Goal: Information Seeking & Learning: Learn about a topic

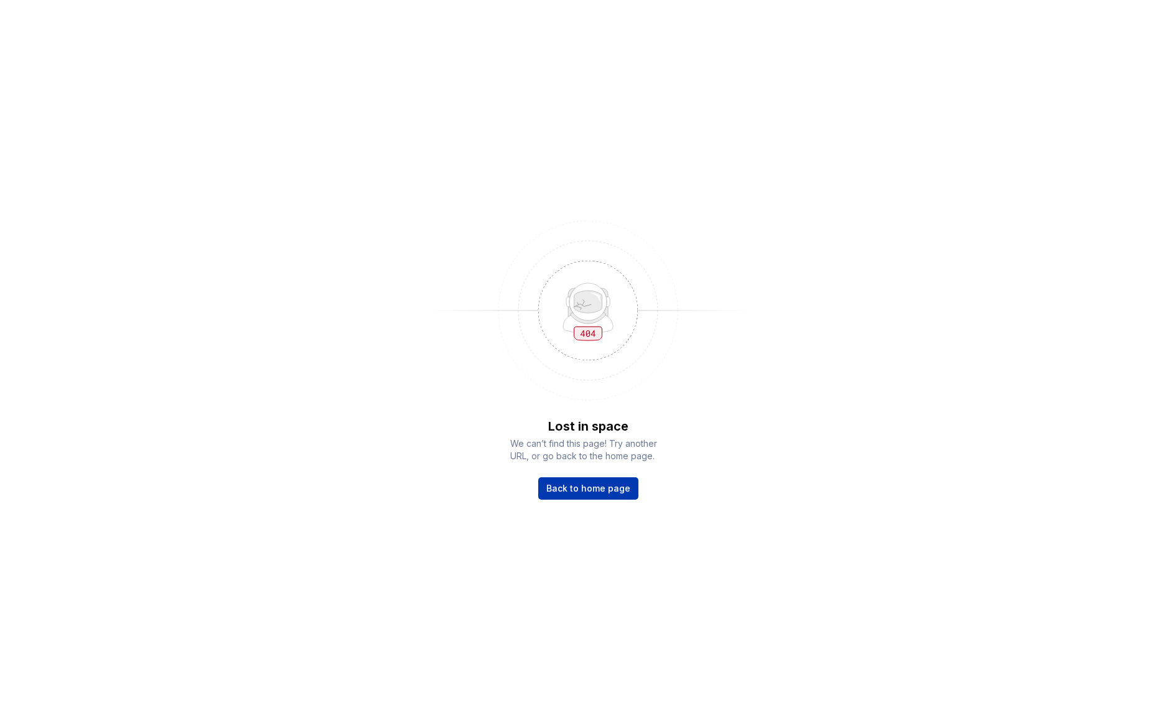
click at [610, 487] on span "Back to home page" at bounding box center [588, 488] width 84 height 12
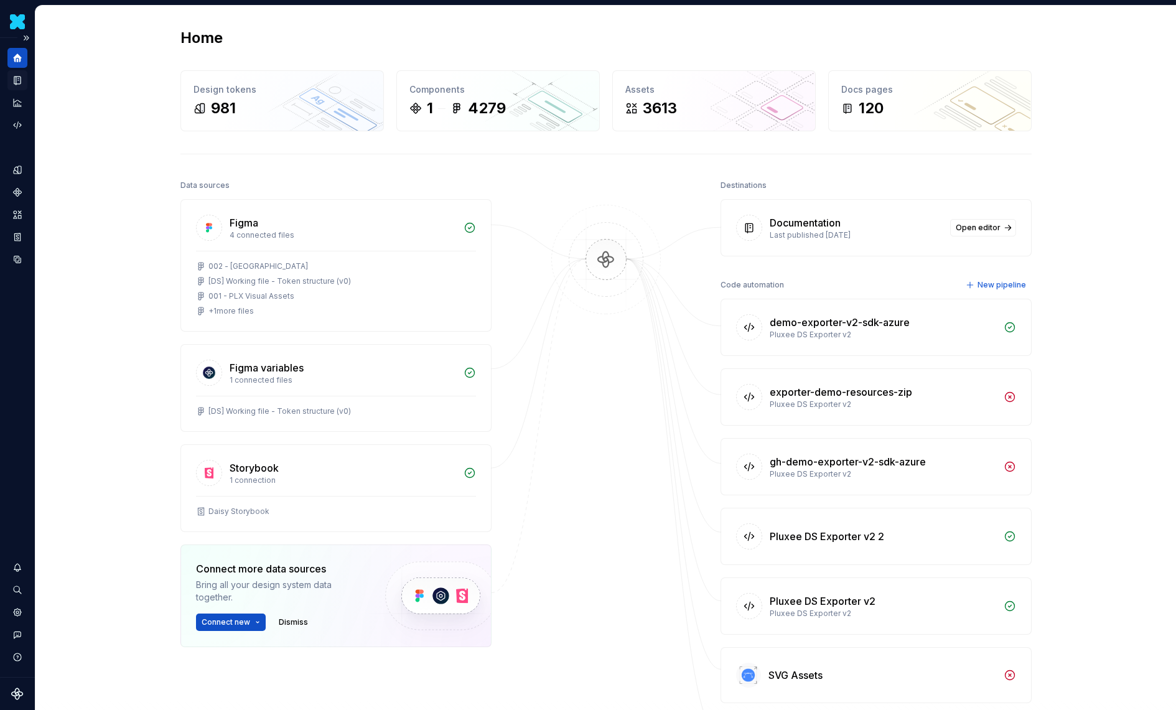
click at [19, 85] on div "Documentation" at bounding box center [17, 80] width 20 height 20
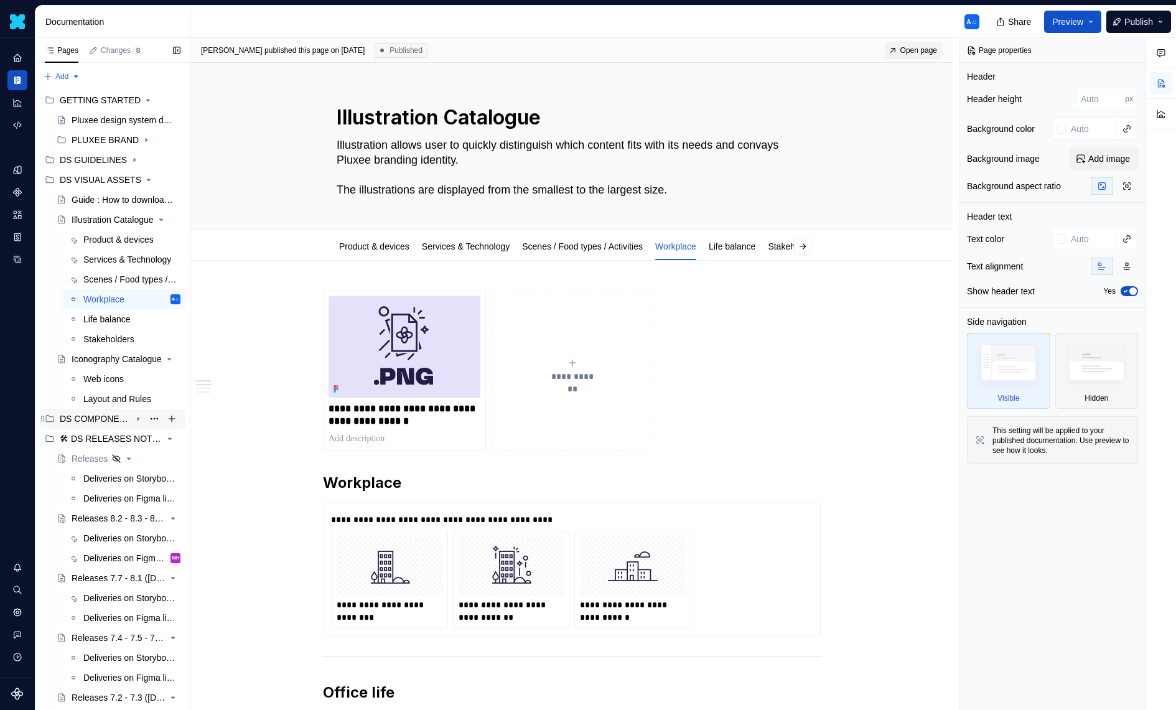
scroll to position [22, 0]
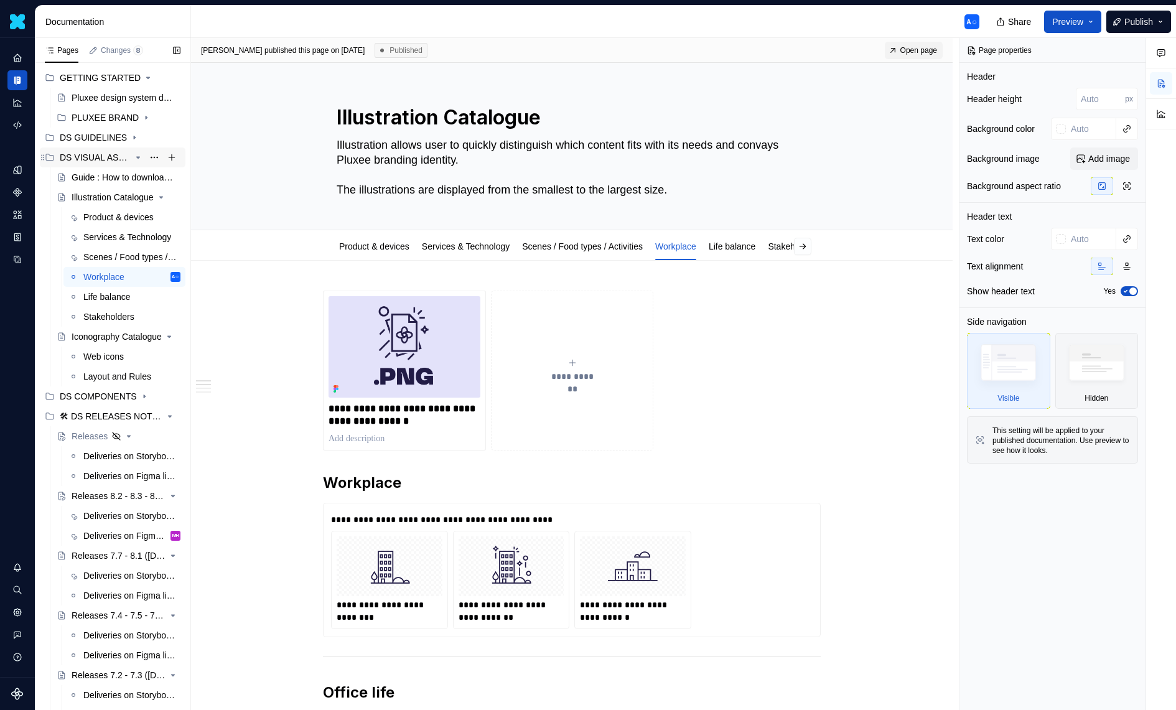
click at [137, 158] on icon "Page tree" at bounding box center [138, 157] width 10 height 10
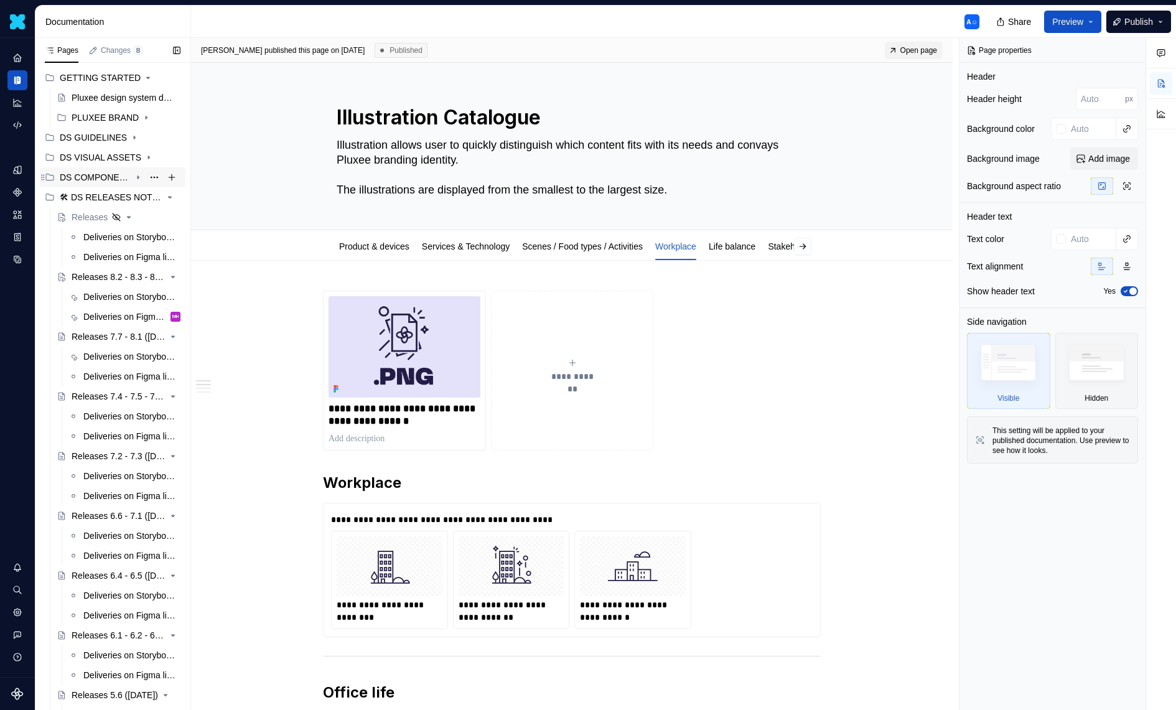
click at [138, 180] on icon "Page tree" at bounding box center [138, 177] width 10 height 10
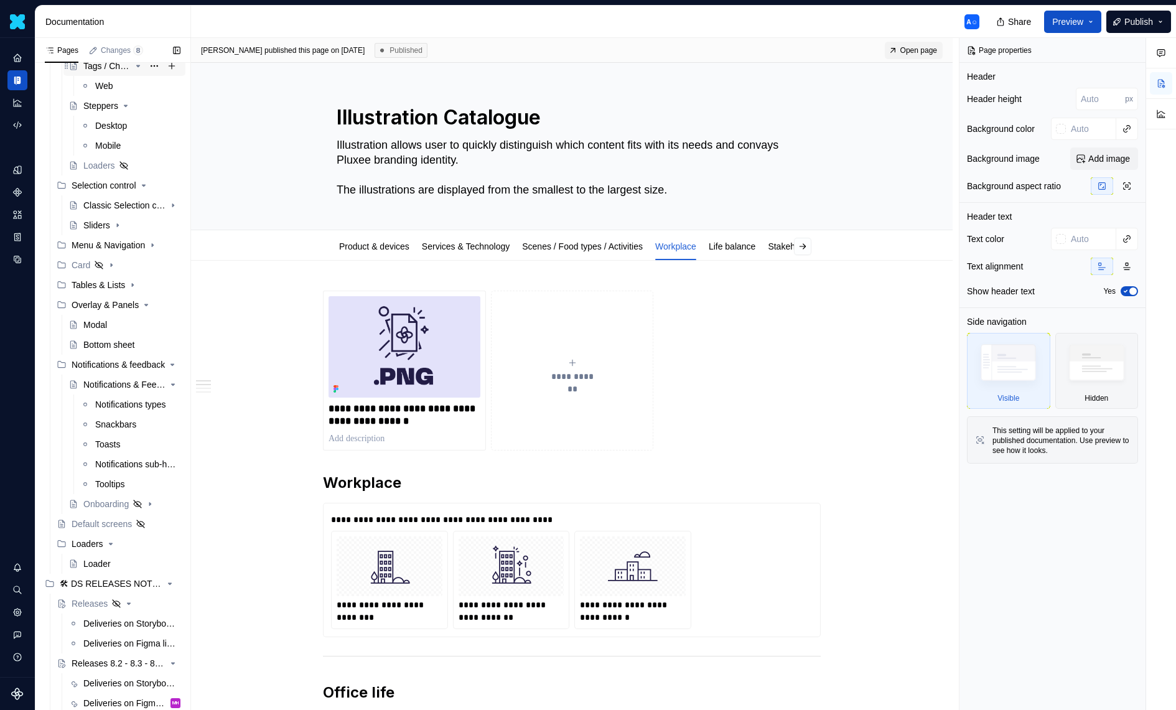
scroll to position [257, 0]
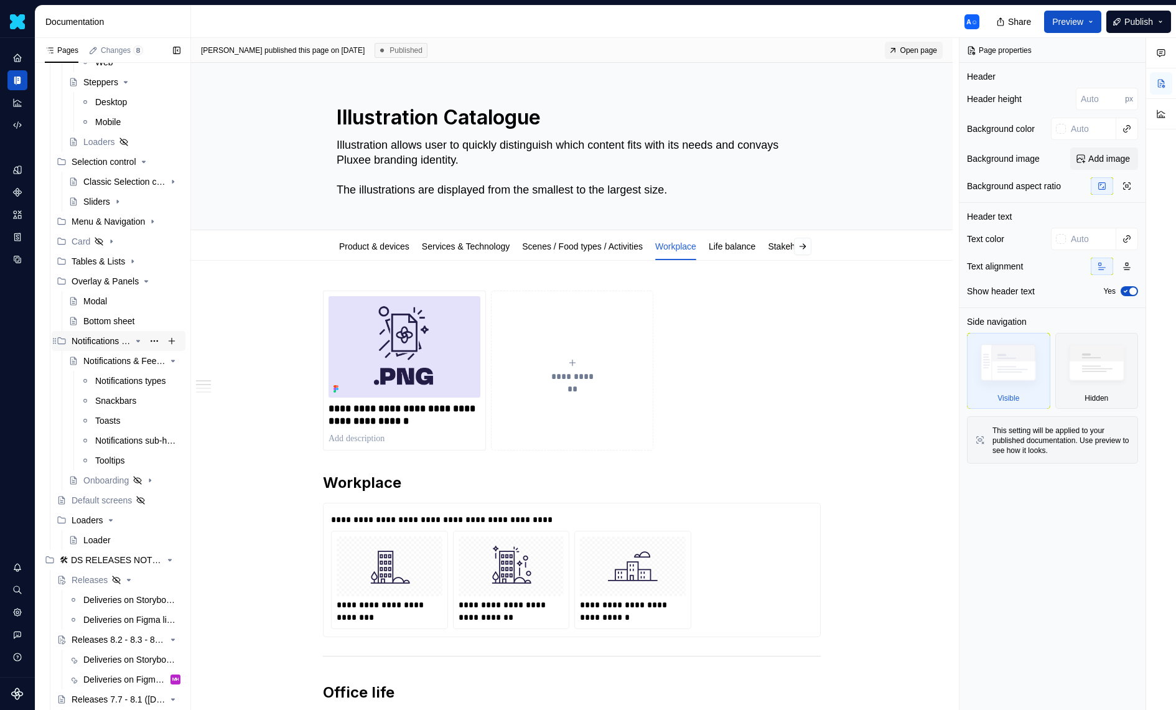
click at [140, 339] on icon "Page tree" at bounding box center [138, 341] width 10 height 10
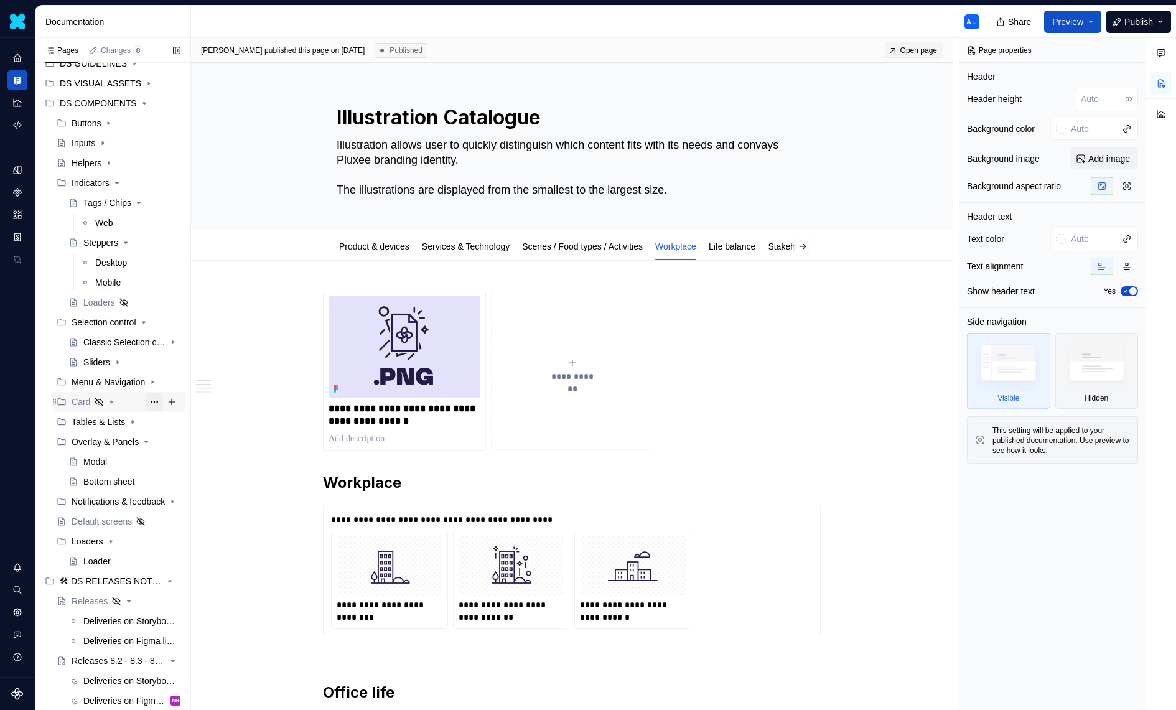
scroll to position [88, 0]
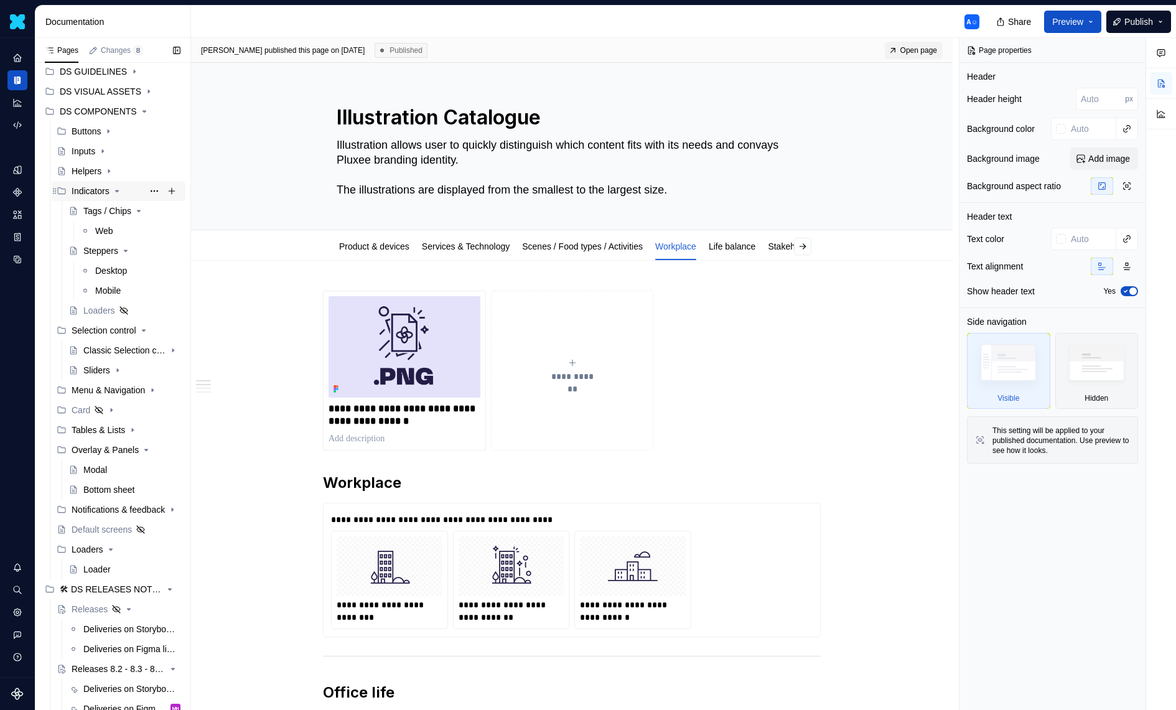
click at [118, 191] on icon "Page tree" at bounding box center [117, 191] width 10 height 10
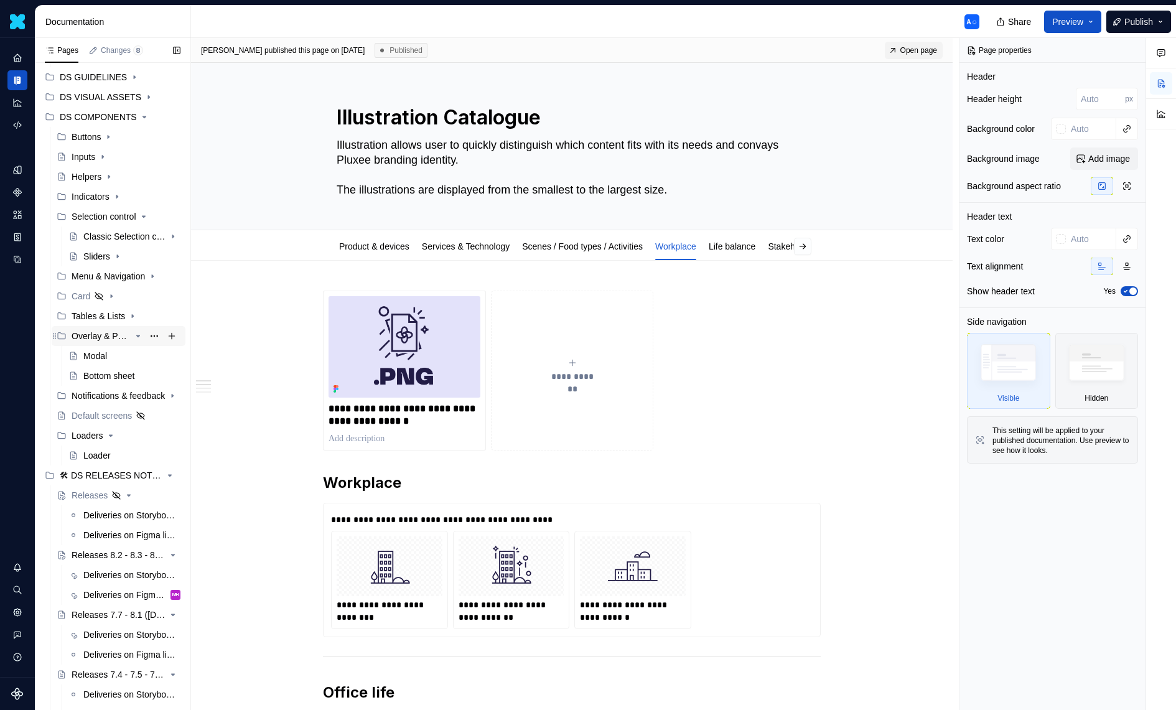
scroll to position [70, 0]
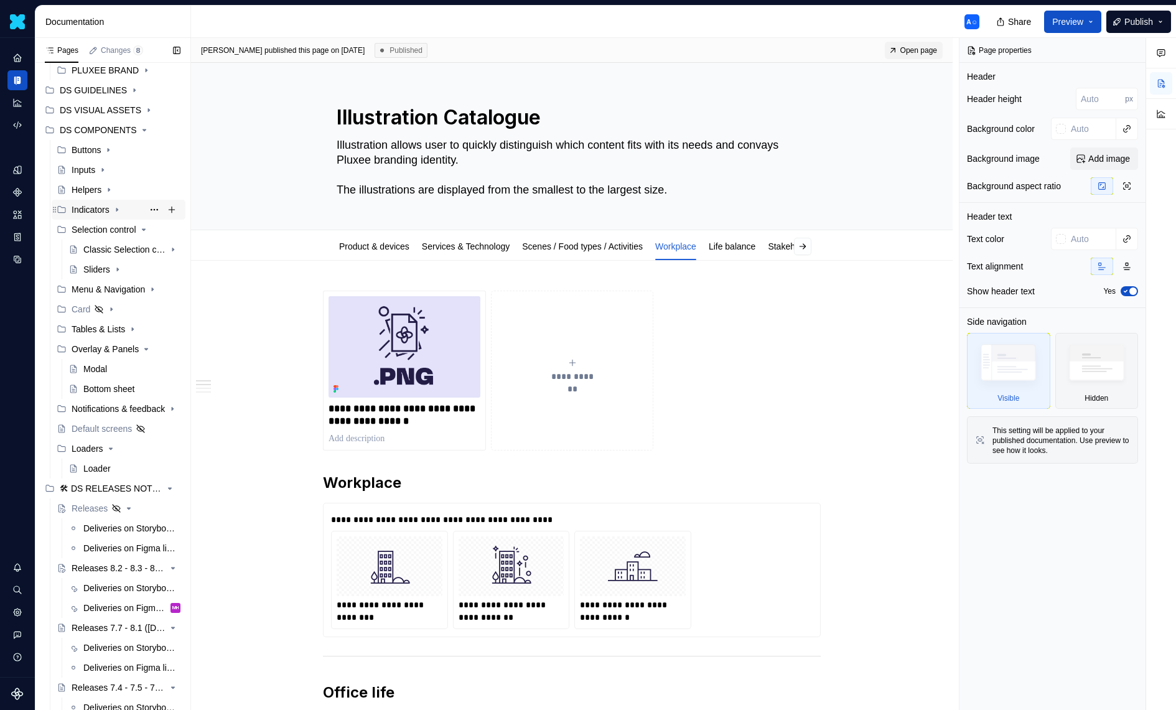
click at [118, 210] on icon "Page tree" at bounding box center [116, 209] width 1 height 3
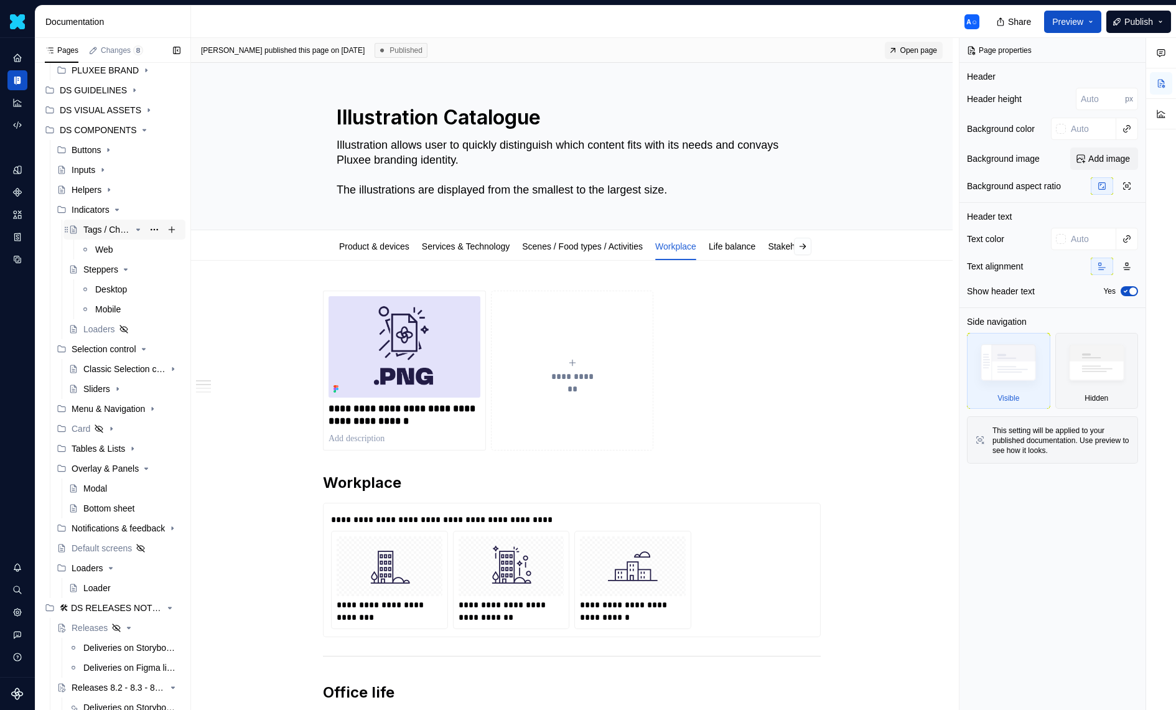
click at [102, 231] on div "Tags / Chips" at bounding box center [106, 229] width 47 height 12
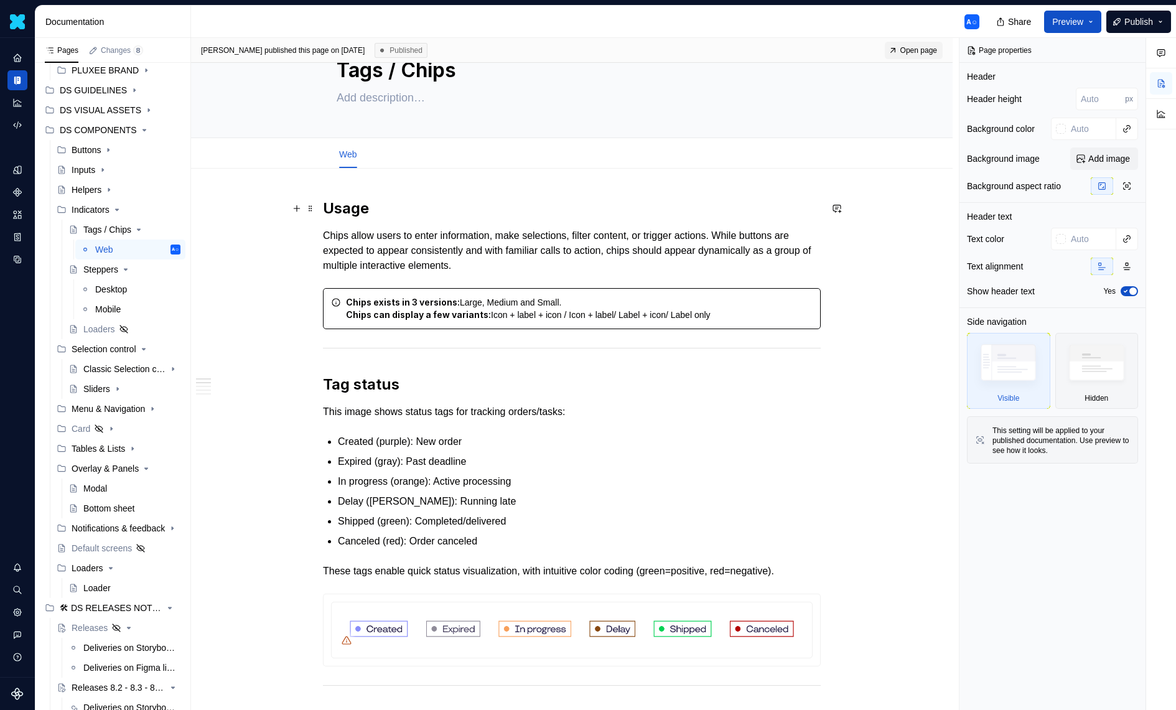
scroll to position [1, 0]
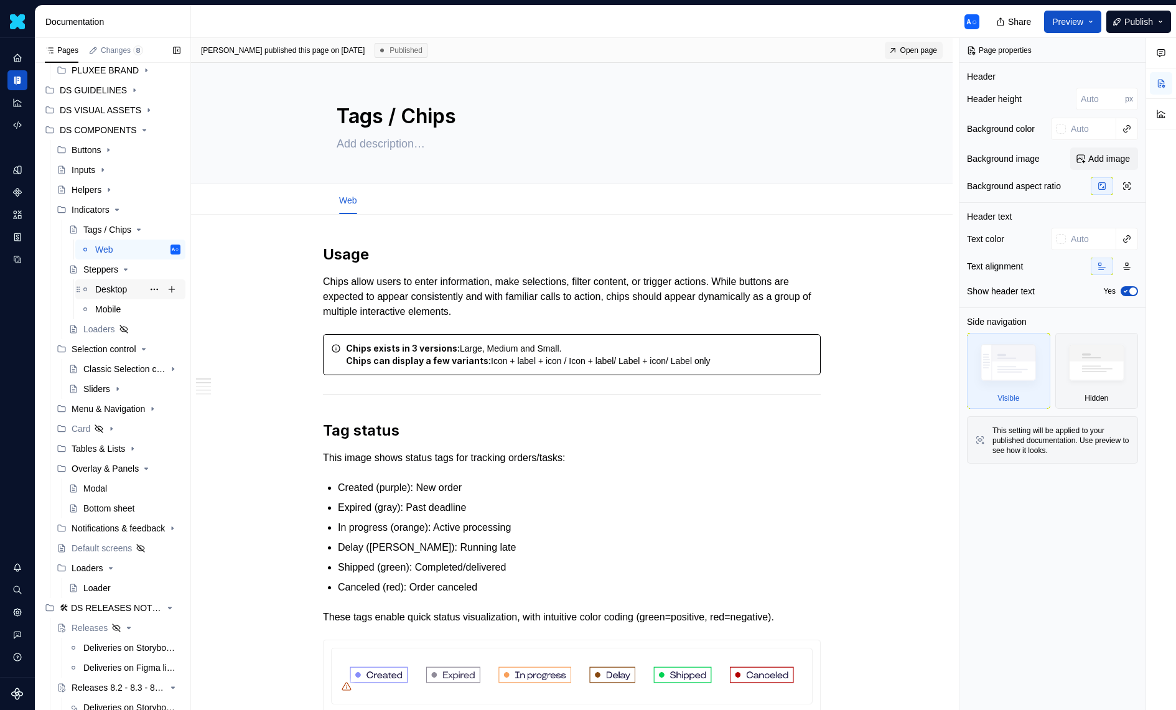
click at [115, 291] on div "Desktop" at bounding box center [111, 289] width 32 height 12
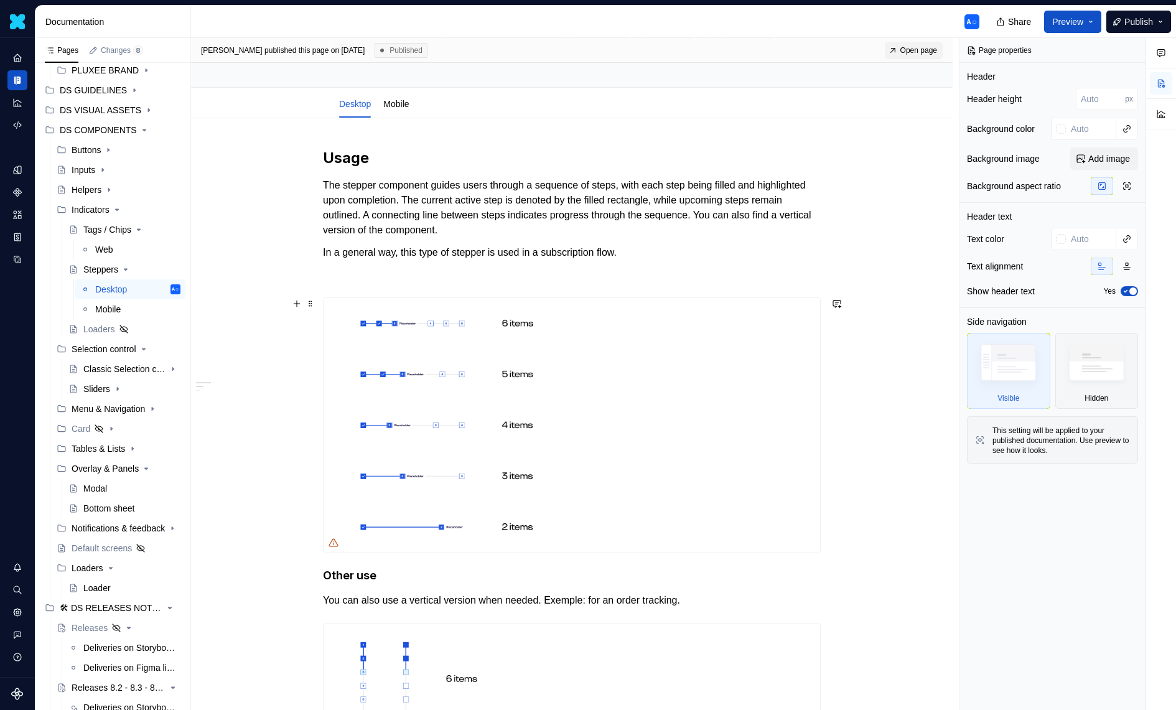
scroll to position [168, 0]
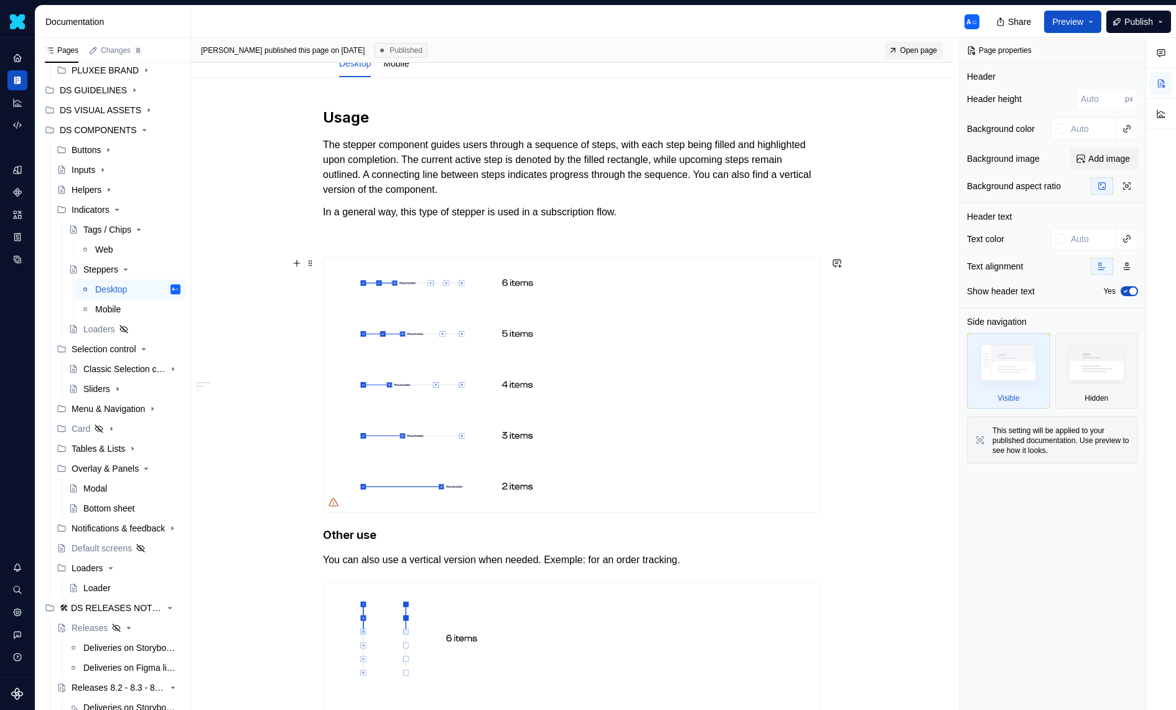
type textarea "*"
click at [512, 284] on img at bounding box center [572, 385] width 497 height 254
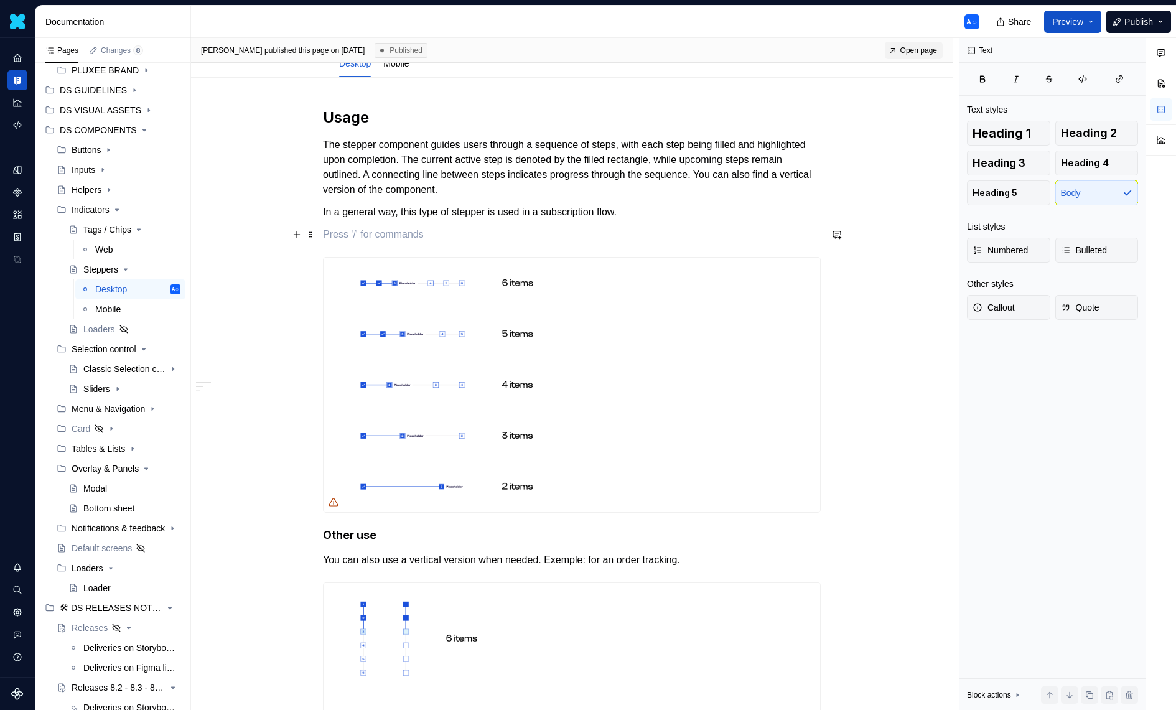
click at [654, 230] on p at bounding box center [572, 234] width 498 height 15
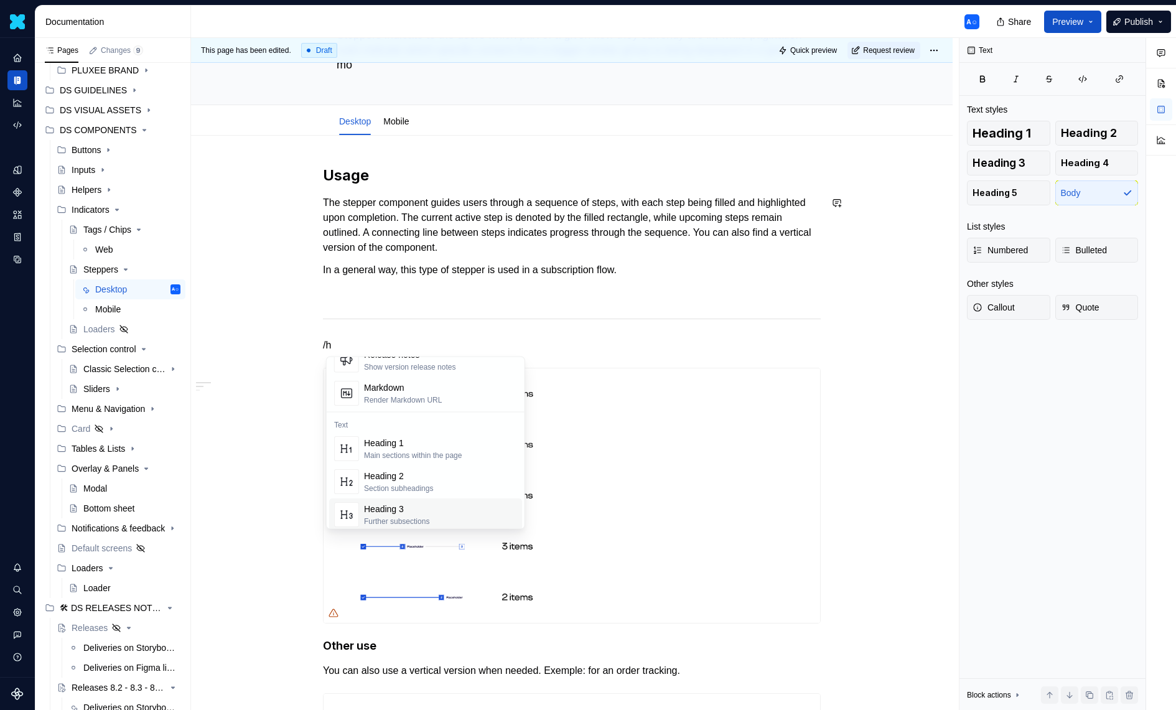
scroll to position [44, 0]
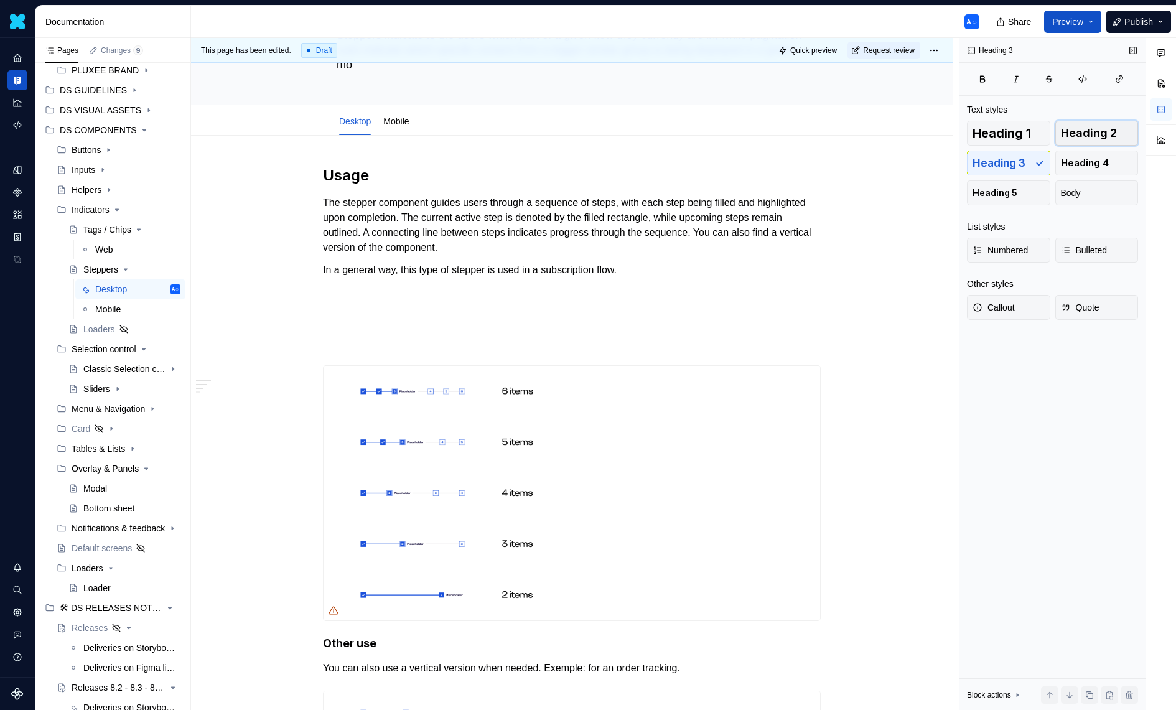
click at [1107, 139] on span "Heading 2" at bounding box center [1089, 133] width 56 height 12
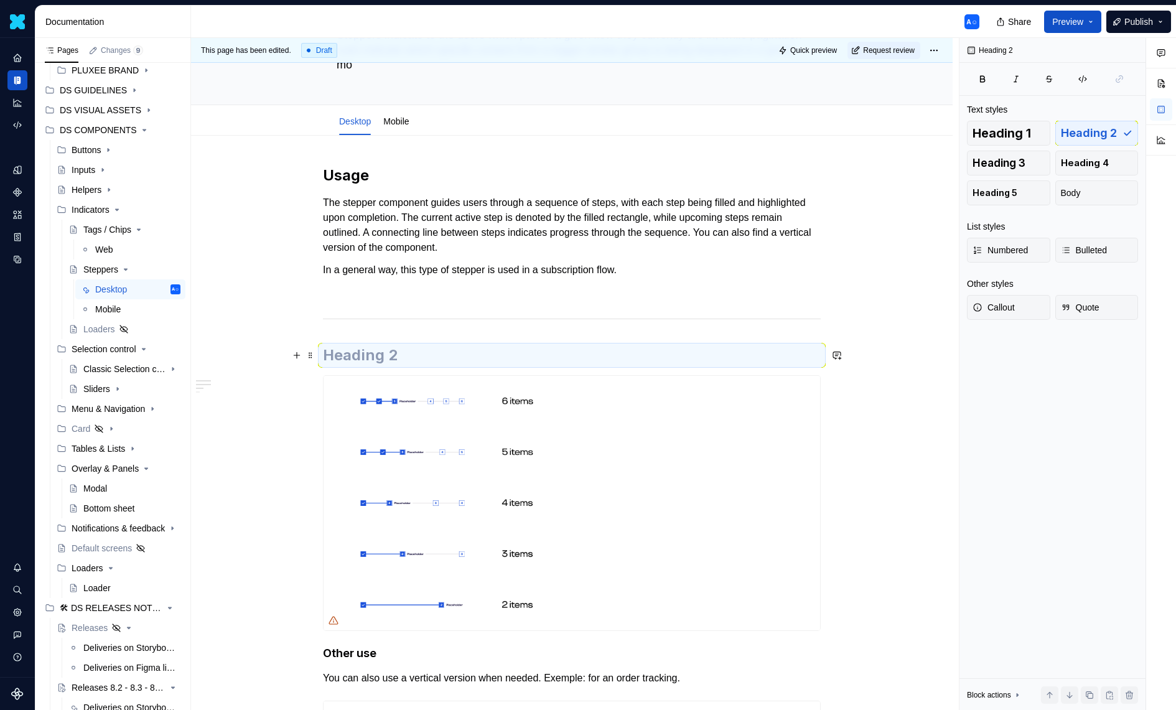
click at [386, 358] on h2 at bounding box center [572, 355] width 498 height 20
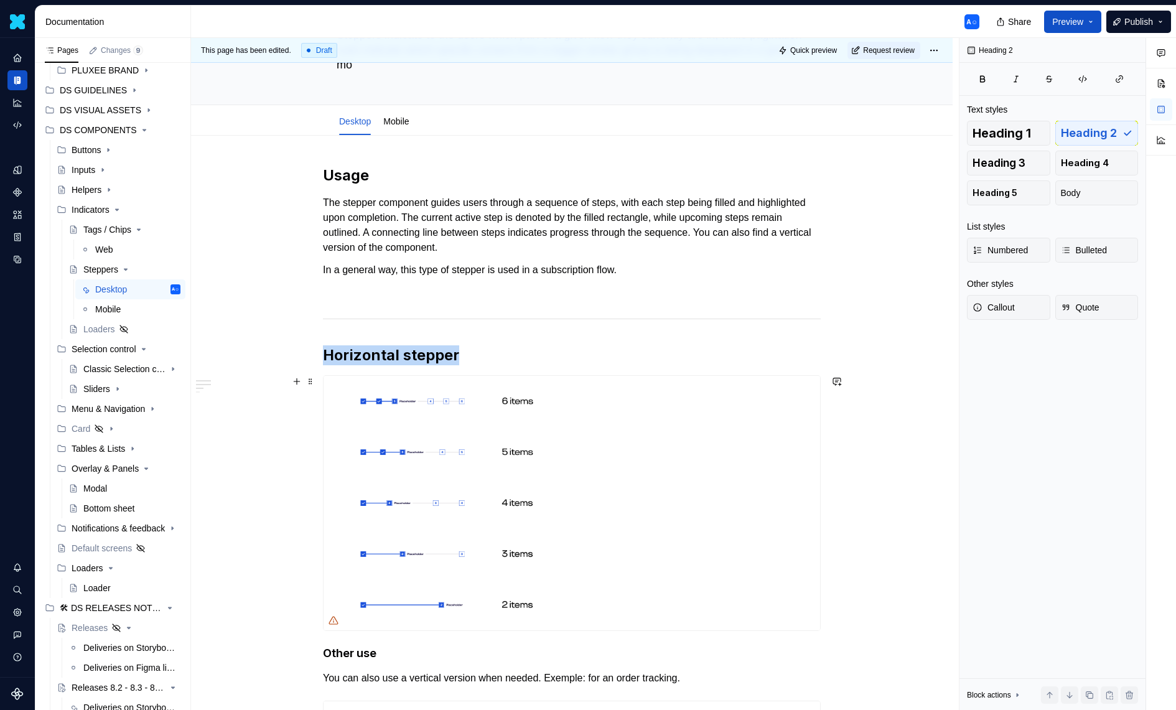
click at [533, 417] on img at bounding box center [572, 503] width 497 height 254
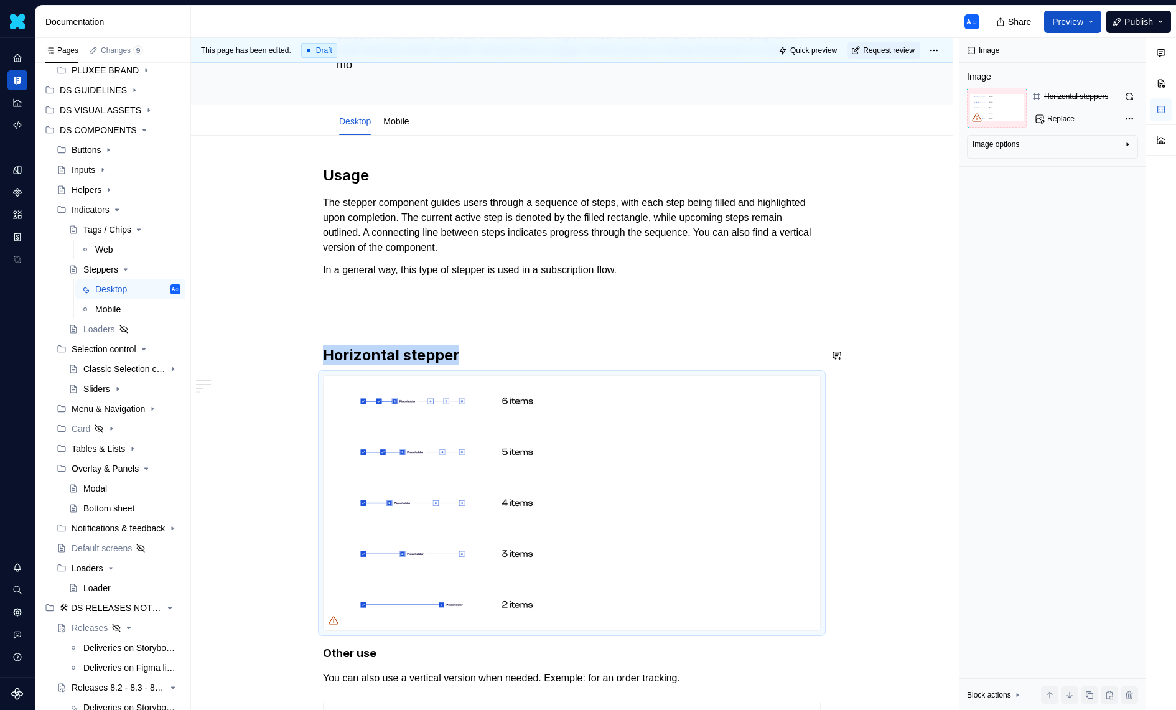
click at [525, 381] on img at bounding box center [572, 503] width 497 height 254
click at [535, 357] on h2 "Horizontal stepper" at bounding box center [572, 355] width 498 height 20
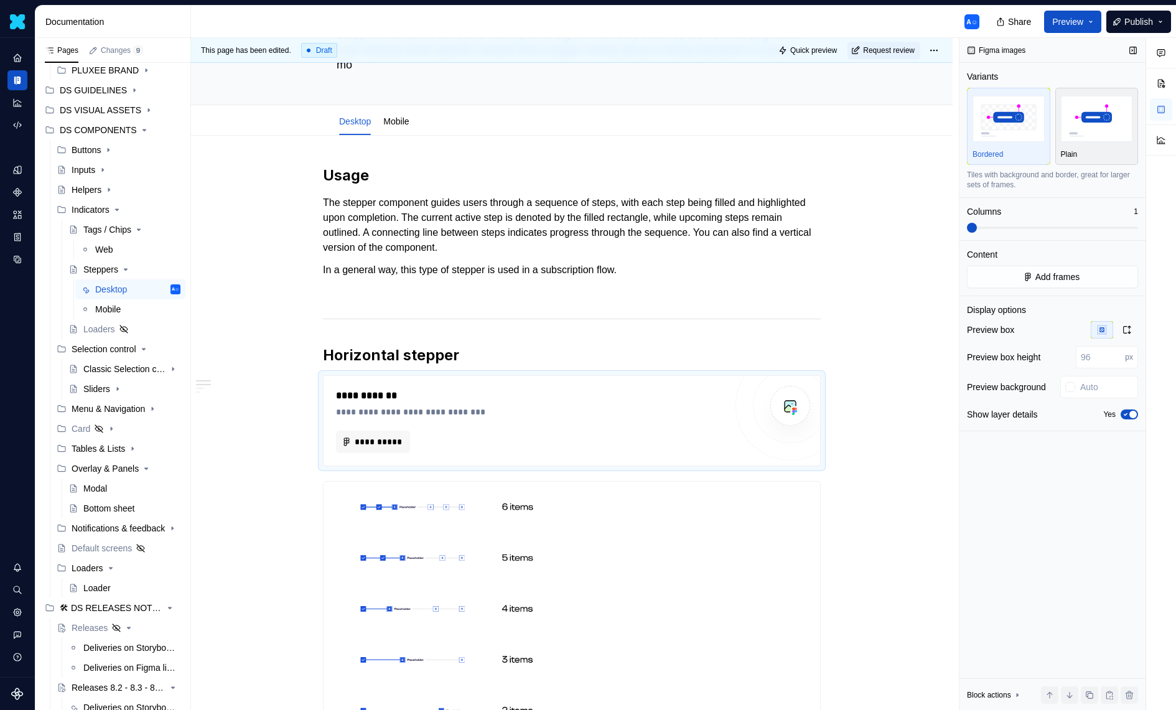
click at [1072, 120] on img "button" at bounding box center [1097, 118] width 72 height 45
click at [1141, 414] on div "Figma images Variants Bordered Plain Frame as it is in Figma with no extra form…" at bounding box center [1052, 374] width 186 height 673
click at [1124, 414] on icon "button" at bounding box center [1126, 414] width 10 height 7
click at [383, 443] on span "**********" at bounding box center [378, 442] width 48 height 12
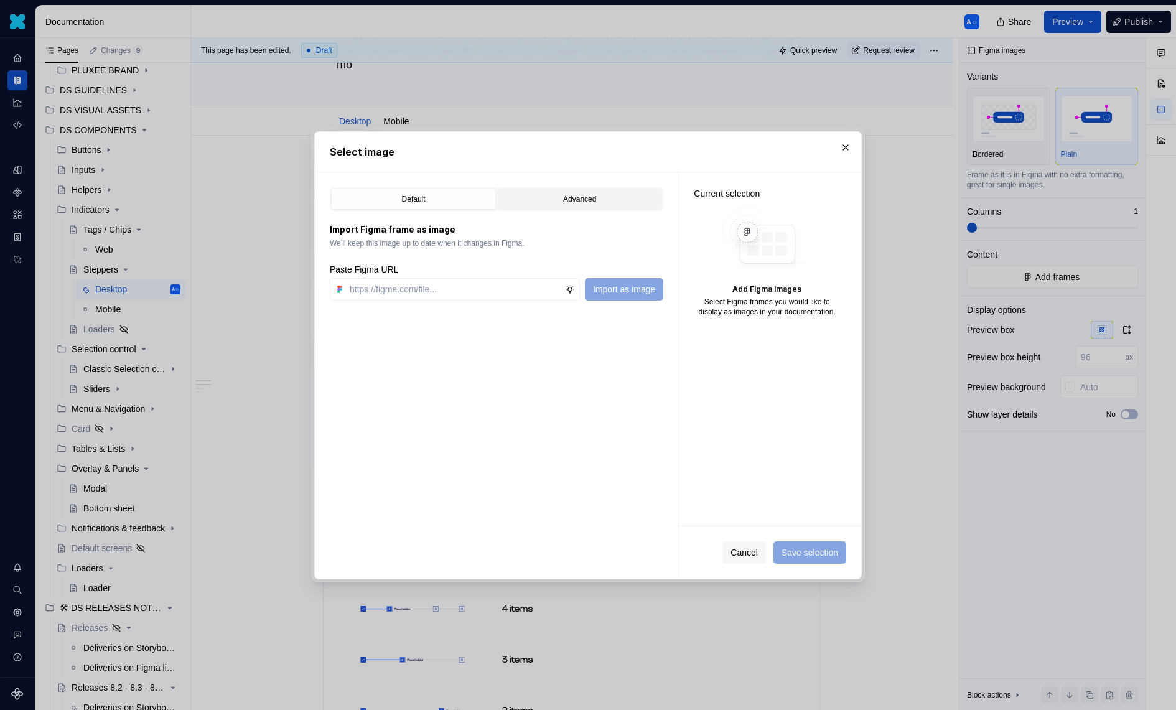
click at [564, 195] on div "Advanced" at bounding box center [580, 199] width 156 height 12
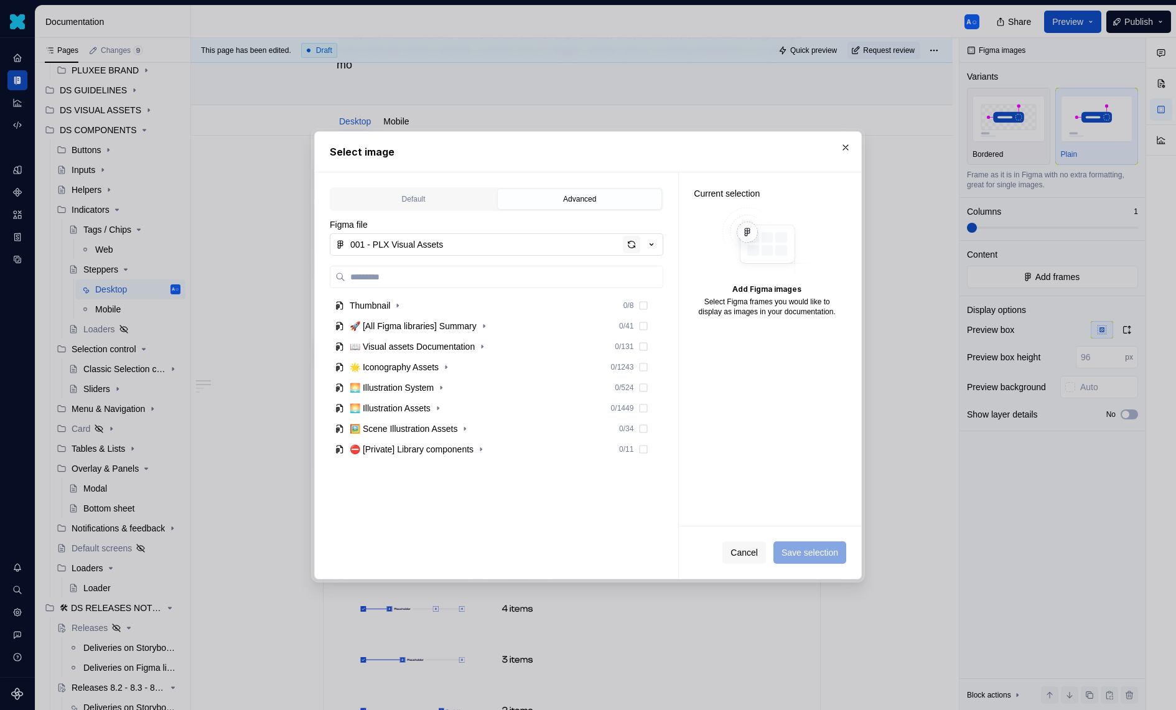
click at [623, 244] on div "button" at bounding box center [631, 244] width 17 height 17
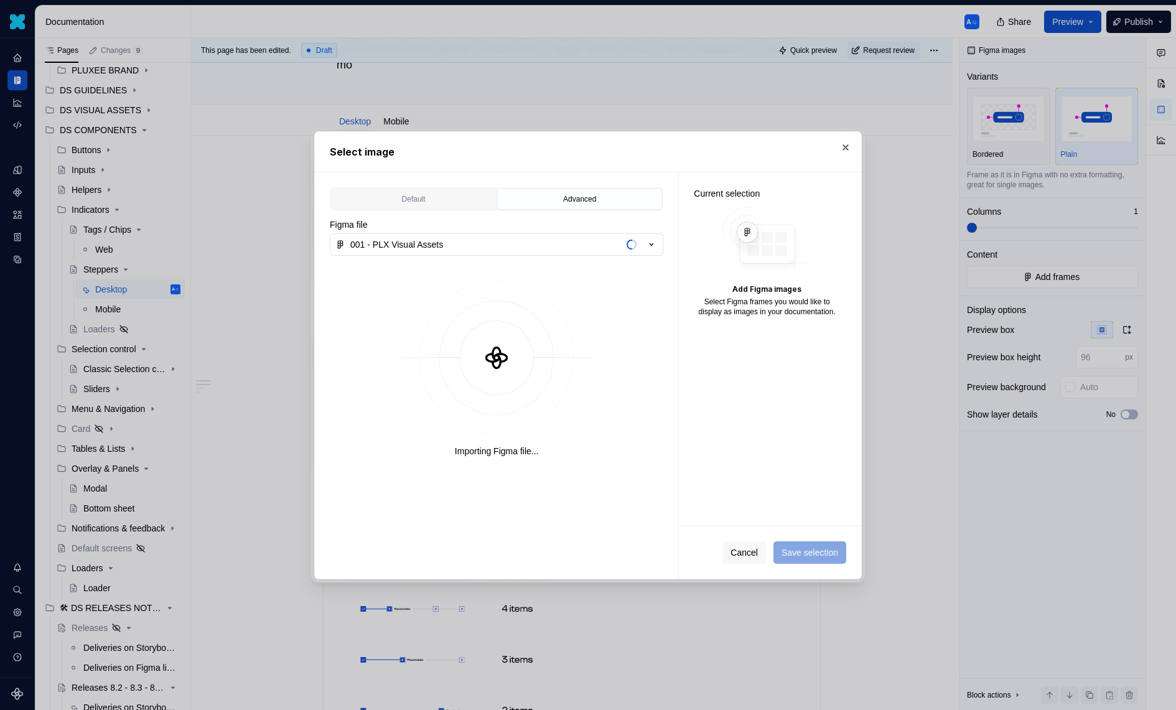
click at [599, 244] on button "001 - PLX Visual Assets" at bounding box center [497, 244] width 334 height 22
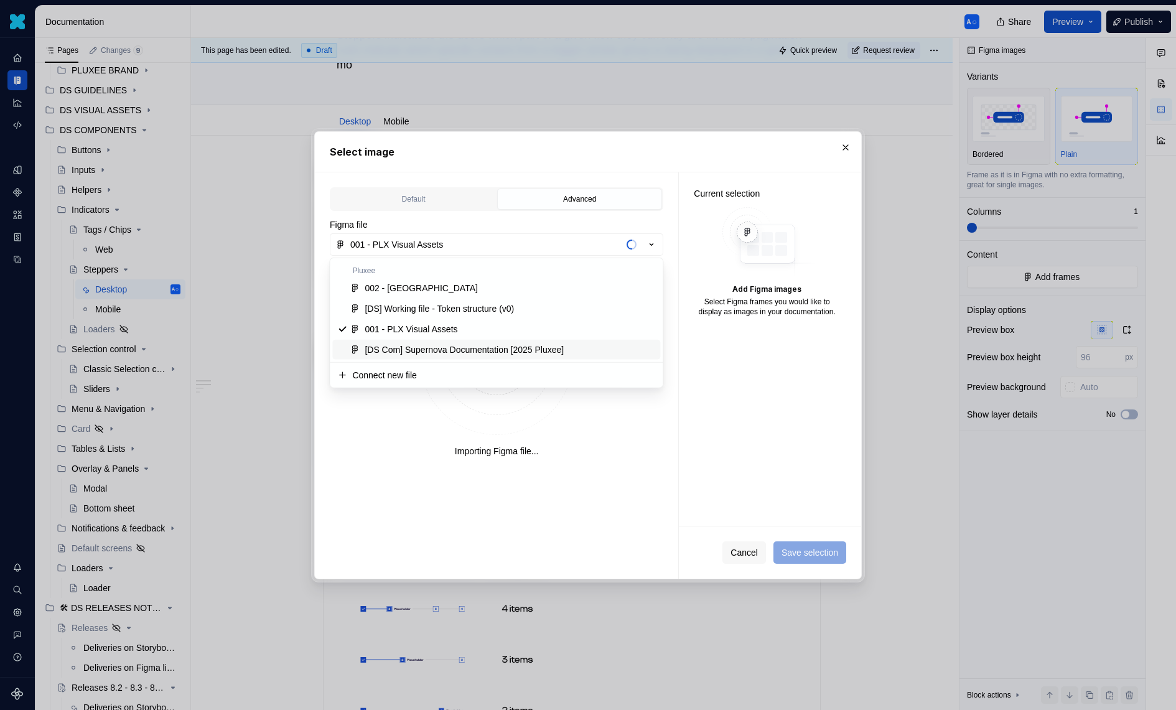
click at [525, 344] on div "[DS Com] Supernova Documentation [2025 Pluxee]" at bounding box center [464, 349] width 199 height 12
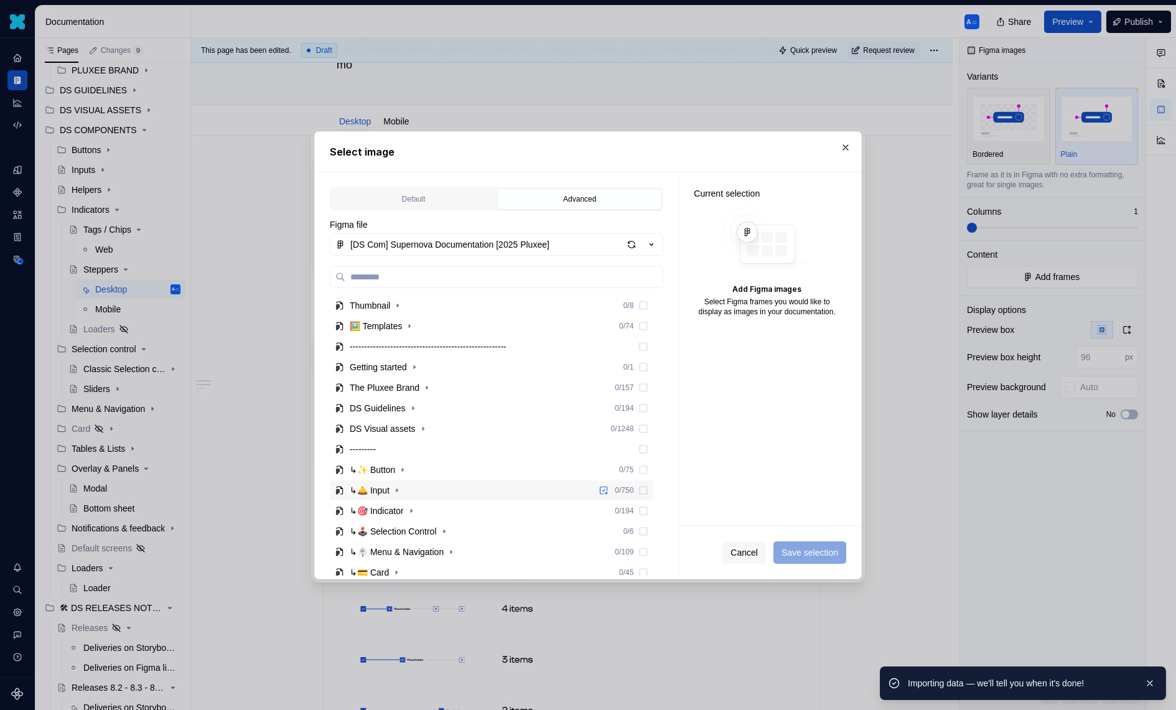
scroll to position [35, 0]
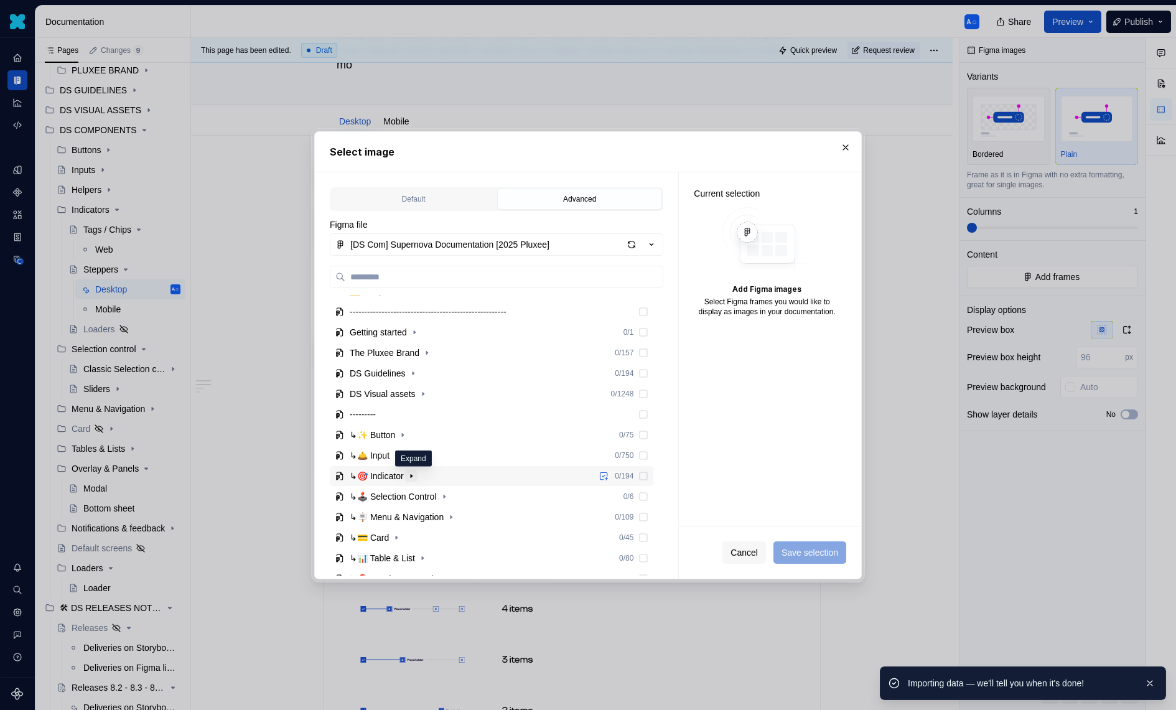
click at [416, 474] on icon "button" at bounding box center [411, 476] width 10 height 10
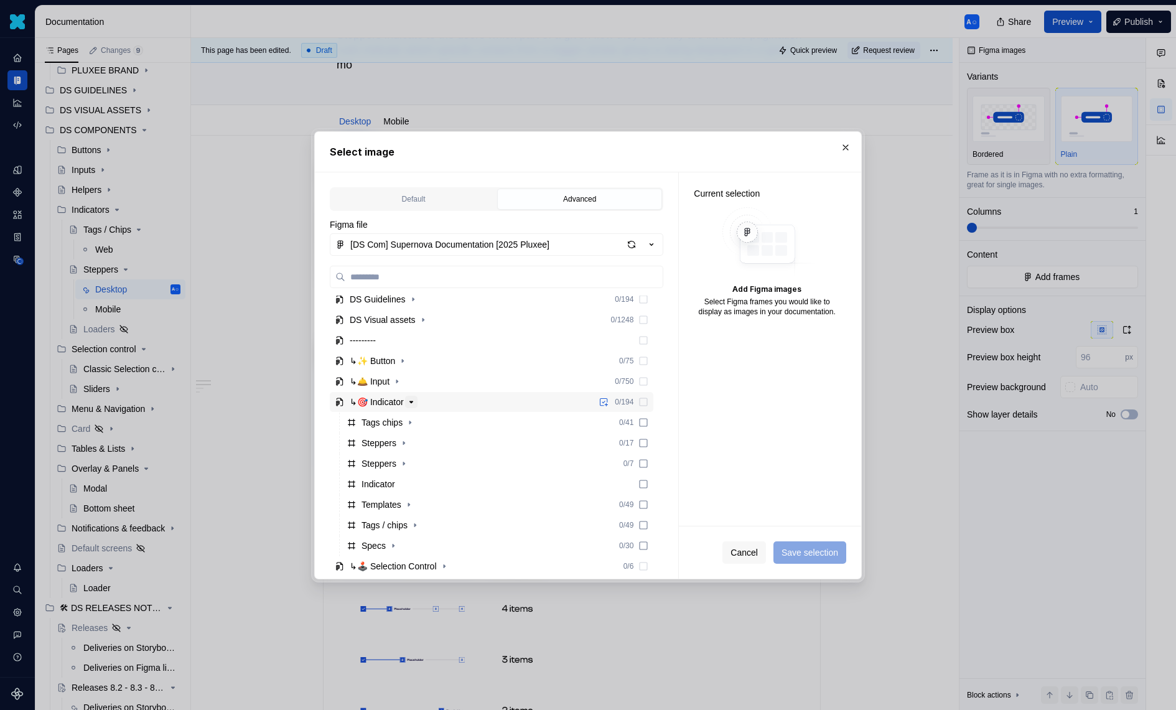
scroll to position [112, 0]
click at [629, 245] on div "button" at bounding box center [631, 244] width 17 height 17
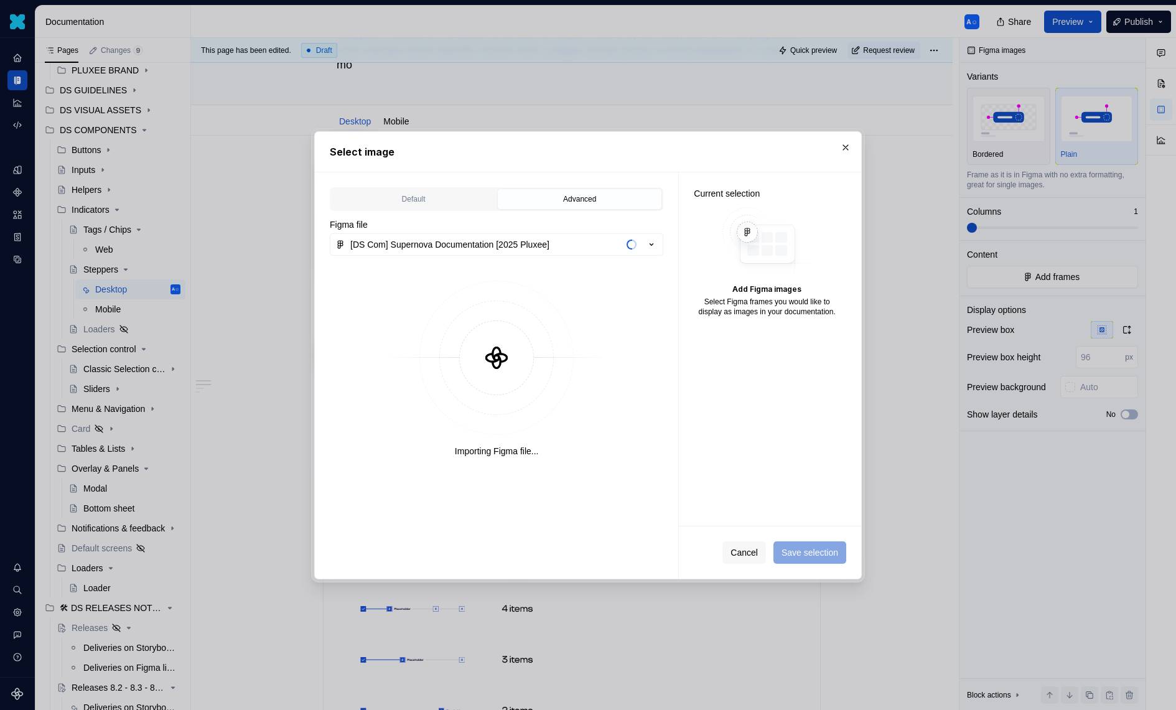
click at [629, 245] on span "button" at bounding box center [631, 246] width 11 height 7
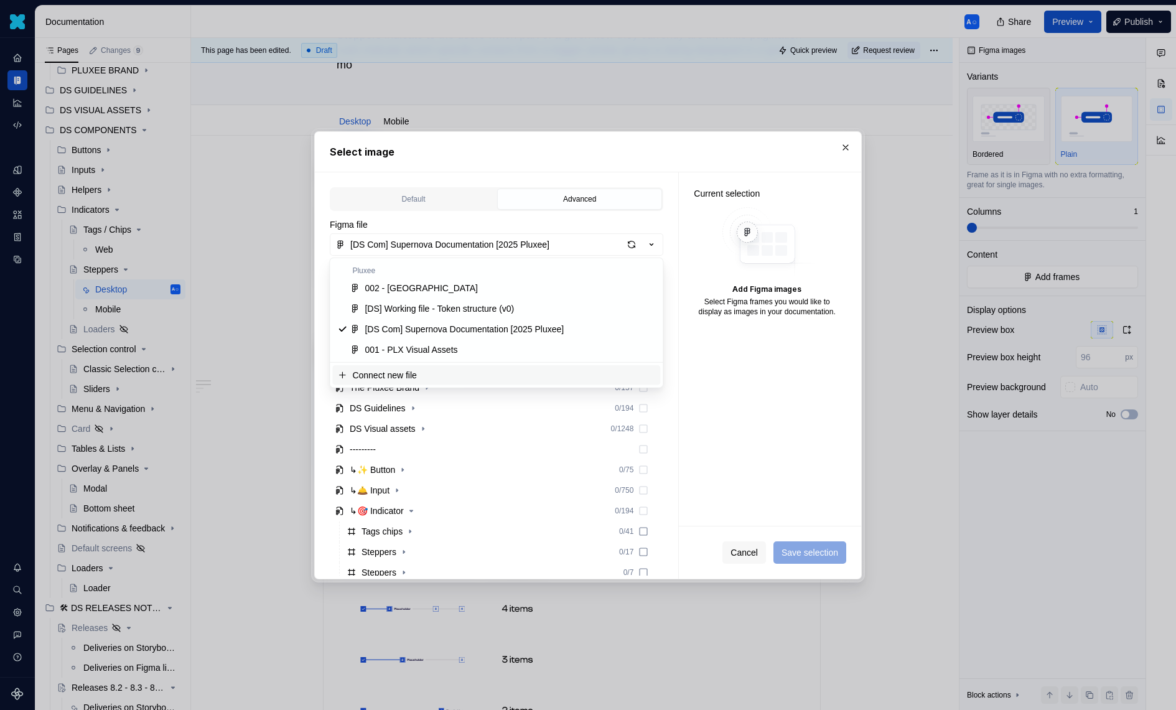
click at [760, 394] on div "Select image Default Advanced Import Figma frame as image We’ll keep this image…" at bounding box center [588, 355] width 1176 height 710
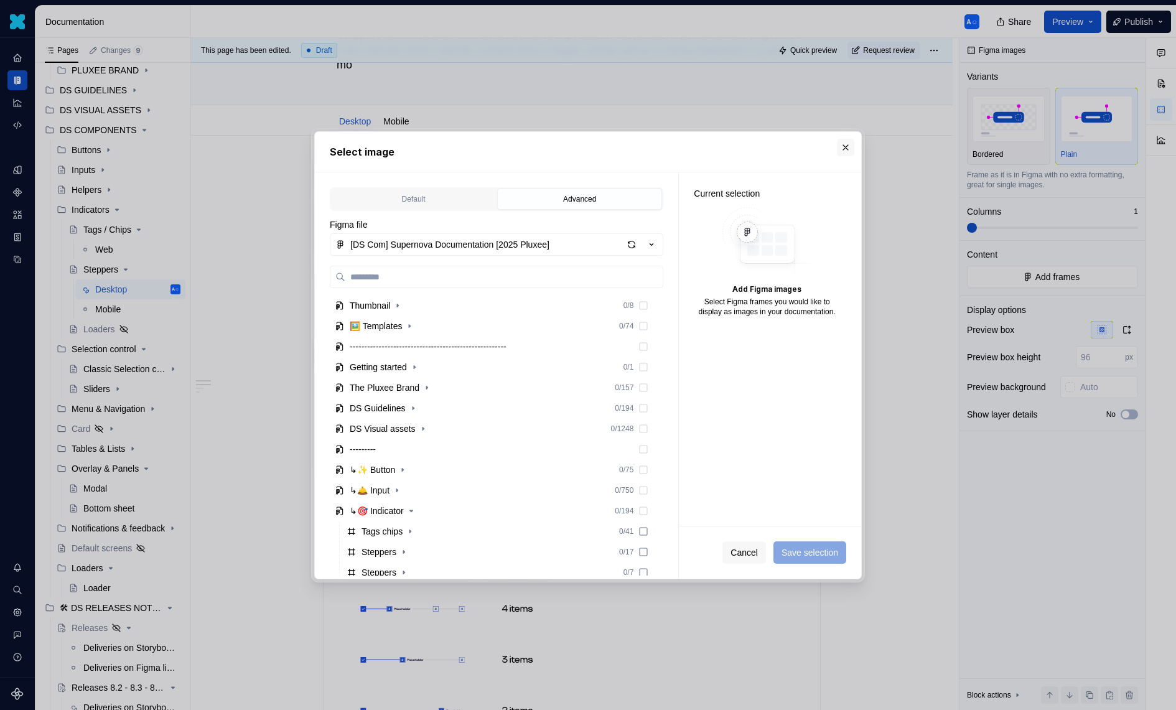
click at [852, 141] on button "button" at bounding box center [845, 147] width 17 height 17
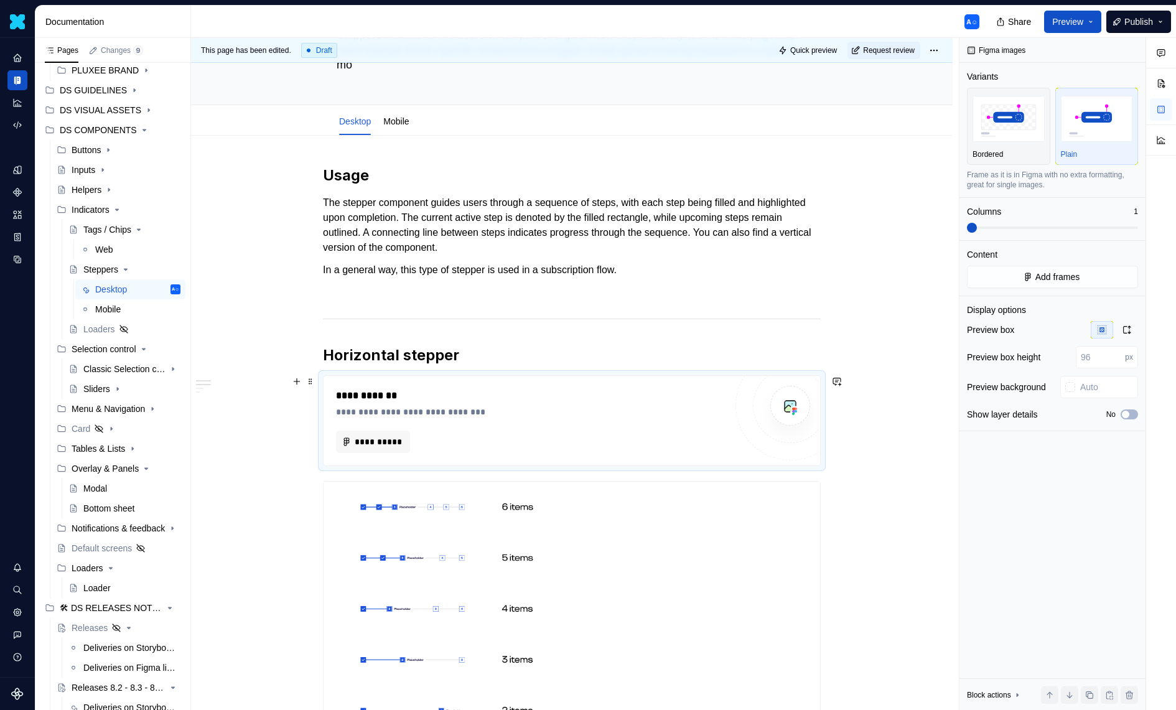
click at [583, 412] on div "**********" at bounding box center [531, 412] width 390 height 12
click at [356, 443] on span "**********" at bounding box center [378, 442] width 48 height 12
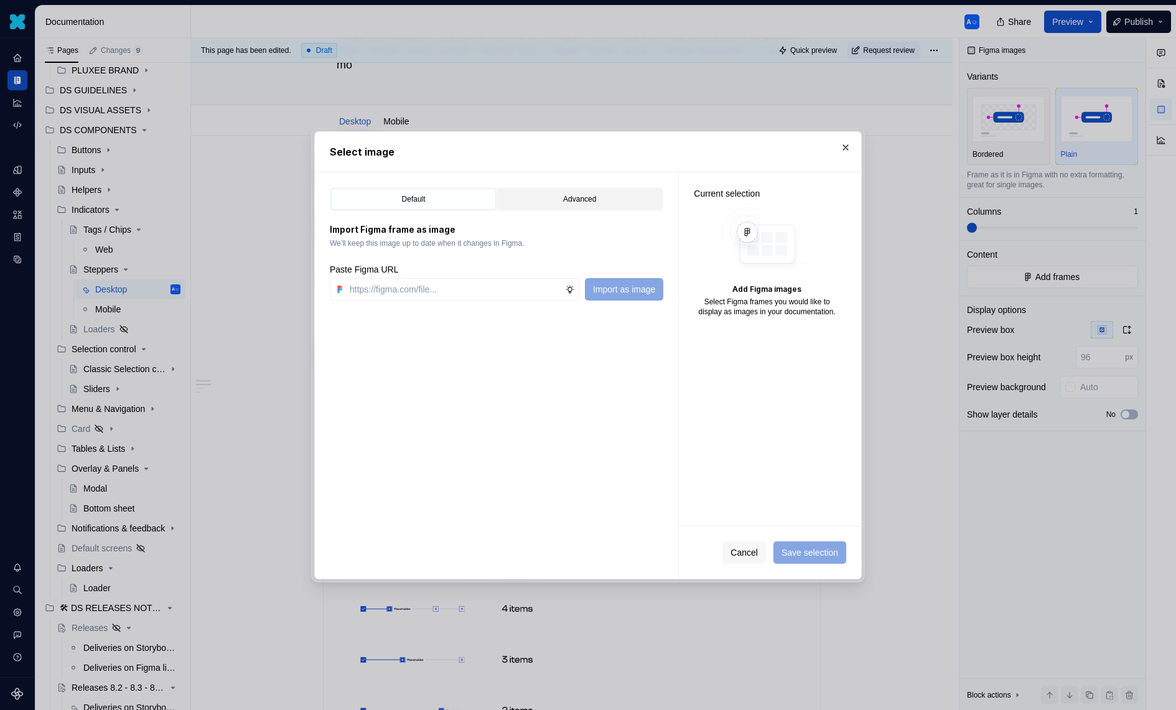
click at [520, 207] on button "Advanced" at bounding box center [579, 199] width 165 height 21
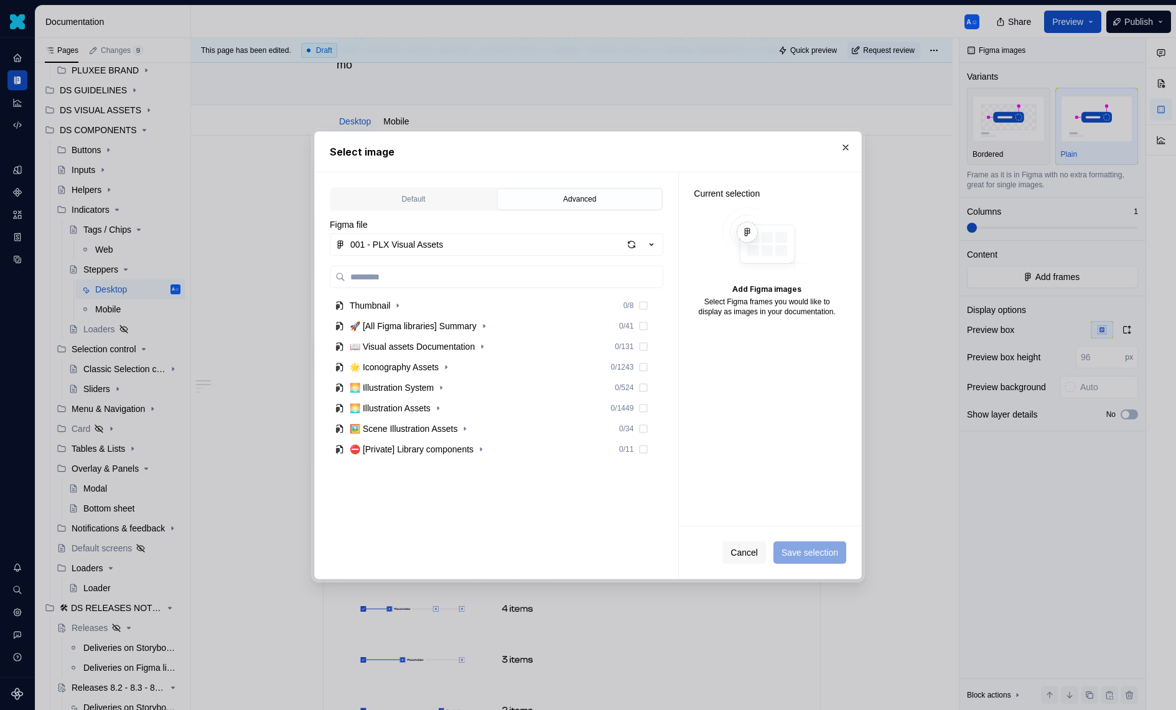
click at [452, 230] on div "Figma file 001 - PLX Visual Assets" at bounding box center [497, 236] width 334 height 37
click at [452, 245] on button "001 - PLX Visual Assets" at bounding box center [497, 244] width 334 height 22
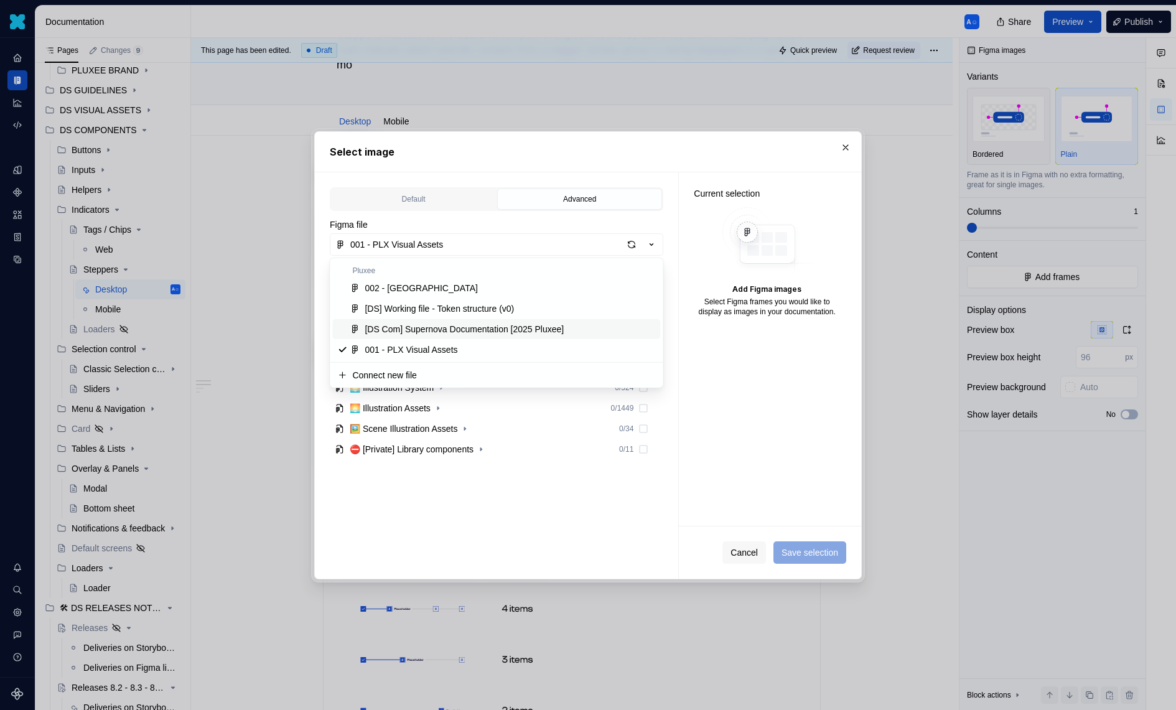
click at [449, 325] on div "[DS Com] Supernova Documentation [2025 Pluxee]" at bounding box center [464, 329] width 199 height 12
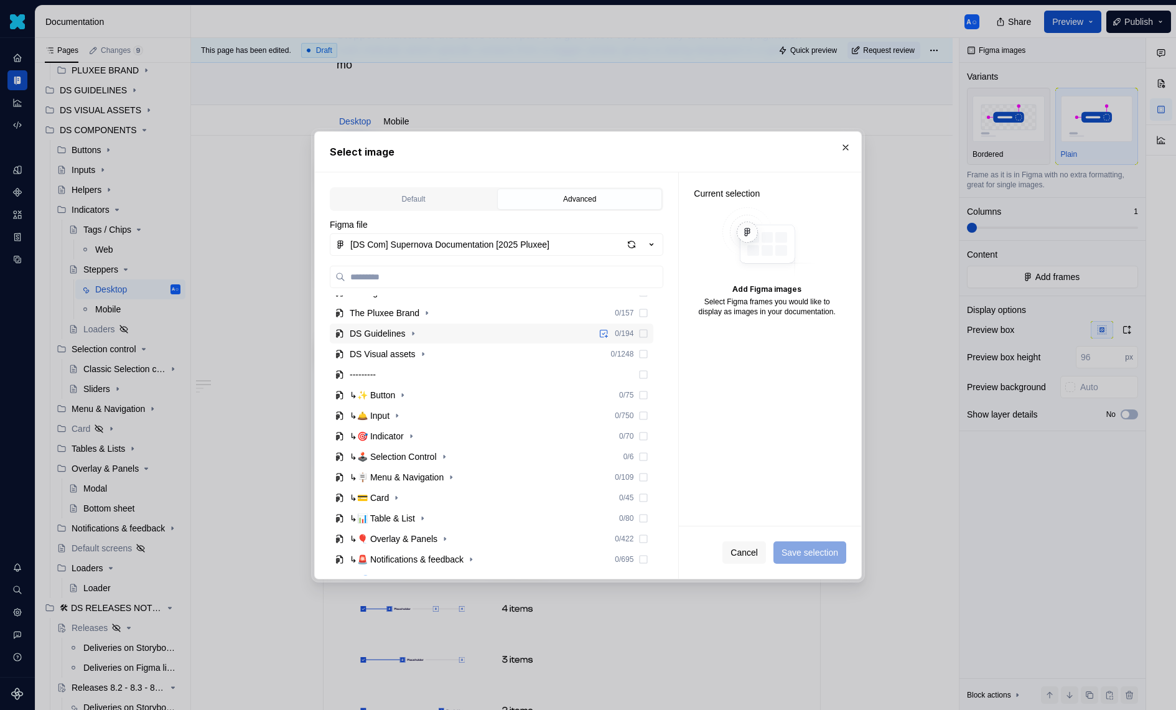
scroll to position [126, 0]
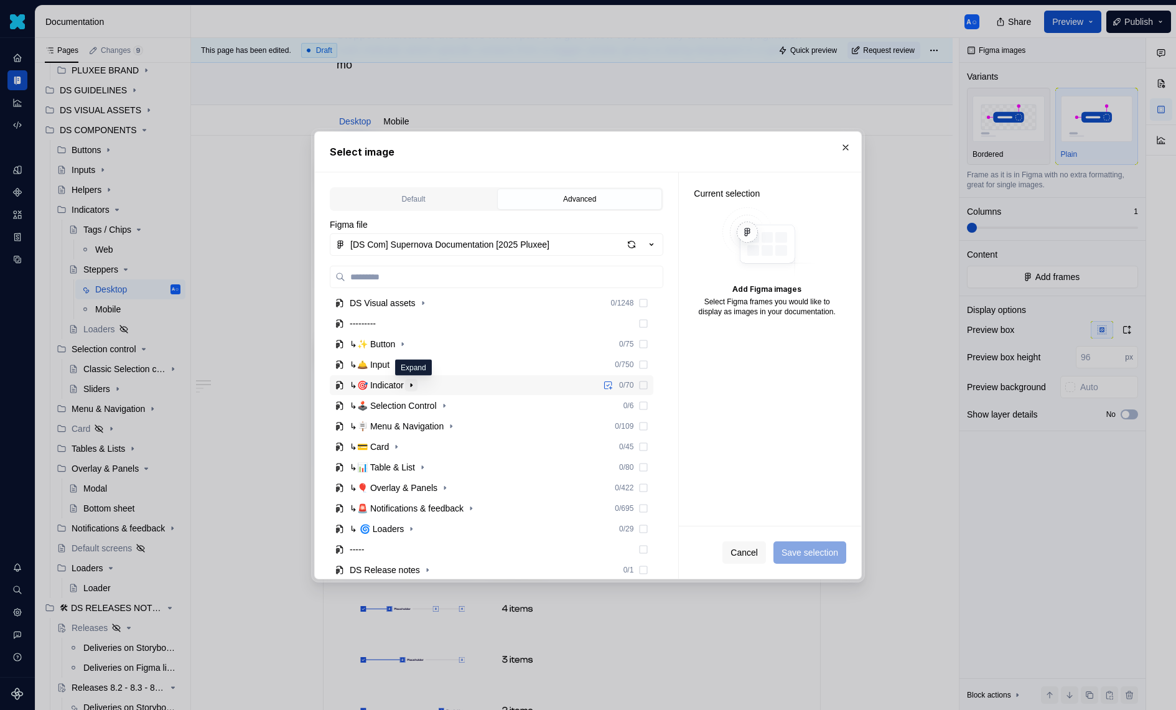
click at [410, 385] on icon "button" at bounding box center [411, 385] width 10 height 10
click at [441, 425] on icon "button" at bounding box center [438, 426] width 10 height 10
click at [632, 246] on div "button" at bounding box center [631, 244] width 17 height 17
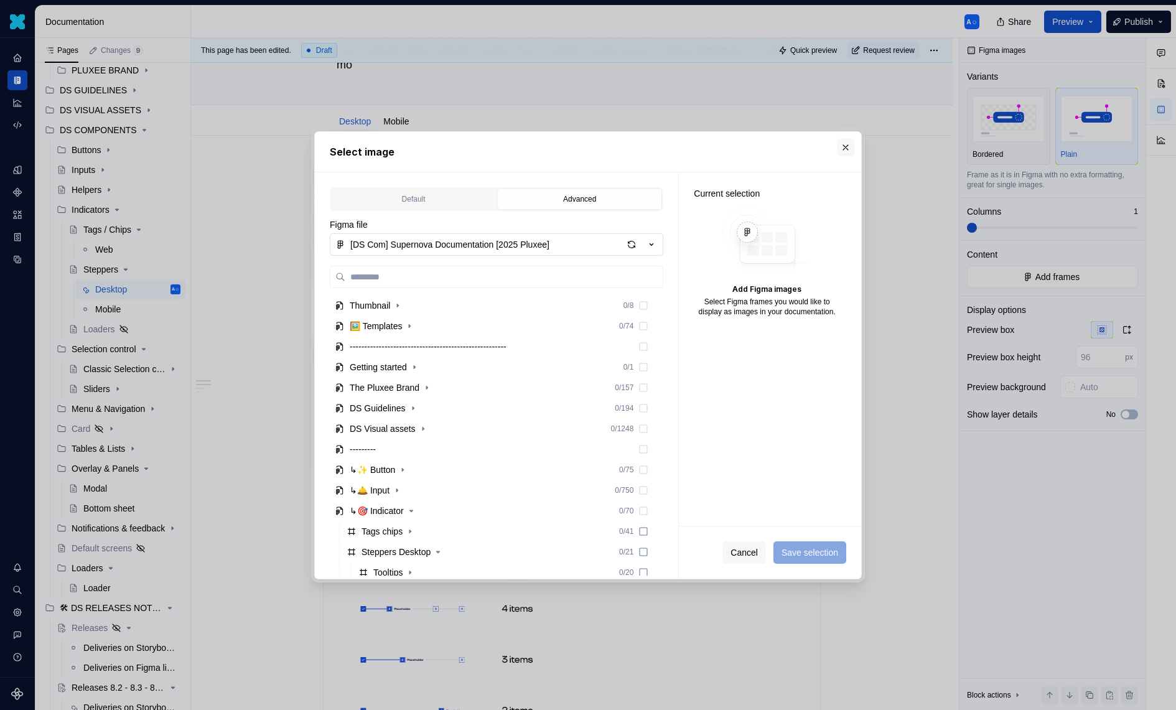
click at [848, 146] on button "button" at bounding box center [845, 147] width 17 height 17
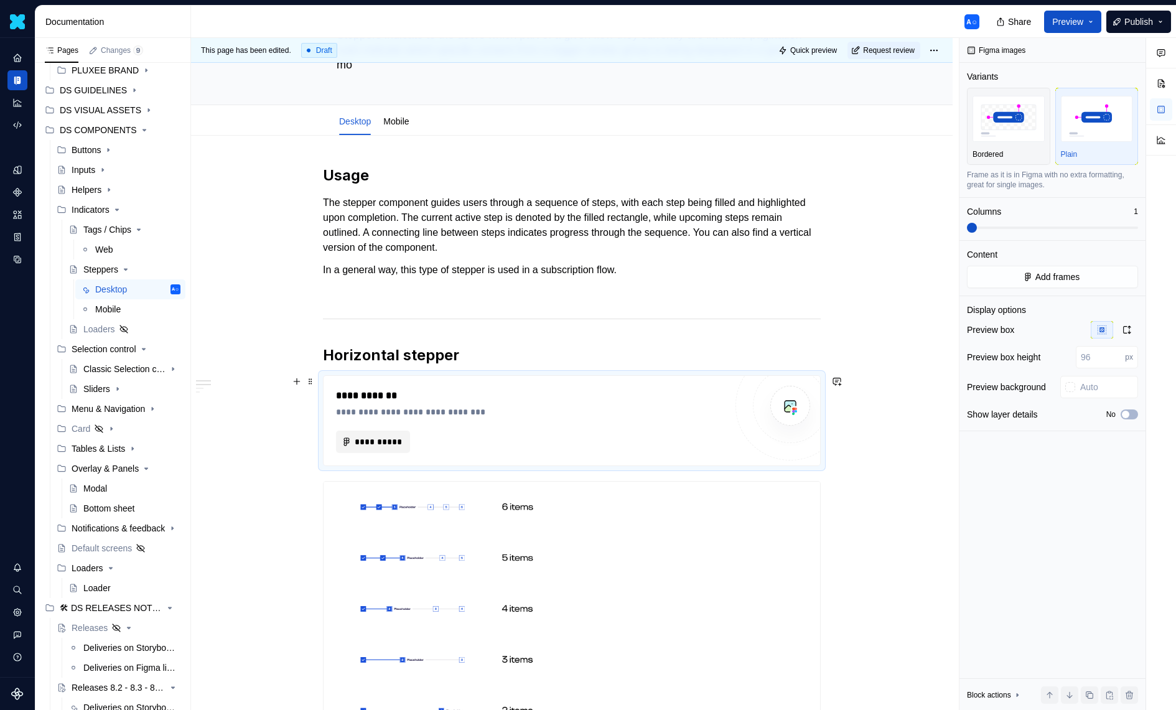
click at [376, 431] on button "**********" at bounding box center [373, 442] width 74 height 22
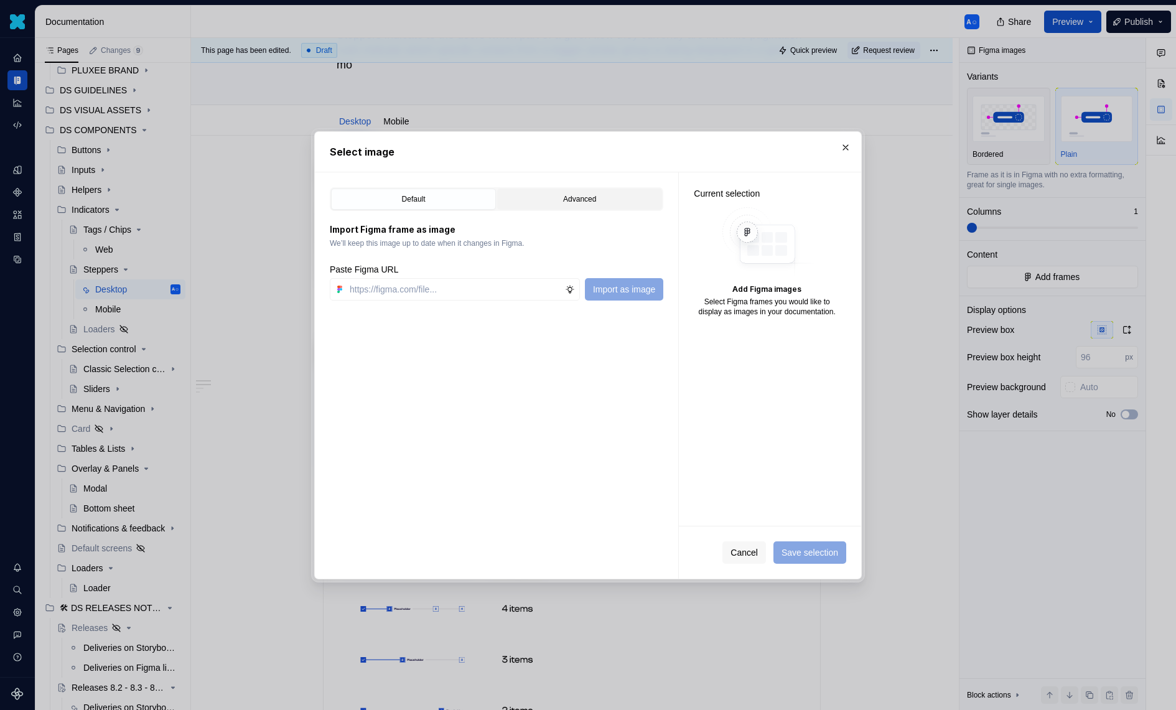
click at [559, 203] on div "Advanced" at bounding box center [580, 199] width 156 height 12
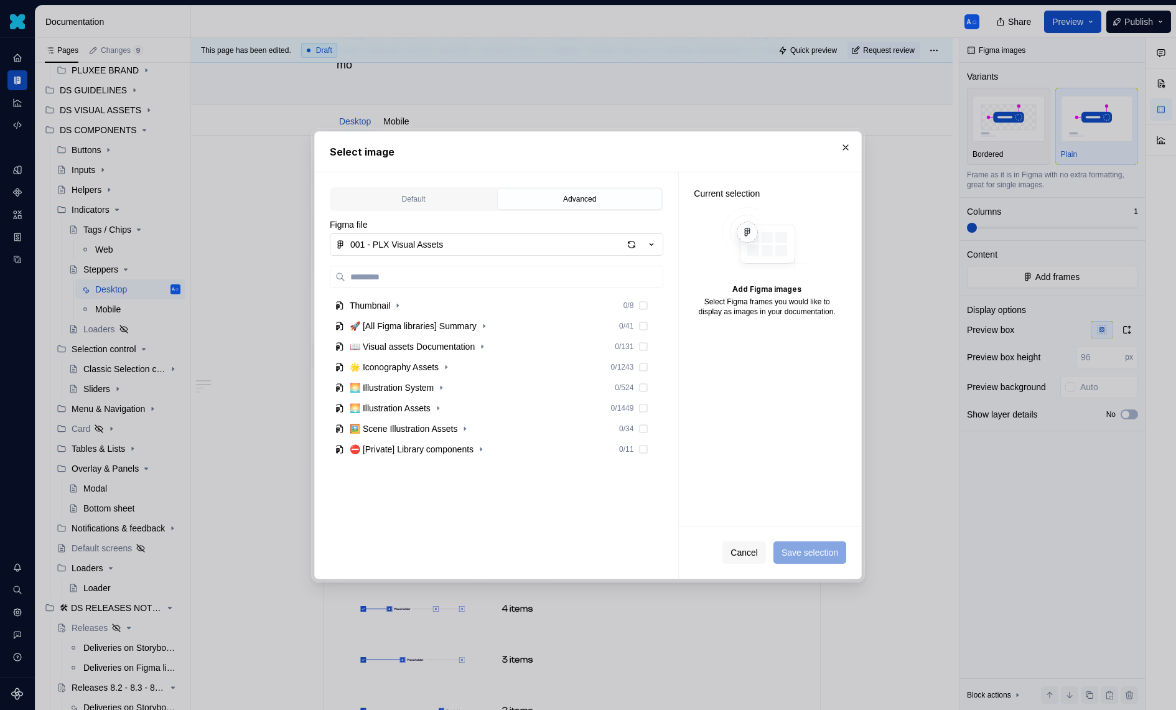
click at [407, 238] on div "001 - PLX Visual Assets" at bounding box center [396, 244] width 93 height 12
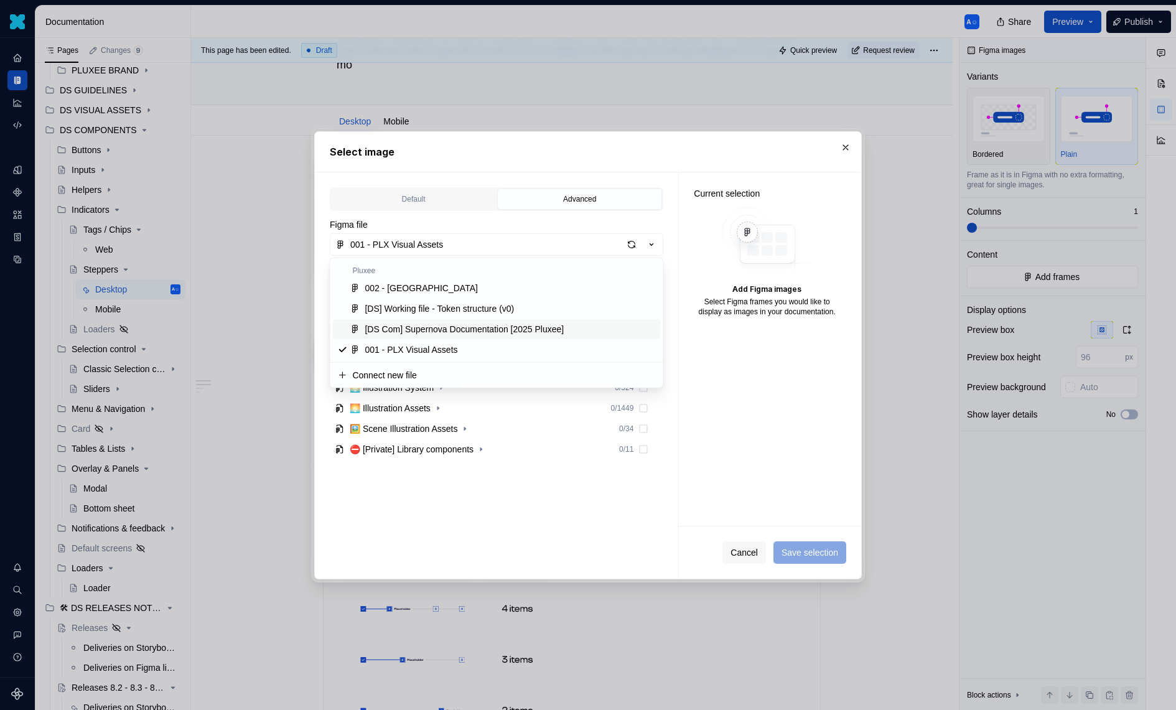
click at [439, 324] on div "[DS Com] Supernova Documentation [2025 Pluxee]" at bounding box center [464, 329] width 199 height 12
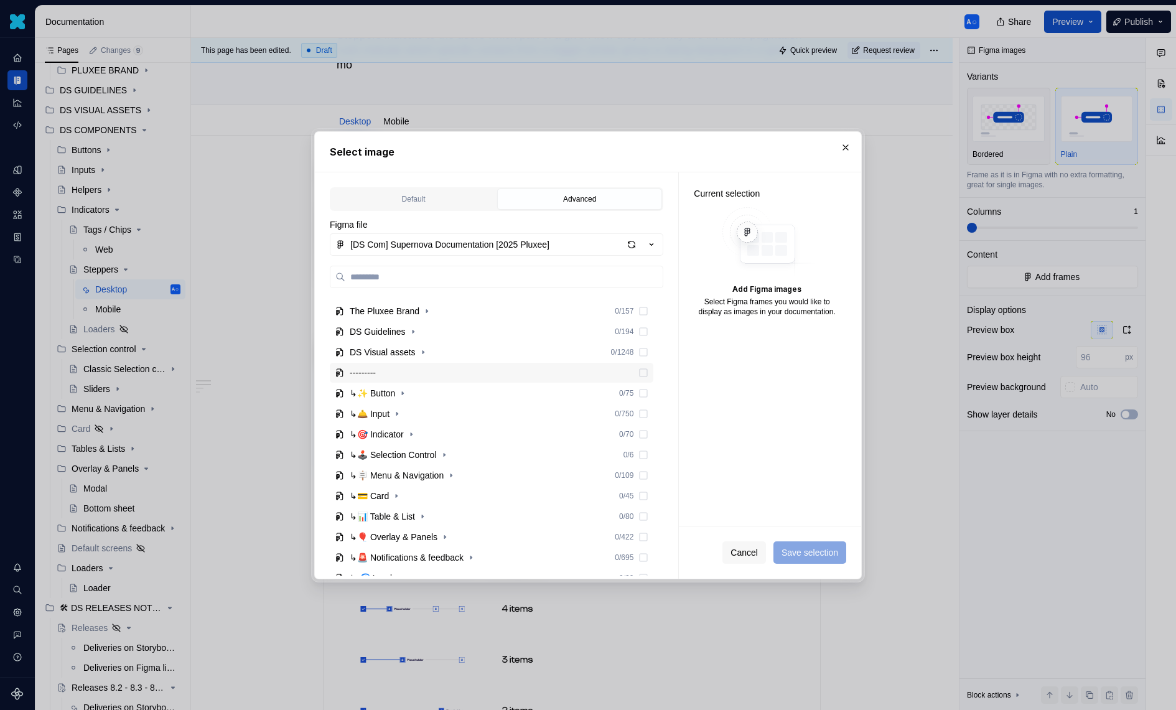
scroll to position [84, 0]
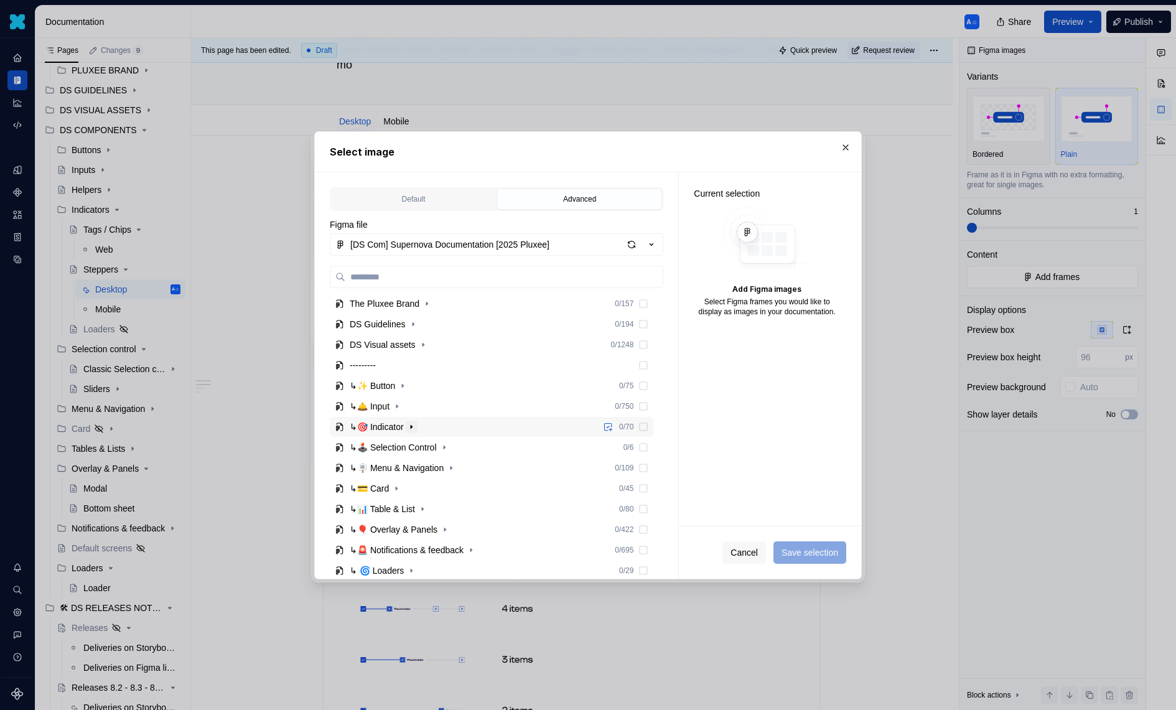
click at [413, 430] on icon "button" at bounding box center [411, 427] width 10 height 10
click at [416, 423] on icon "button" at bounding box center [411, 427] width 10 height 10
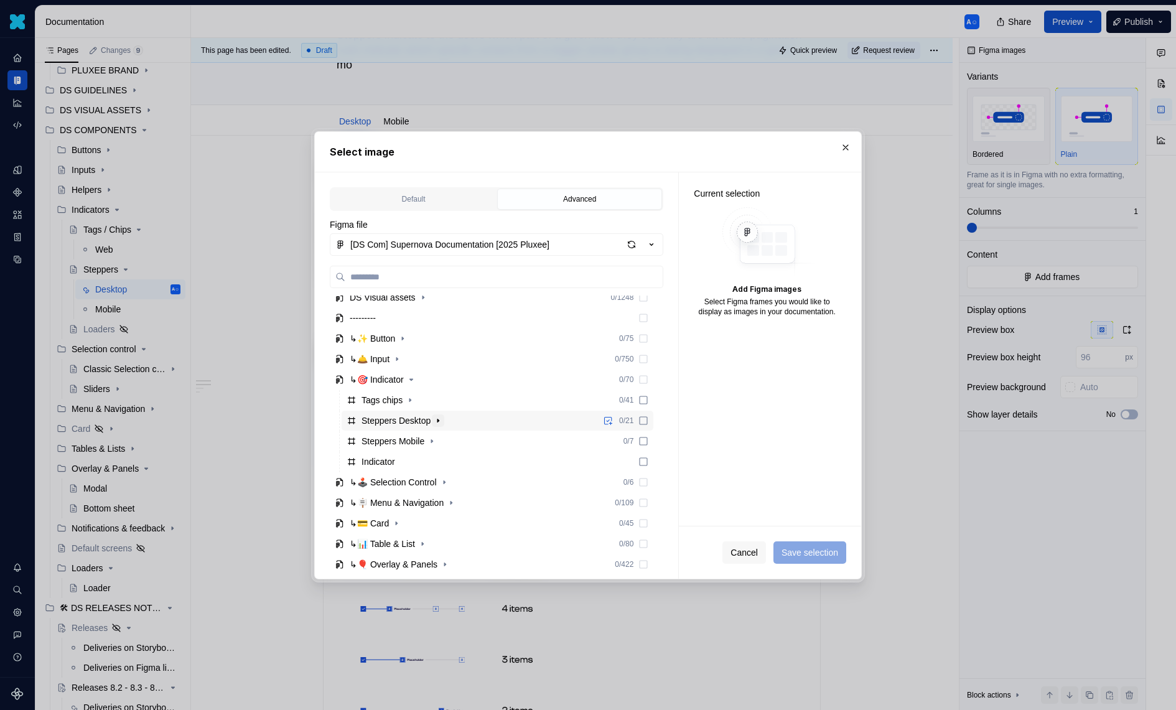
click at [443, 419] on icon "button" at bounding box center [438, 421] width 10 height 10
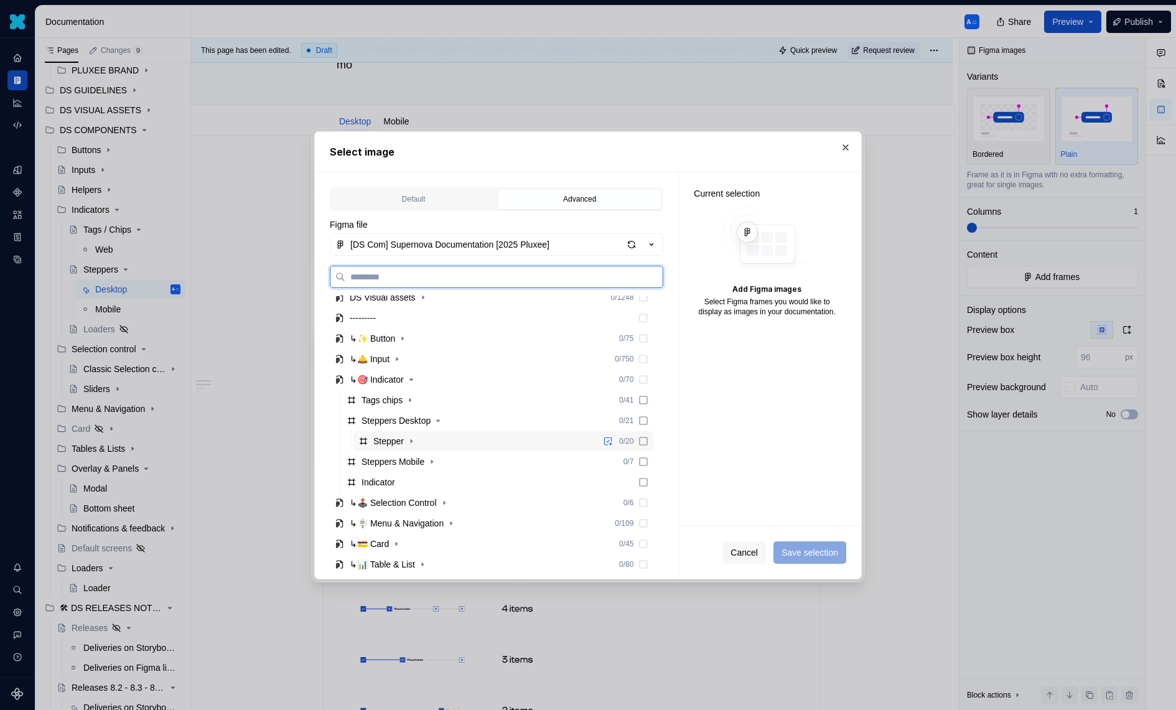
click at [421, 442] on div "Stepper 0 / 20" at bounding box center [503, 441] width 300 height 20
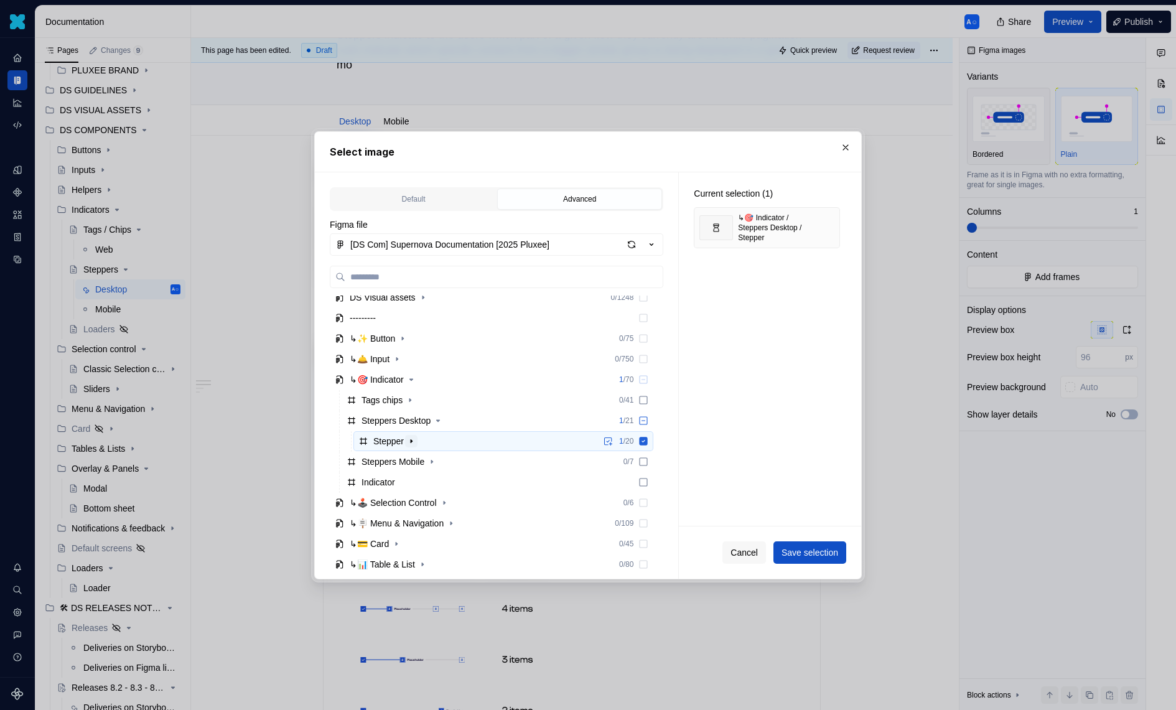
click at [408, 439] on button "button" at bounding box center [411, 441] width 12 height 12
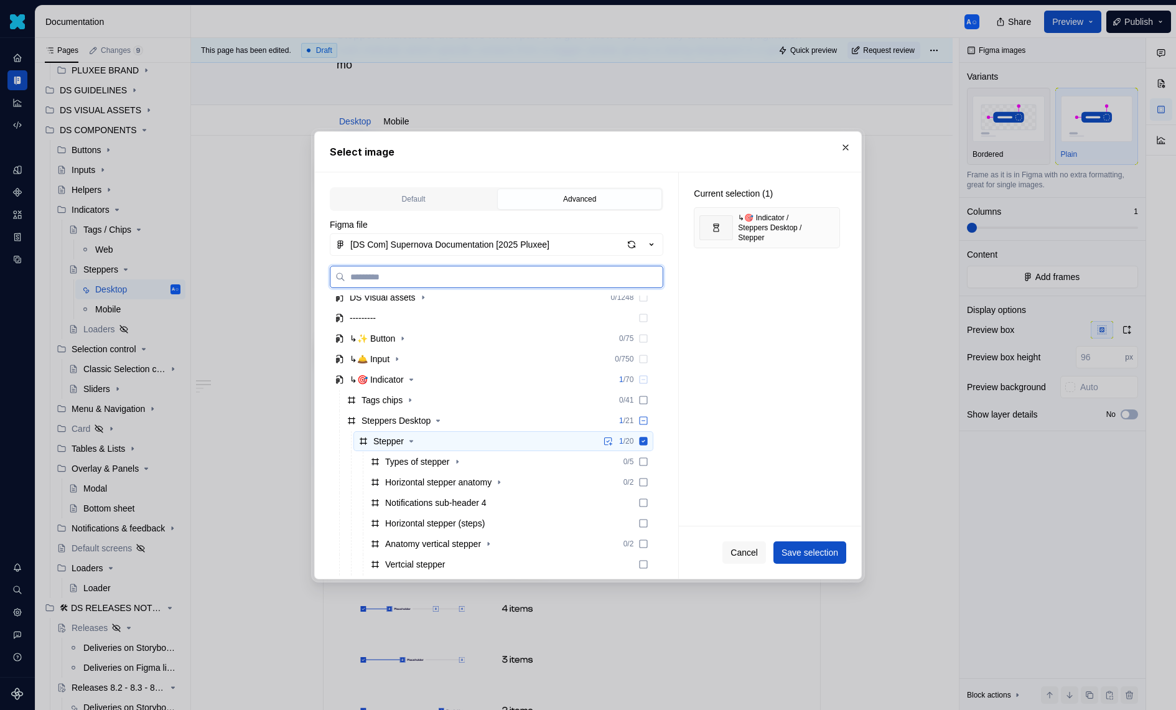
click at [648, 441] on icon at bounding box center [644, 441] width 8 height 8
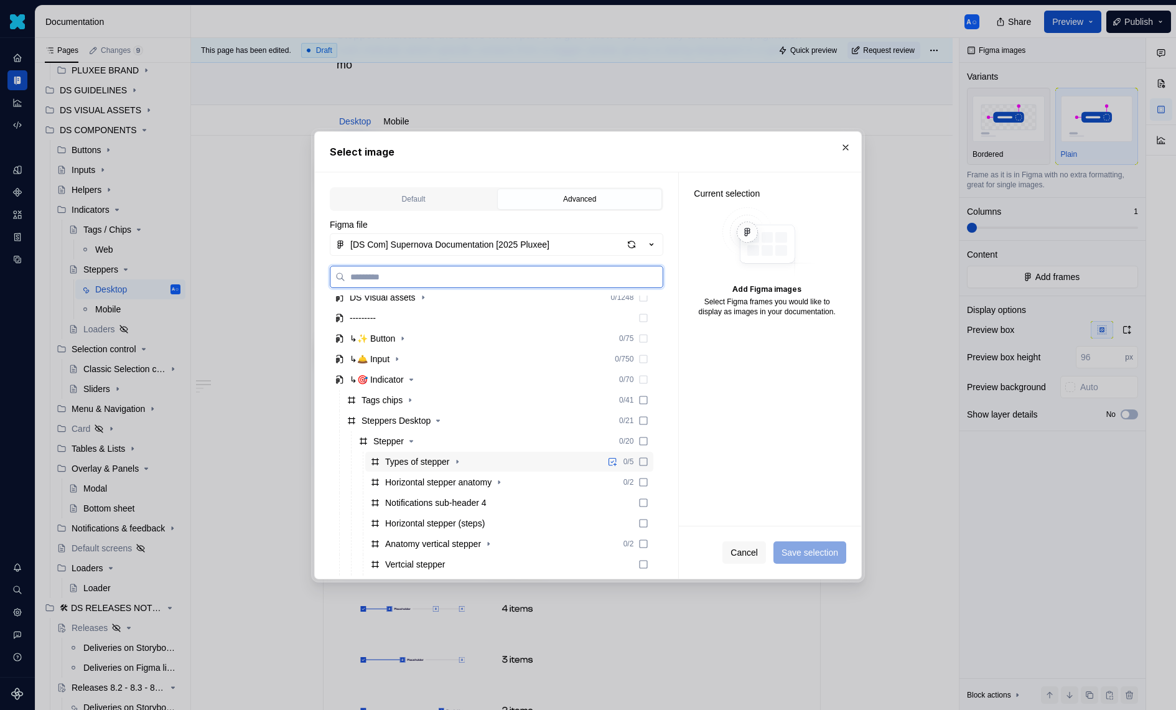
click at [560, 457] on div "Types of stepper 0 / 5" at bounding box center [509, 462] width 288 height 20
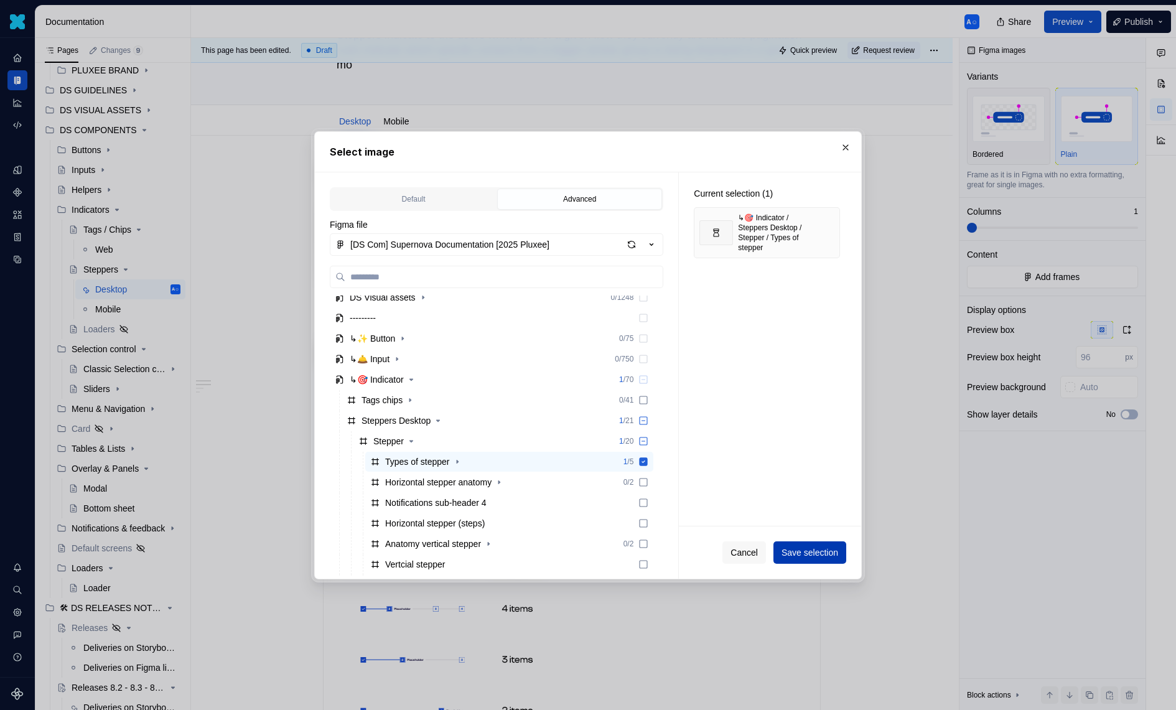
click at [814, 554] on span "Save selection" at bounding box center [810, 552] width 57 height 12
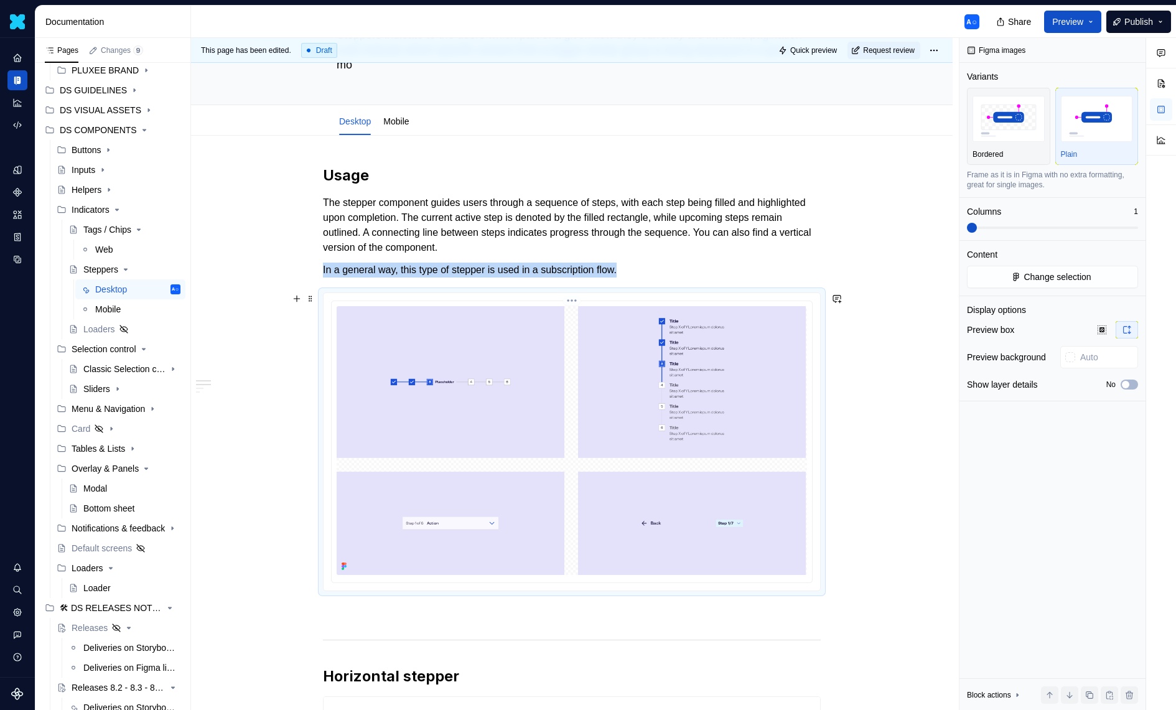
click at [464, 404] on img at bounding box center [572, 440] width 470 height 269
click at [739, 488] on img at bounding box center [572, 440] width 470 height 269
click at [1094, 107] on img "button" at bounding box center [1097, 118] width 72 height 45
click at [1020, 115] on img "button" at bounding box center [1009, 118] width 72 height 45
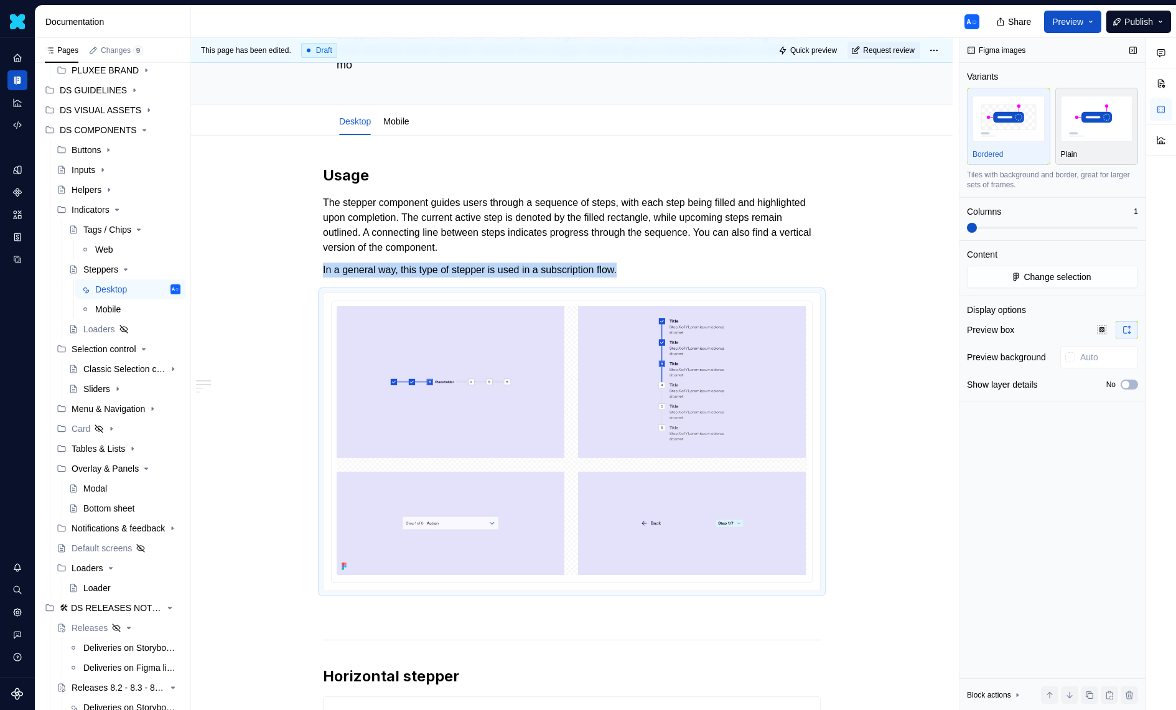
click at [1065, 118] on img "button" at bounding box center [1097, 118] width 72 height 45
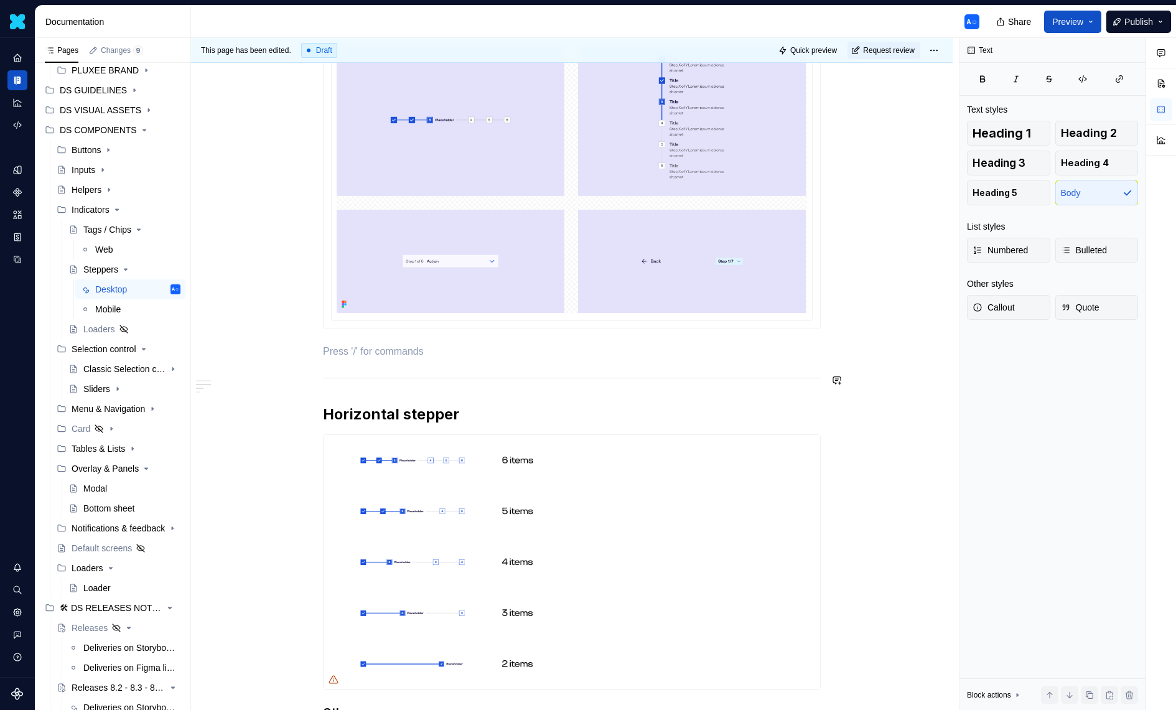
scroll to position [364, 0]
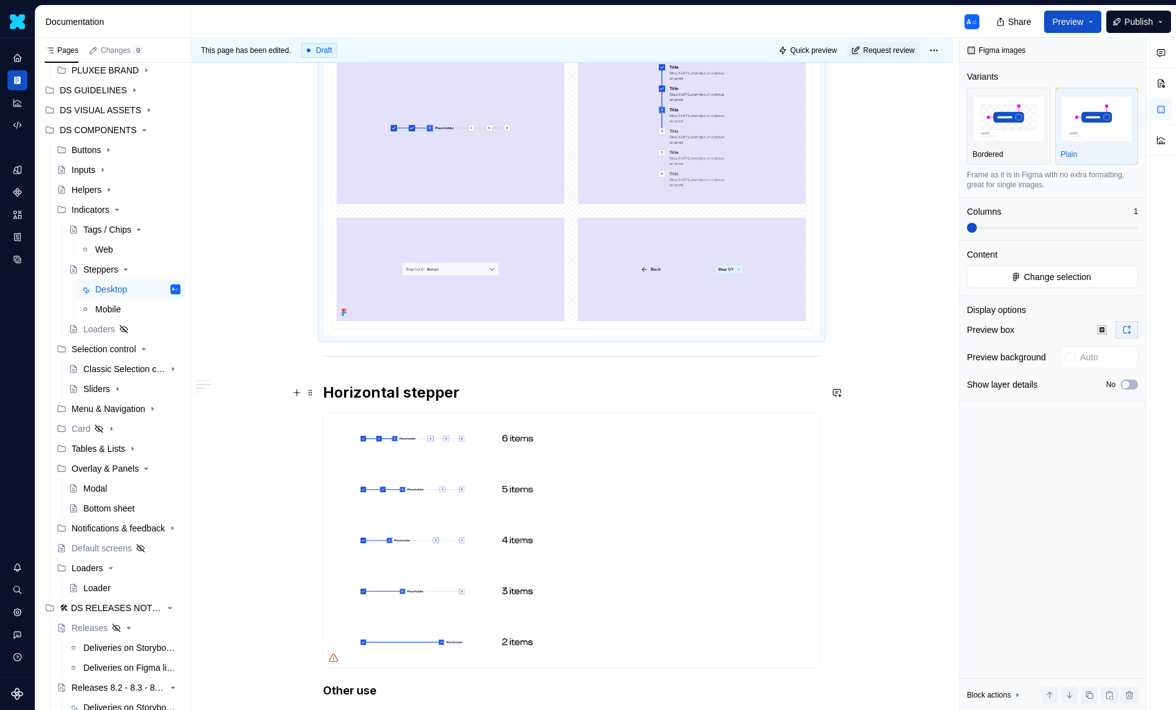
click at [495, 391] on h2 "Horizontal stepper" at bounding box center [572, 393] width 498 height 20
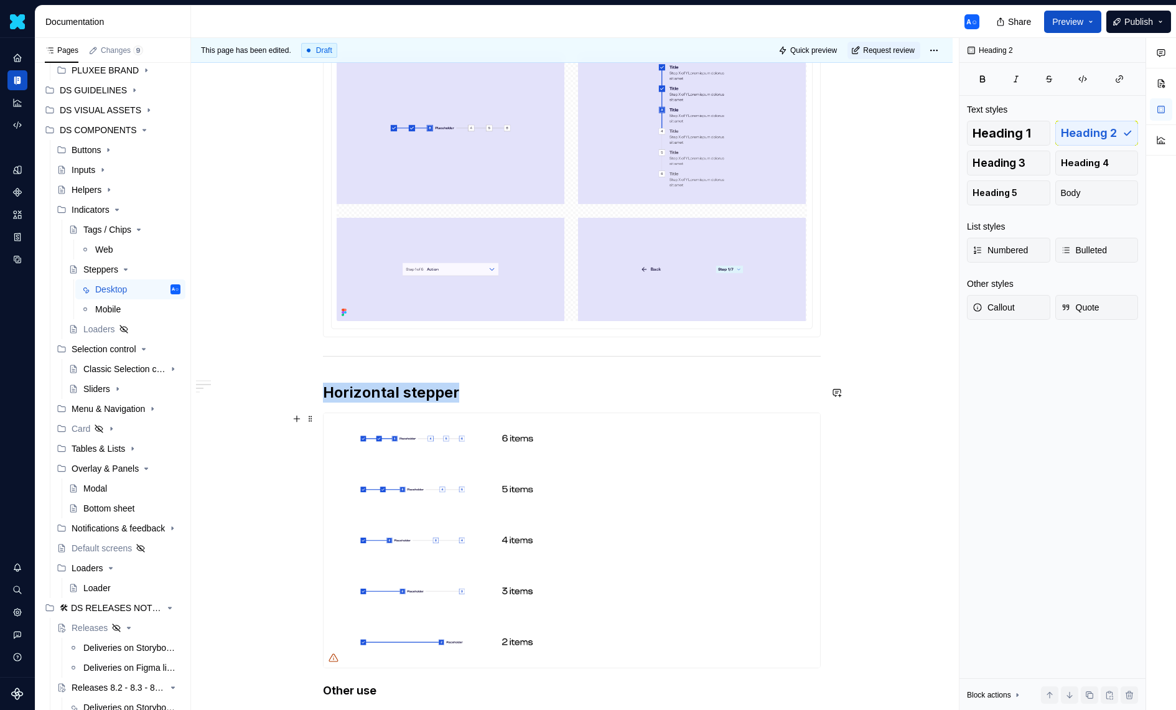
click at [501, 473] on img at bounding box center [572, 540] width 497 height 254
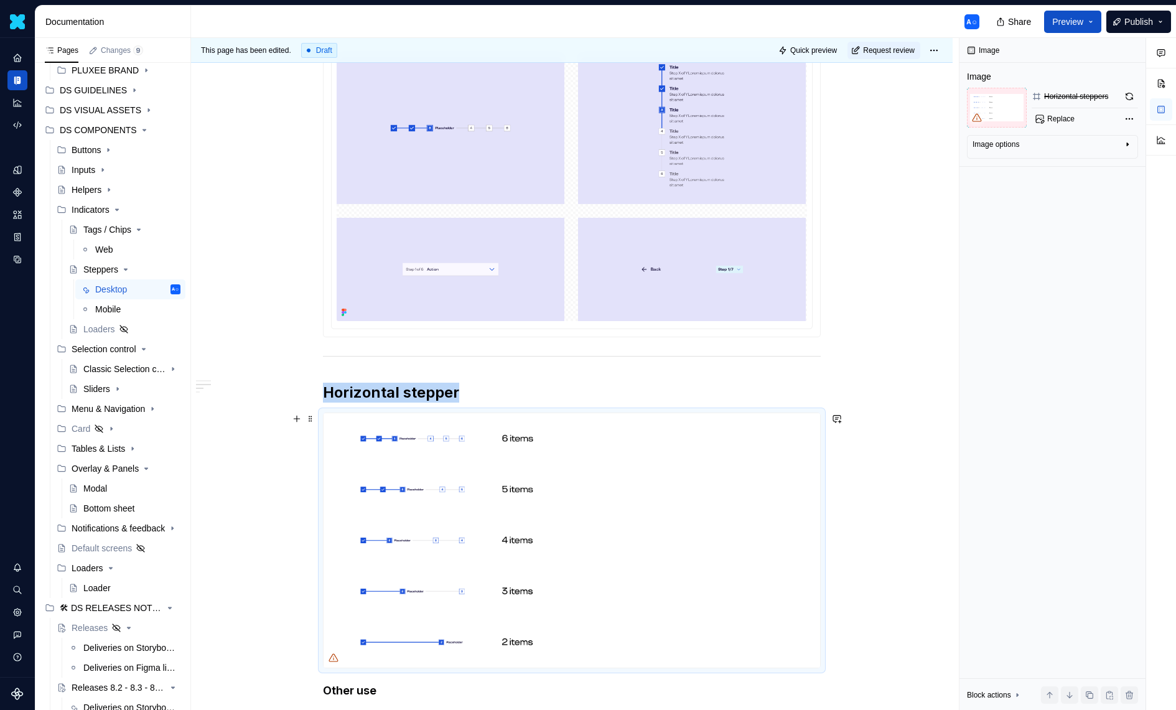
scroll to position [393, 0]
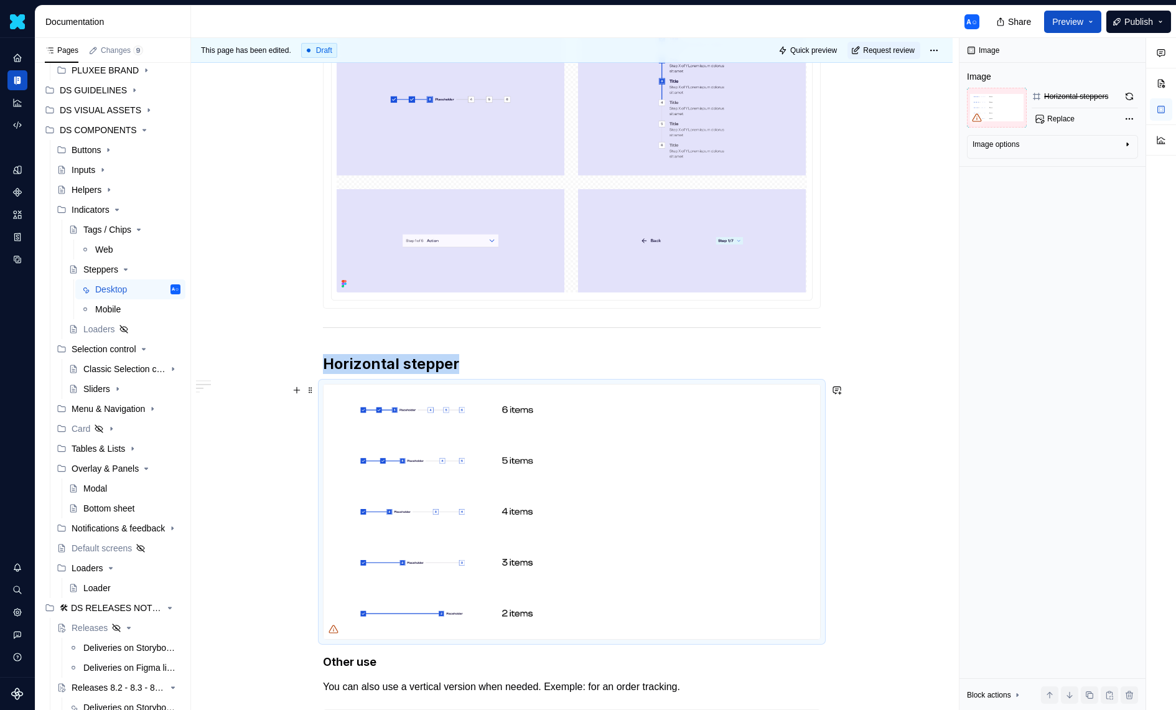
click at [520, 370] on h2 "Horizontal stepper" at bounding box center [572, 364] width 498 height 20
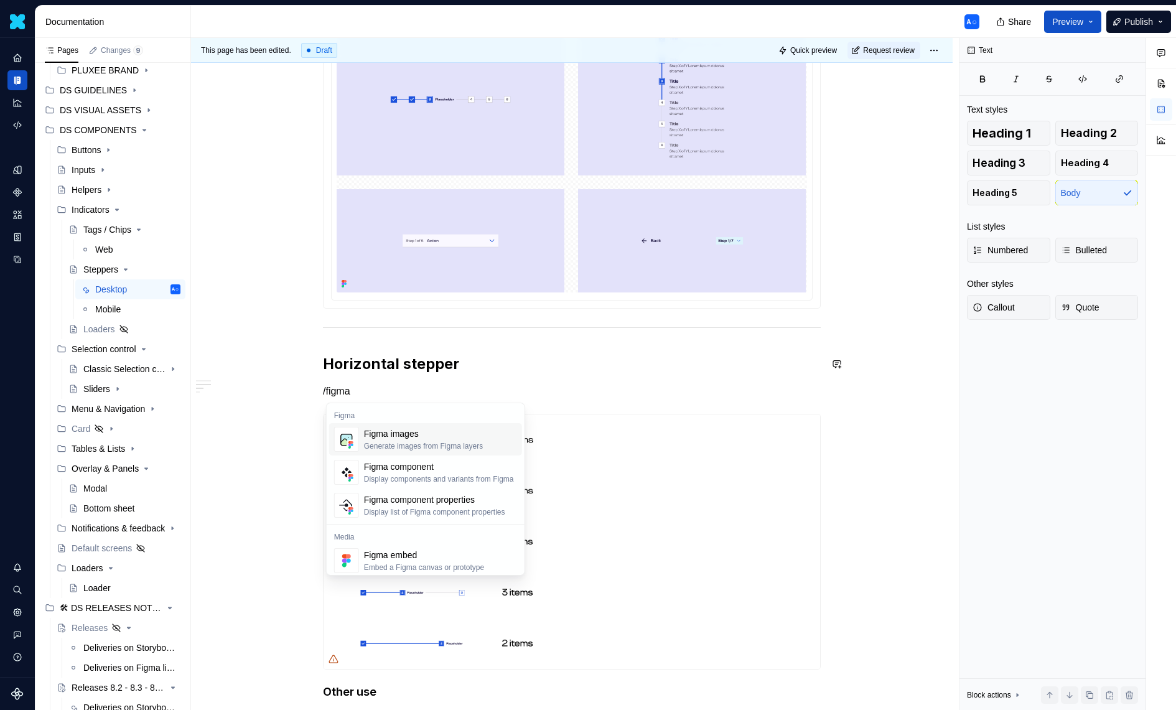
click at [365, 441] on div "Generate images from Figma layers" at bounding box center [423, 446] width 119 height 10
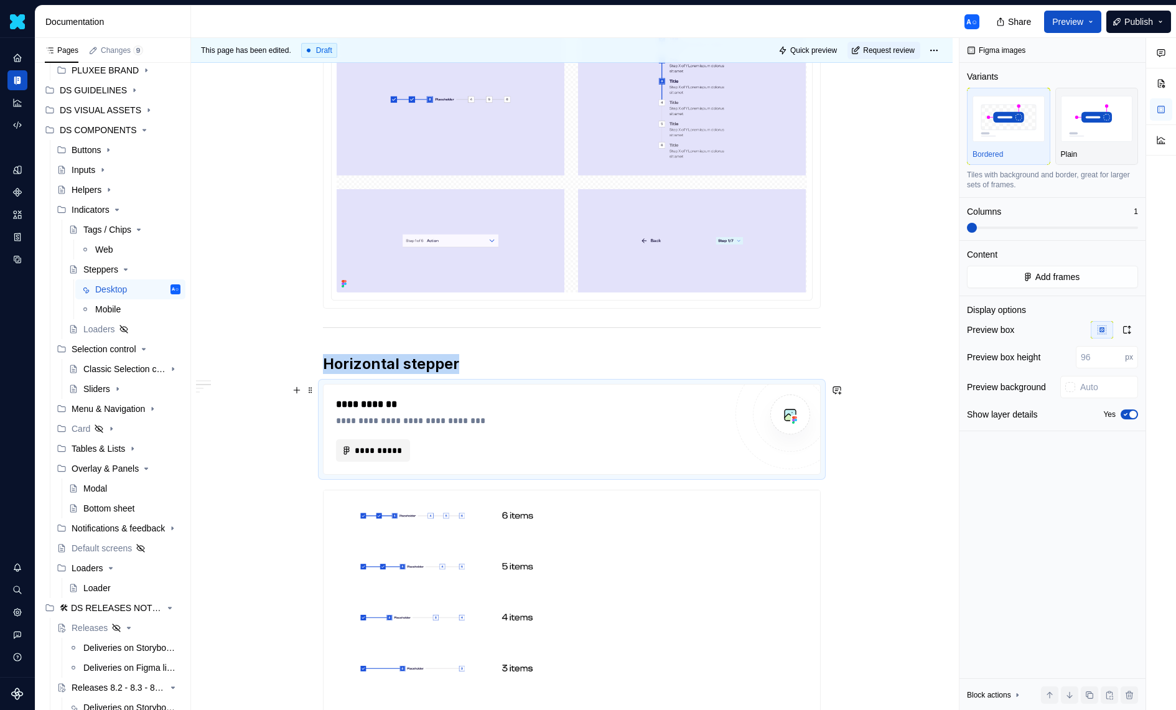
click at [405, 460] on div "**********" at bounding box center [531, 450] width 390 height 22
click at [400, 450] on span "**********" at bounding box center [378, 450] width 48 height 12
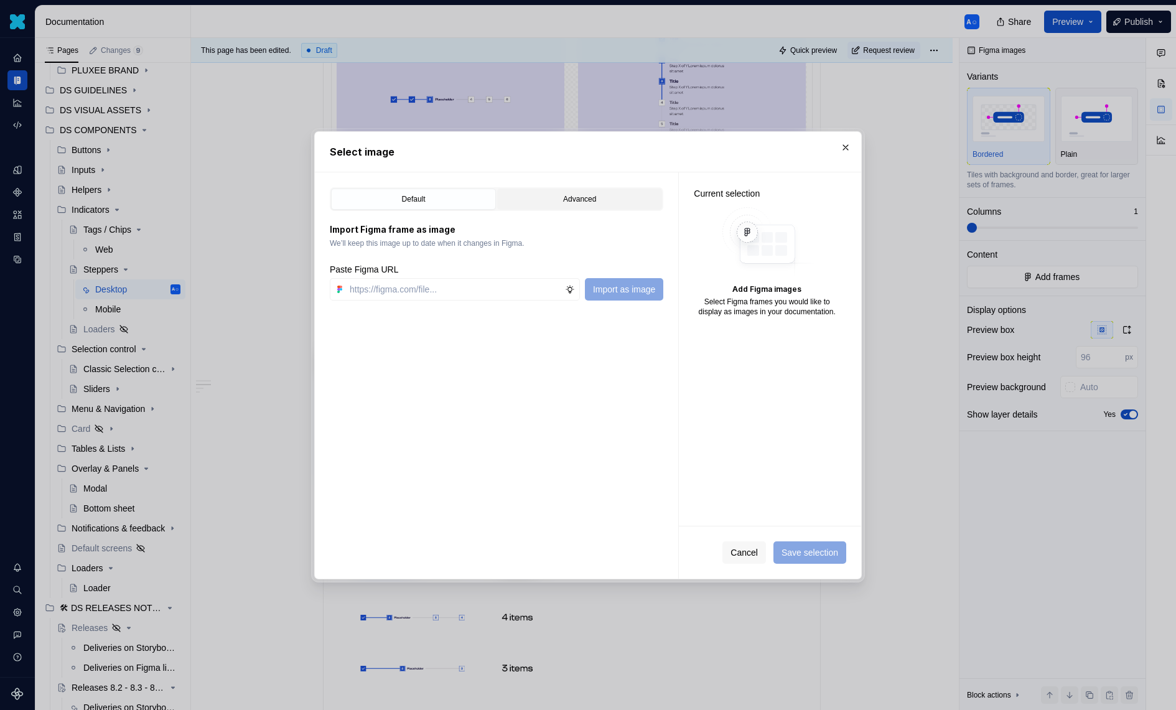
click at [545, 204] on button "Advanced" at bounding box center [579, 199] width 165 height 21
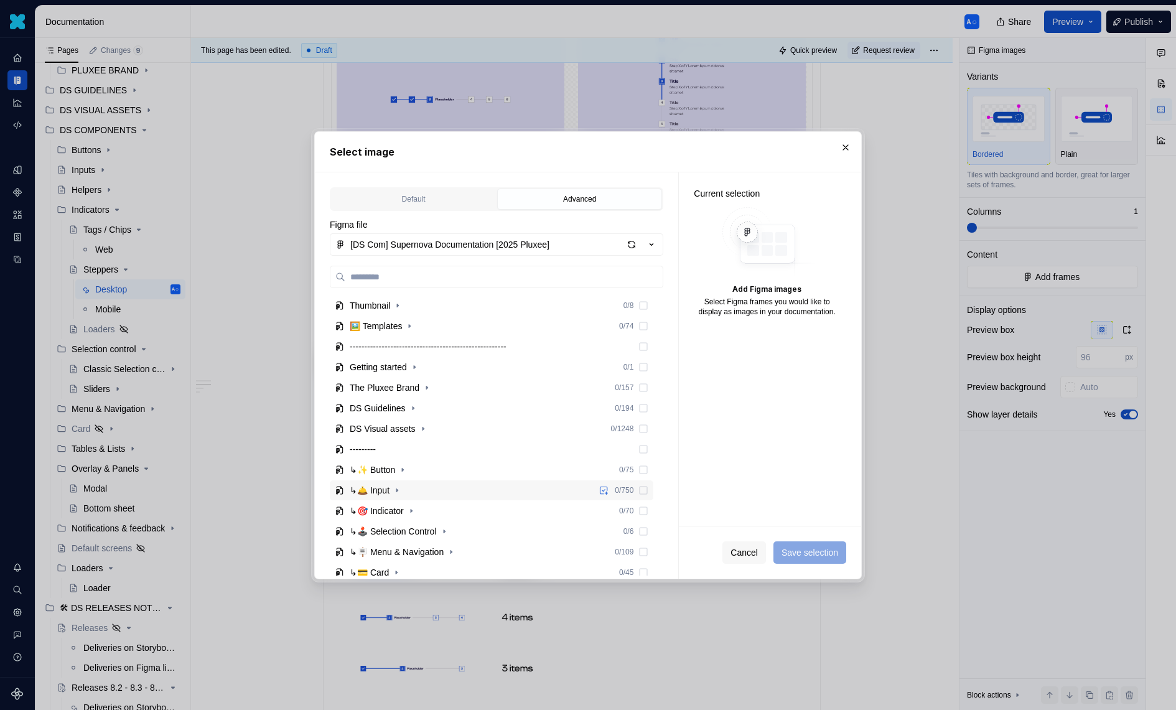
scroll to position [24, 0]
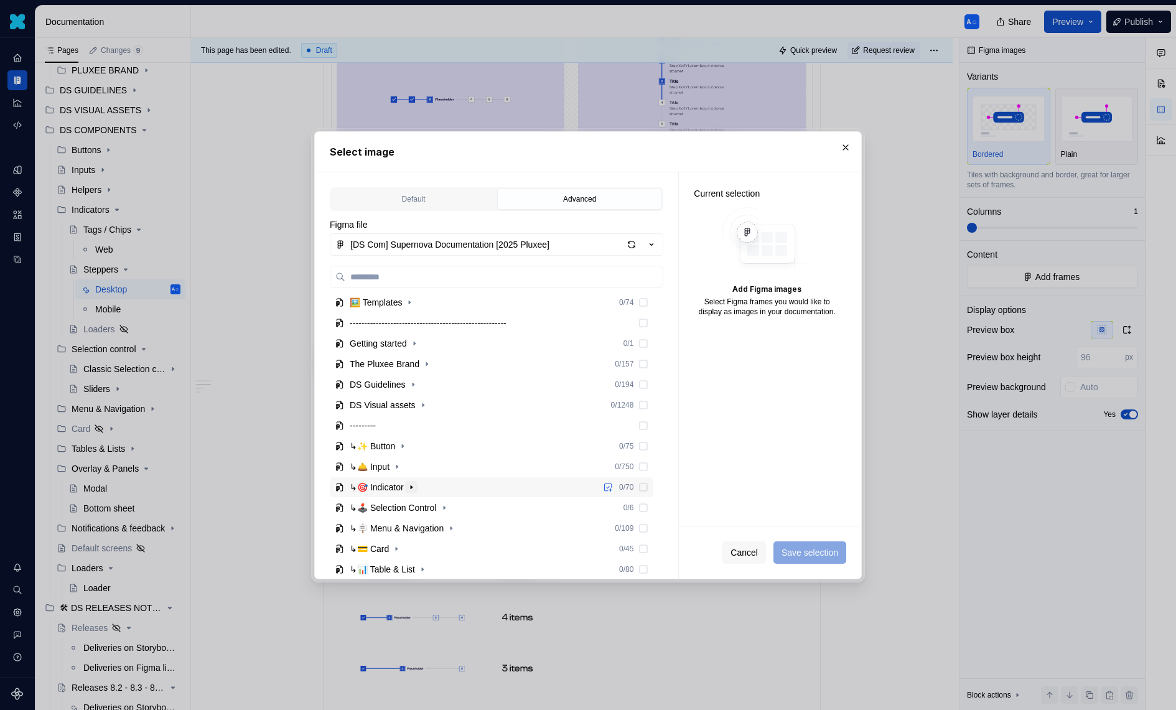
click at [416, 489] on icon "button" at bounding box center [411, 487] width 10 height 10
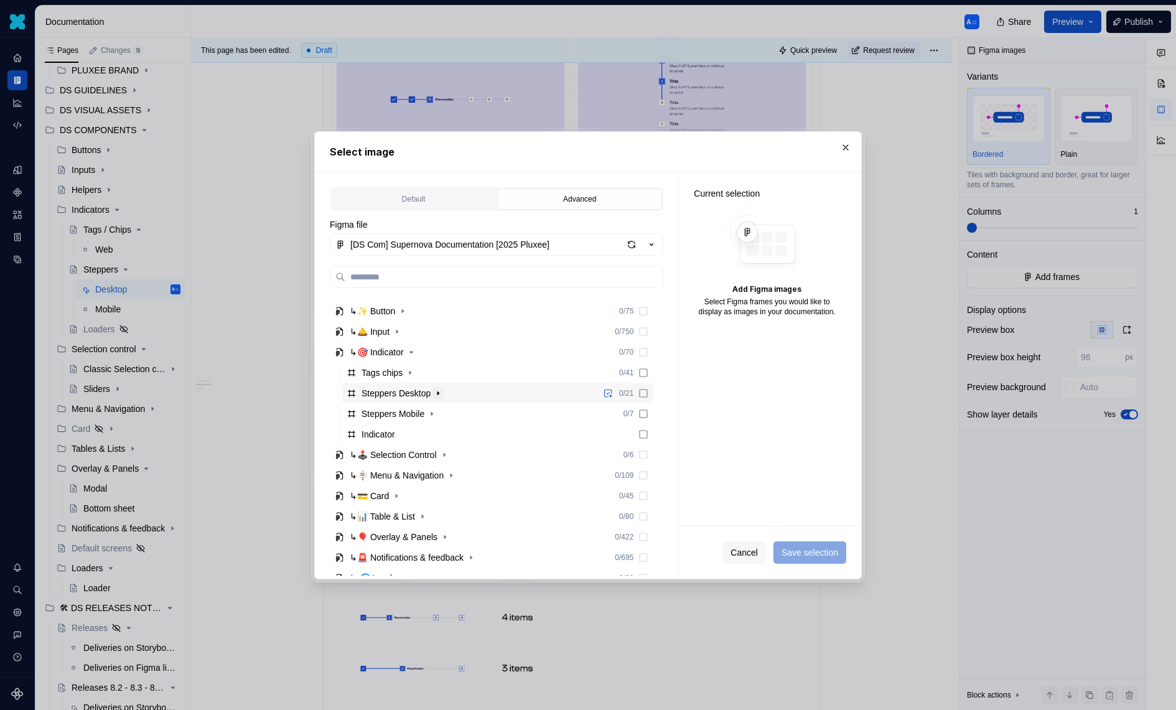
click at [443, 390] on icon "button" at bounding box center [438, 393] width 10 height 10
click at [416, 413] on icon "button" at bounding box center [411, 414] width 10 height 10
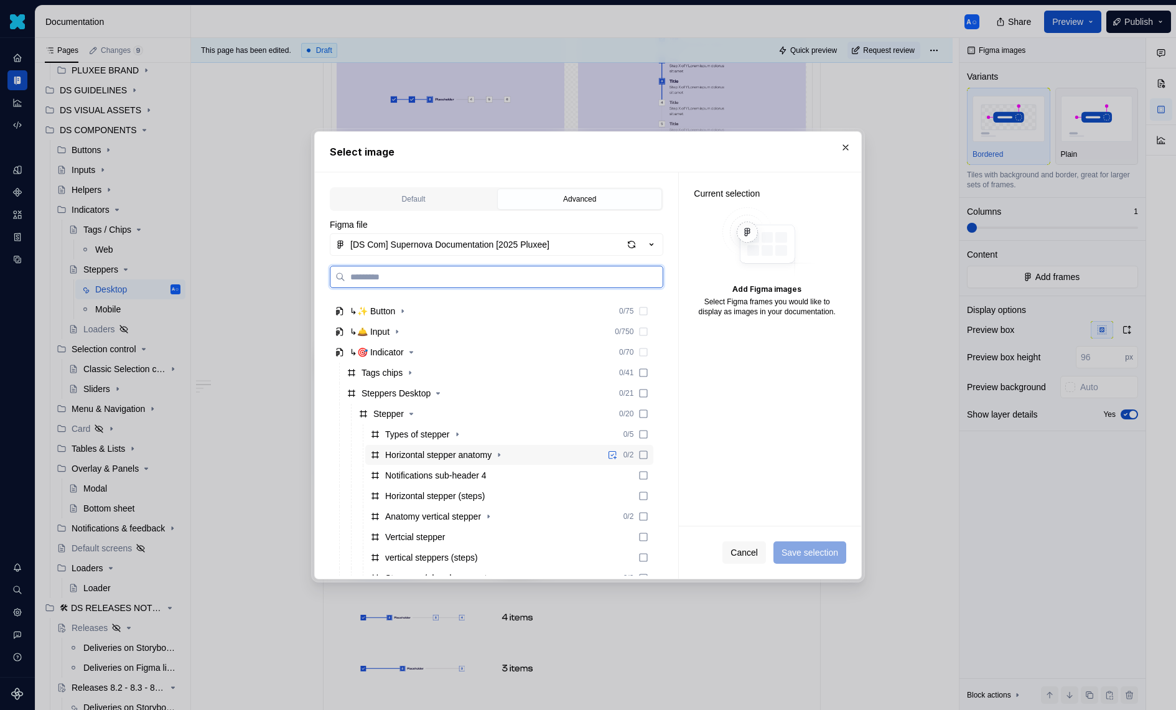
click at [445, 450] on div "Horizontal stepper anatomy" at bounding box center [438, 455] width 106 height 12
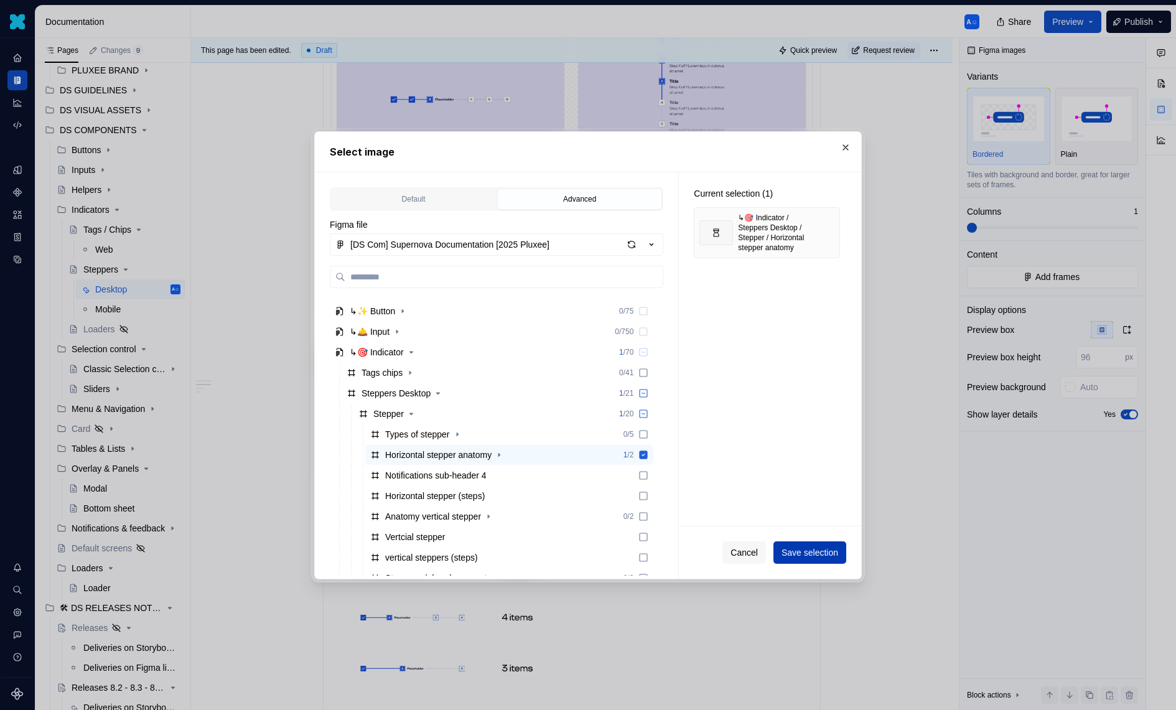
click at [789, 551] on span "Save selection" at bounding box center [810, 552] width 57 height 12
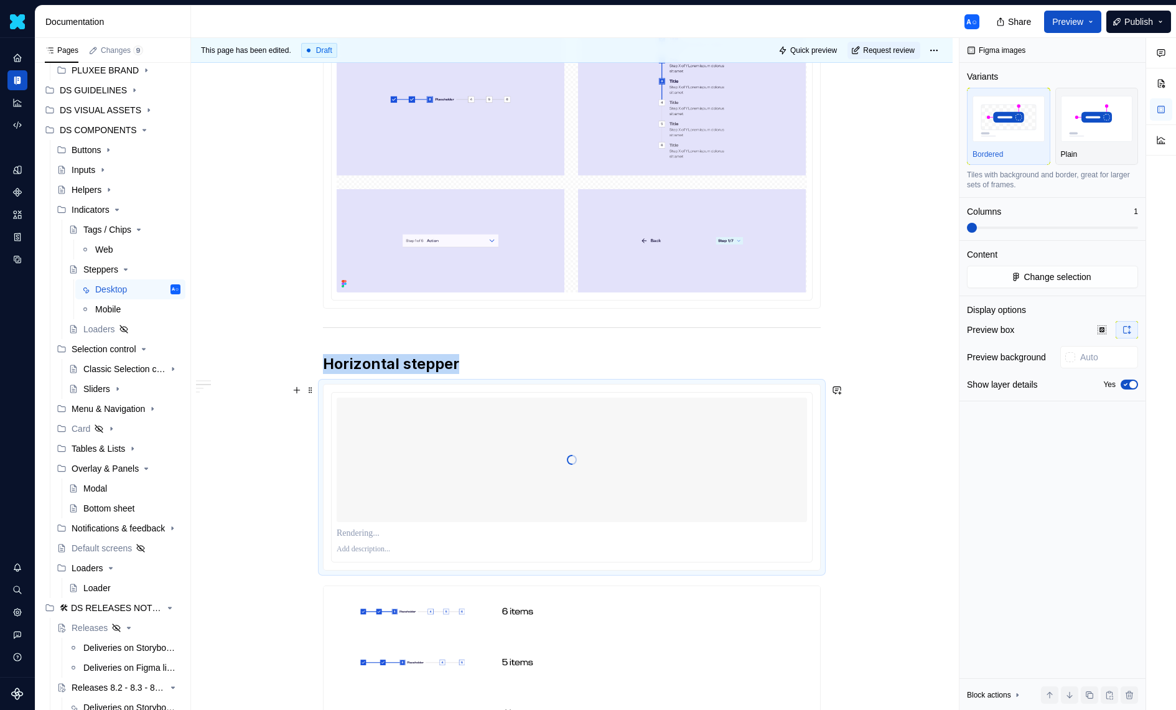
click at [497, 427] on div at bounding box center [572, 460] width 470 height 124
click at [1124, 115] on img "button" at bounding box center [1097, 118] width 72 height 45
click at [1136, 375] on div "Preview box Preview background Show layer details Yes" at bounding box center [1052, 361] width 171 height 80
click at [1132, 383] on span "button" at bounding box center [1132, 384] width 7 height 7
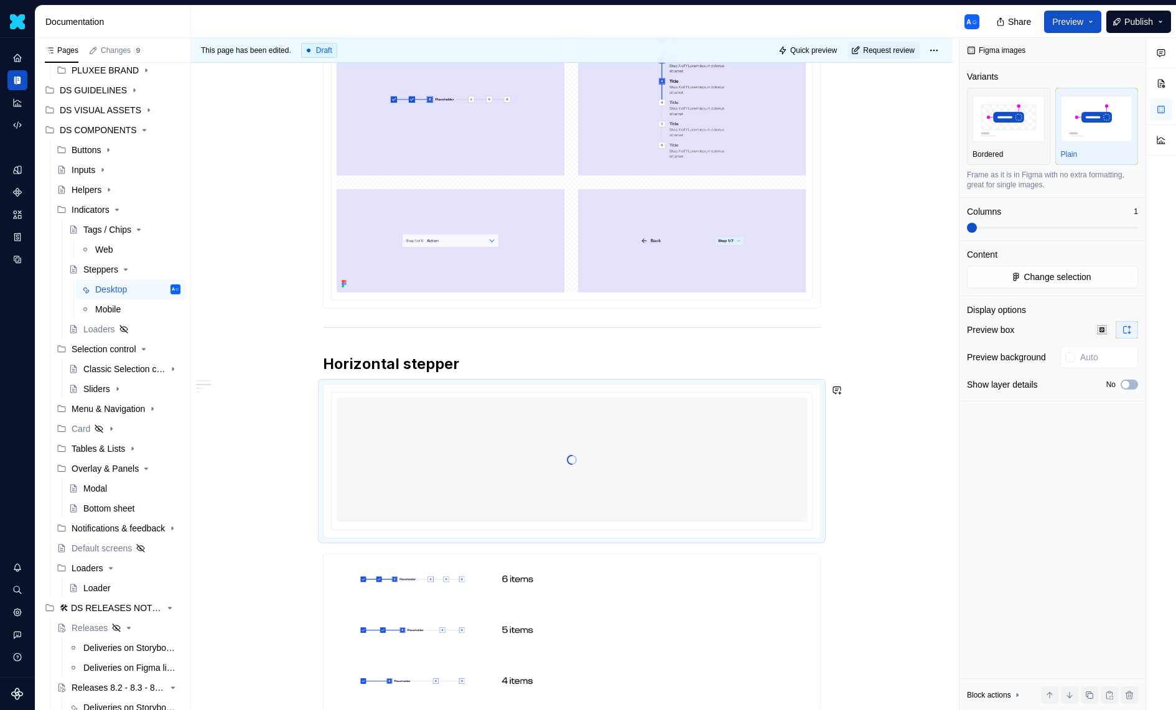
click at [630, 368] on h2 "Horizontal stepper" at bounding box center [572, 364] width 498 height 20
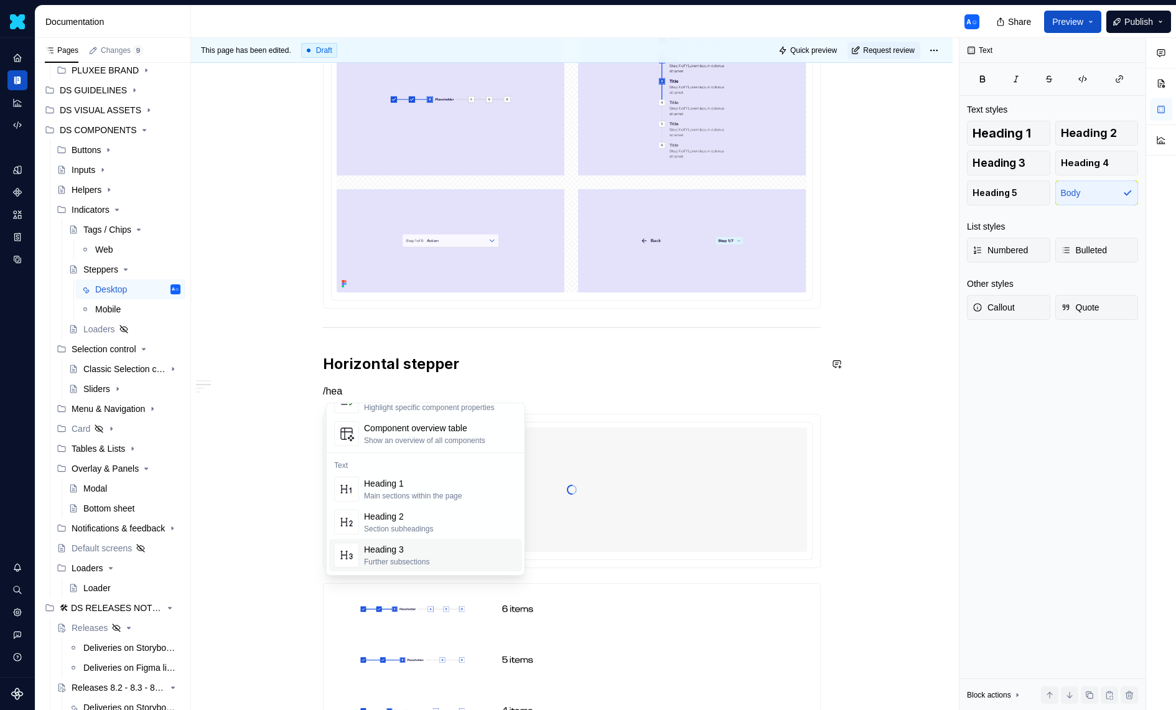
scroll to position [77, 0]
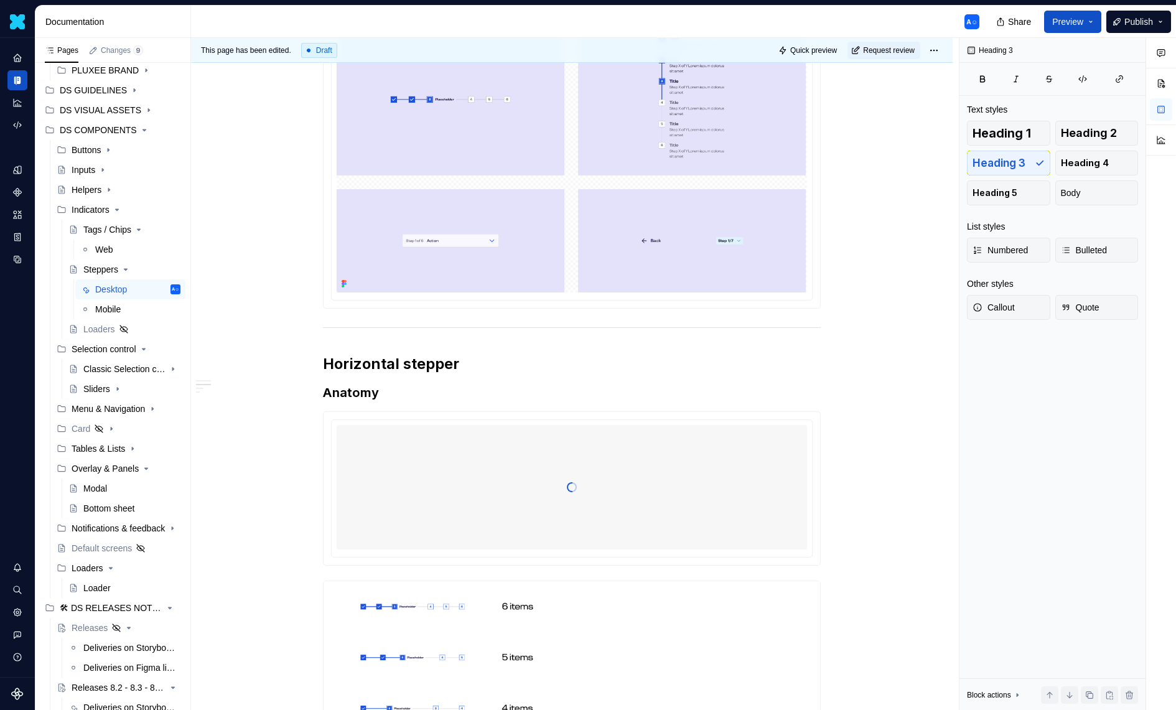
click at [670, 286] on img at bounding box center [572, 158] width 470 height 269
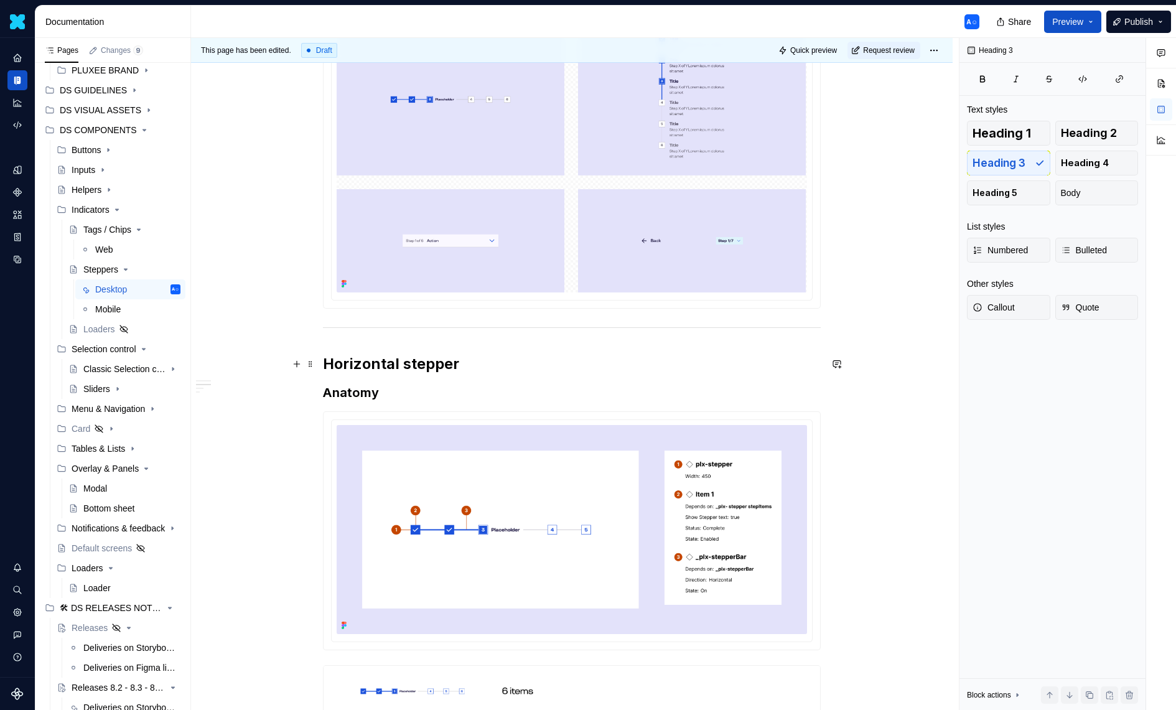
click at [431, 365] on h2 "Horizontal stepper" at bounding box center [572, 364] width 498 height 20
click at [525, 393] on h3 "Anatomy" at bounding box center [572, 392] width 498 height 17
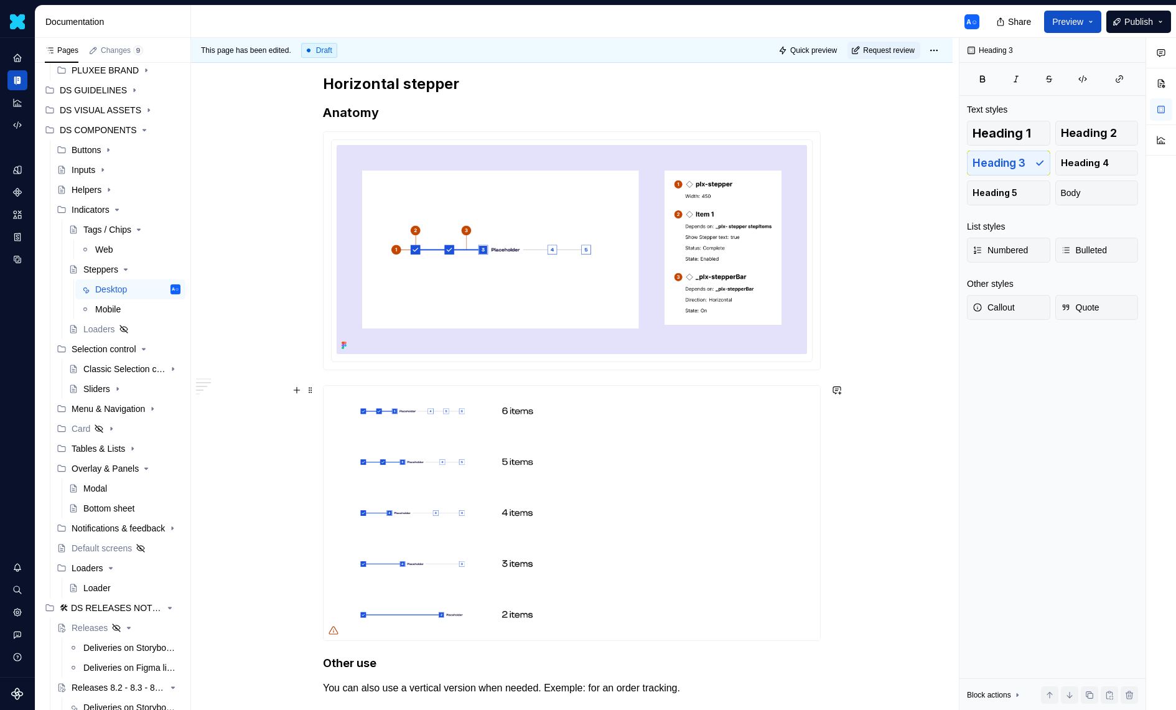
scroll to position [677, 0]
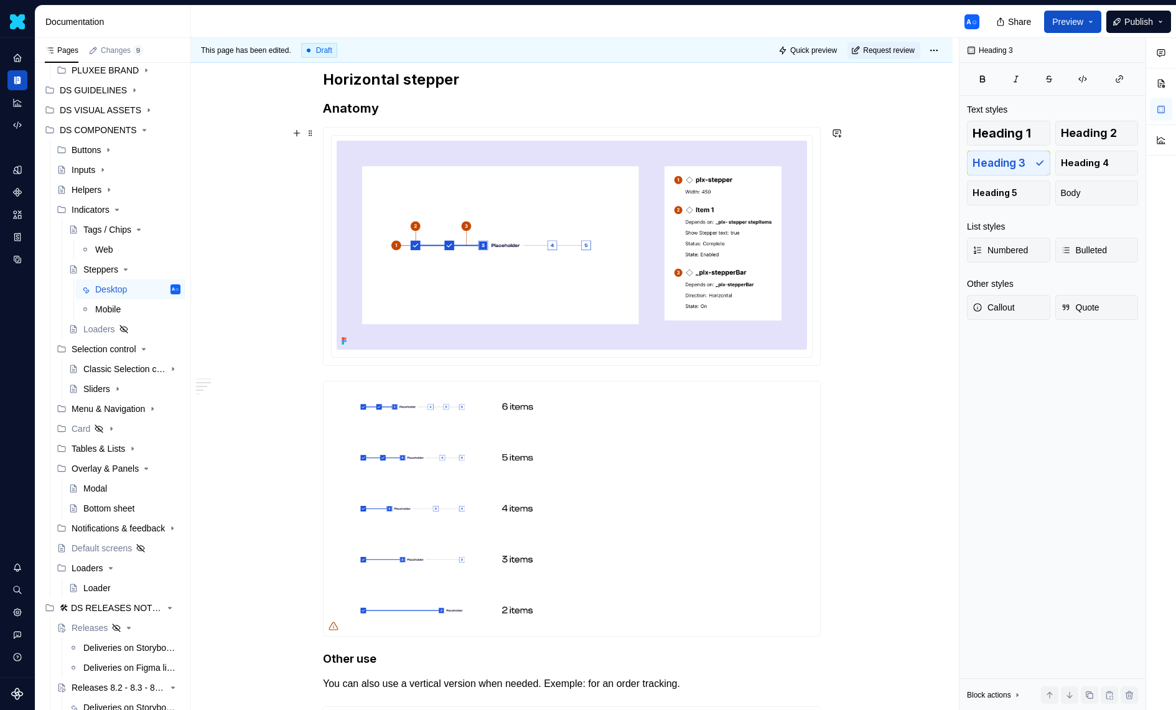
click at [503, 365] on div at bounding box center [572, 246] width 498 height 238
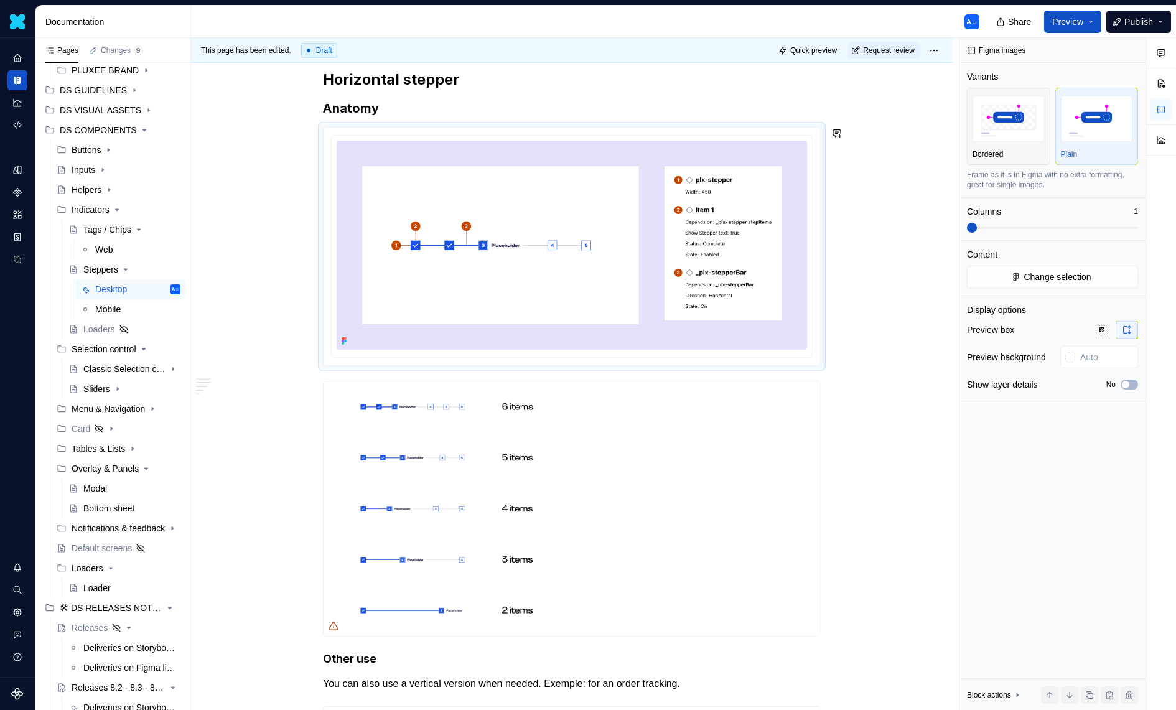
click at [502, 381] on div at bounding box center [572, 509] width 498 height 256
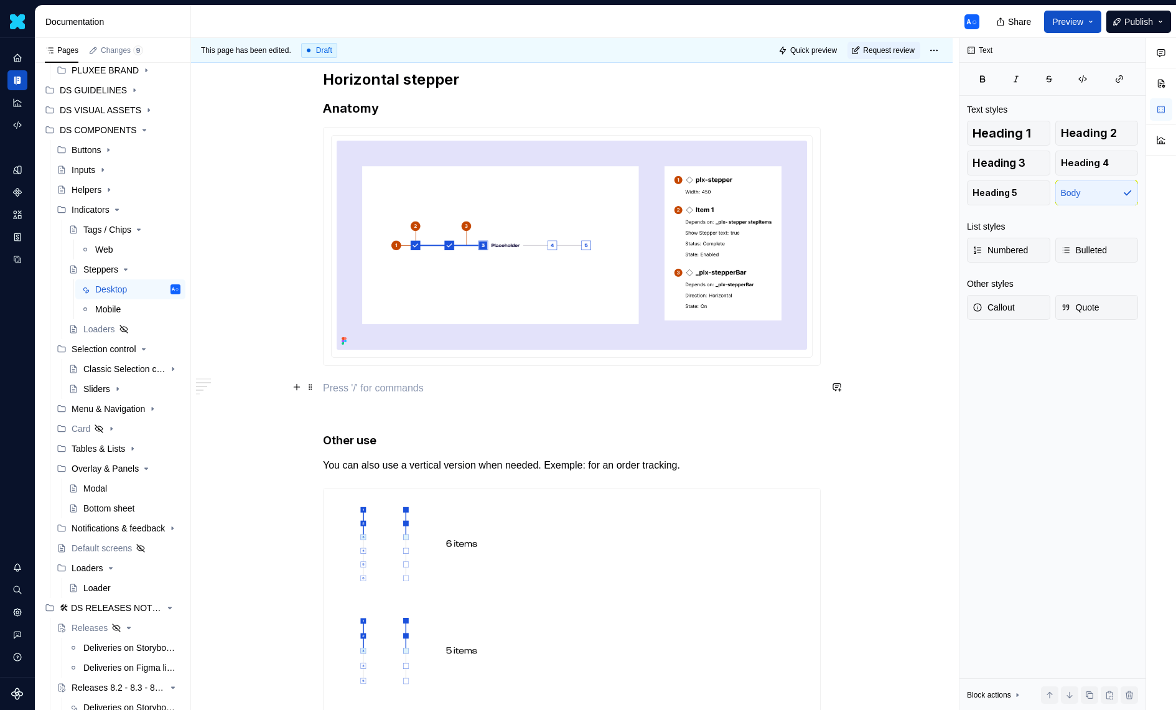
click at [378, 387] on p at bounding box center [572, 388] width 498 height 15
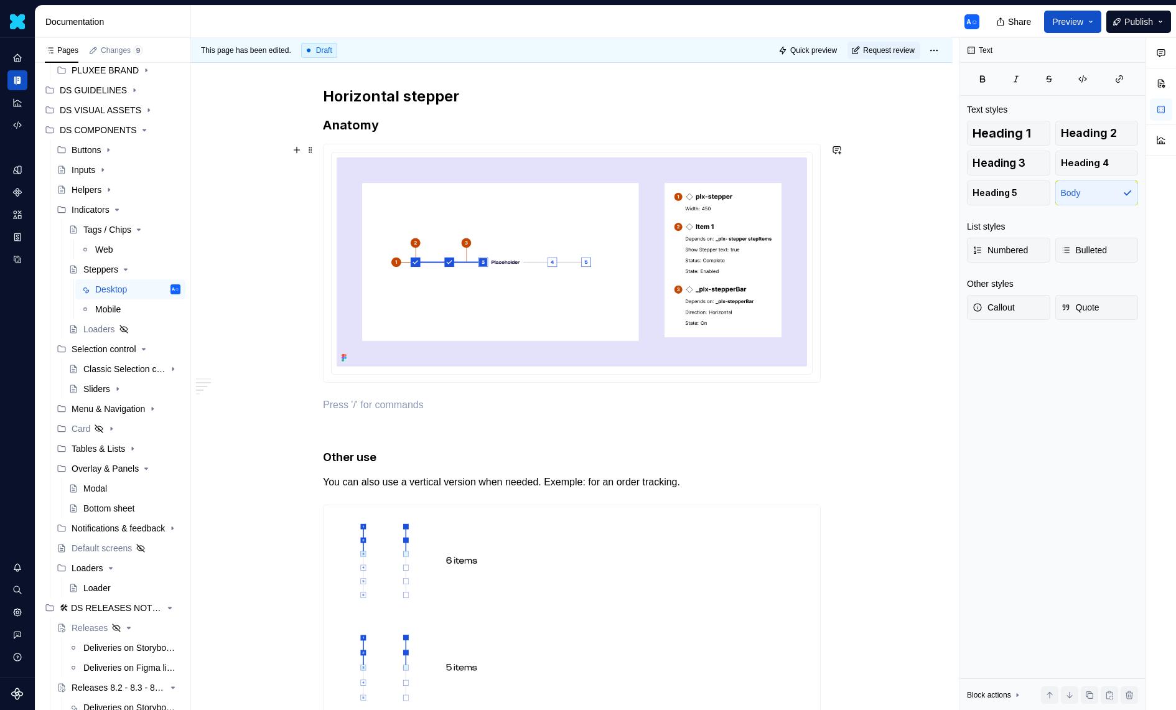
scroll to position [658, 0]
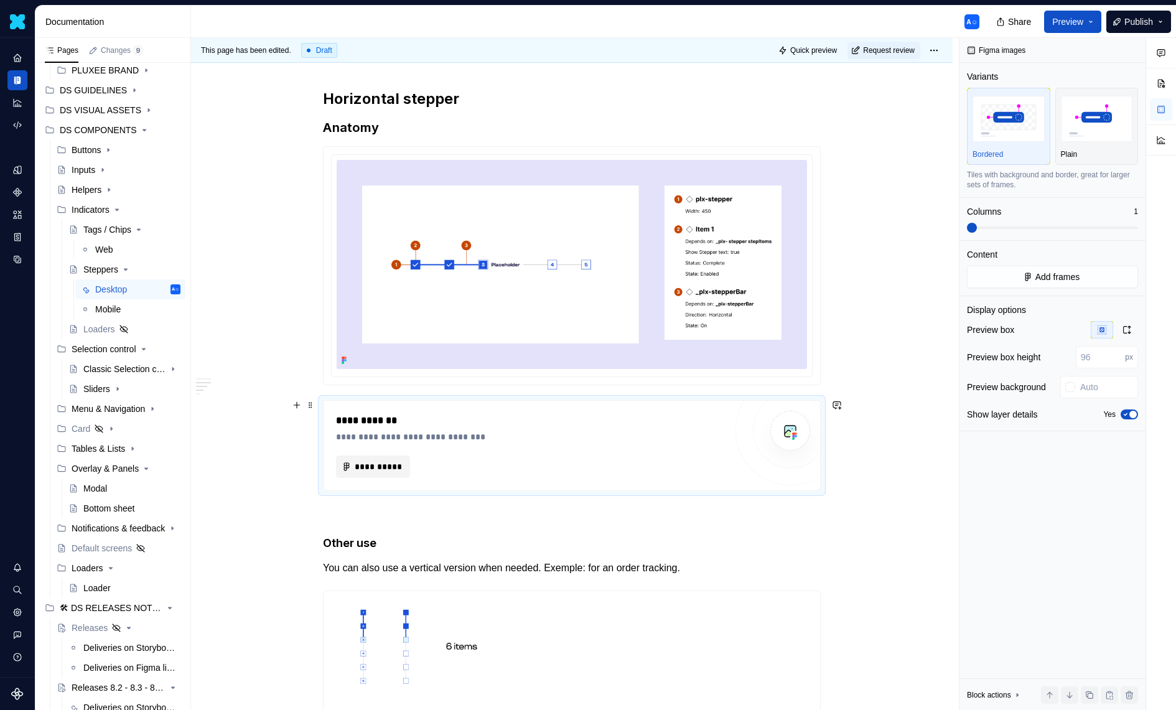
click at [359, 462] on span "**********" at bounding box center [378, 466] width 48 height 12
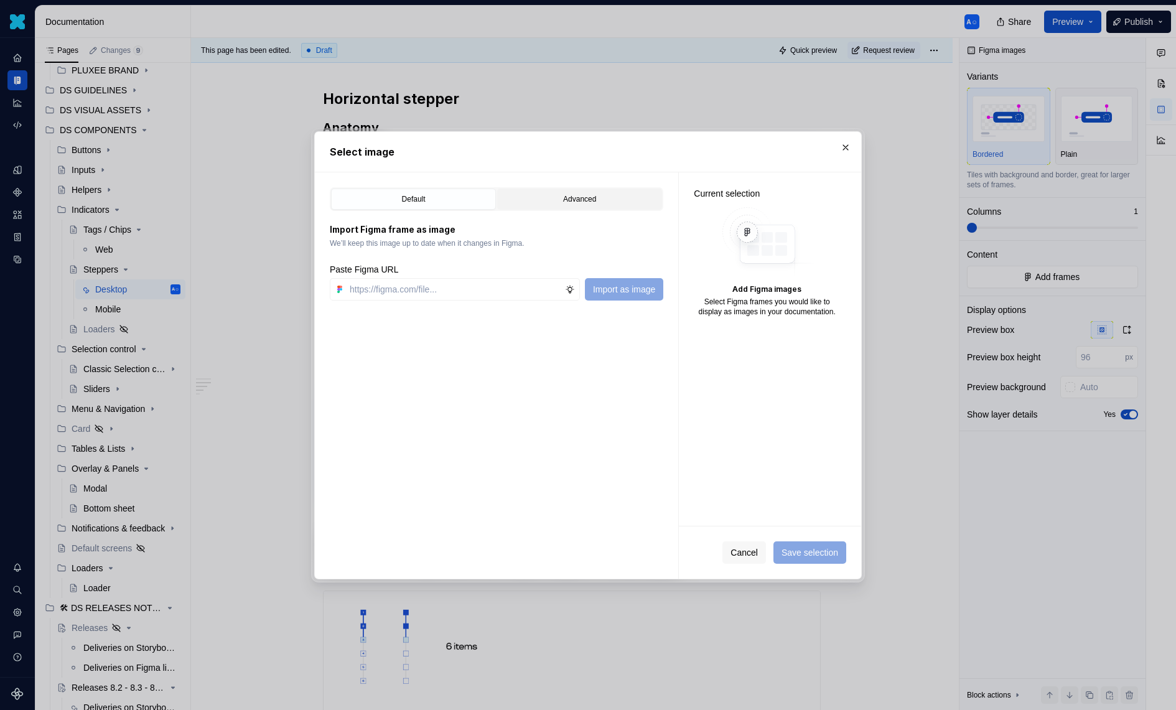
click at [558, 206] on button "Advanced" at bounding box center [579, 199] width 165 height 21
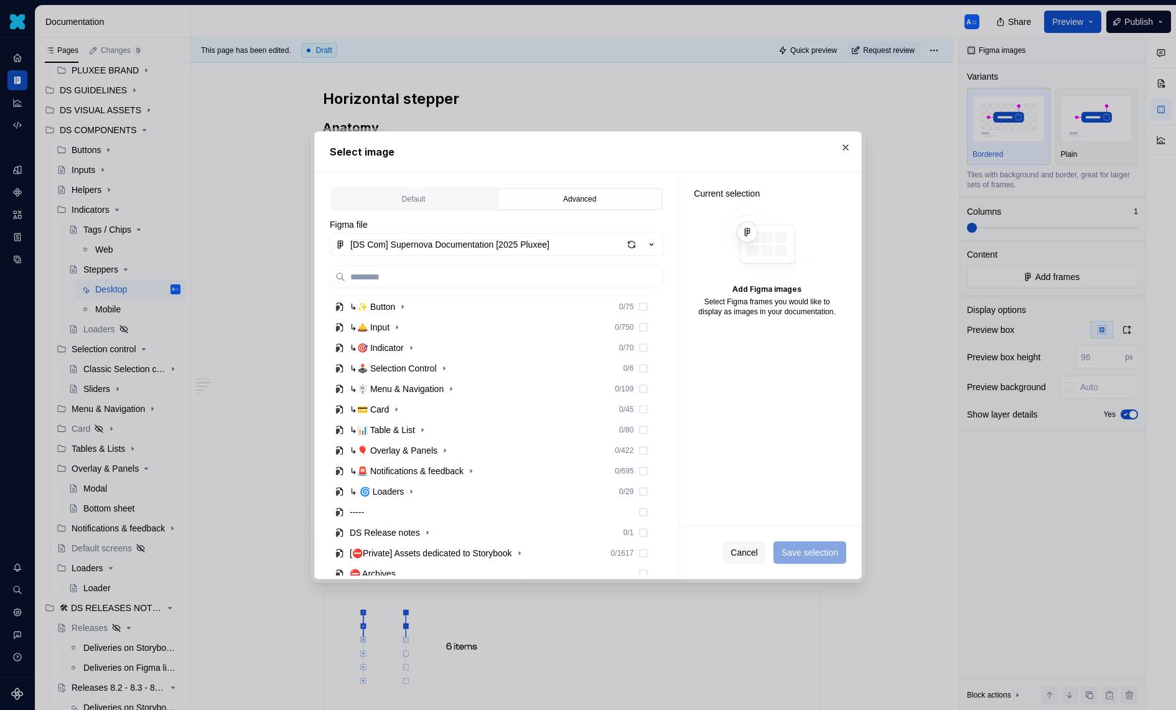
scroll to position [171, 0]
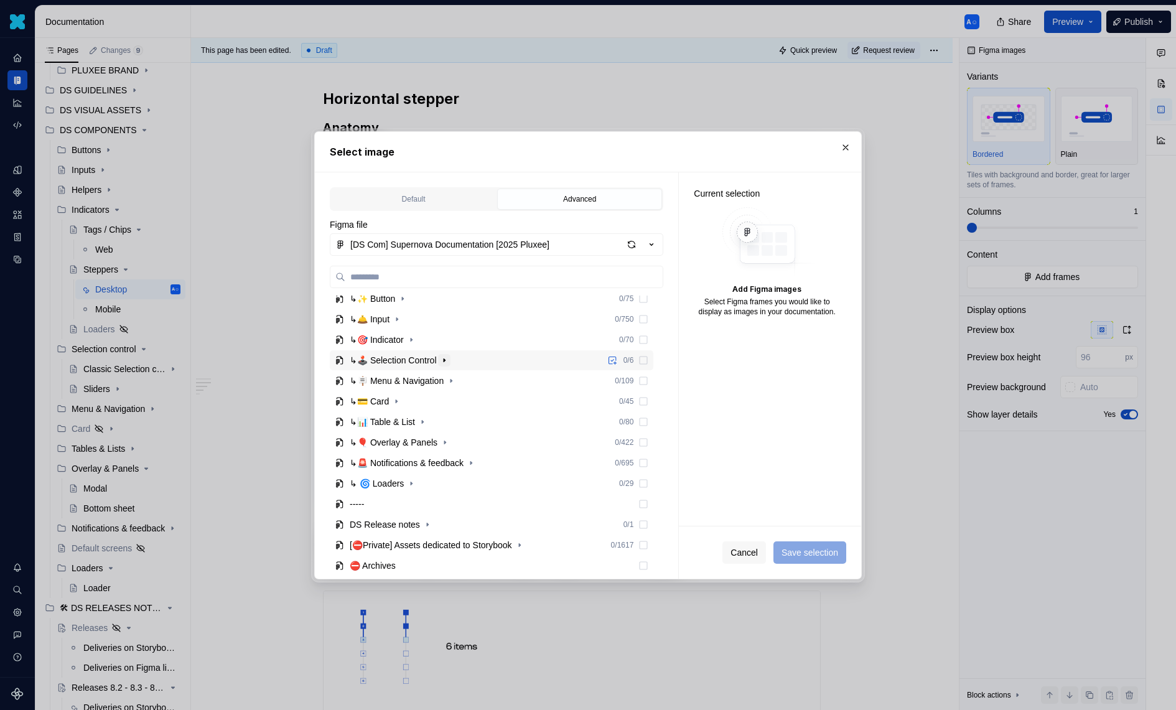
click at [449, 364] on button "button" at bounding box center [444, 360] width 12 height 12
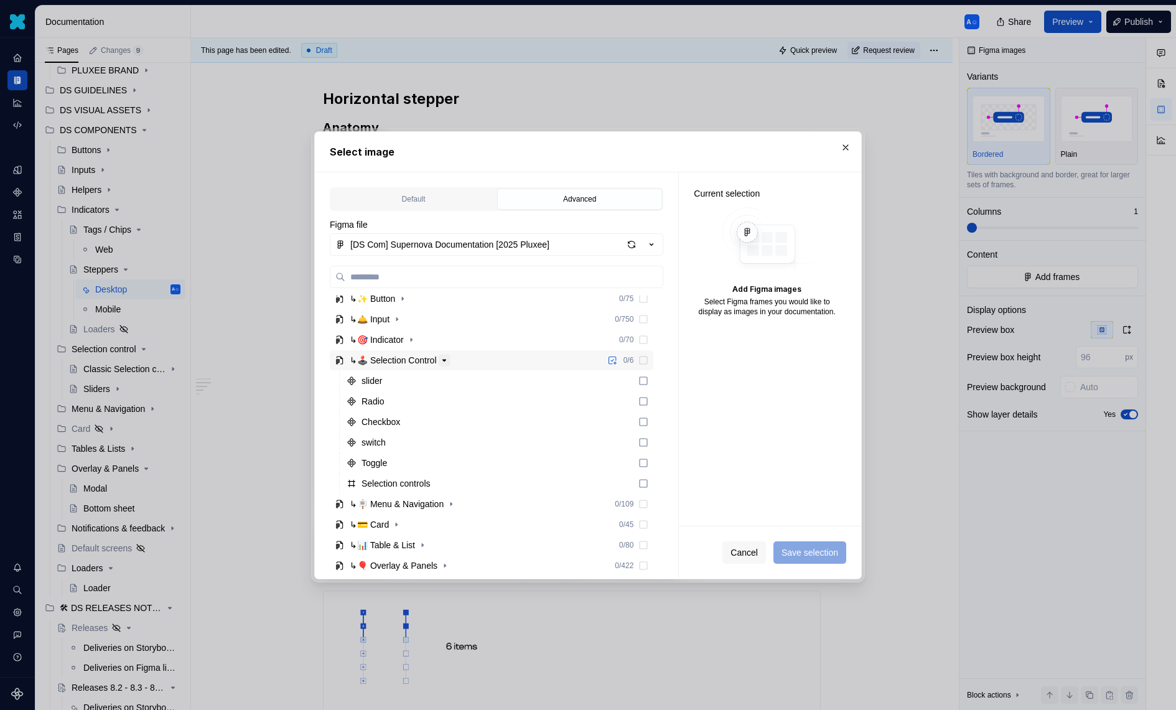
click at [449, 360] on icon "button" at bounding box center [444, 360] width 10 height 10
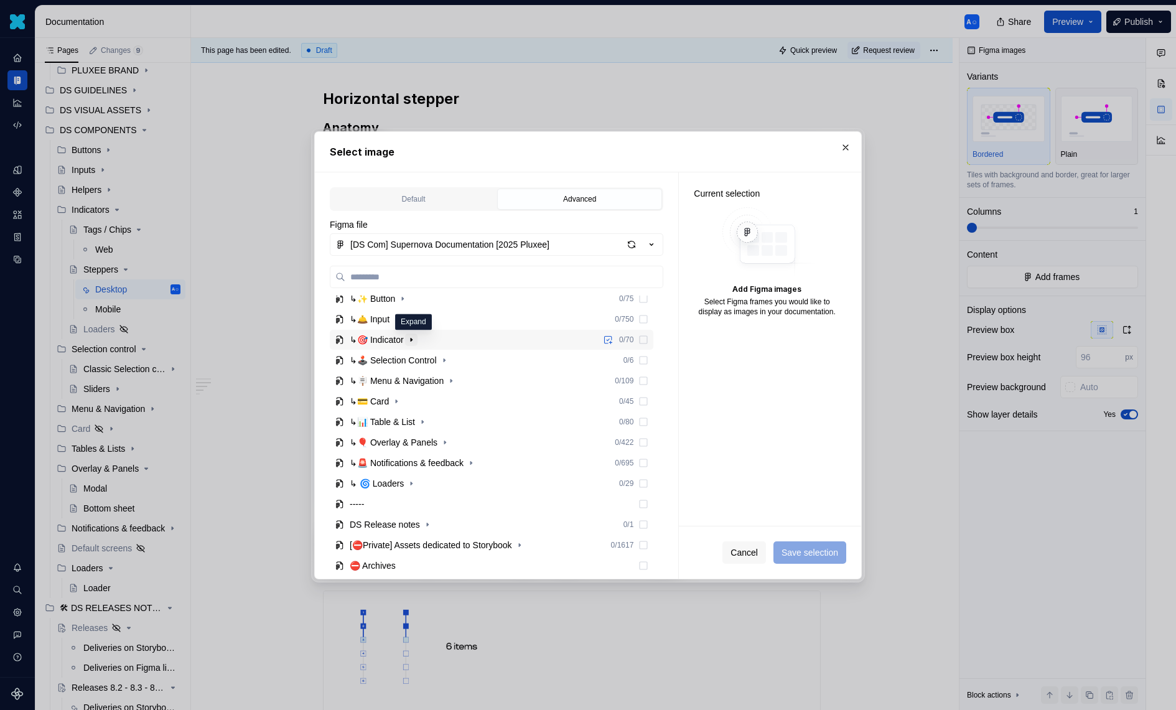
click at [413, 337] on icon "button" at bounding box center [411, 340] width 10 height 10
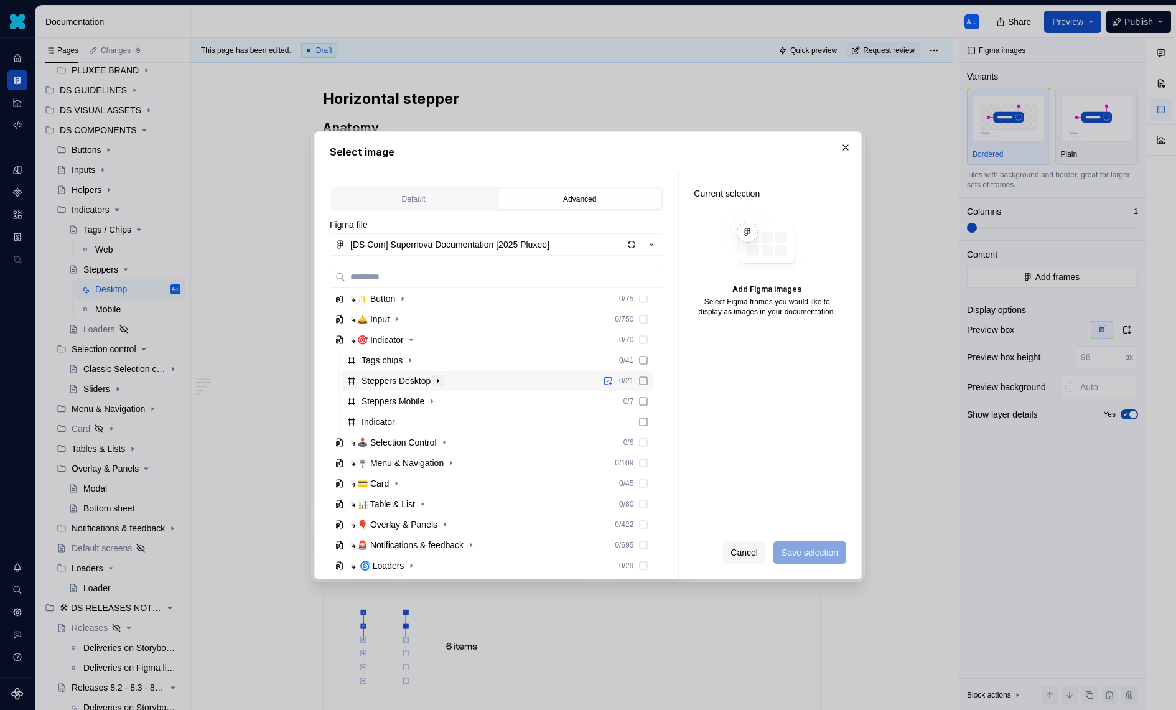
click at [439, 380] on icon "button" at bounding box center [437, 380] width 1 height 3
click at [411, 403] on icon "button" at bounding box center [411, 401] width 10 height 10
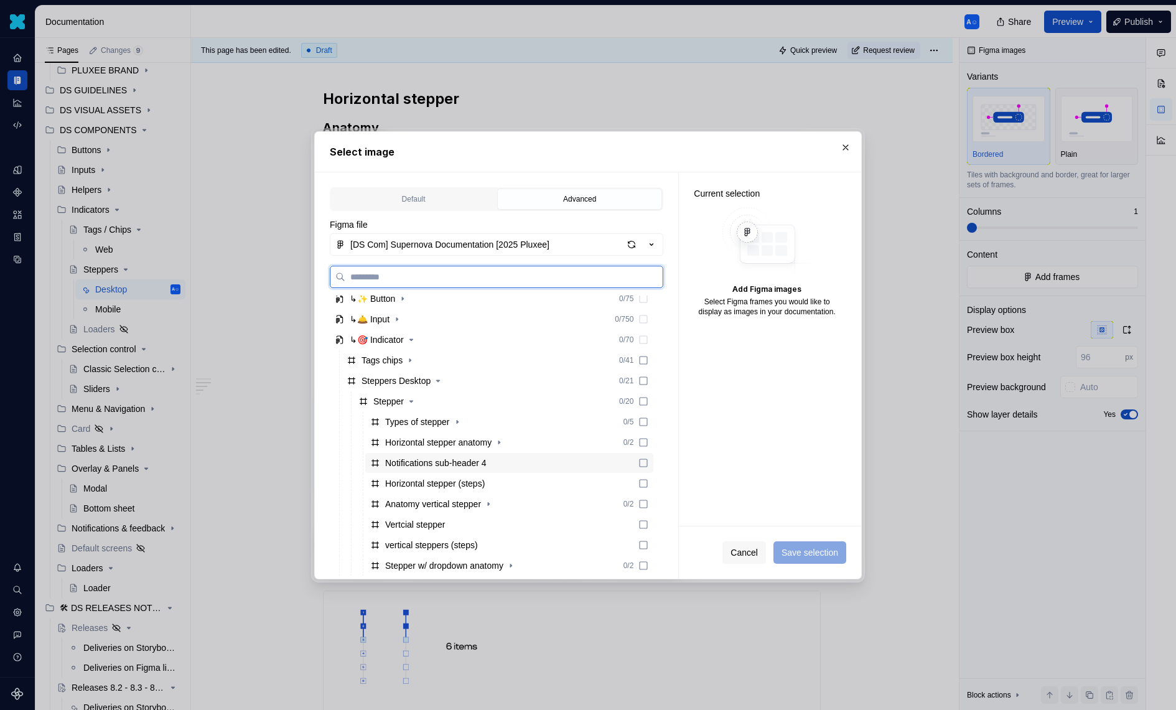
click at [459, 461] on div "Notifications sub-header 4" at bounding box center [435, 463] width 101 height 12
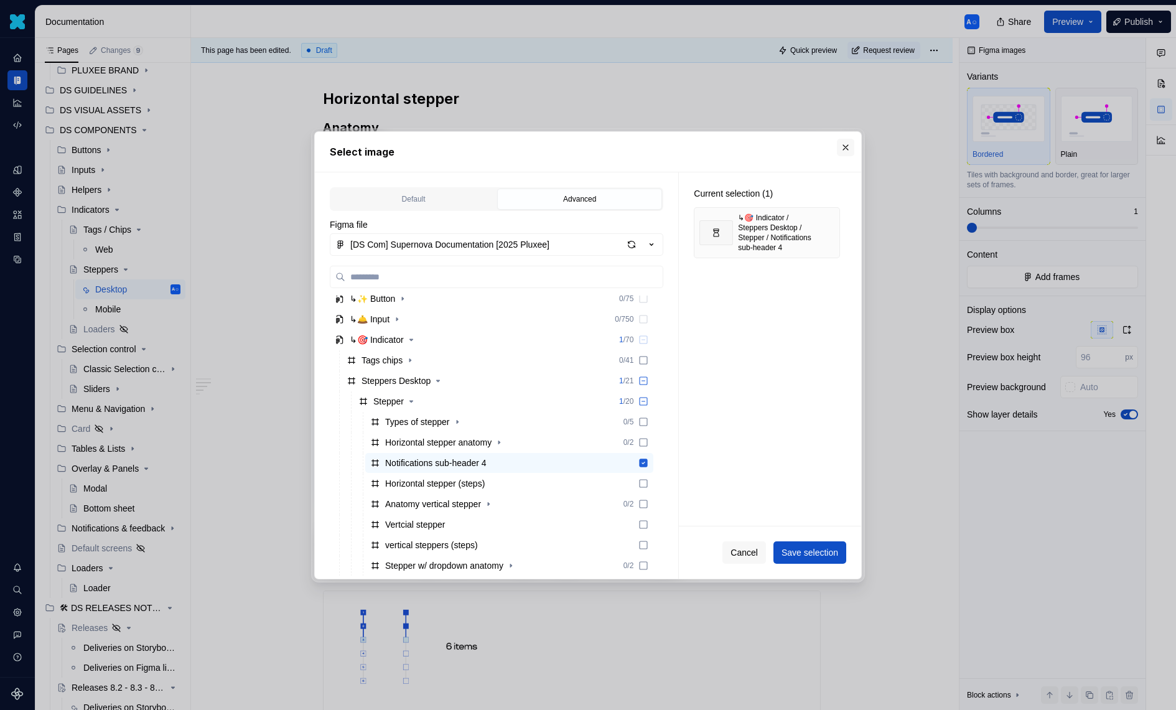
click at [853, 147] on button "button" at bounding box center [845, 147] width 17 height 17
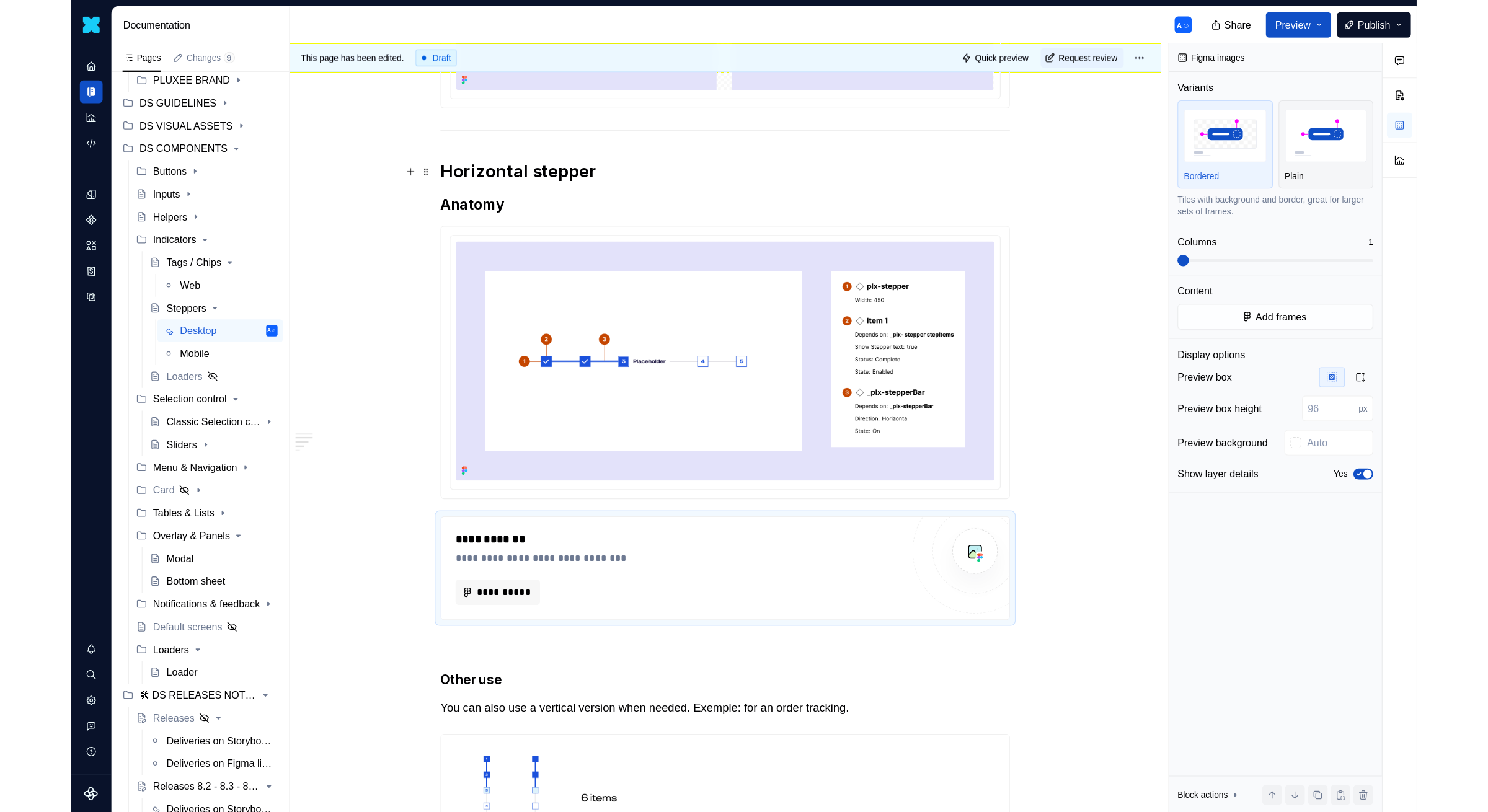
scroll to position [734, 0]
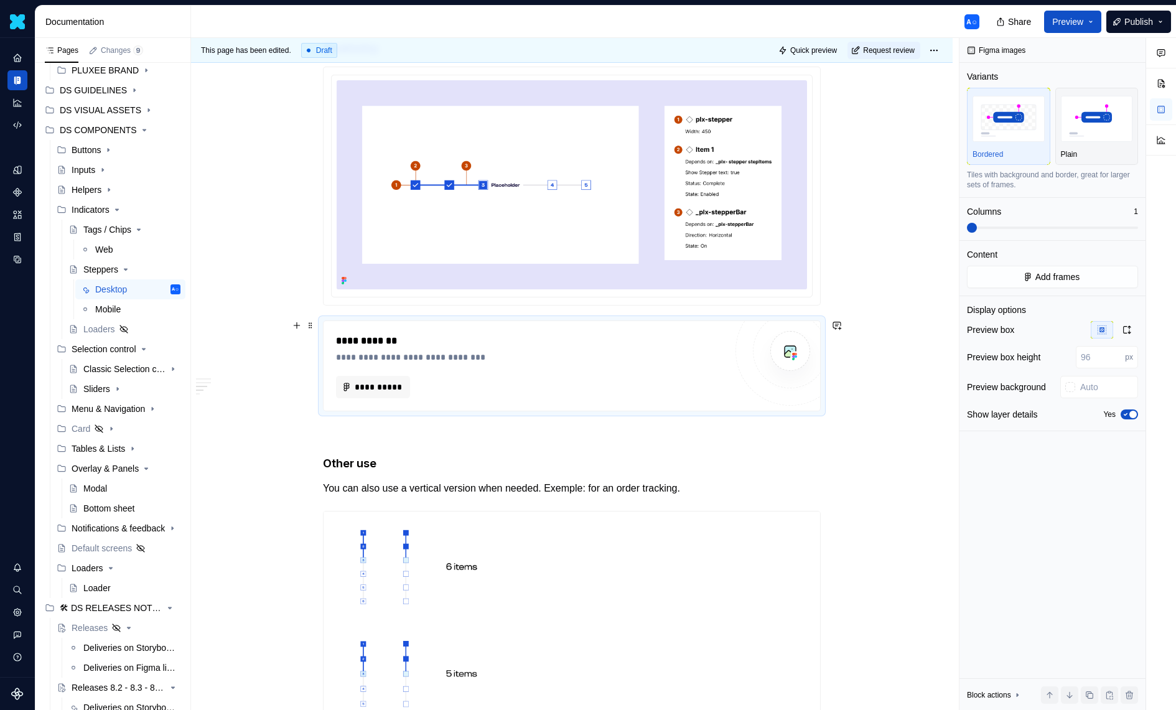
click at [561, 348] on div "**********" at bounding box center [531, 349] width 390 height 30
click at [386, 382] on span "**********" at bounding box center [378, 387] width 48 height 12
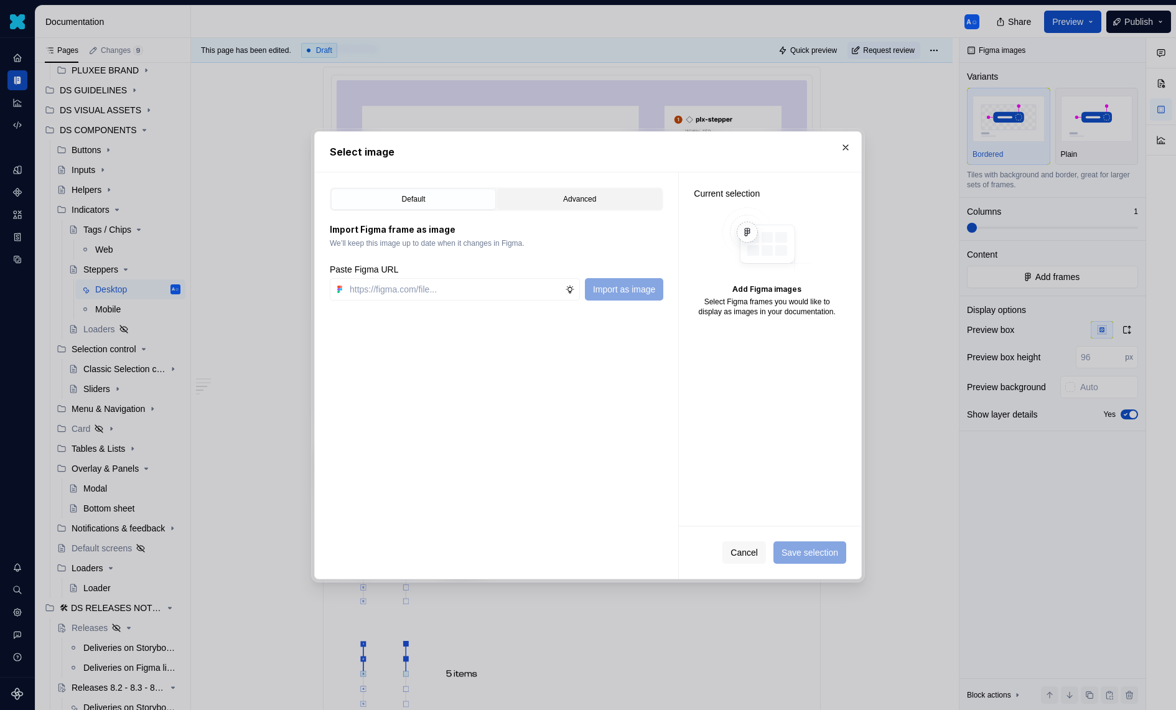
click at [536, 208] on button "Advanced" at bounding box center [579, 199] width 165 height 21
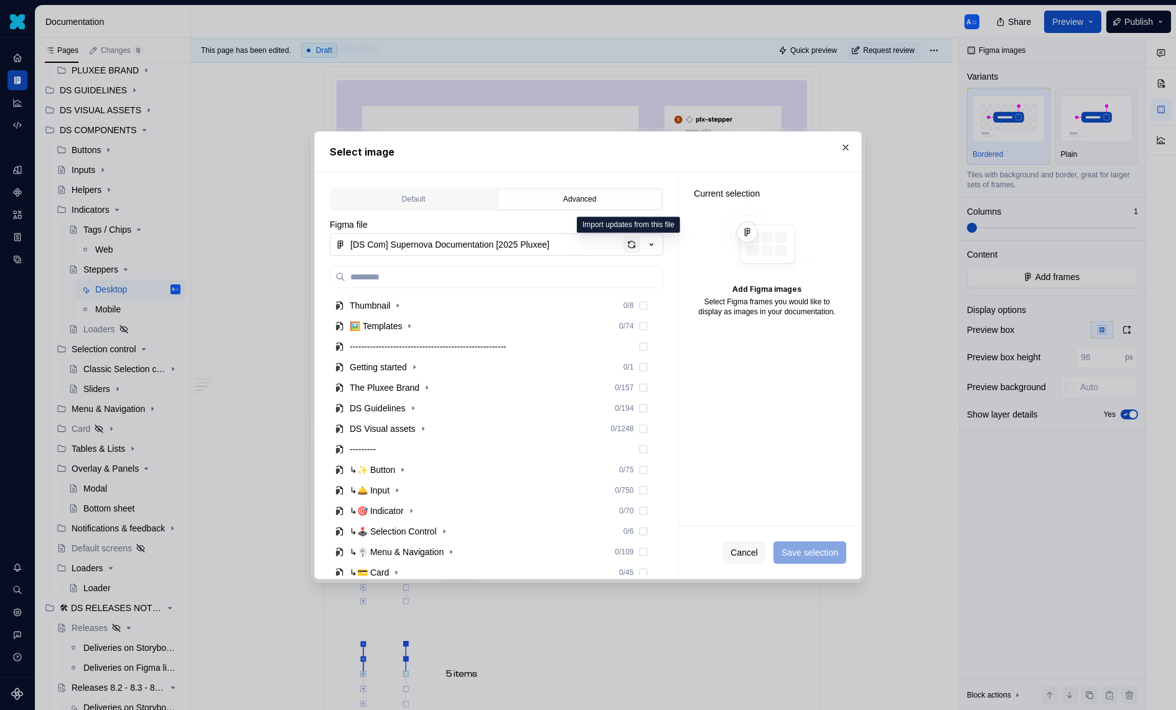
click at [633, 242] on div "button" at bounding box center [631, 244] width 17 height 17
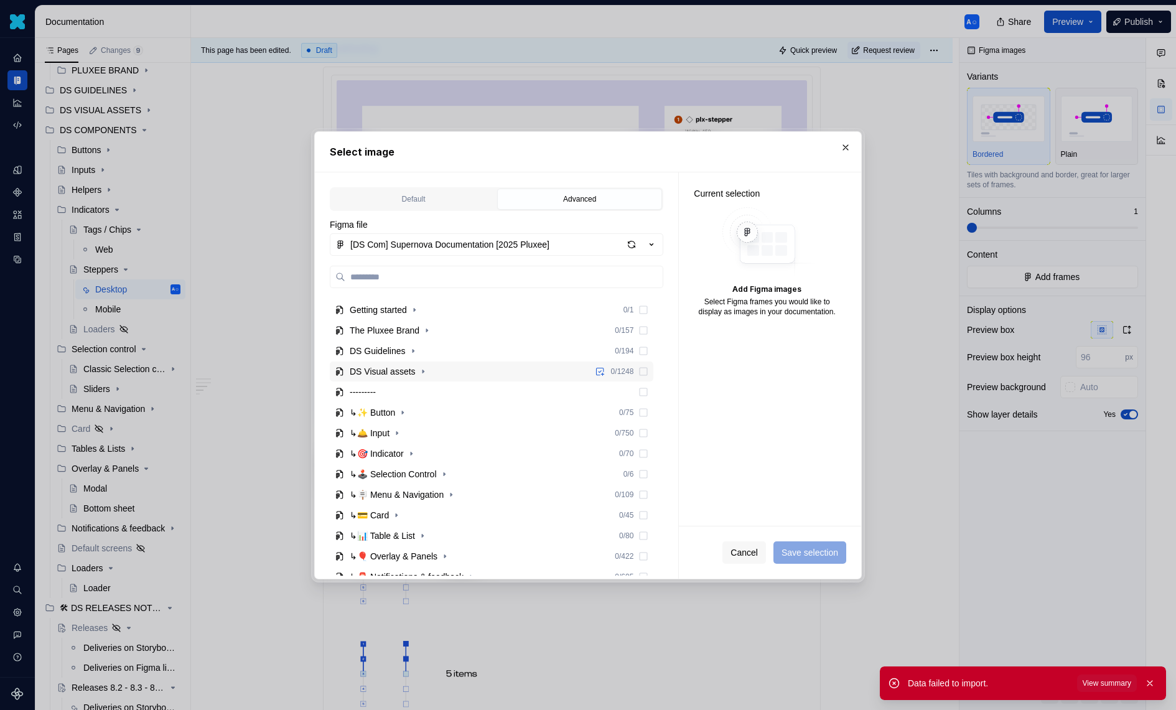
scroll to position [63, 0]
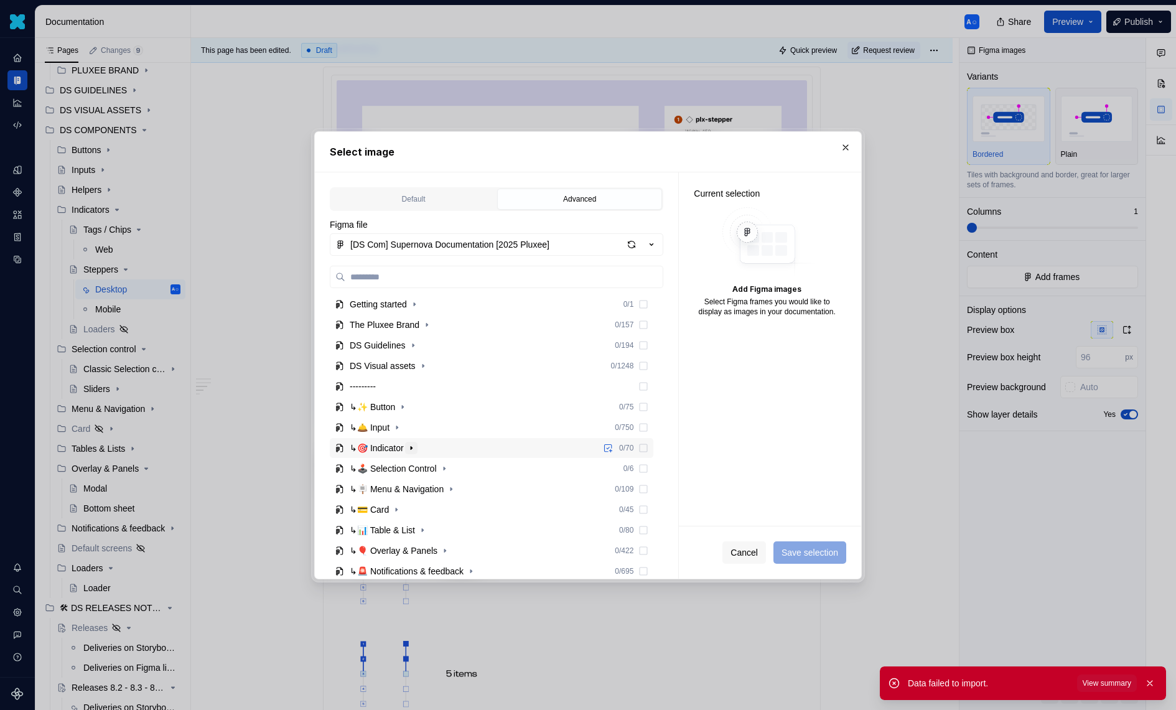
click at [416, 447] on icon "button" at bounding box center [411, 448] width 10 height 10
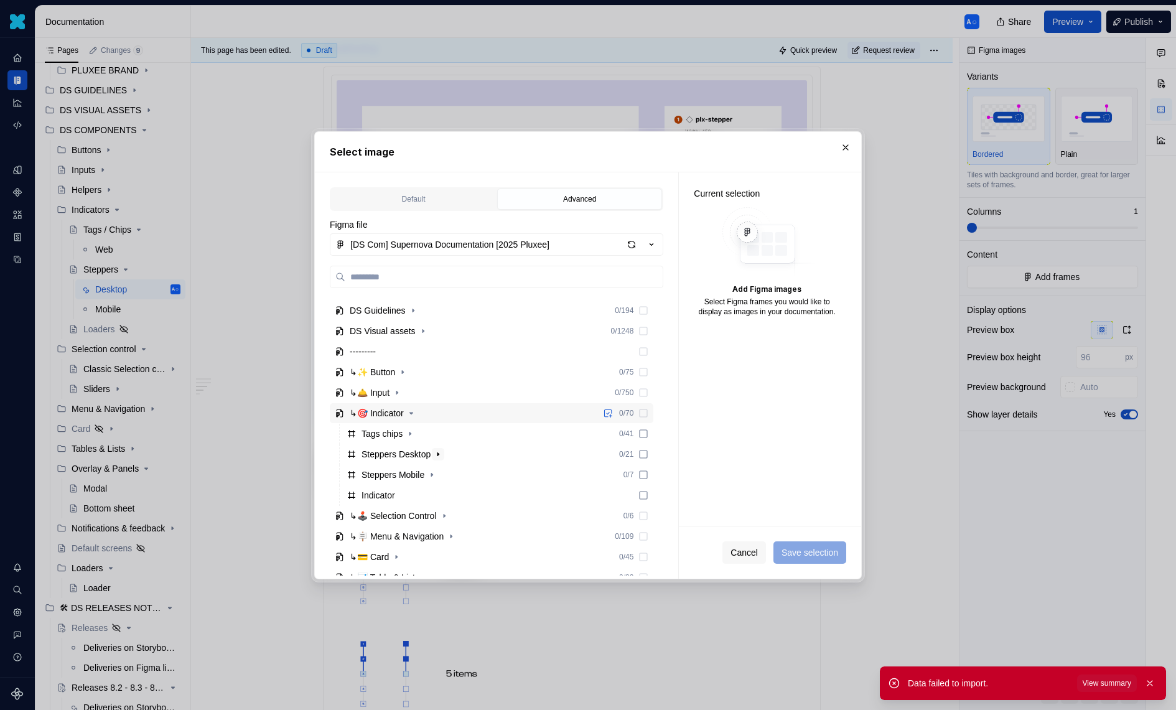
scroll to position [100, 0]
click at [443, 449] on icon "button" at bounding box center [438, 452] width 10 height 10
click at [413, 472] on icon "button" at bounding box center [411, 473] width 10 height 10
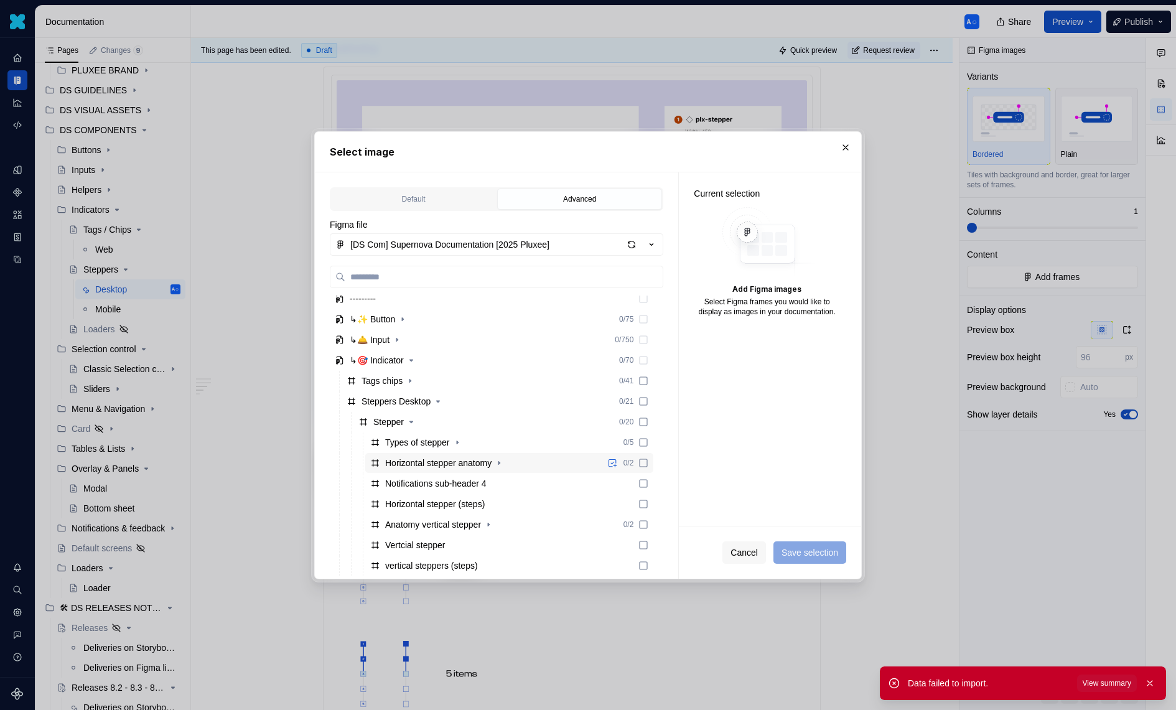
scroll to position [157, 0]
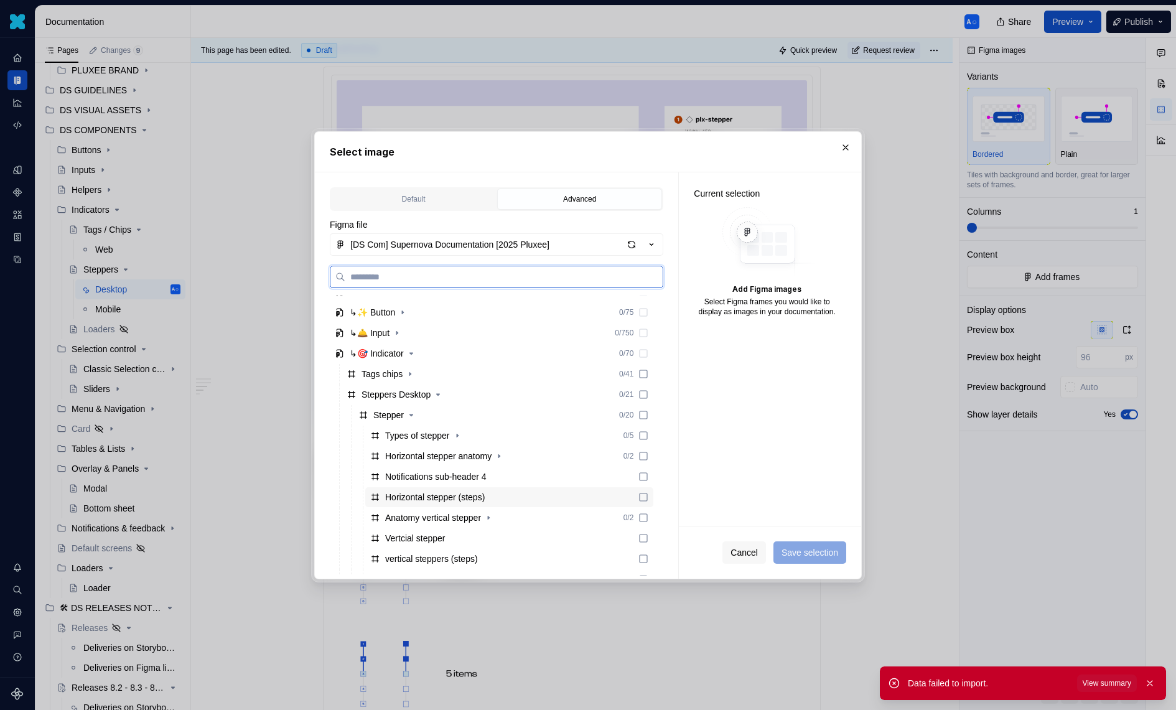
click at [442, 491] on div "Horizontal stepper (steps)" at bounding box center [435, 497] width 100 height 12
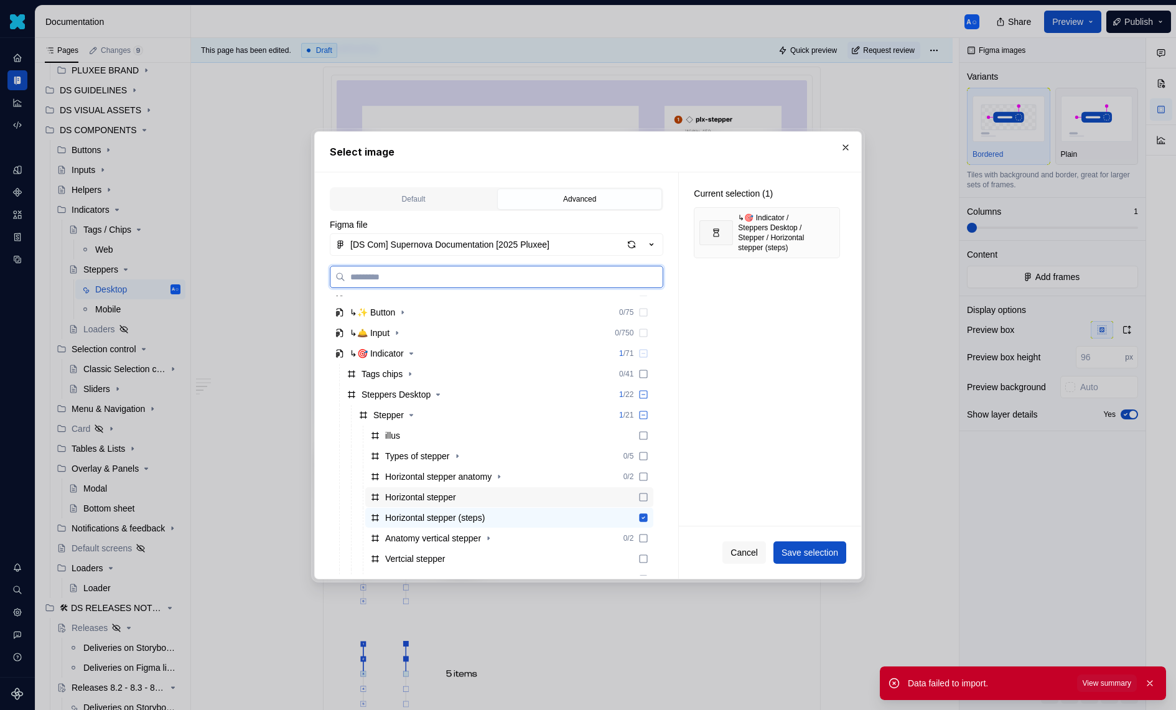
click at [446, 492] on div "Horizontal stepper" at bounding box center [420, 497] width 71 height 12
click at [620, 512] on div "Horizontal stepper (steps)" at bounding box center [509, 518] width 288 height 20
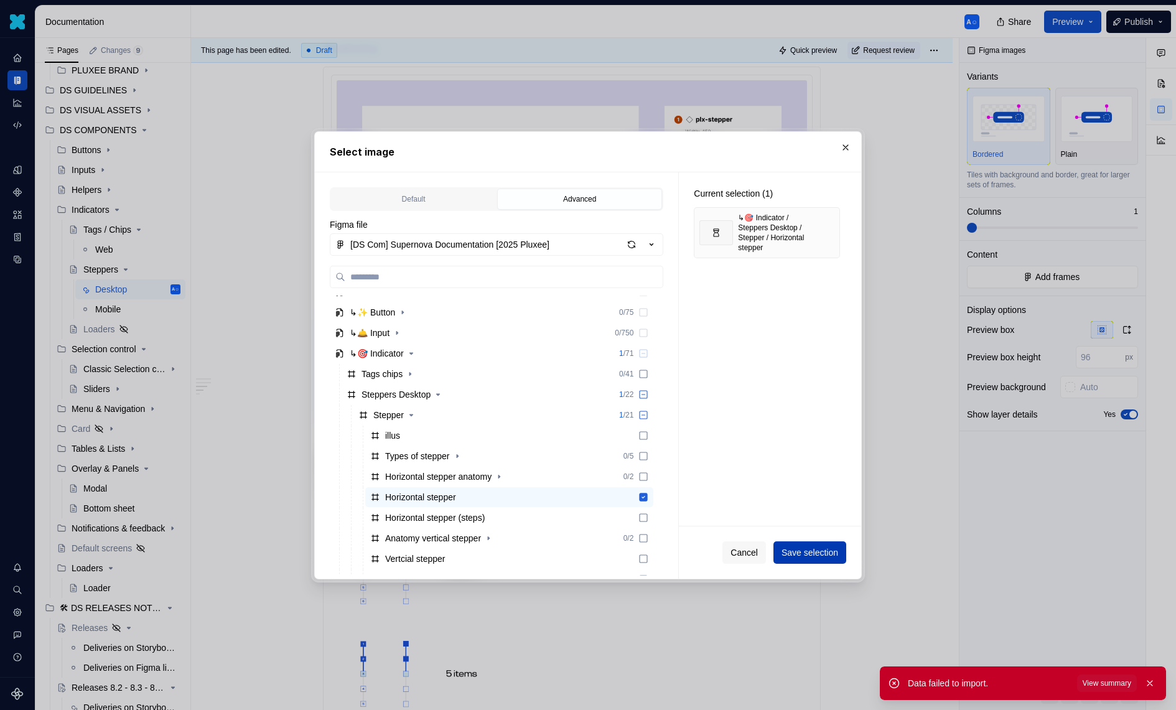
click at [829, 547] on span "Save selection" at bounding box center [810, 552] width 57 height 12
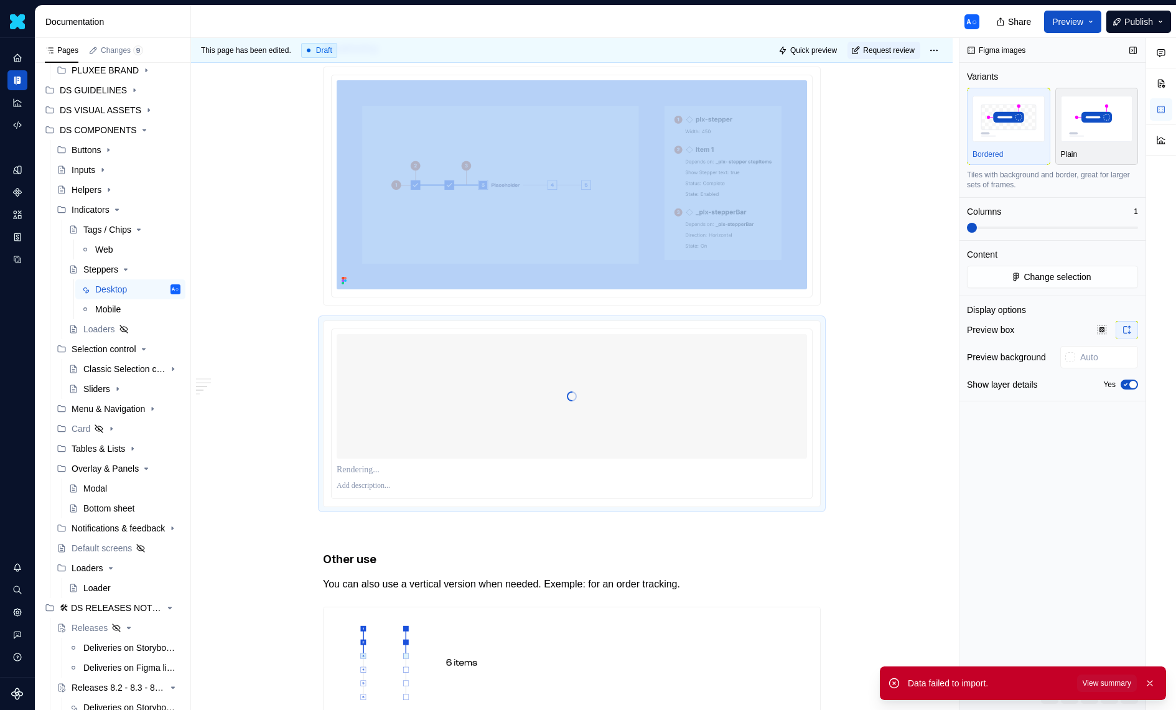
click at [1114, 95] on div "button" at bounding box center [1097, 118] width 72 height 51
click at [1132, 388] on button "Yes" at bounding box center [1129, 385] width 17 height 10
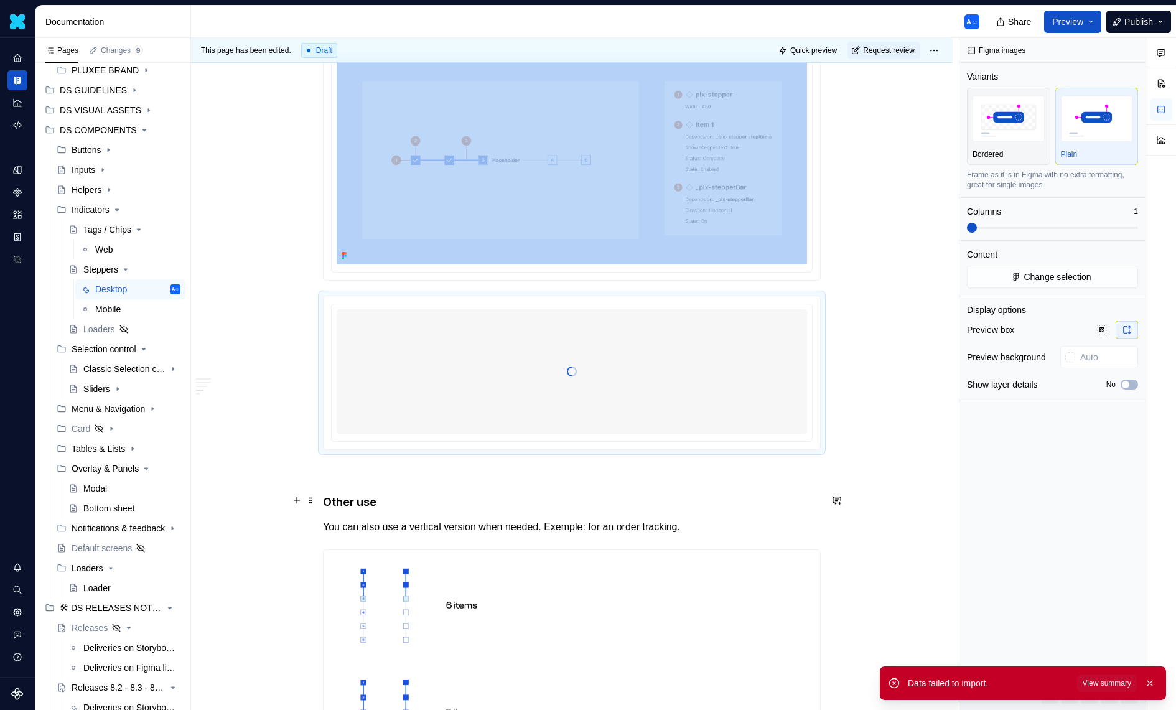
scroll to position [775, 0]
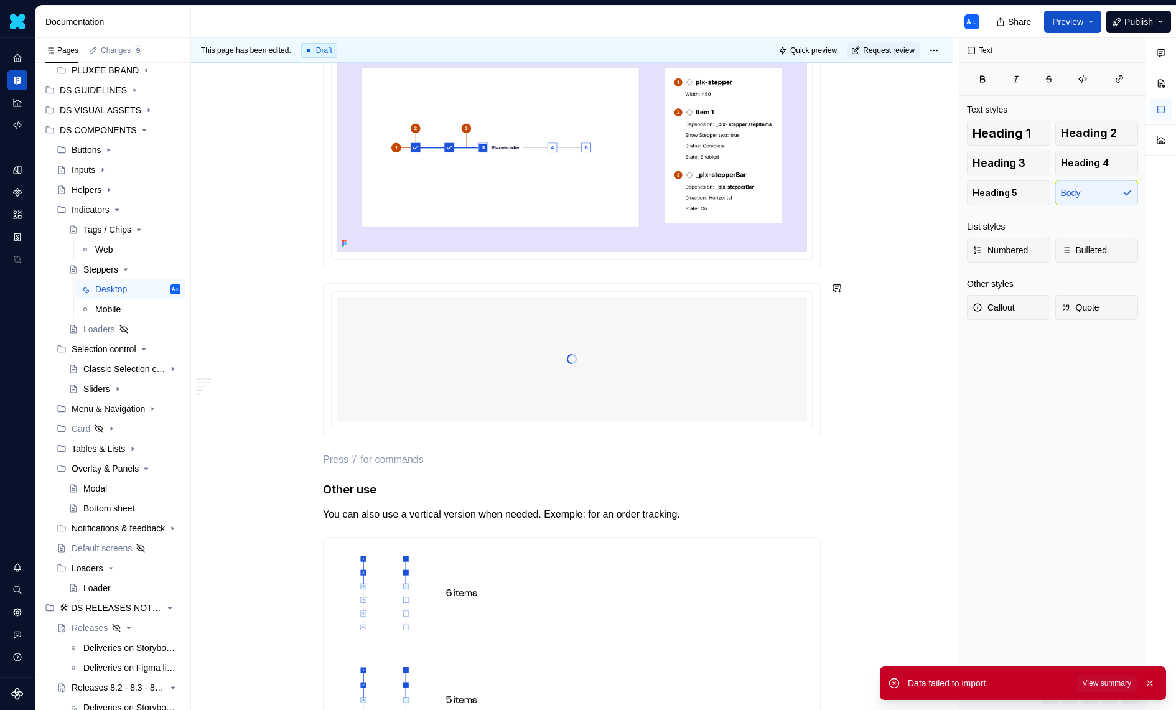
click at [553, 449] on div "Usage The stepper component guides users through a sequence of steps, with each…" at bounding box center [572, 484] width 498 height 1967
click at [553, 475] on div "Usage The stepper component guides users through a sequence of steps, with each…" at bounding box center [572, 484] width 498 height 1967
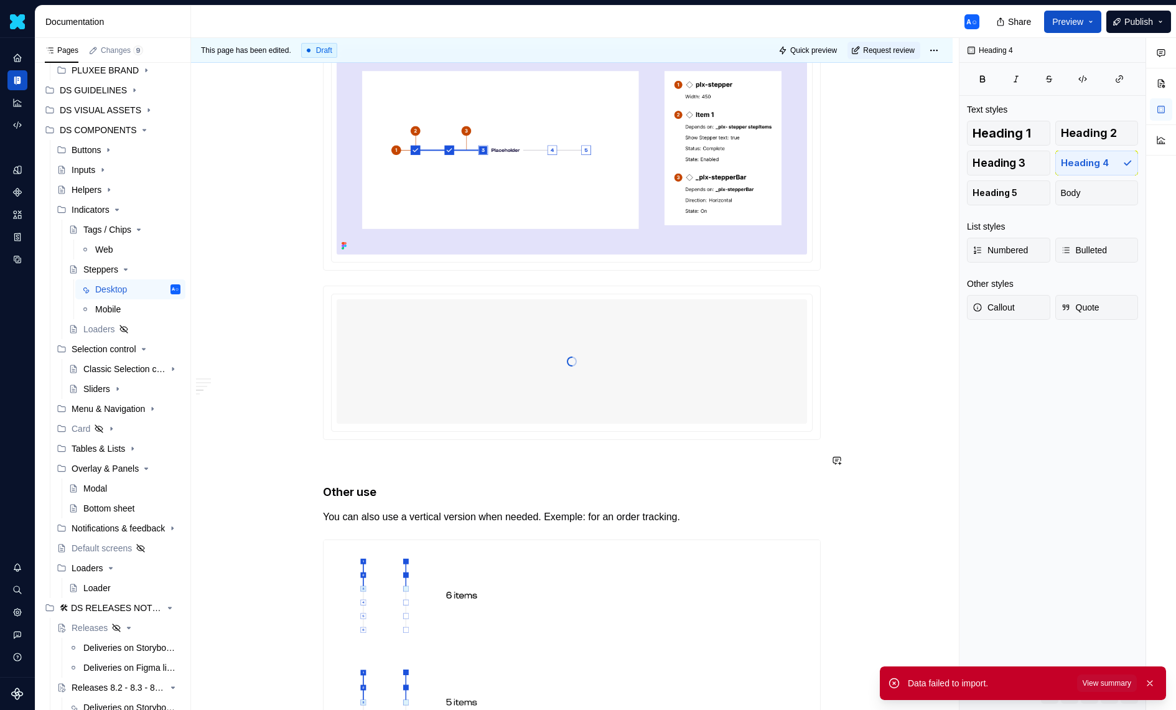
scroll to position [778, 0]
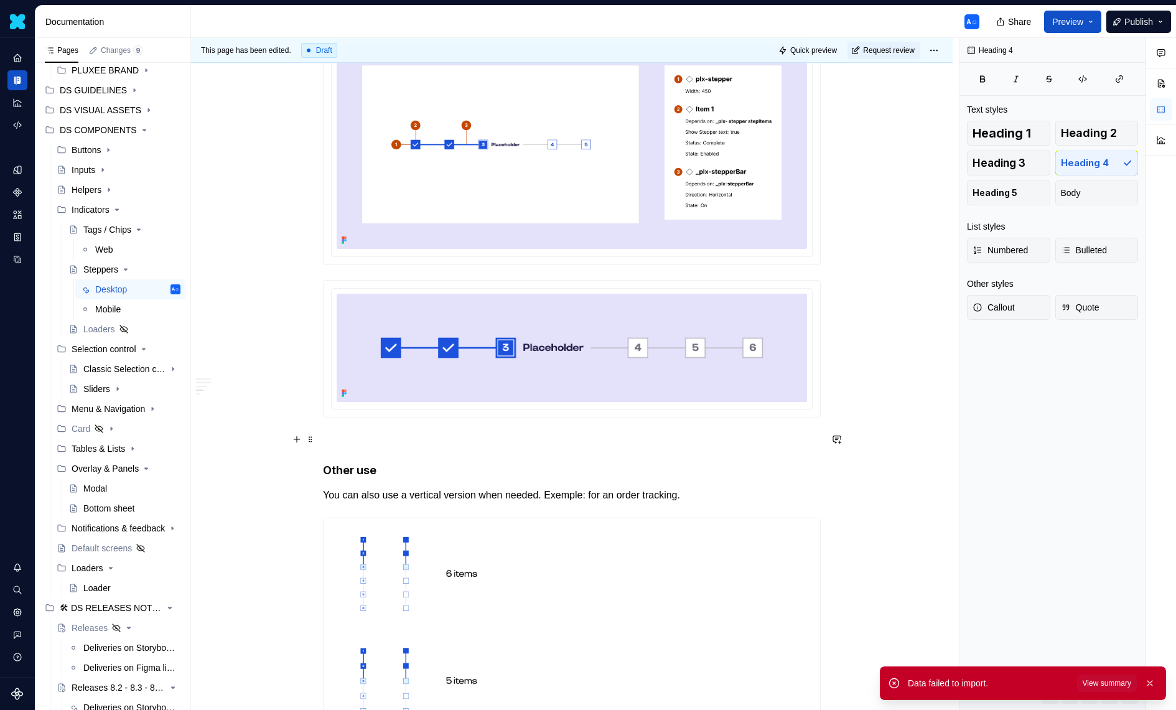
click at [547, 444] on p at bounding box center [572, 440] width 498 height 15
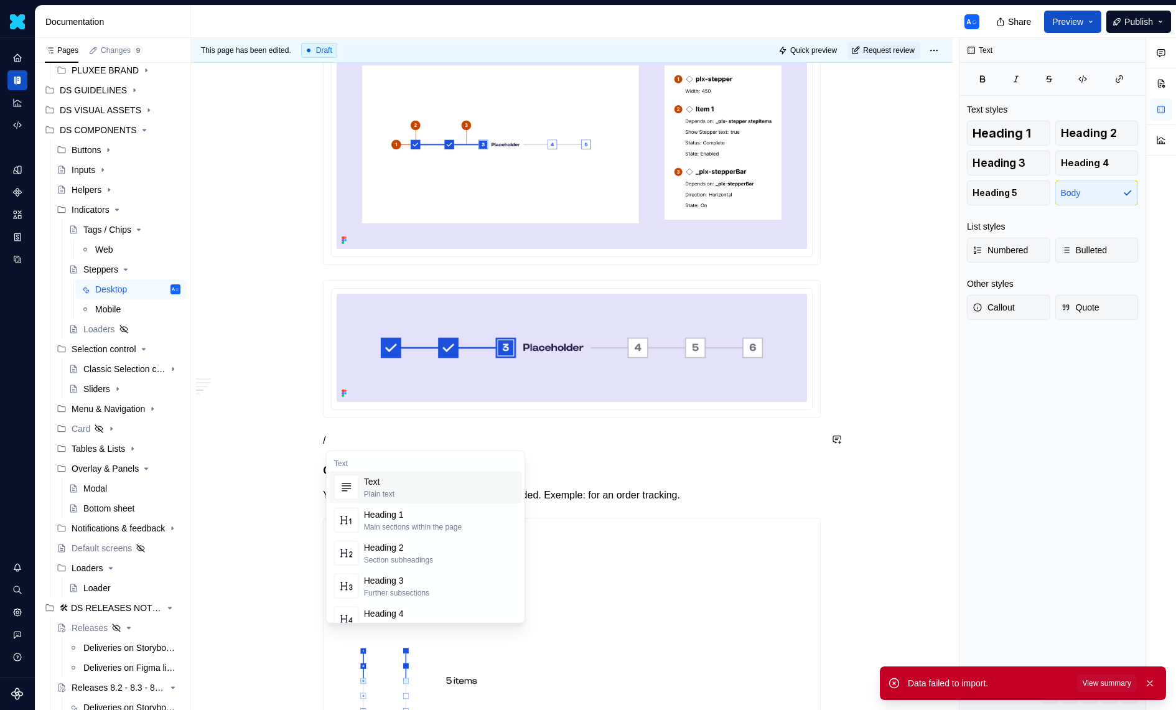
click at [474, 570] on span "Heading 3 Further subsections" at bounding box center [425, 586] width 193 height 32
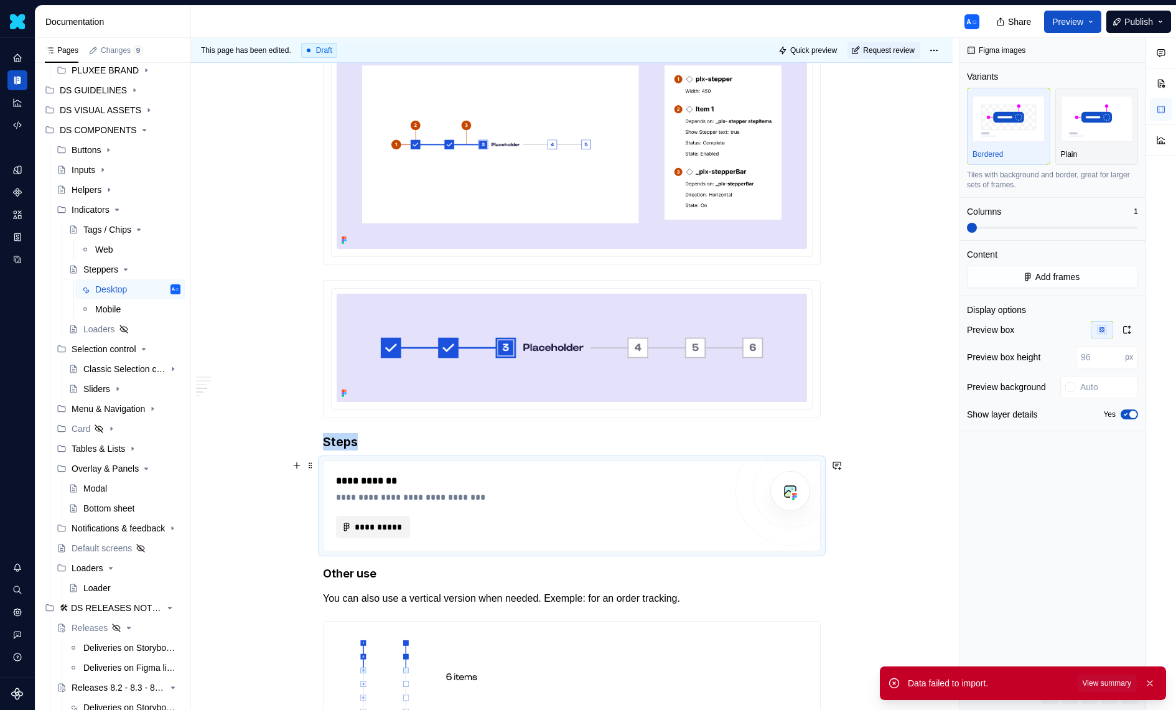
click at [379, 531] on button "**********" at bounding box center [373, 527] width 74 height 22
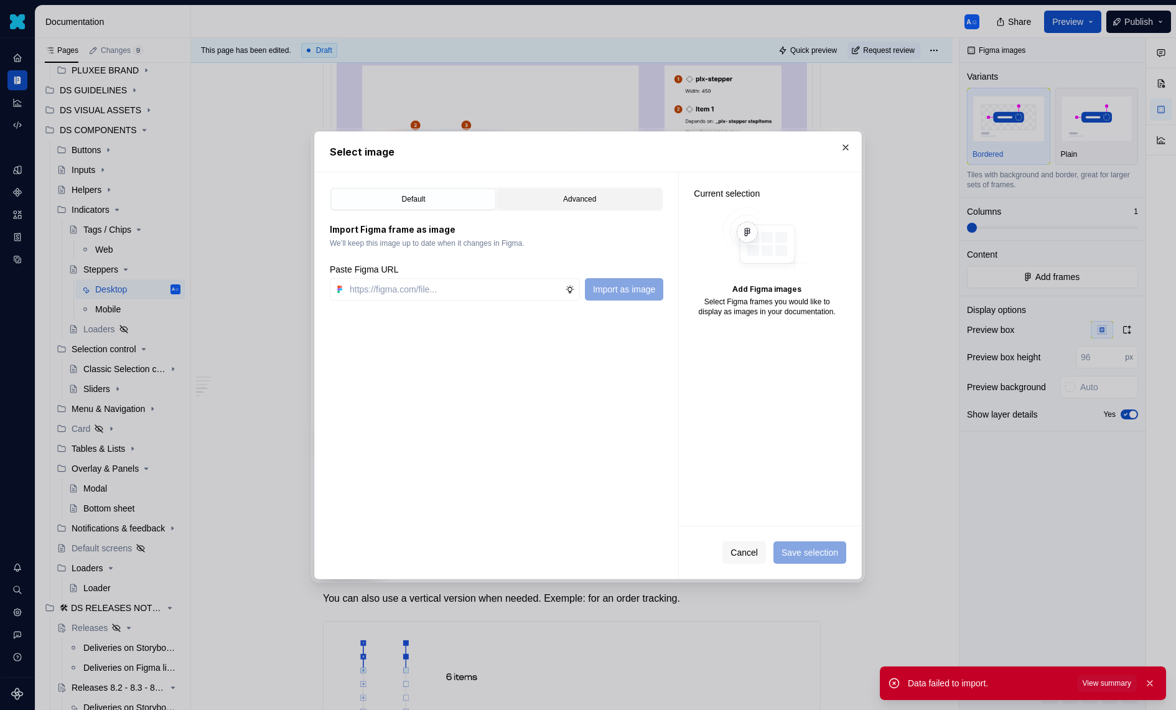
click at [573, 207] on button "Advanced" at bounding box center [579, 199] width 165 height 21
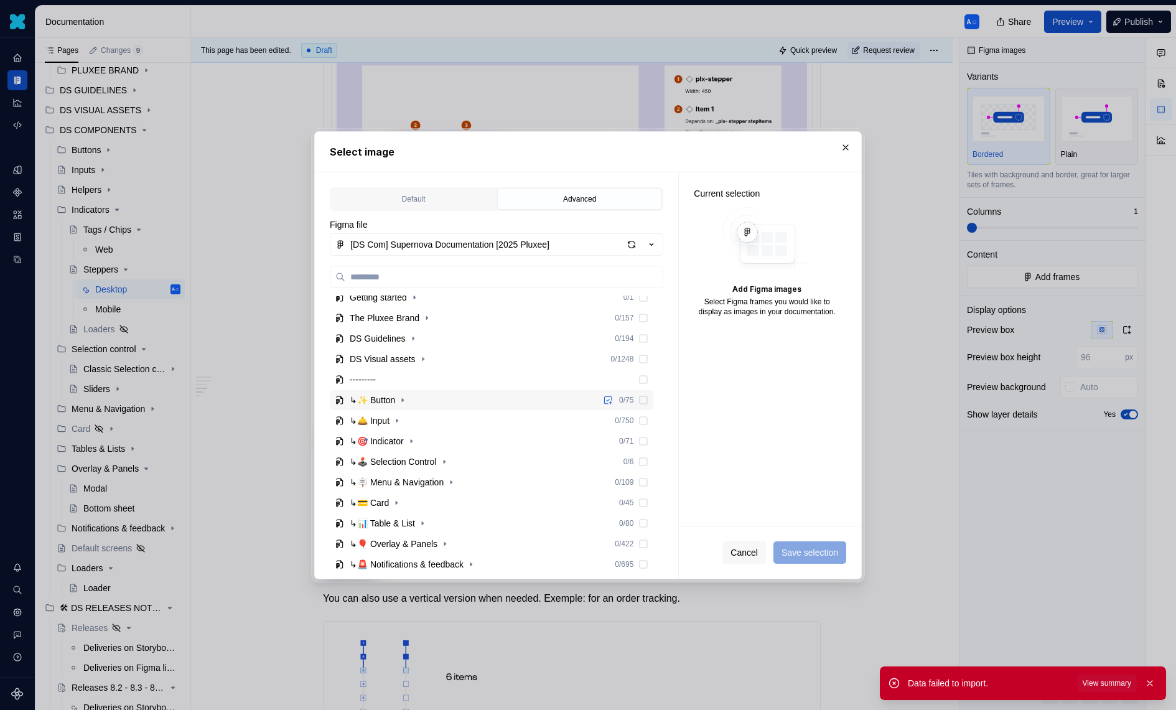
scroll to position [141, 0]
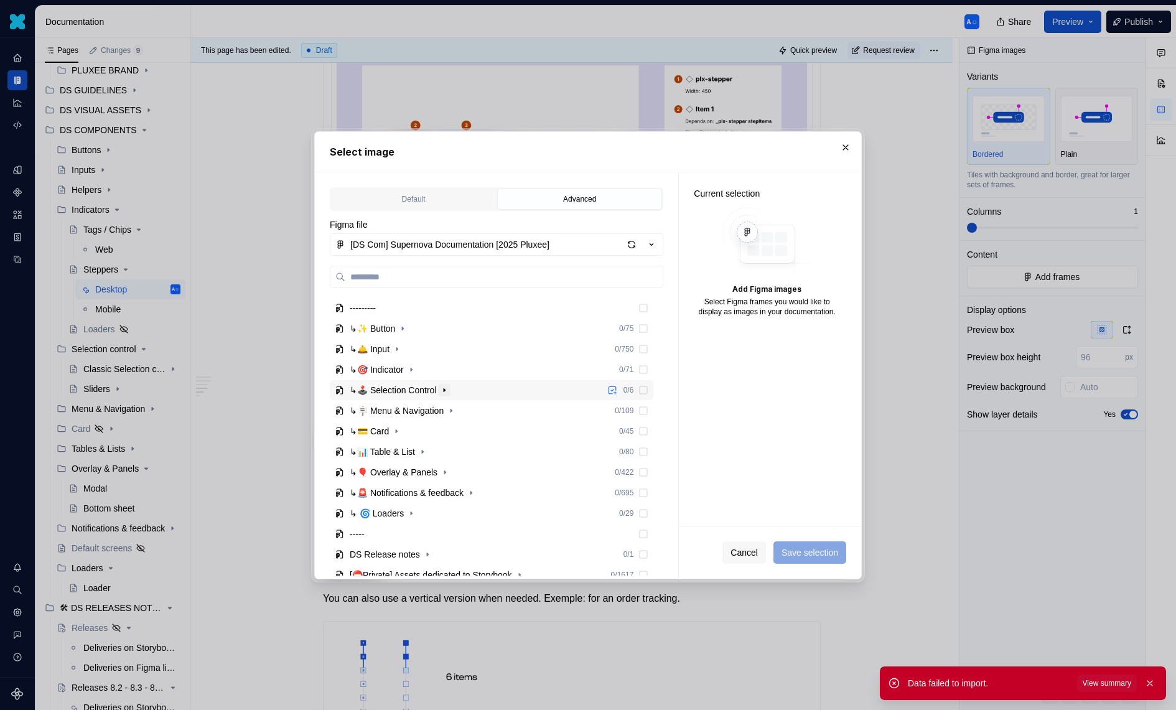
click at [449, 390] on icon "button" at bounding box center [444, 390] width 10 height 10
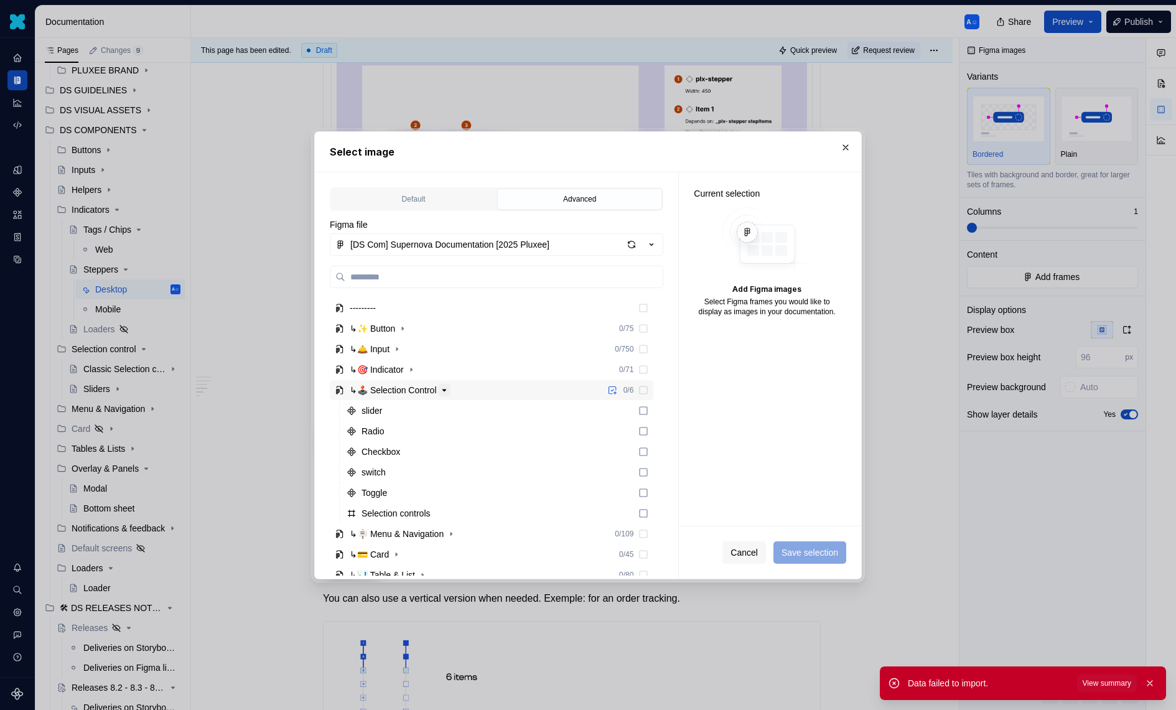
click at [449, 388] on icon "button" at bounding box center [444, 390] width 10 height 10
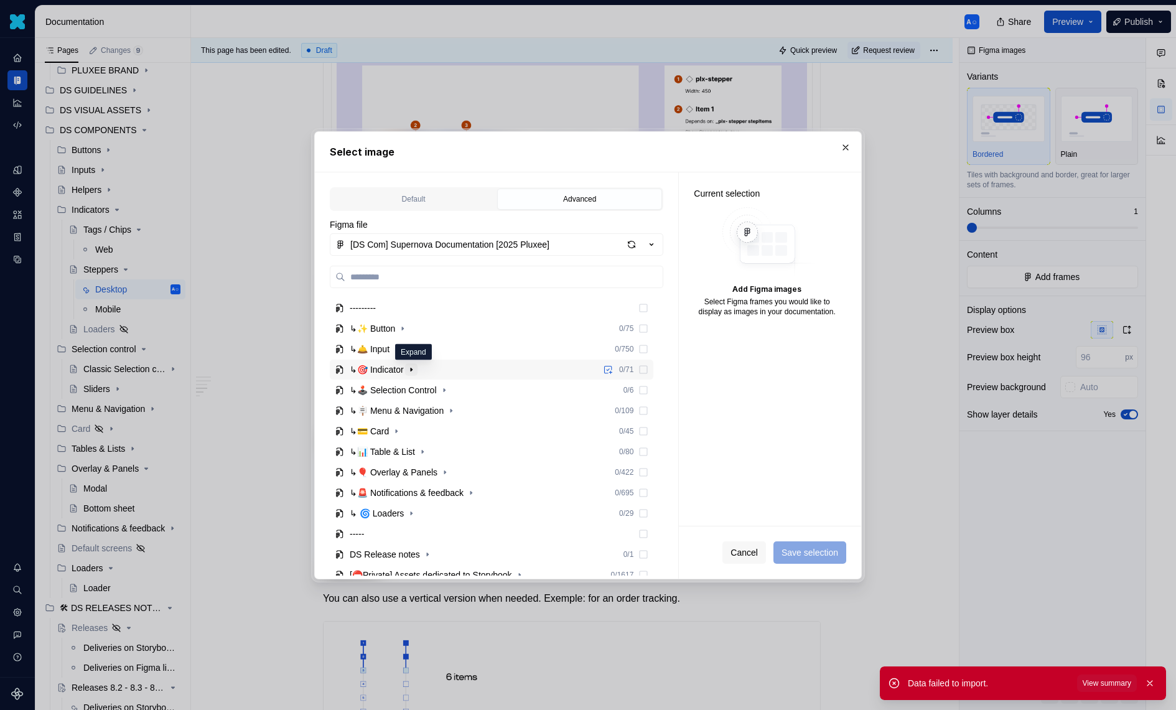
click at [416, 366] on icon "button" at bounding box center [411, 370] width 10 height 10
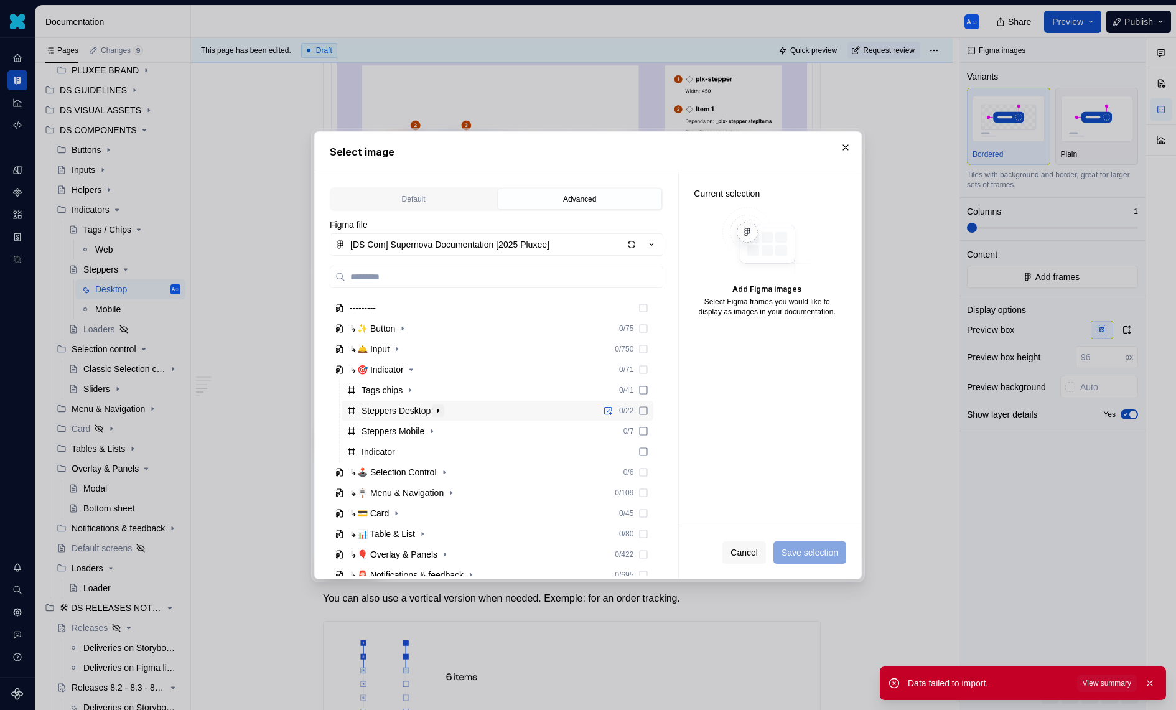
click at [439, 409] on icon "button" at bounding box center [437, 410] width 1 height 3
click at [411, 427] on icon "button" at bounding box center [411, 431] width 10 height 10
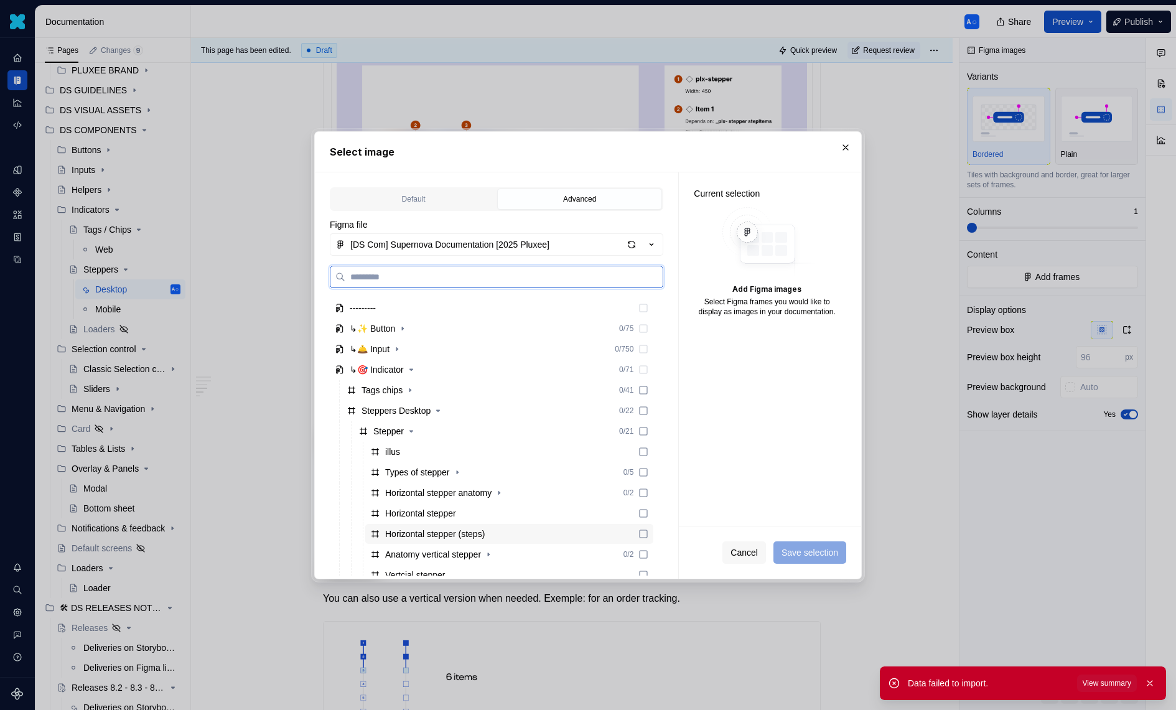
click at [468, 529] on div "Horizontal stepper (steps)" at bounding box center [435, 534] width 100 height 12
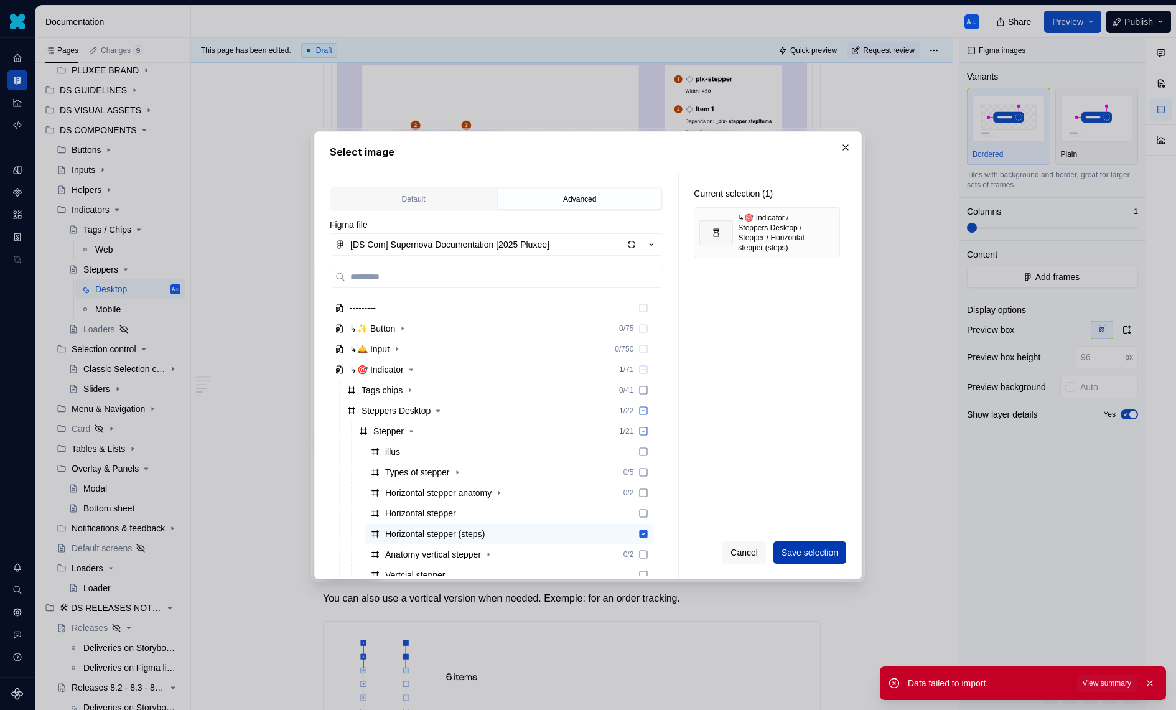
click at [829, 556] on span "Save selection" at bounding box center [810, 552] width 57 height 12
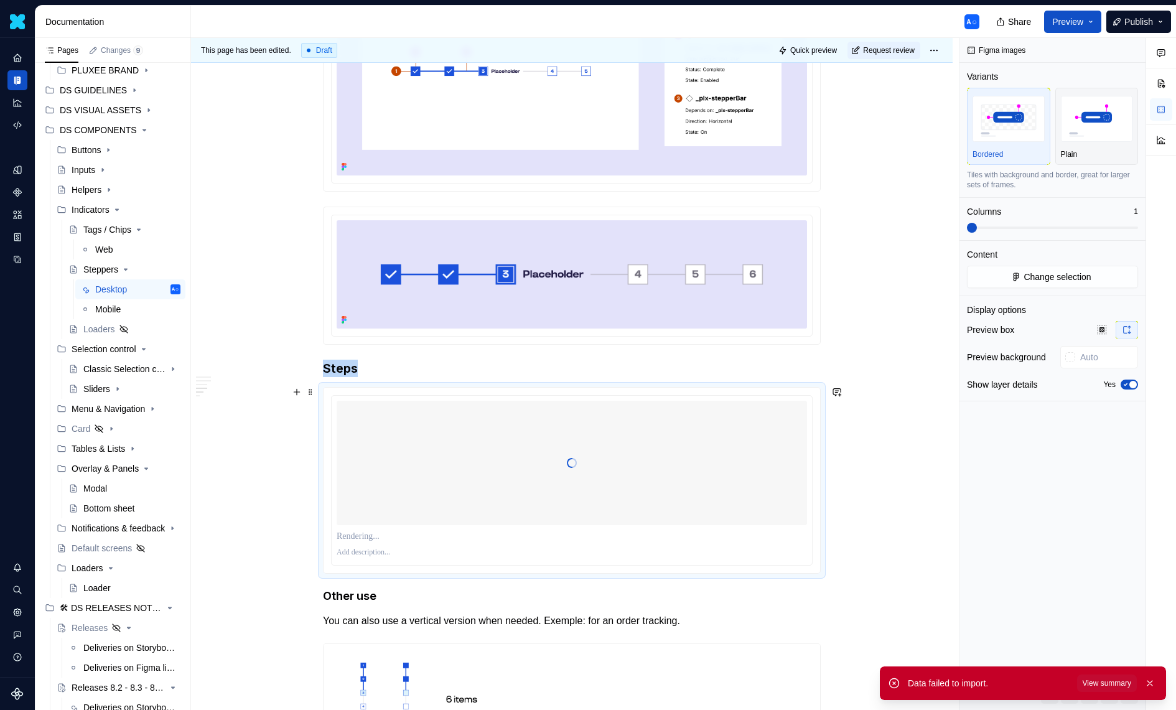
scroll to position [853, 0]
click at [1088, 157] on div "Plain" at bounding box center [1097, 154] width 72 height 10
click at [1137, 386] on button "Yes" at bounding box center [1129, 385] width 17 height 10
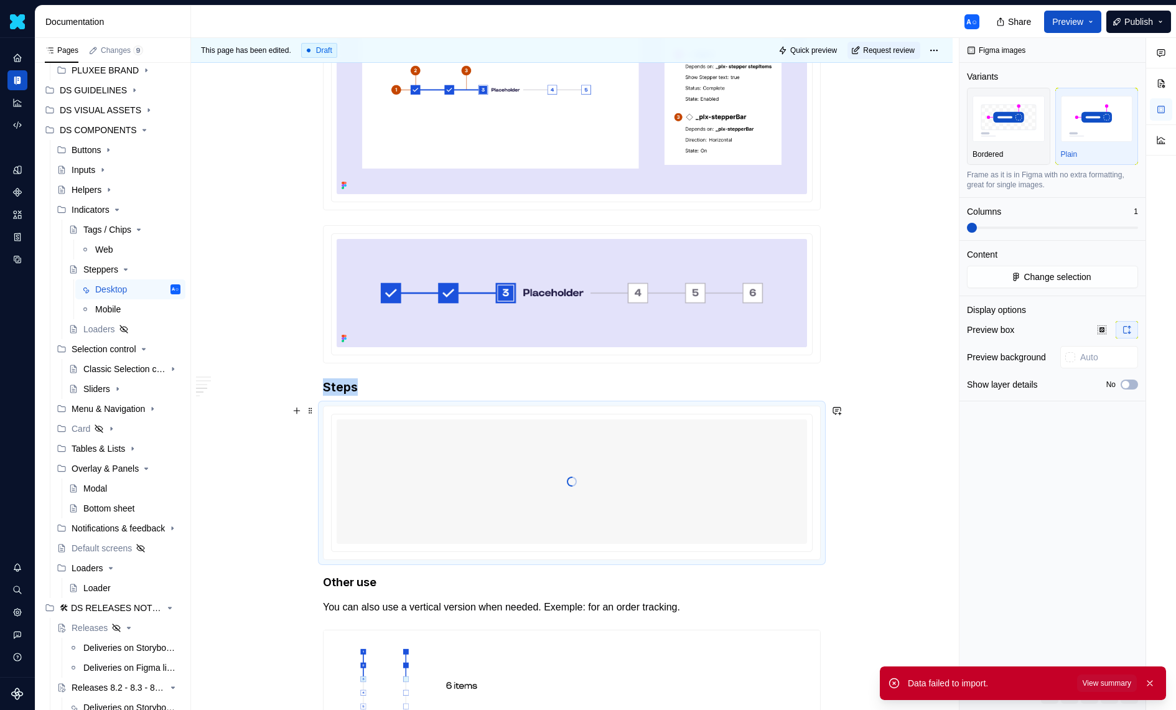
scroll to position [834, 0]
click at [324, 575] on div "Usage The stepper component guides users through a sequence of steps, with each…" at bounding box center [572, 599] width 762 height 2376
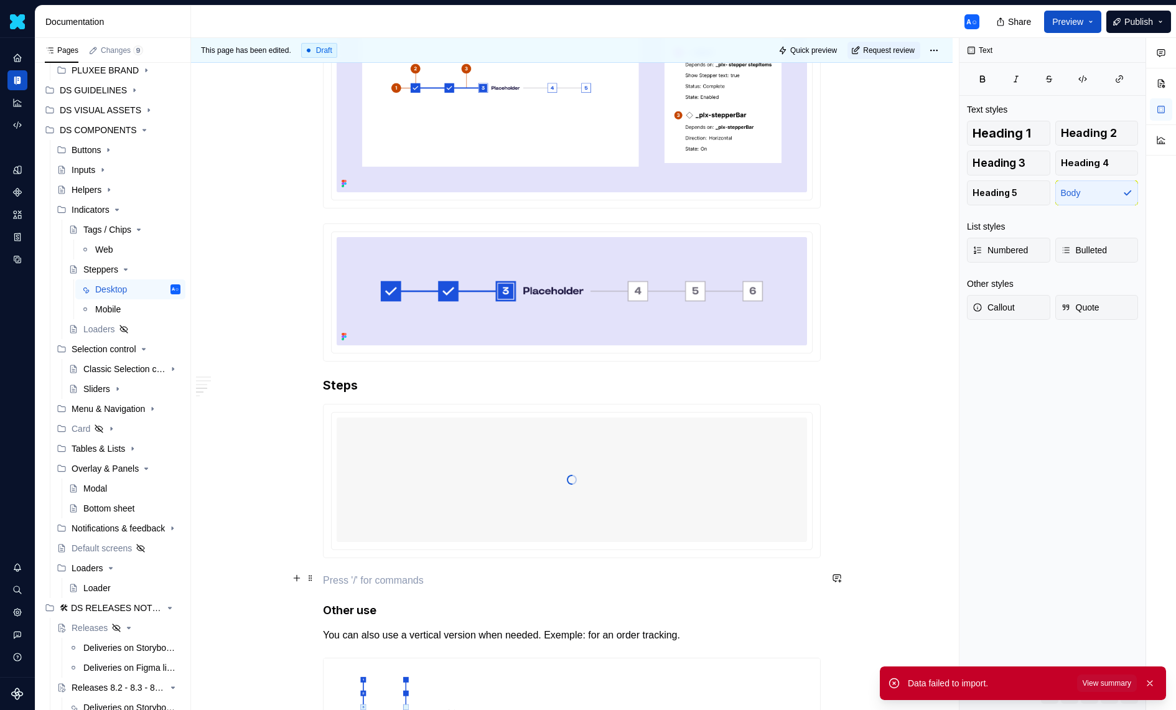
click at [329, 576] on p at bounding box center [572, 580] width 498 height 15
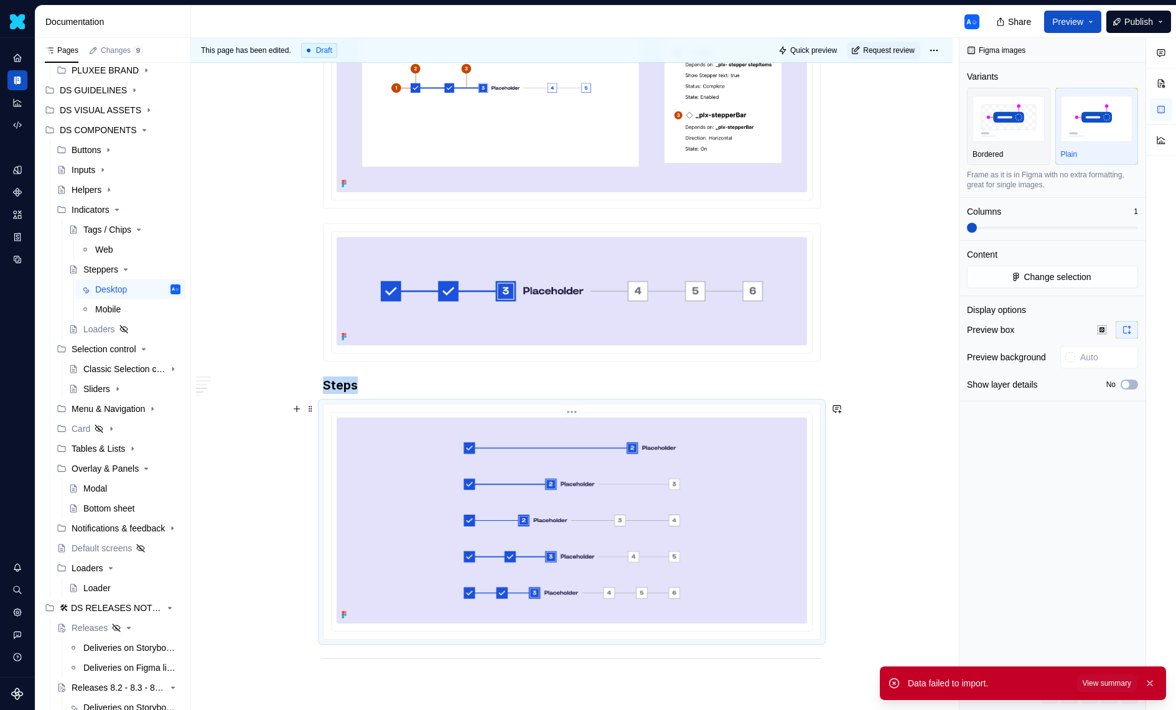
click at [703, 467] on img at bounding box center [572, 520] width 470 height 205
click at [1059, 269] on button "Change selection" at bounding box center [1052, 277] width 171 height 22
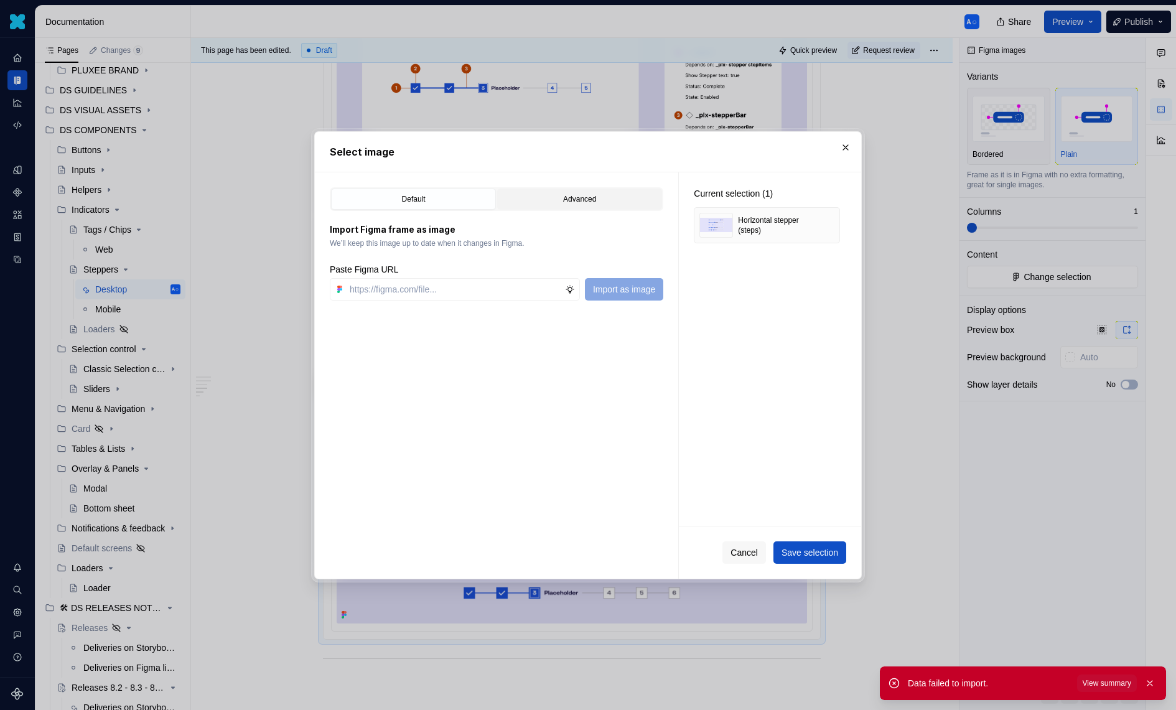
click at [567, 200] on div "Advanced" at bounding box center [580, 199] width 156 height 12
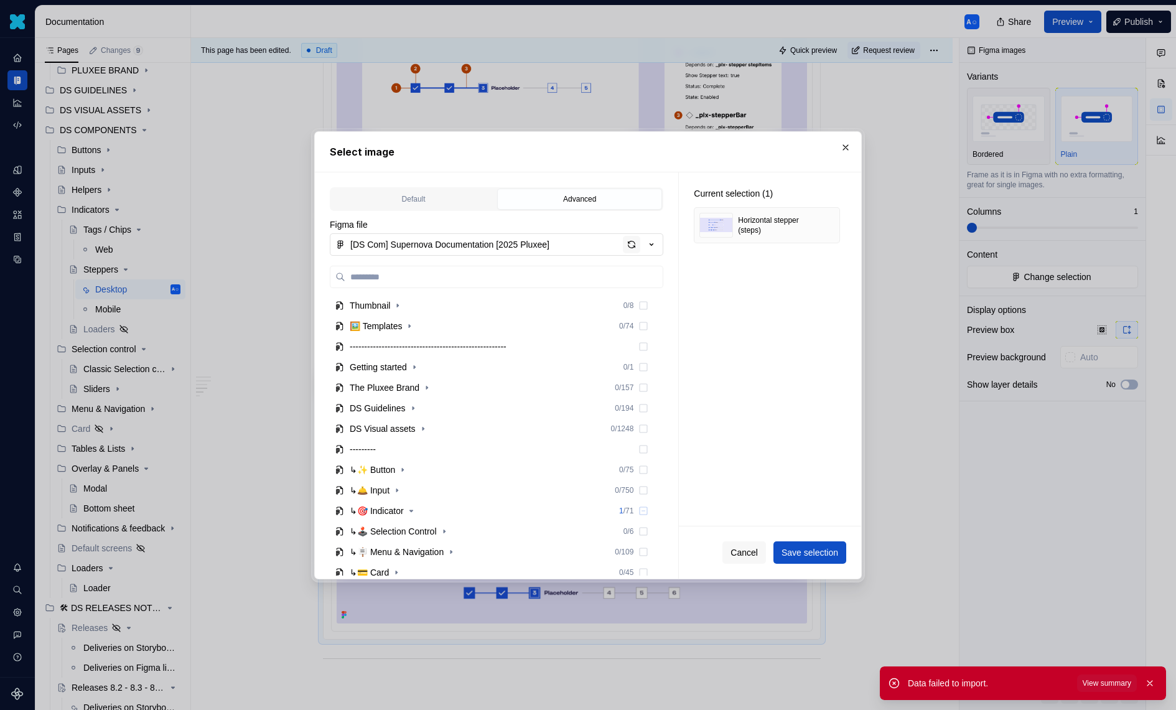
click at [634, 251] on div "button" at bounding box center [631, 244] width 17 height 17
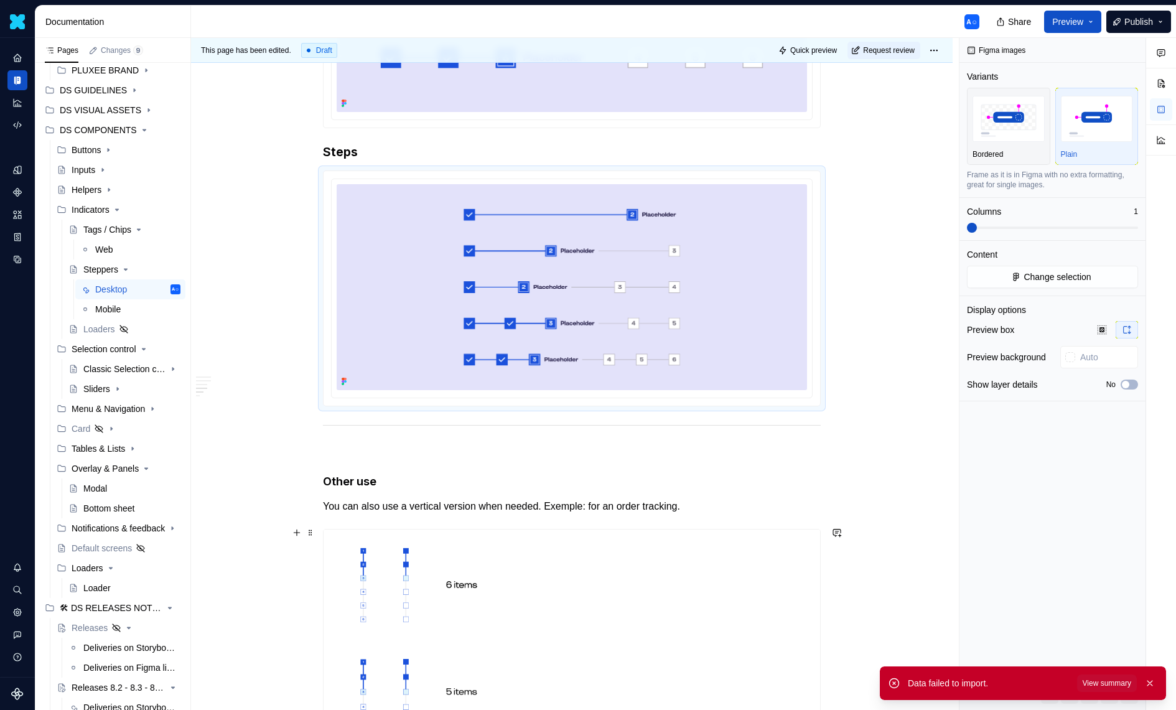
scroll to position [1150, 0]
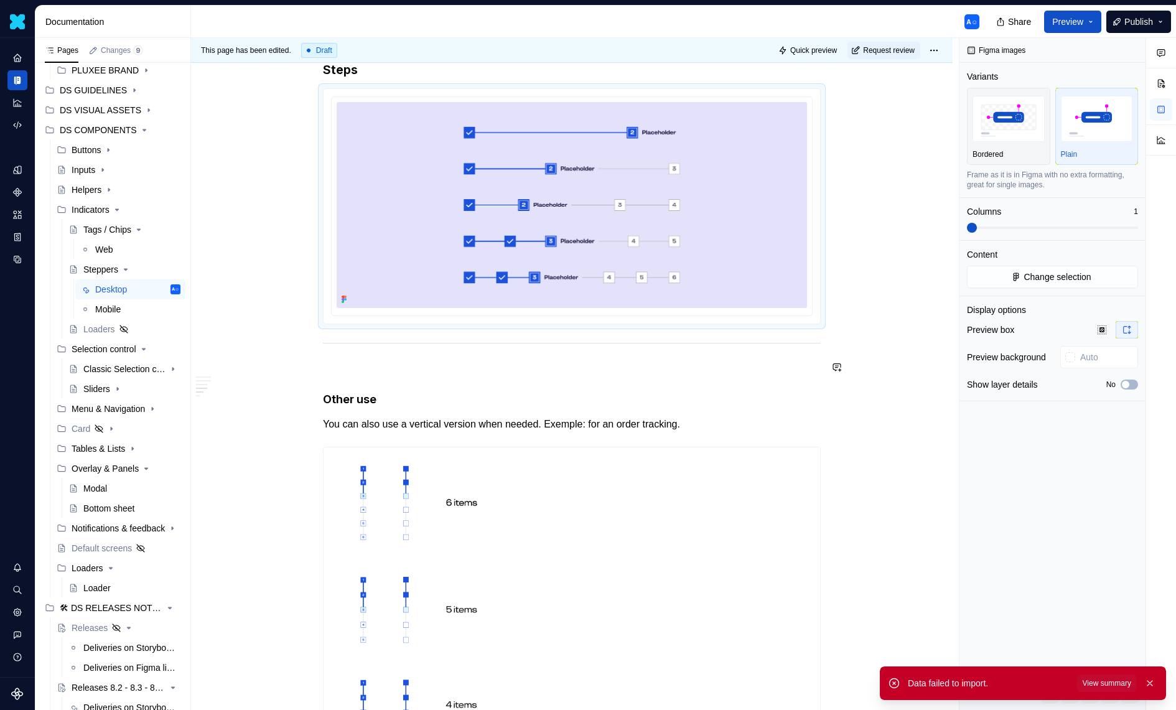
click at [536, 344] on div "Usage The stepper component guides users through a sequence of steps, with each…" at bounding box center [572, 252] width 498 height 2252
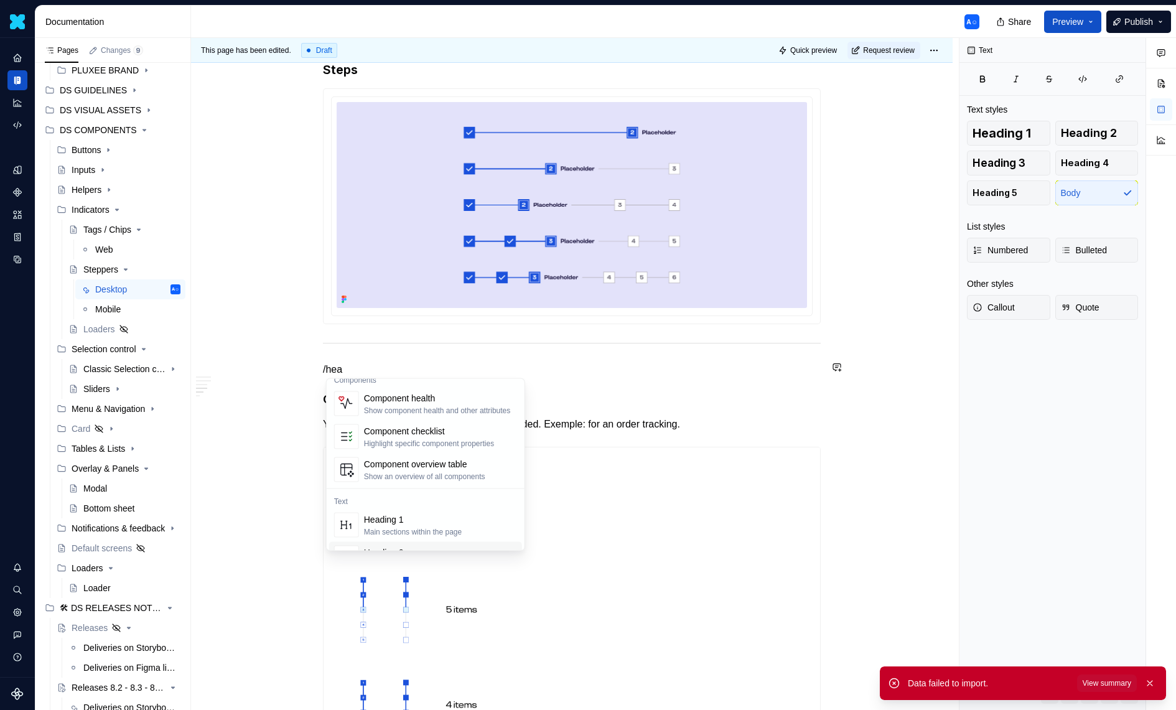
scroll to position [44, 0]
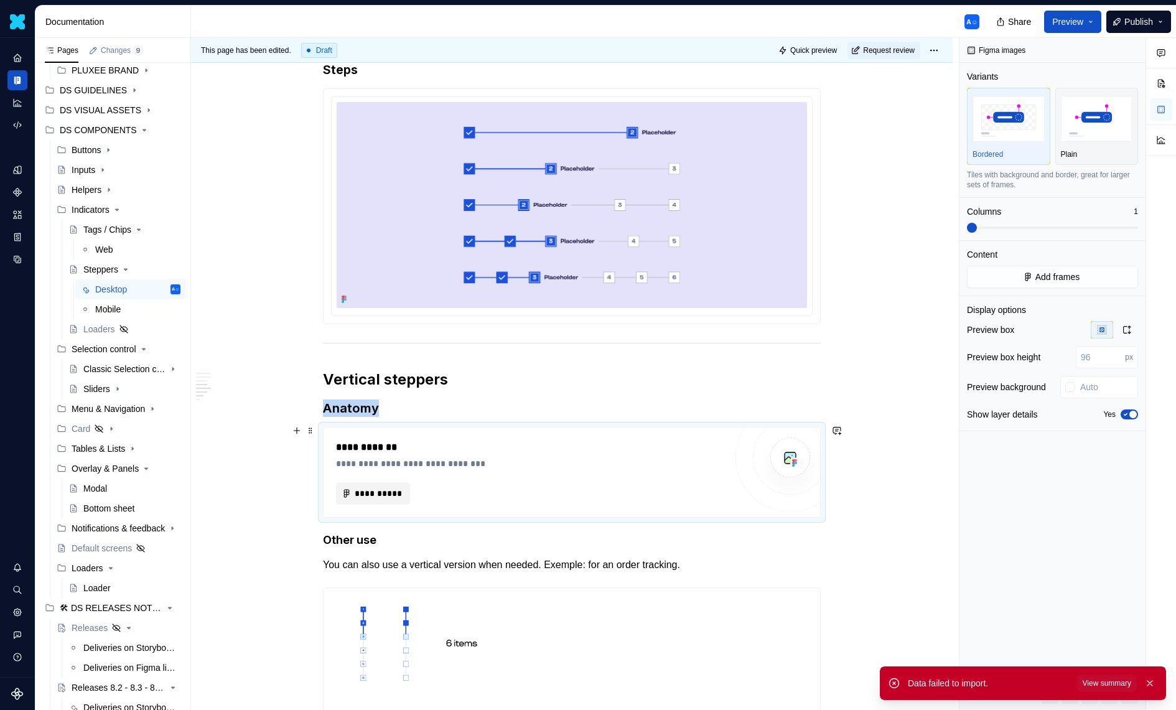
click at [378, 487] on span "**********" at bounding box center [378, 493] width 48 height 12
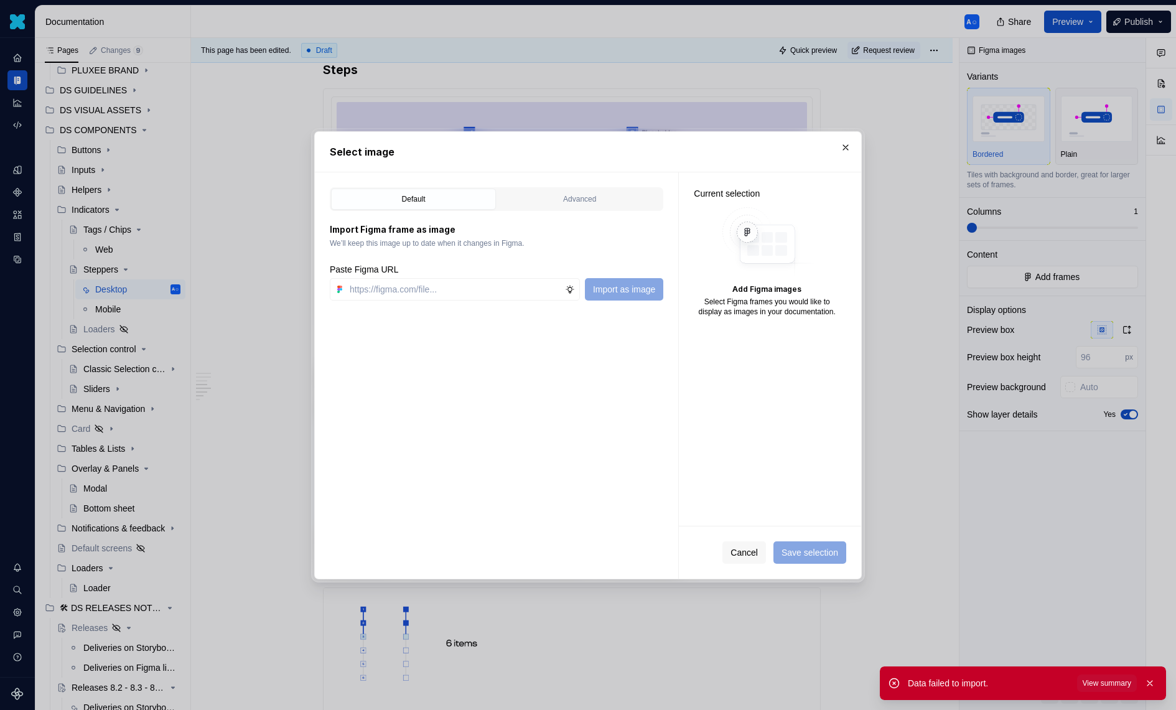
click at [575, 170] on div "Select image" at bounding box center [588, 152] width 546 height 40
click at [548, 209] on div "Default Advanced" at bounding box center [497, 199] width 334 height 24
click at [566, 194] on div "Advanced" at bounding box center [580, 199] width 156 height 12
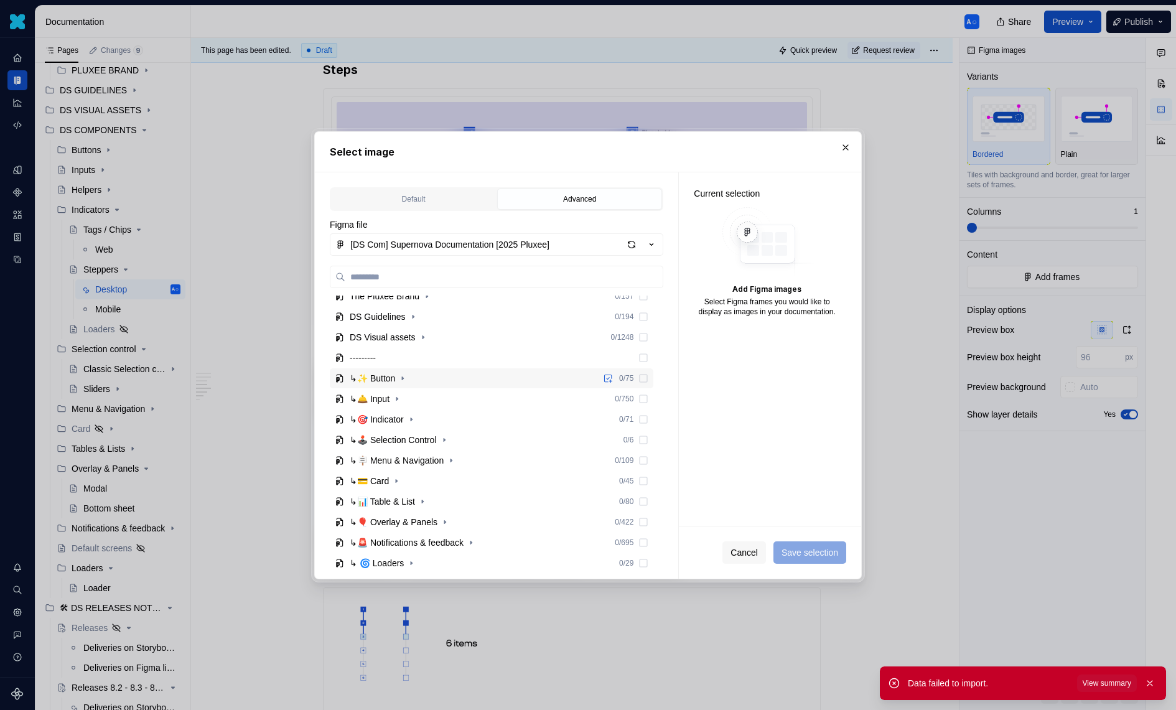
scroll to position [128, 0]
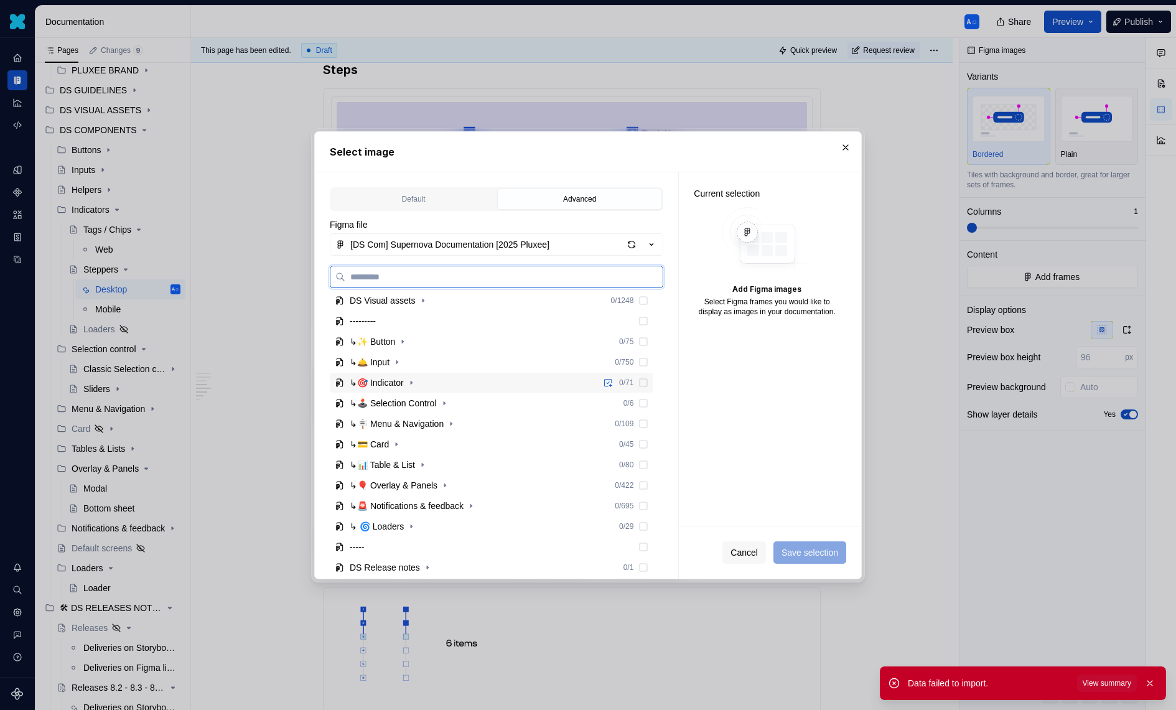
click at [416, 388] on div "↳🎯 Indicator 0 / 71" at bounding box center [492, 383] width 324 height 20
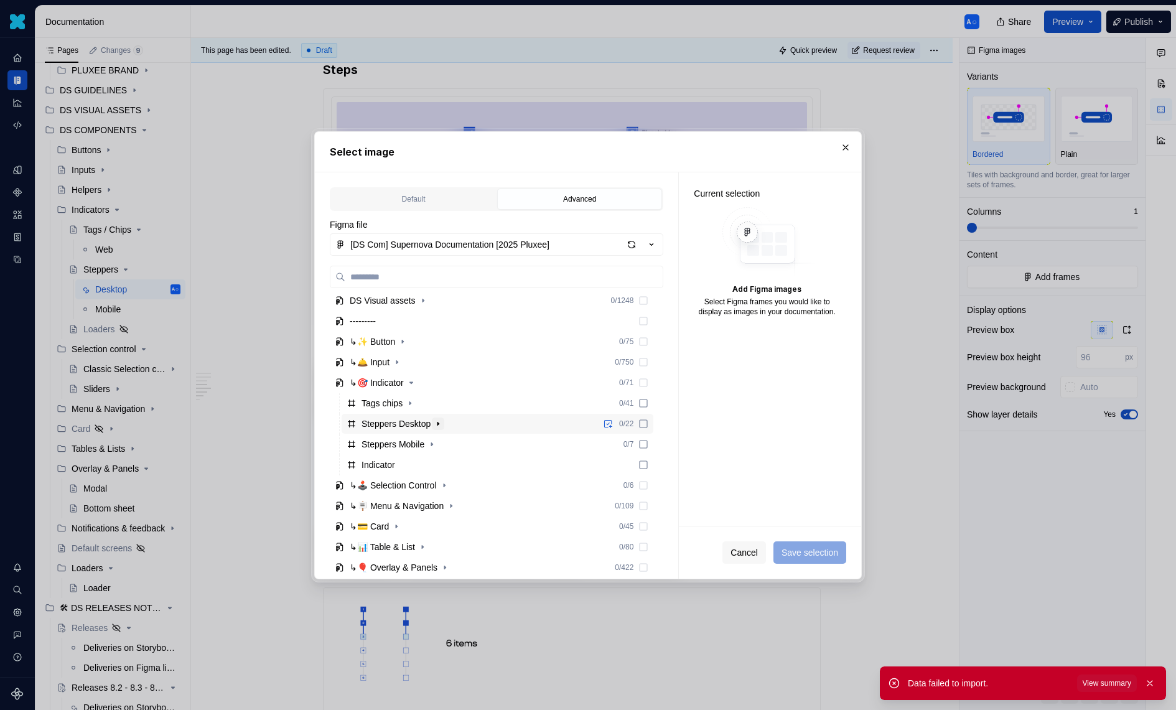
click at [443, 421] on icon "button" at bounding box center [438, 424] width 10 height 10
click at [436, 460] on icon "button" at bounding box center [432, 465] width 10 height 10
click at [416, 488] on icon "button" at bounding box center [411, 485] width 10 height 10
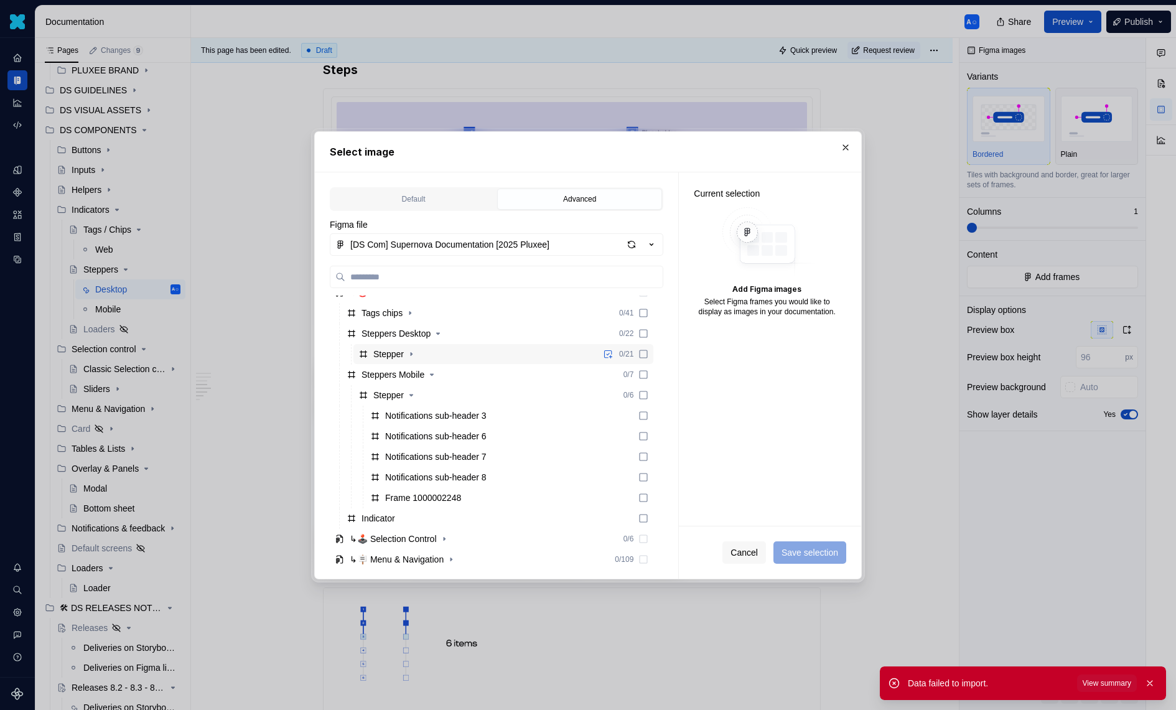
scroll to position [195, 0]
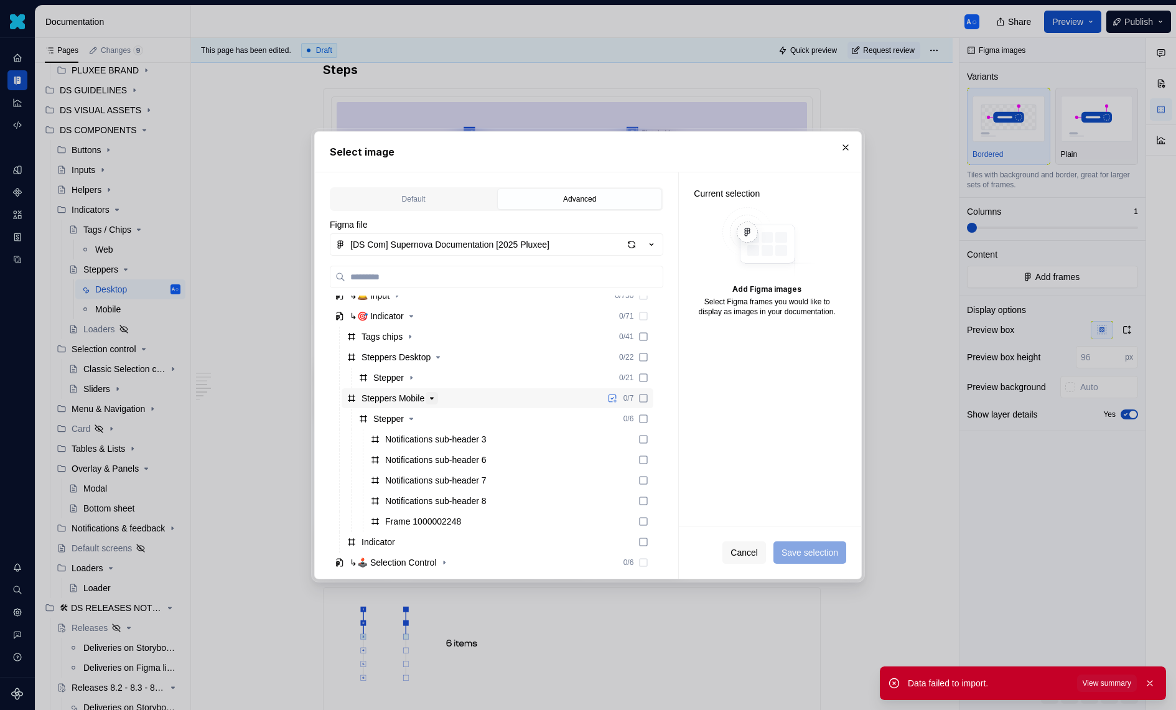
click at [434, 398] on icon "button" at bounding box center [432, 398] width 10 height 10
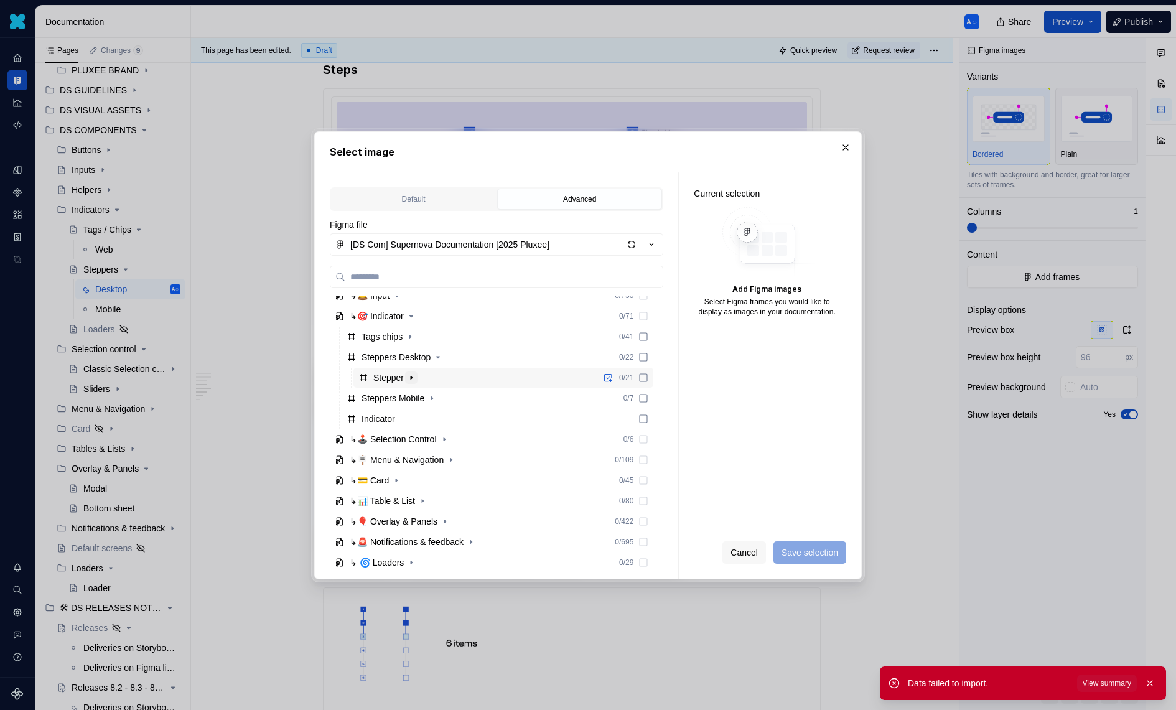
click at [416, 378] on icon "button" at bounding box center [411, 378] width 10 height 10
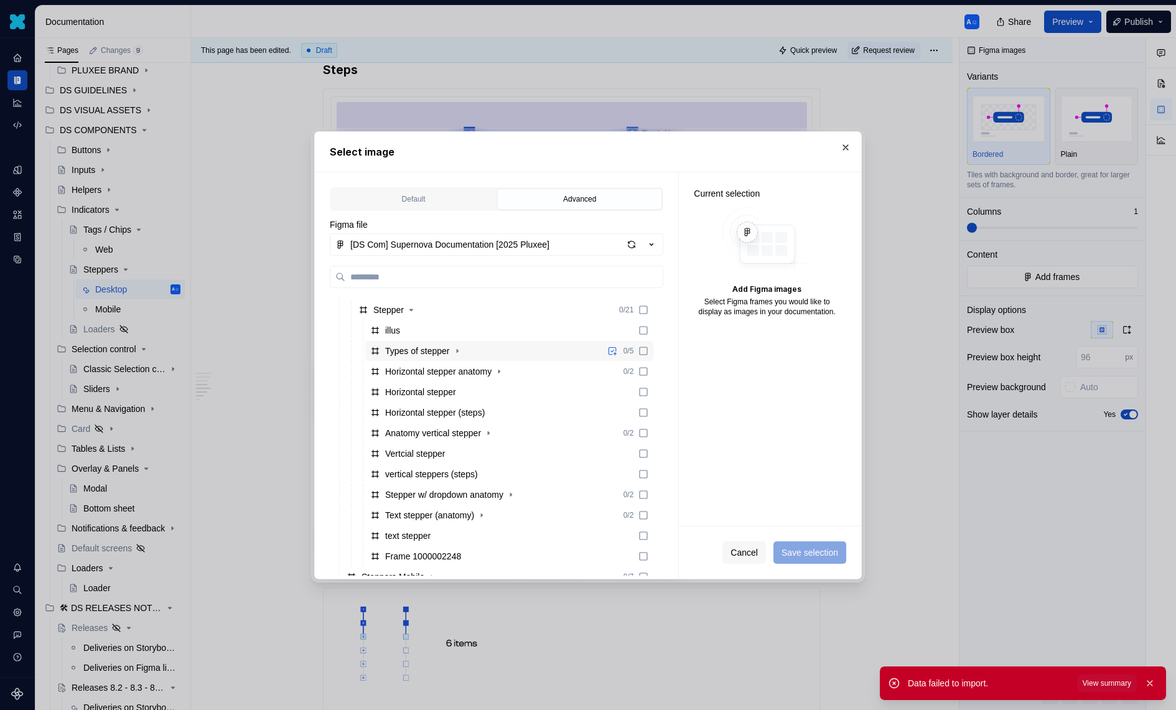
scroll to position [276, 0]
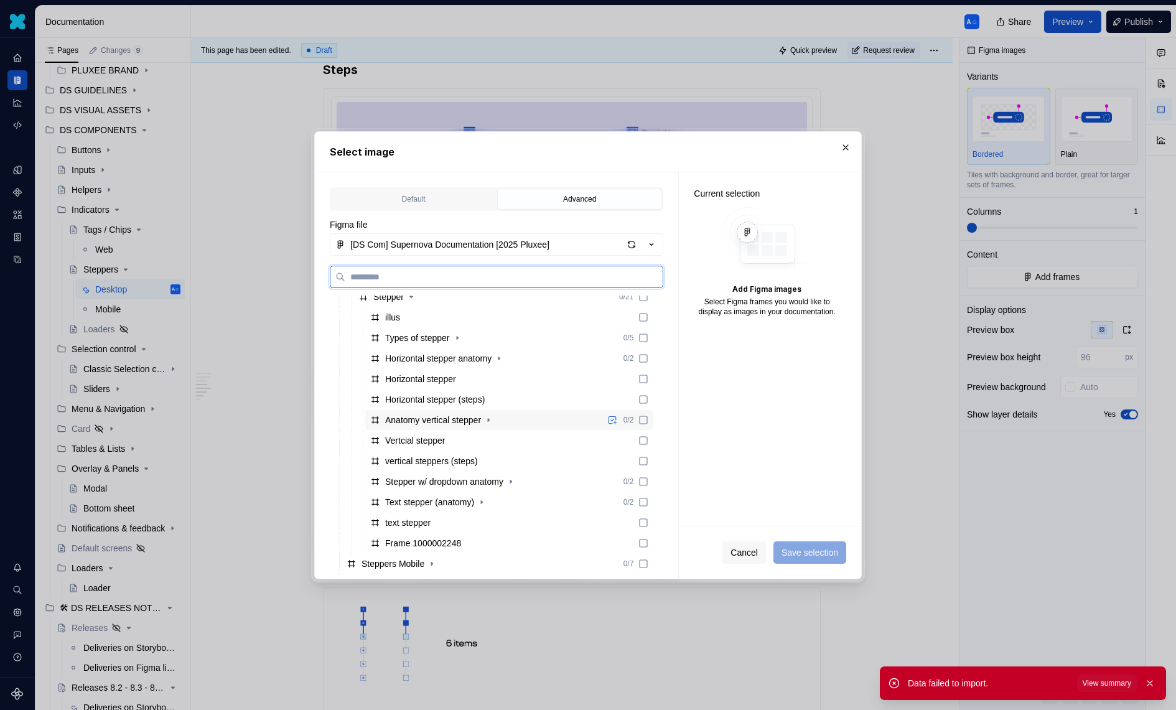
click at [461, 420] on div "Anatomy vertical stepper" at bounding box center [433, 420] width 96 height 12
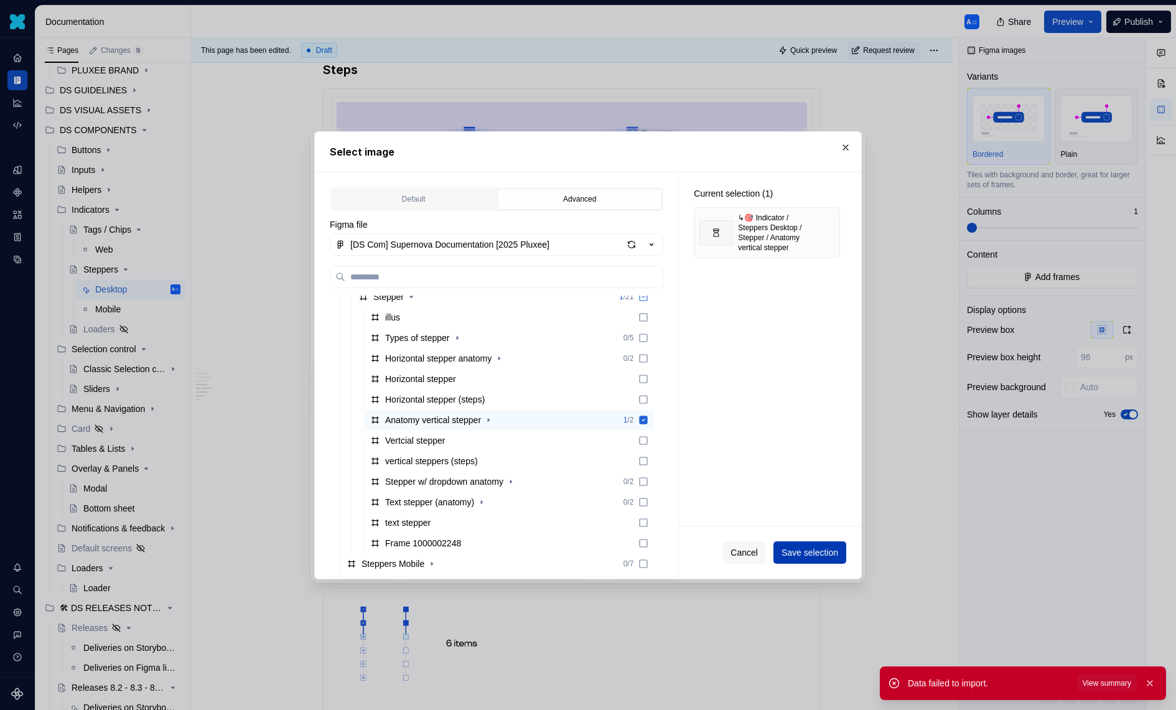
click at [820, 549] on span "Save selection" at bounding box center [810, 552] width 57 height 12
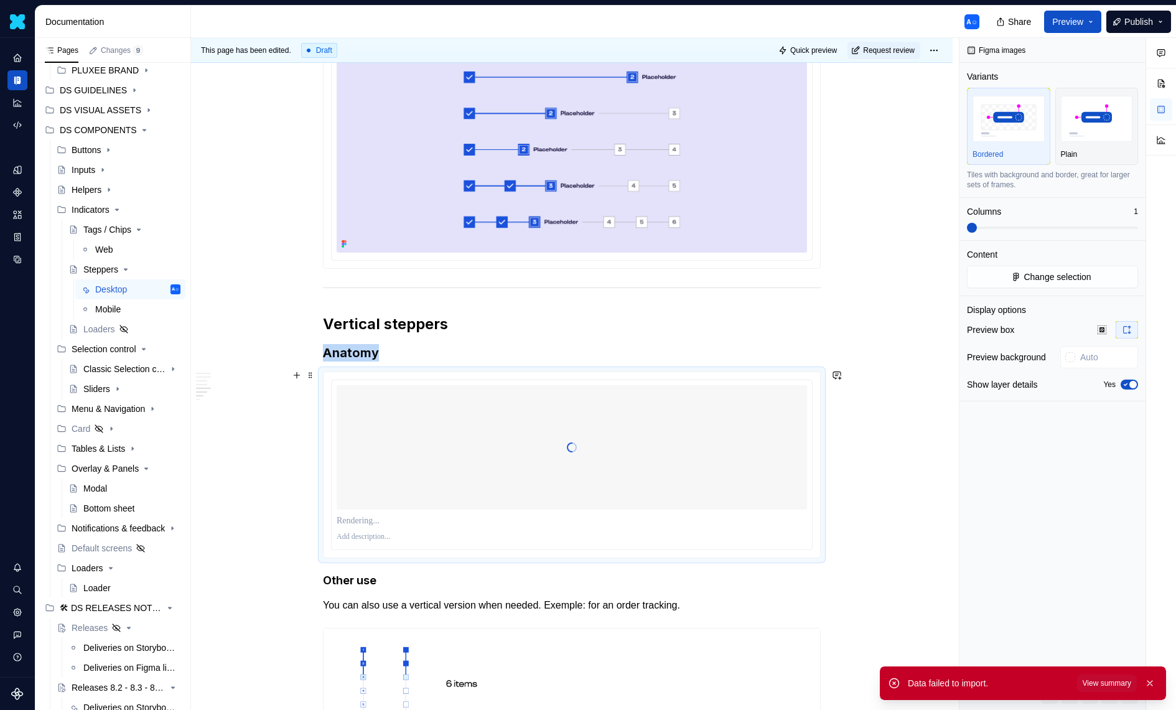
scroll to position [1210, 0]
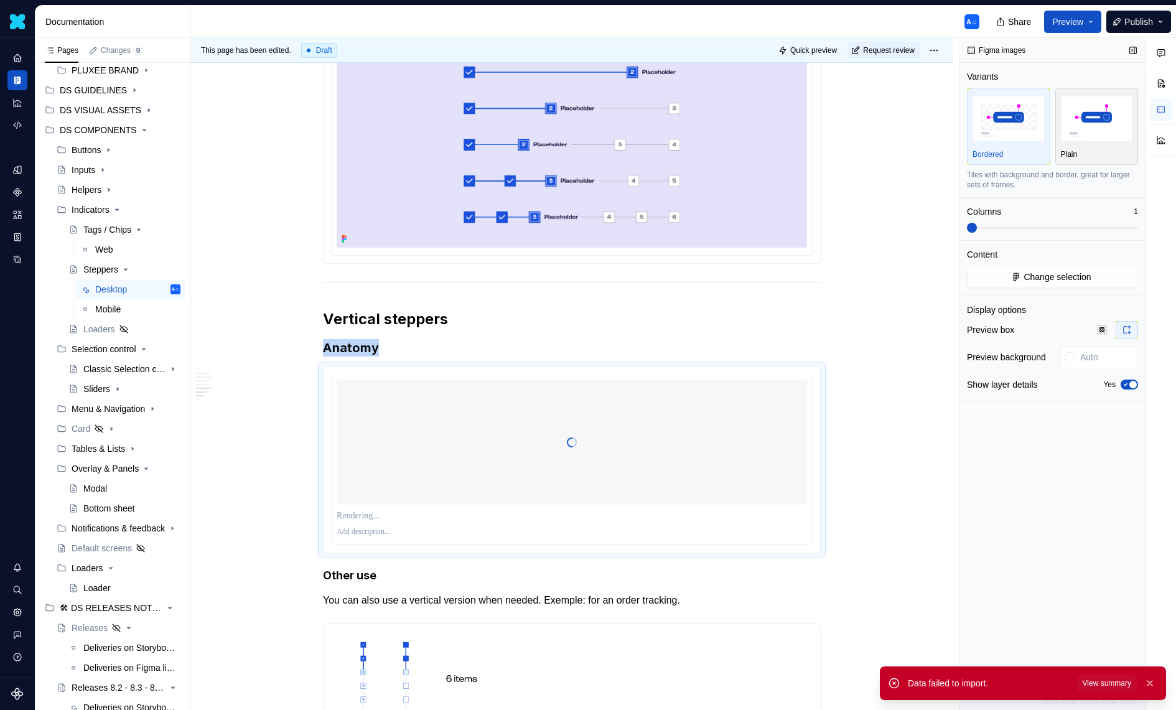
click at [1108, 154] on div "Plain" at bounding box center [1097, 154] width 72 height 10
click at [1126, 388] on button "Yes" at bounding box center [1129, 385] width 17 height 10
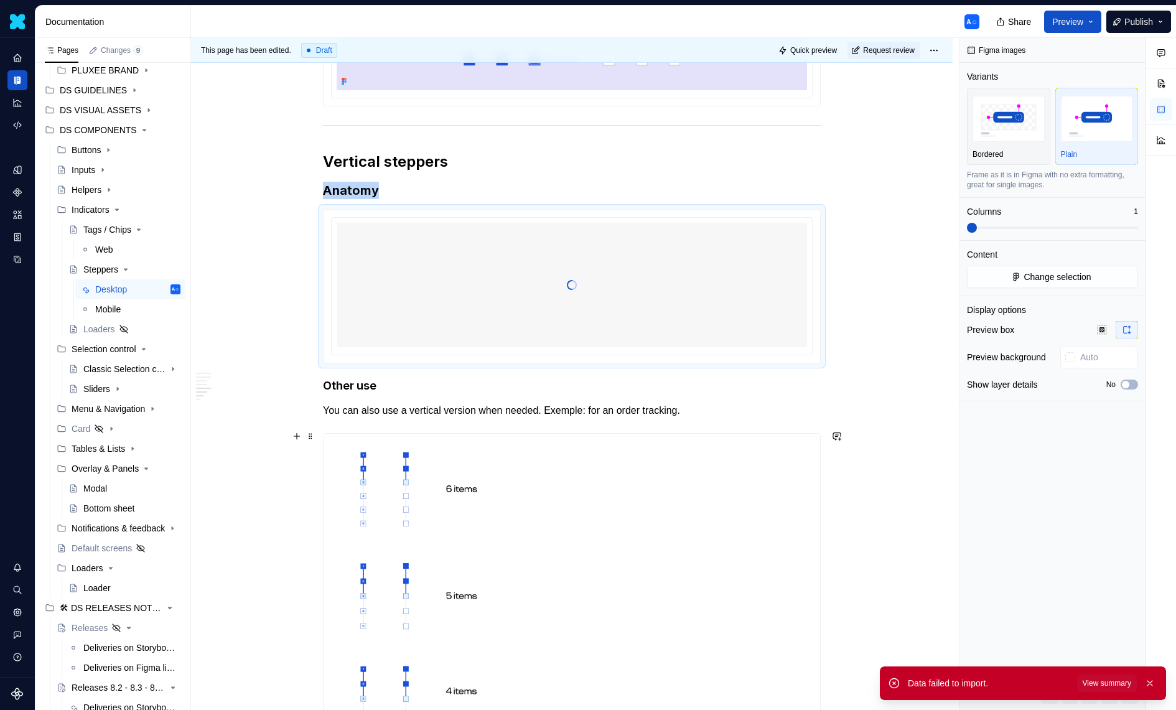
scroll to position [1417, 0]
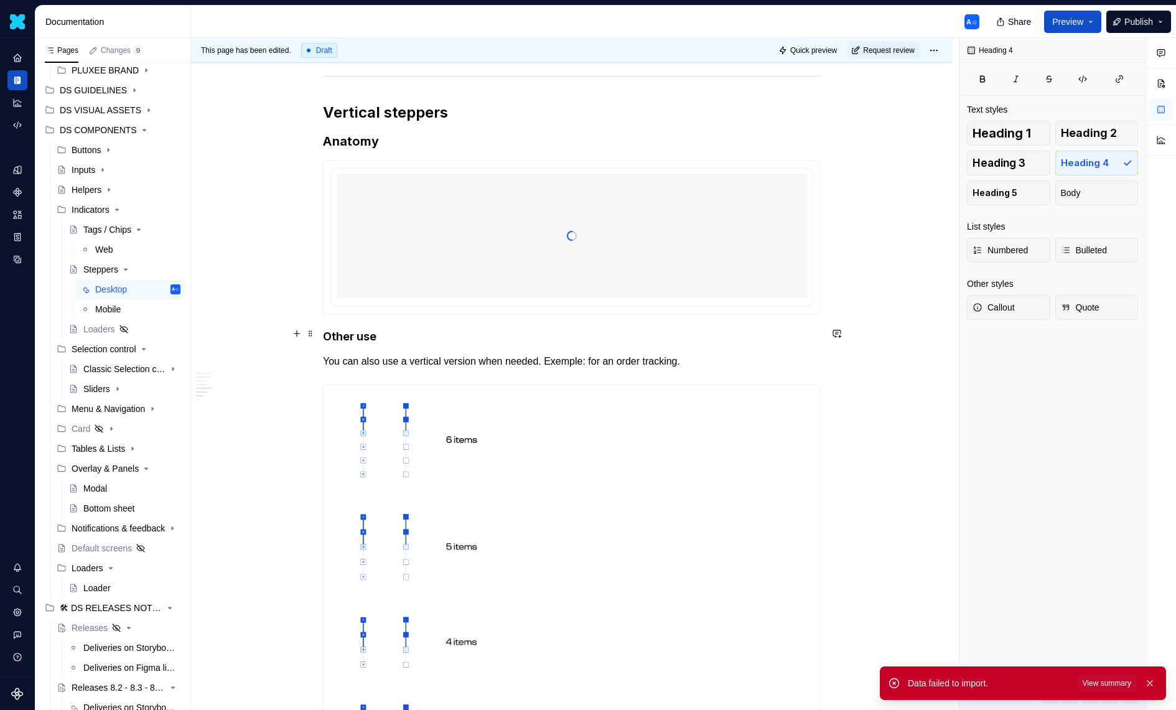
click at [327, 333] on h4 "Other use" at bounding box center [572, 336] width 498 height 15
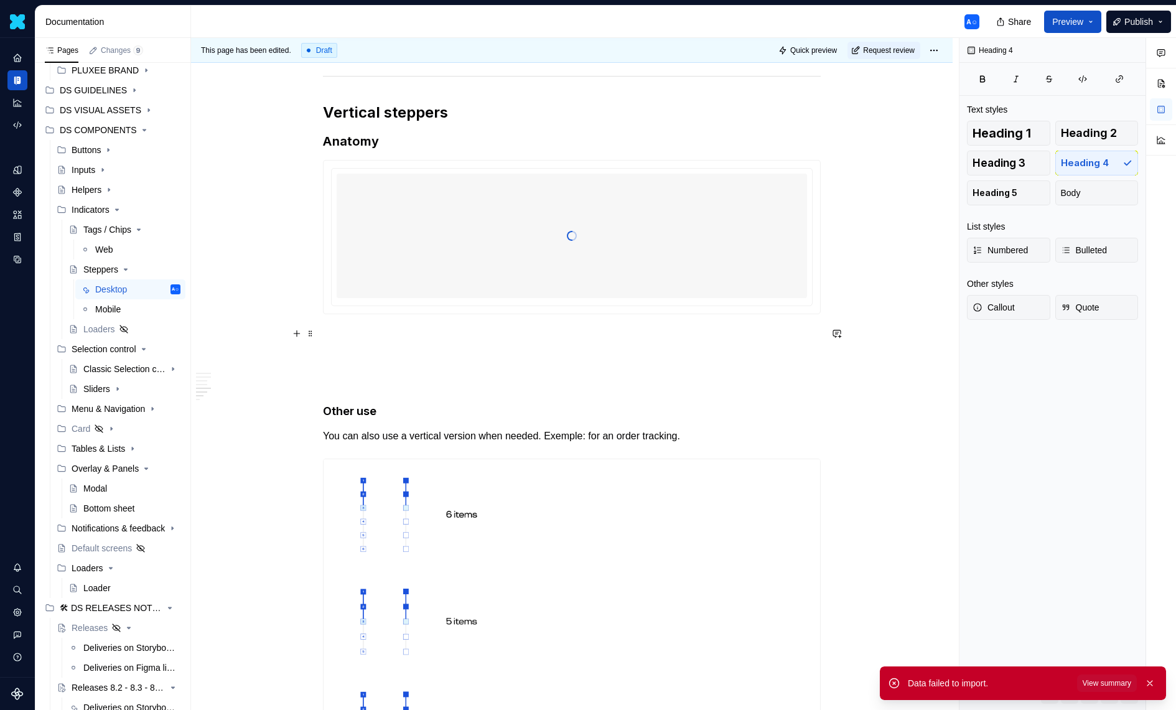
click at [326, 334] on p at bounding box center [572, 336] width 498 height 15
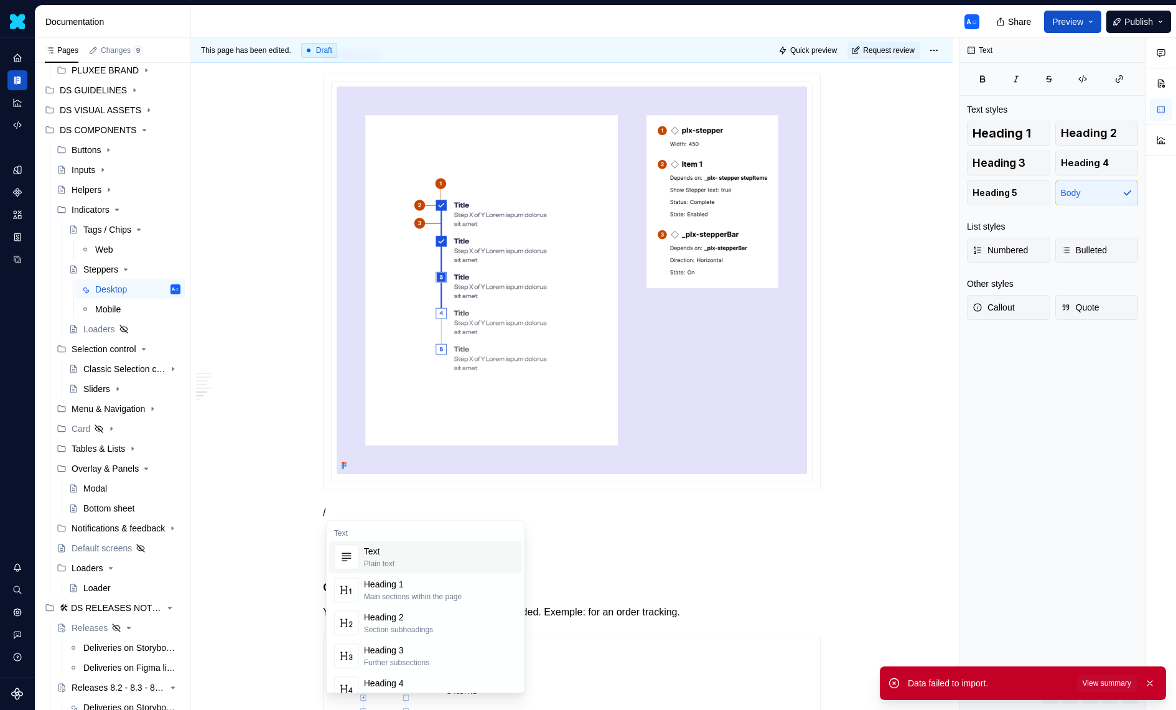
scroll to position [1505, 0]
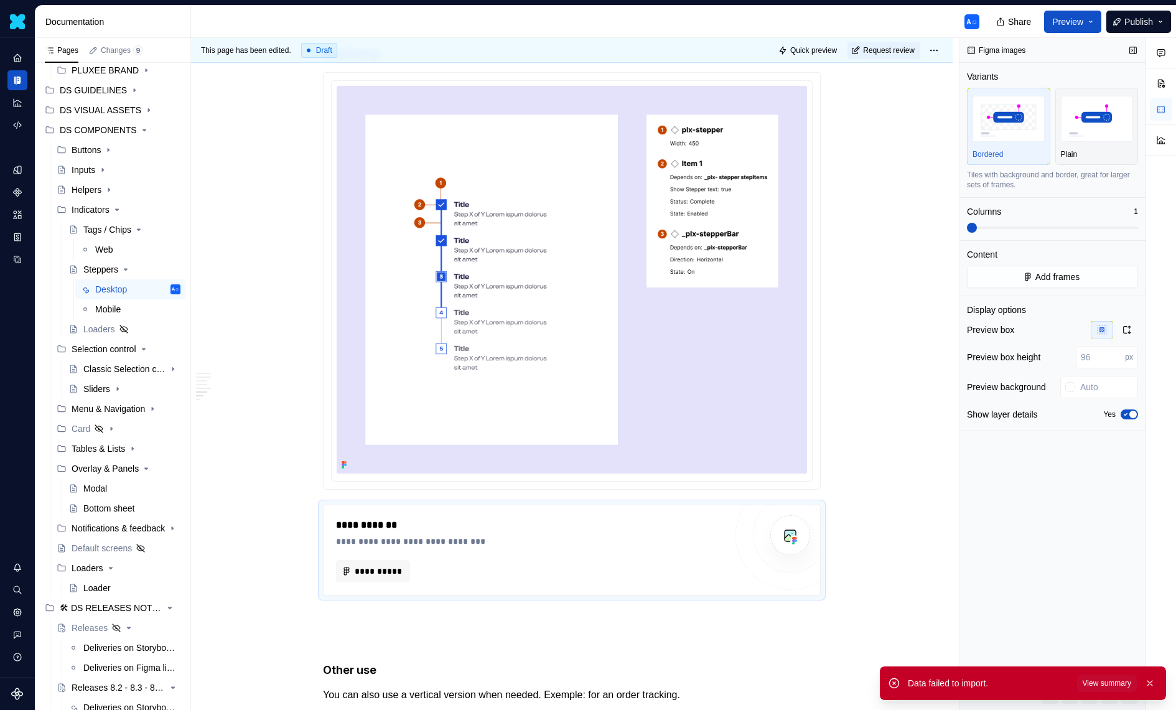
click at [1133, 416] on span "button" at bounding box center [1132, 414] width 7 height 7
click at [1098, 126] on img "button" at bounding box center [1097, 118] width 72 height 45
click at [533, 568] on div "**********" at bounding box center [531, 571] width 390 height 22
click at [535, 569] on div "**********" at bounding box center [531, 571] width 390 height 22
click at [373, 572] on span "**********" at bounding box center [378, 571] width 48 height 12
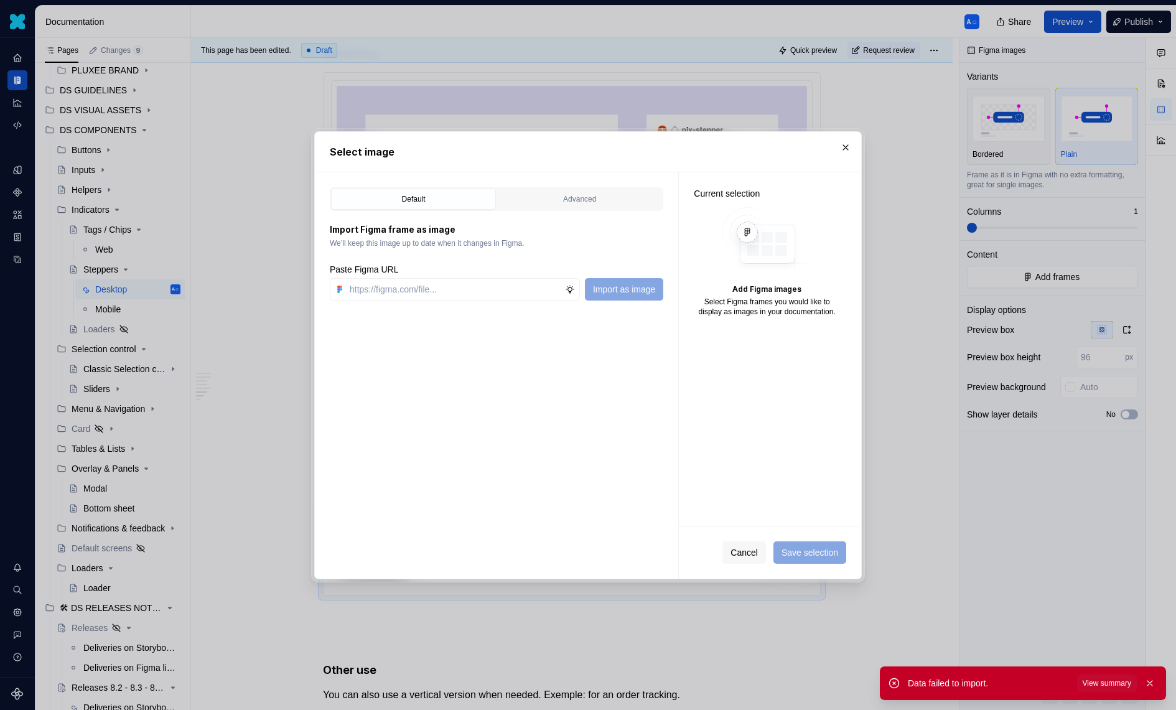
click at [571, 210] on div "Default Advanced" at bounding box center [497, 199] width 334 height 24
click at [573, 194] on div "Advanced" at bounding box center [580, 199] width 156 height 12
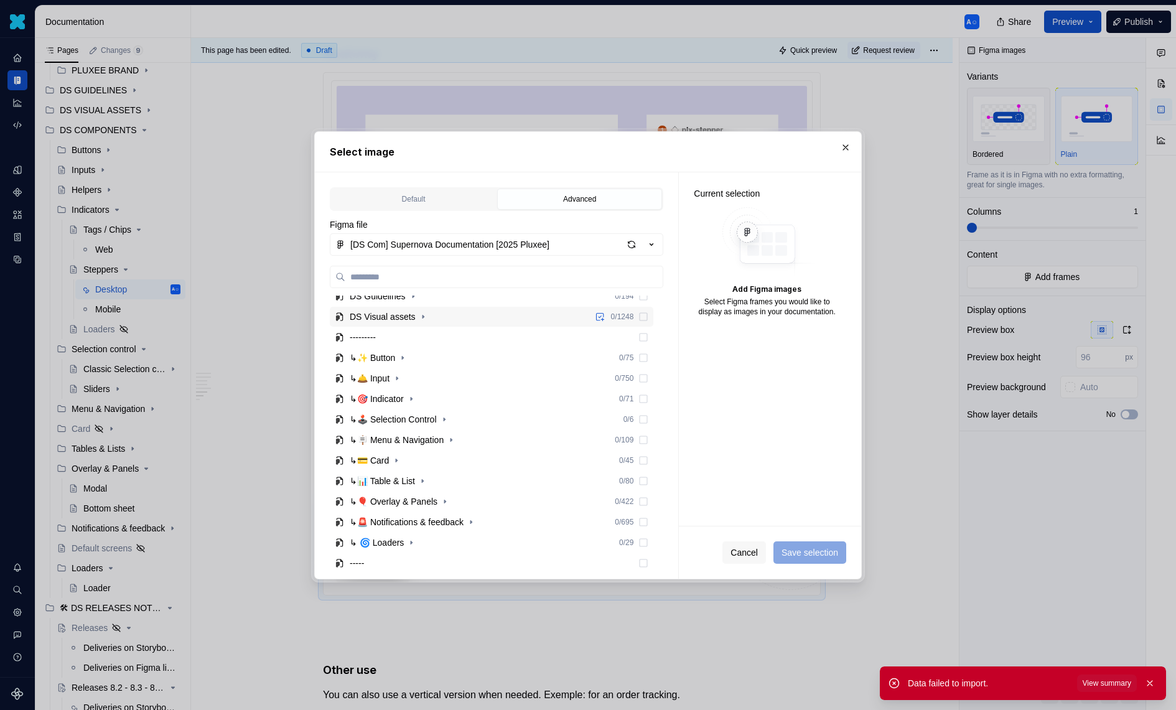
scroll to position [150, 0]
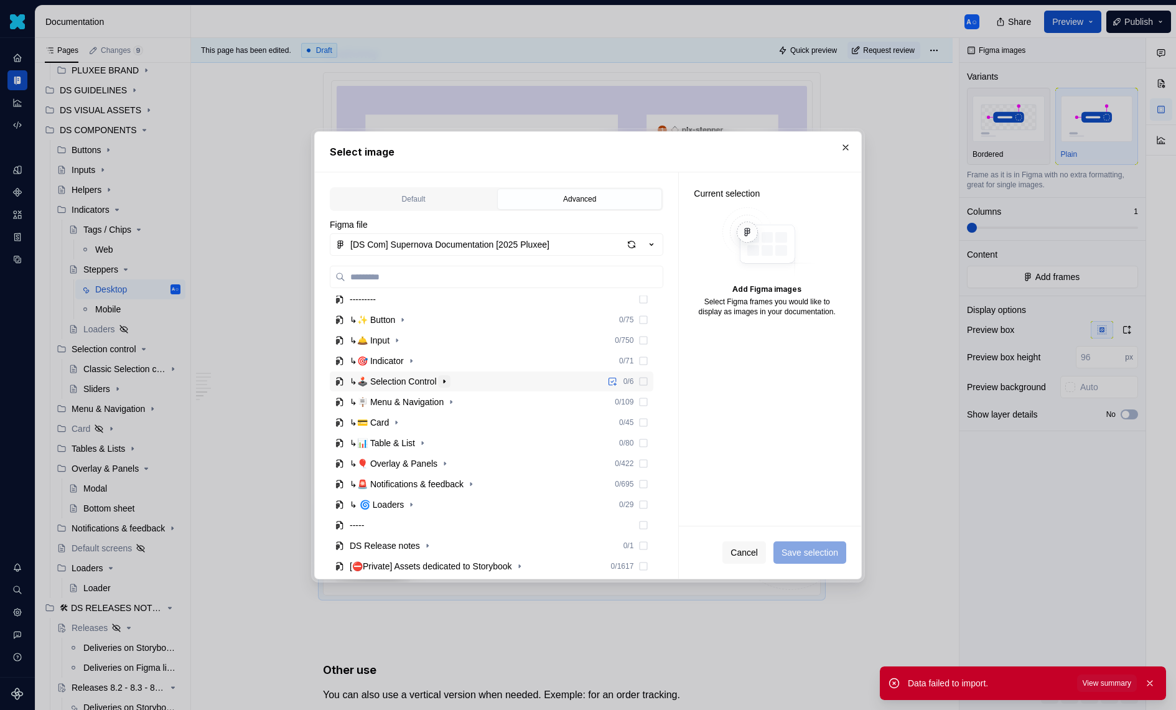
click at [445, 381] on icon "button" at bounding box center [444, 381] width 1 height 3
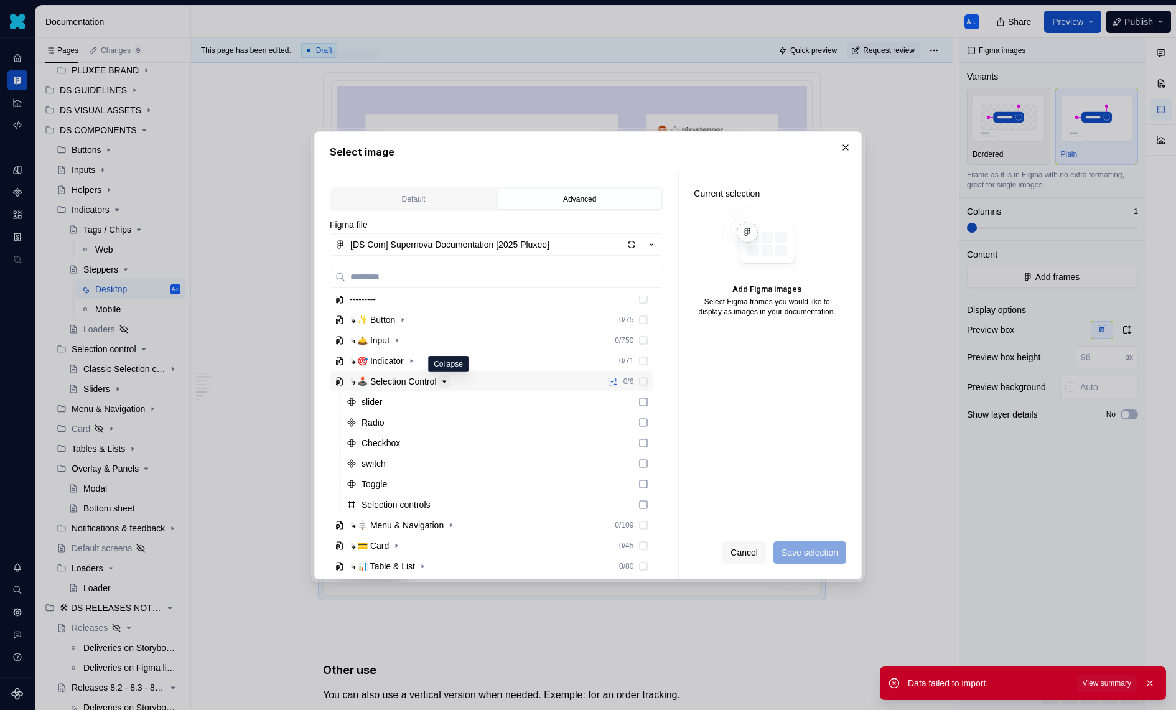
click at [448, 381] on icon "button" at bounding box center [444, 381] width 10 height 10
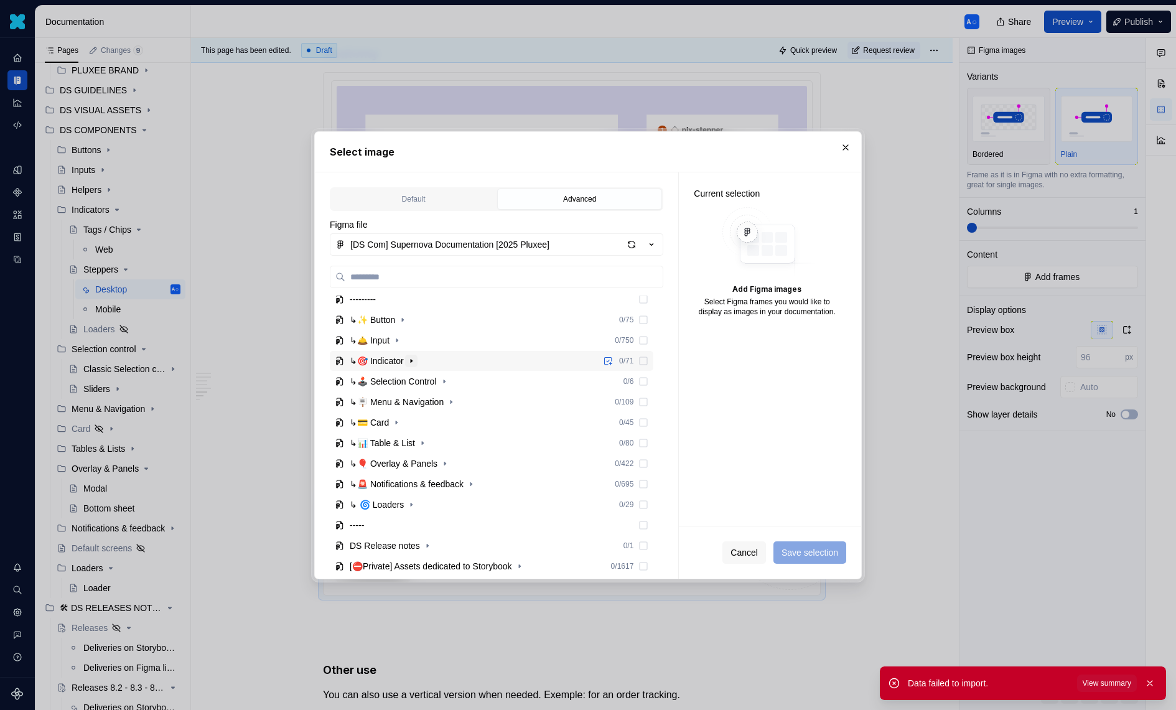
click at [416, 358] on icon "button" at bounding box center [411, 361] width 10 height 10
click at [439, 402] on icon "button" at bounding box center [437, 401] width 1 height 3
click at [408, 419] on button "button" at bounding box center [411, 422] width 12 height 12
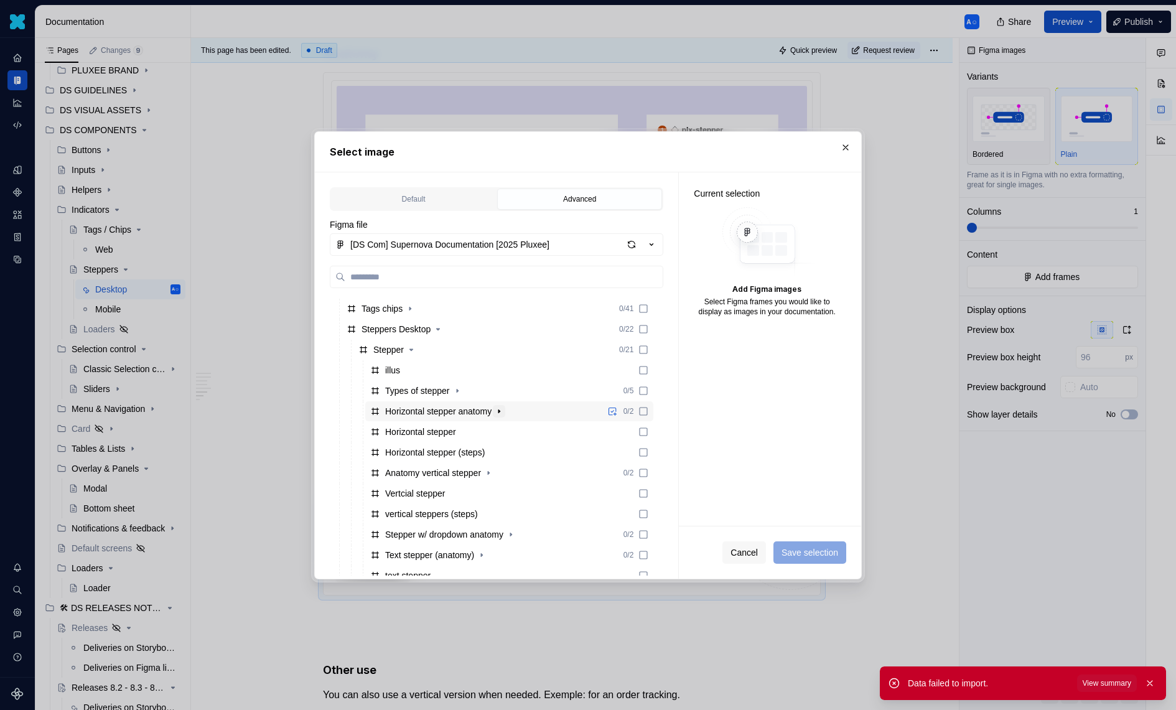
scroll to position [297, 0]
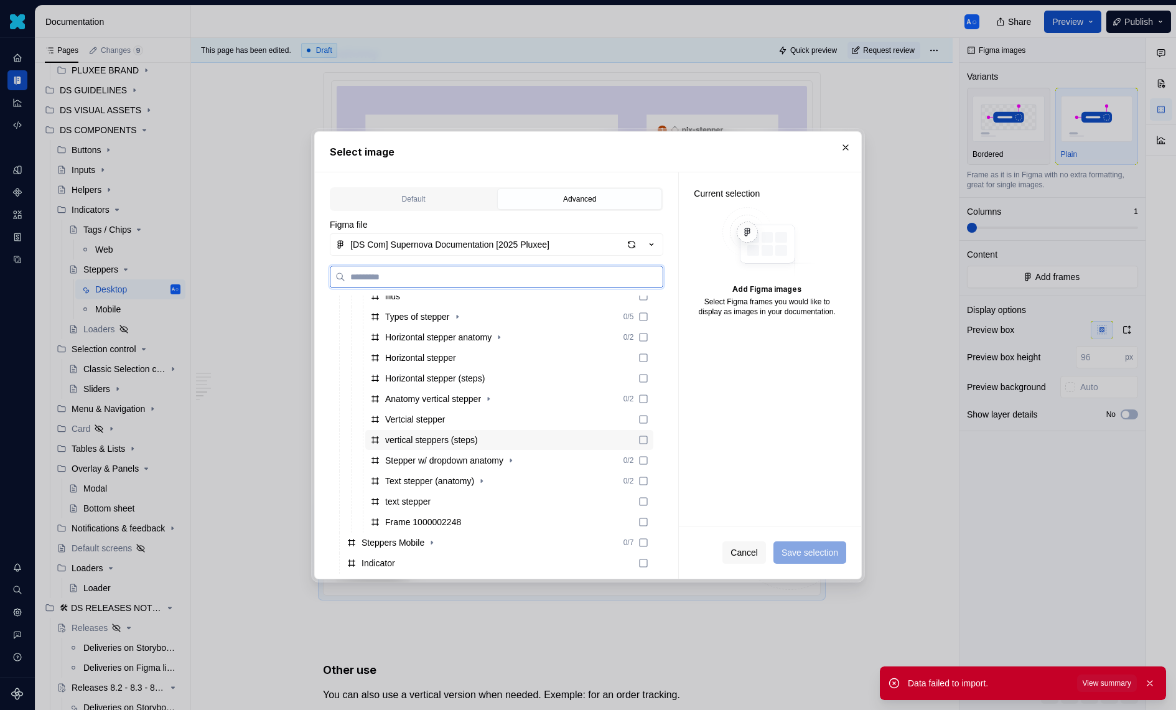
click at [492, 443] on div "vertical steppers (steps)" at bounding box center [509, 440] width 288 height 20
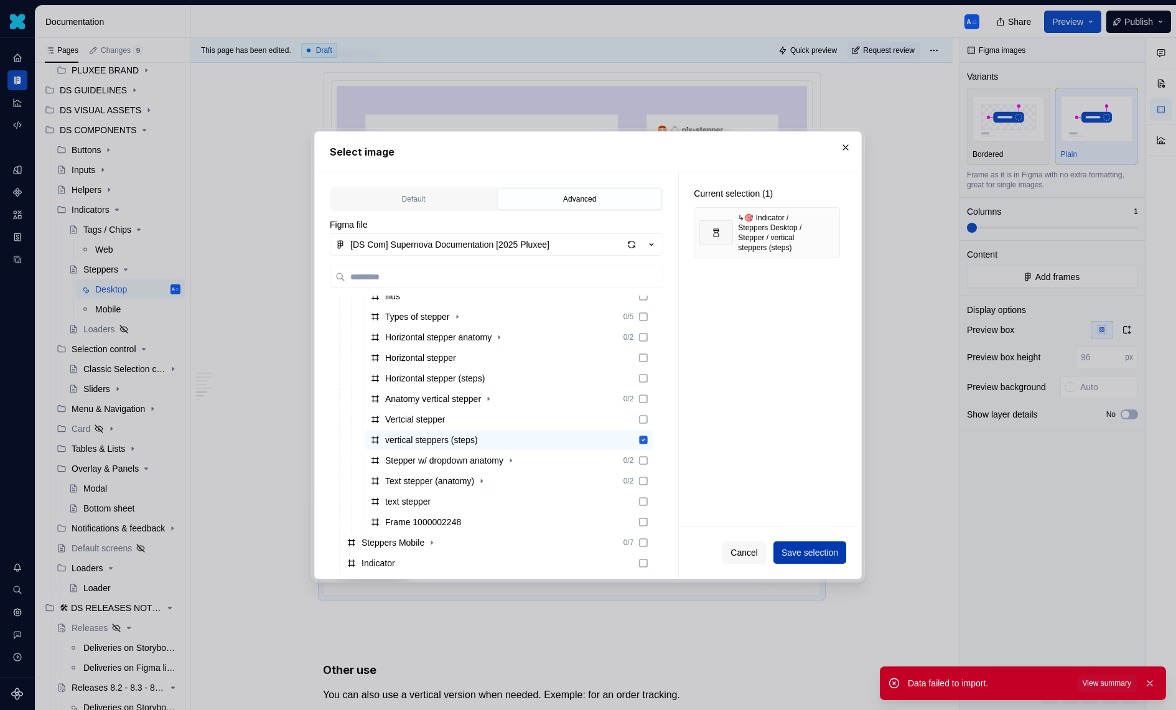
click at [811, 556] on span "Save selection" at bounding box center [810, 552] width 57 height 12
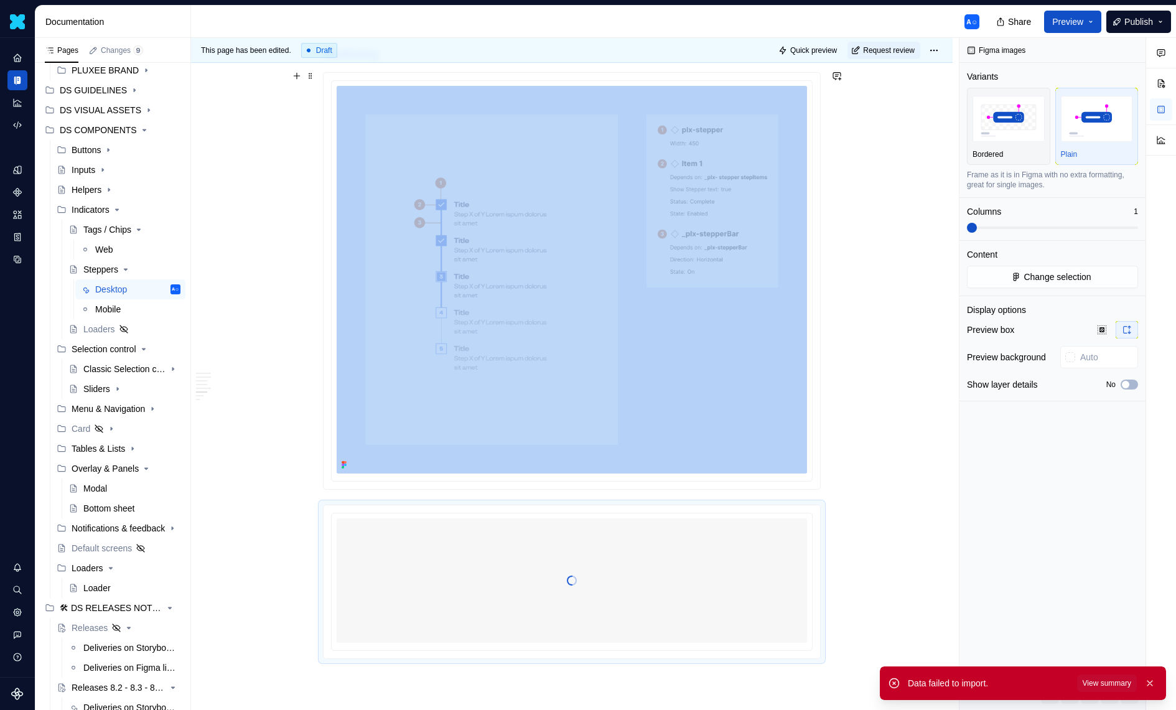
click at [704, 520] on div at bounding box center [572, 580] width 470 height 124
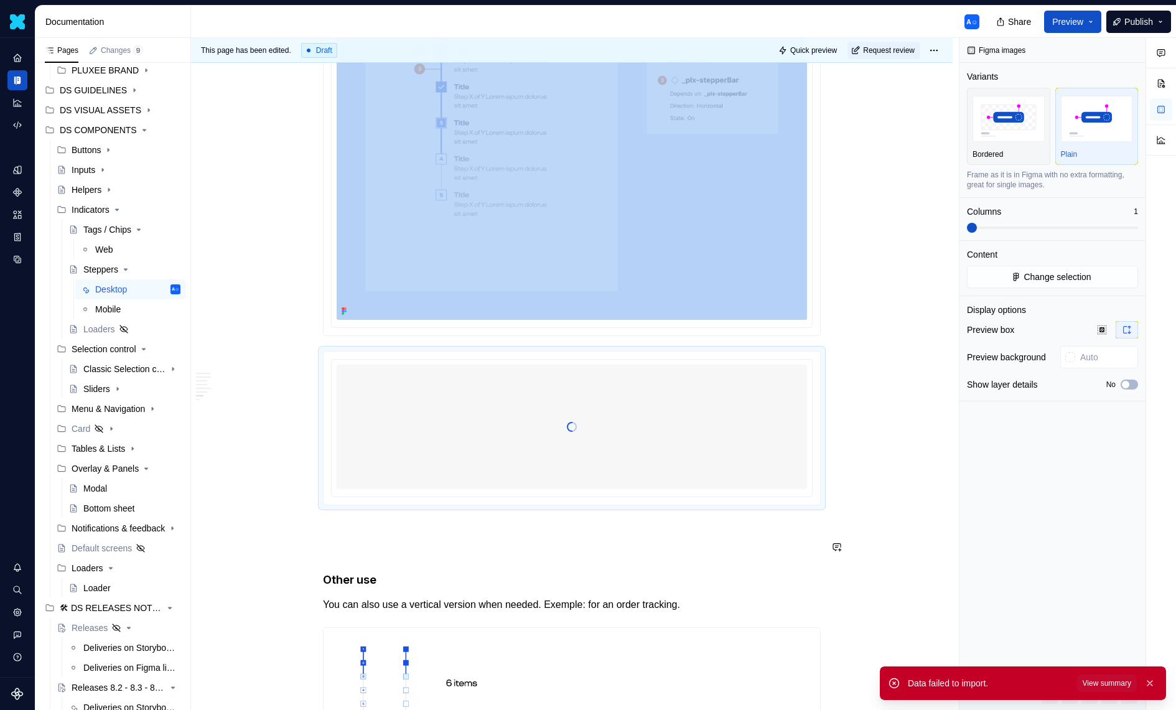
scroll to position [1697, 0]
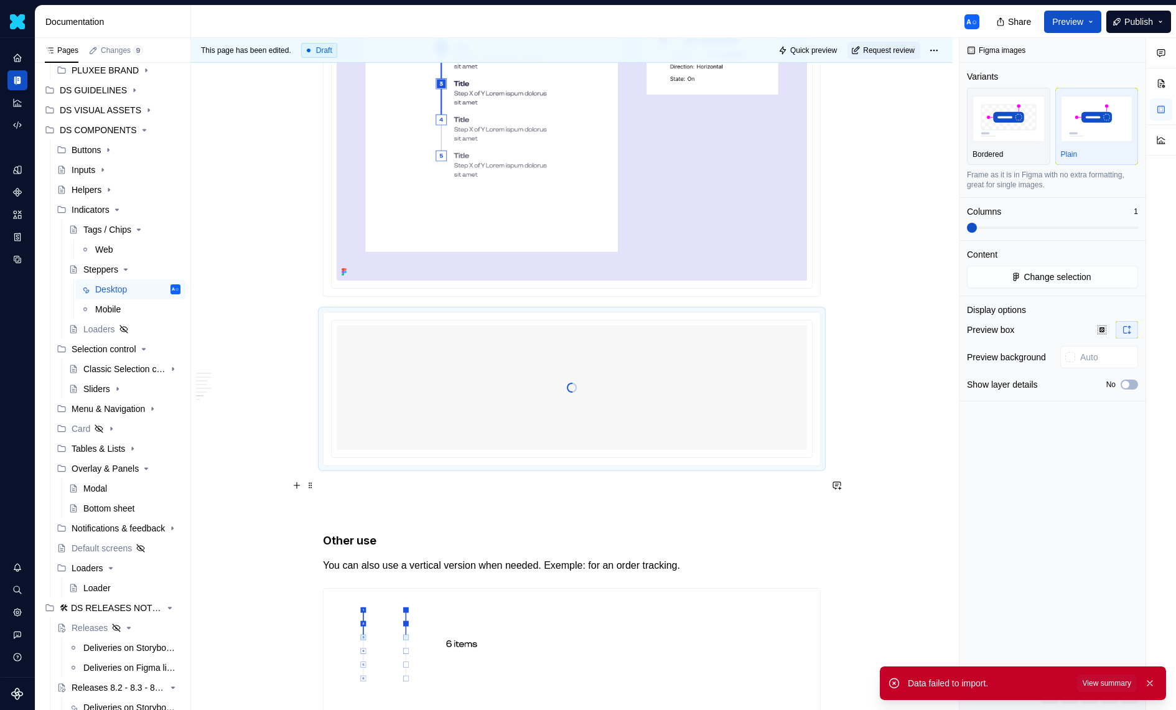
click at [679, 481] on p at bounding box center [572, 488] width 498 height 15
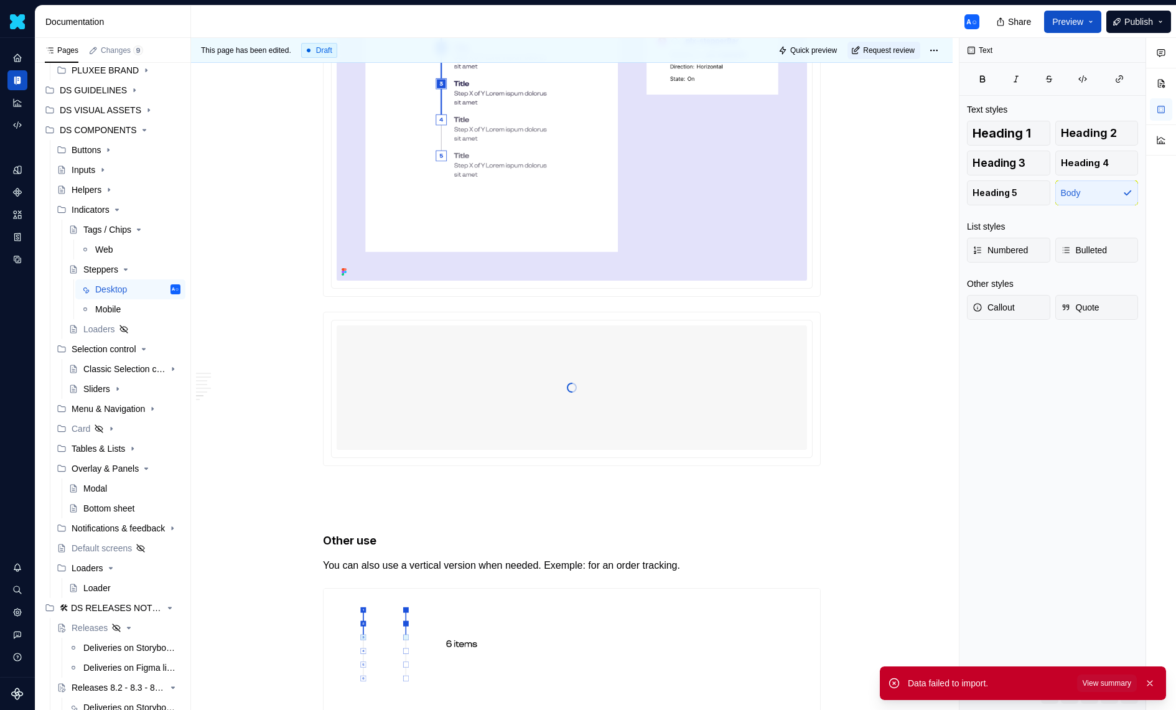
click at [1152, 692] on div "Data failed to import. View summary" at bounding box center [1023, 683] width 286 height 34
click at [1151, 679] on button "button" at bounding box center [1150, 683] width 16 height 17
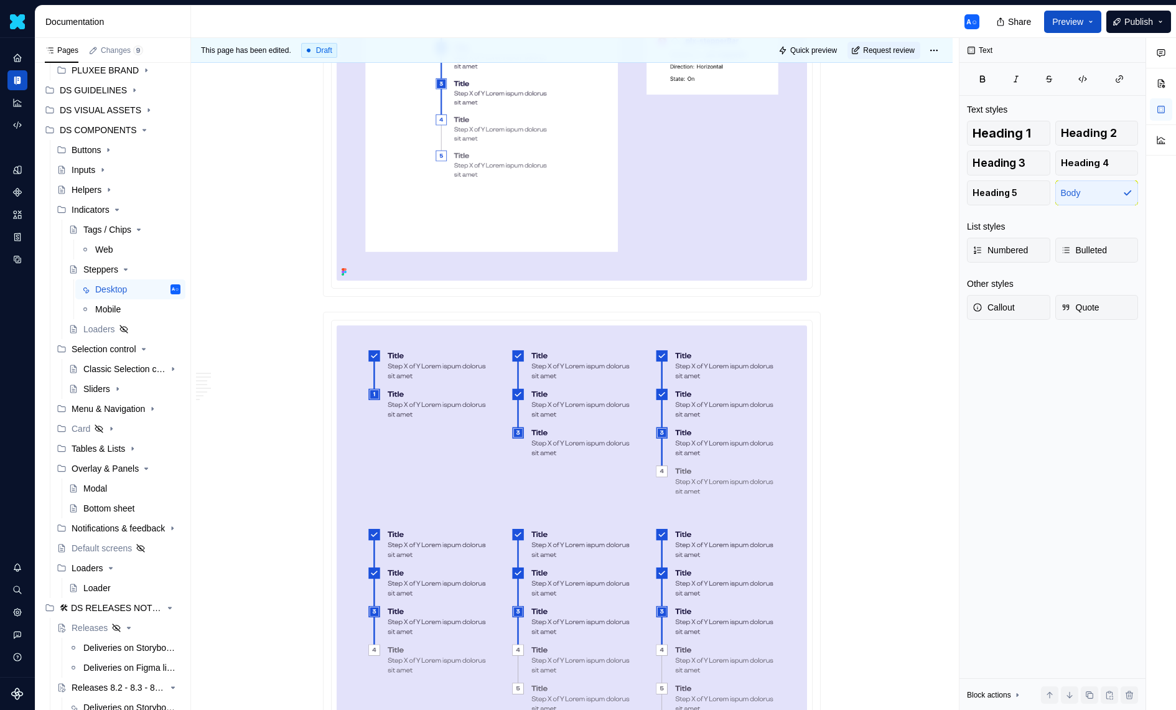
click at [394, 287] on div at bounding box center [572, 88] width 497 height 416
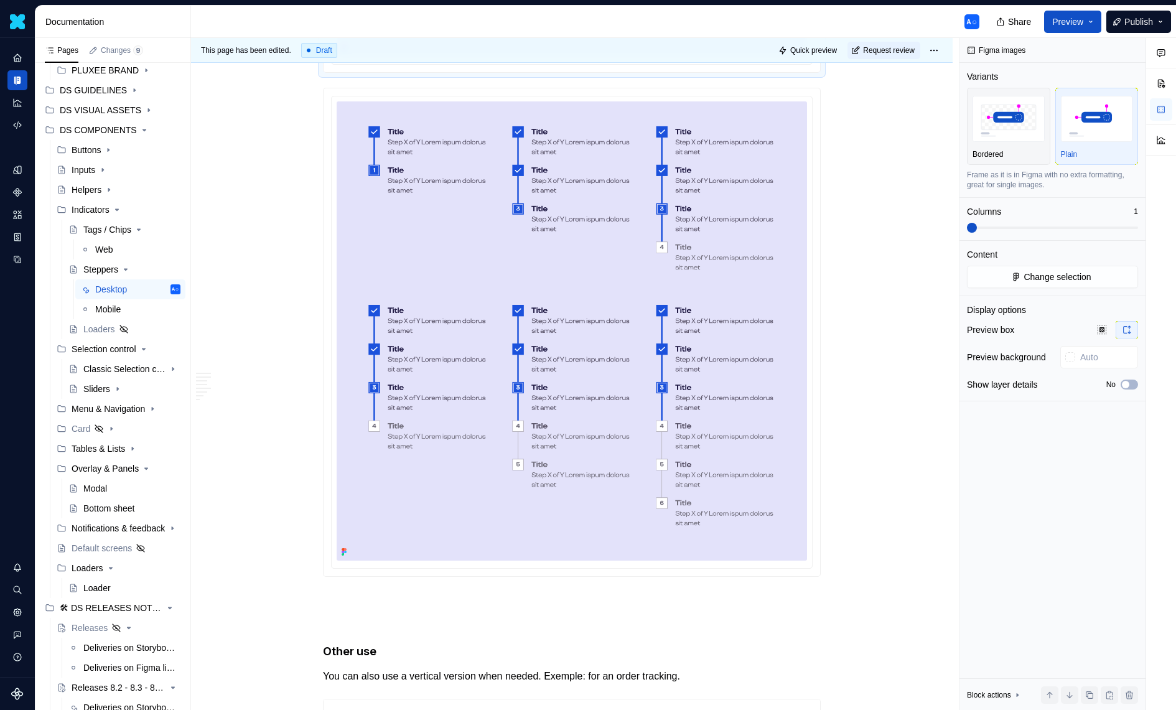
scroll to position [2057, 0]
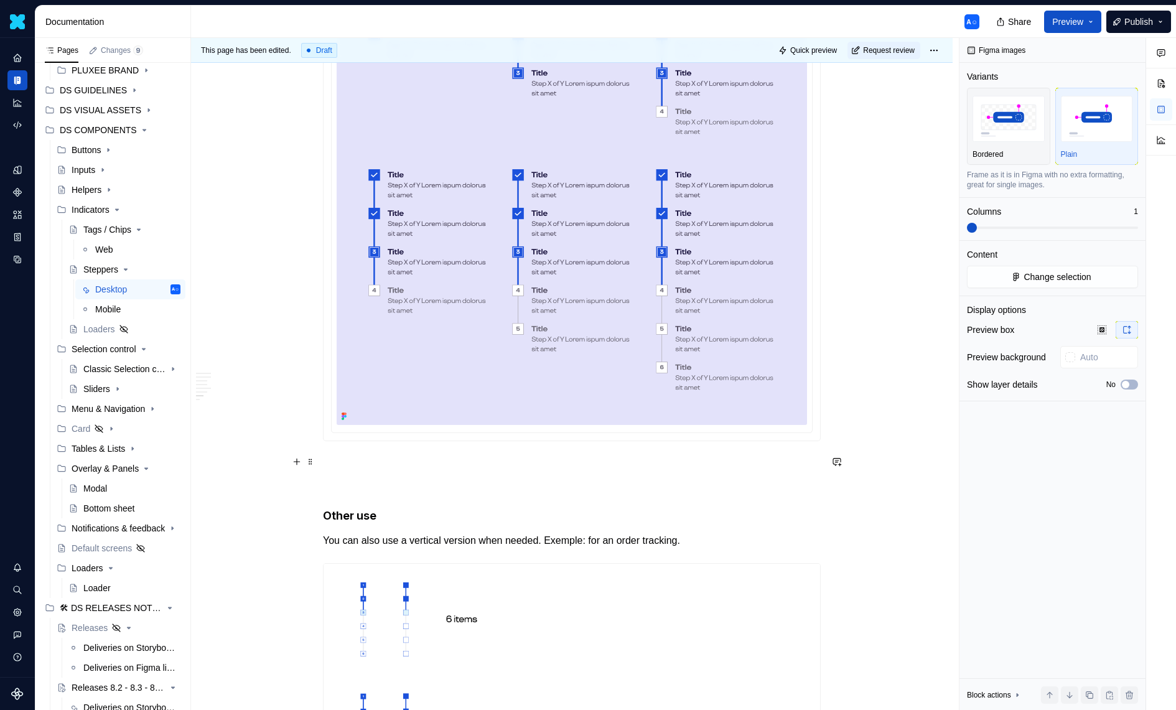
click at [393, 457] on p at bounding box center [572, 463] width 498 height 15
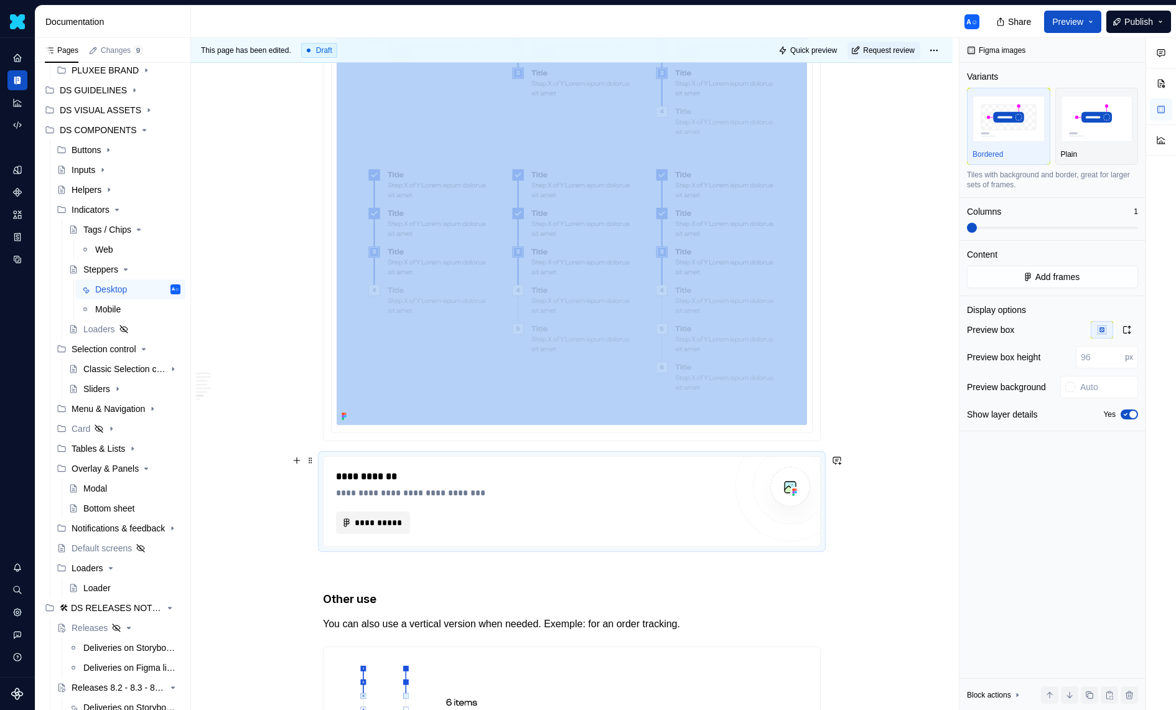
click at [374, 527] on button "**********" at bounding box center [373, 522] width 74 height 22
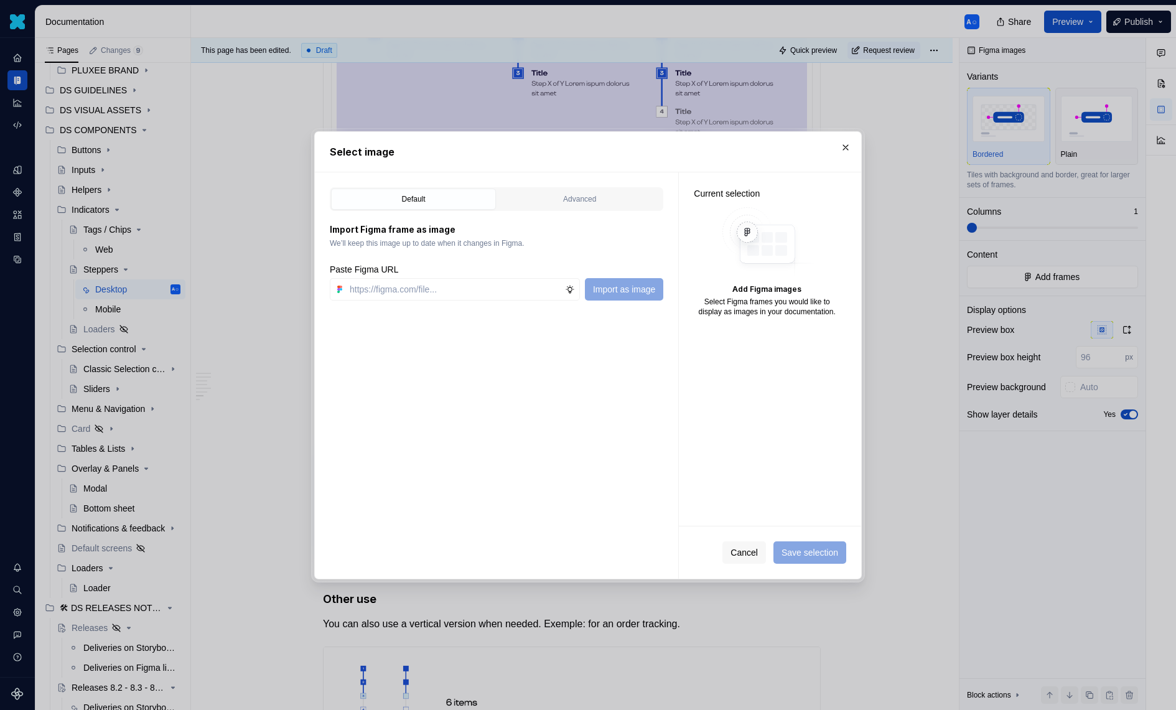
click at [580, 209] on div "Default Advanced" at bounding box center [497, 199] width 334 height 24
click at [580, 194] on div "Advanced" at bounding box center [580, 199] width 156 height 12
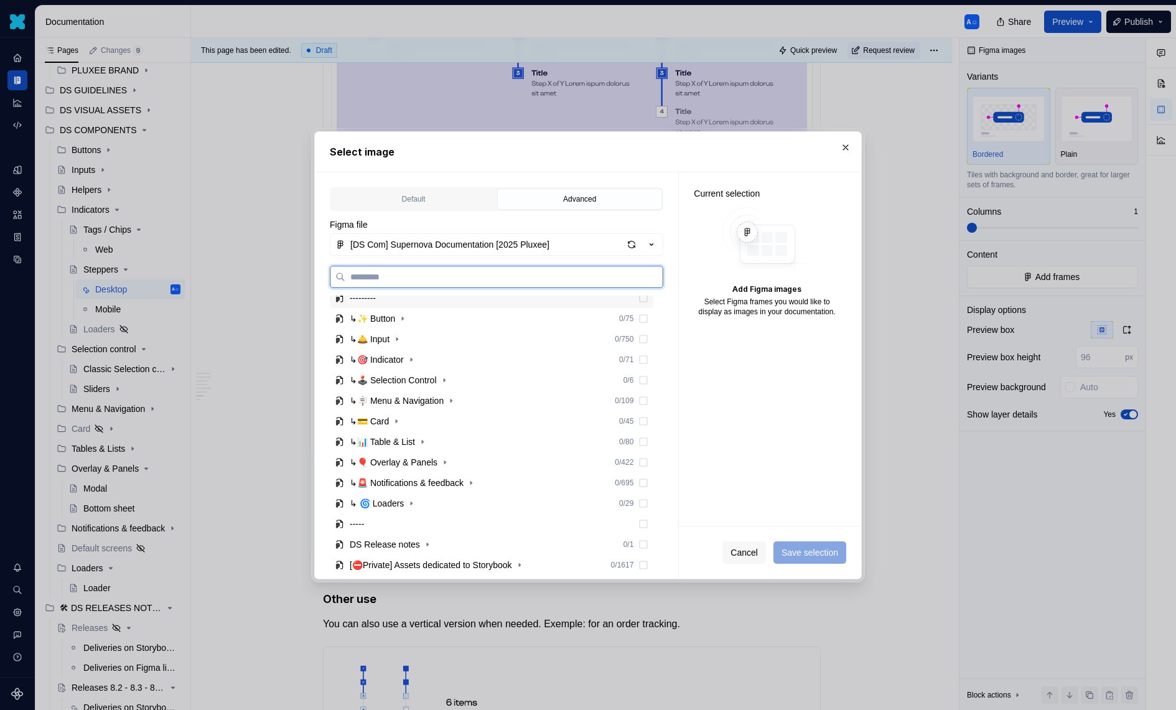
scroll to position [171, 0]
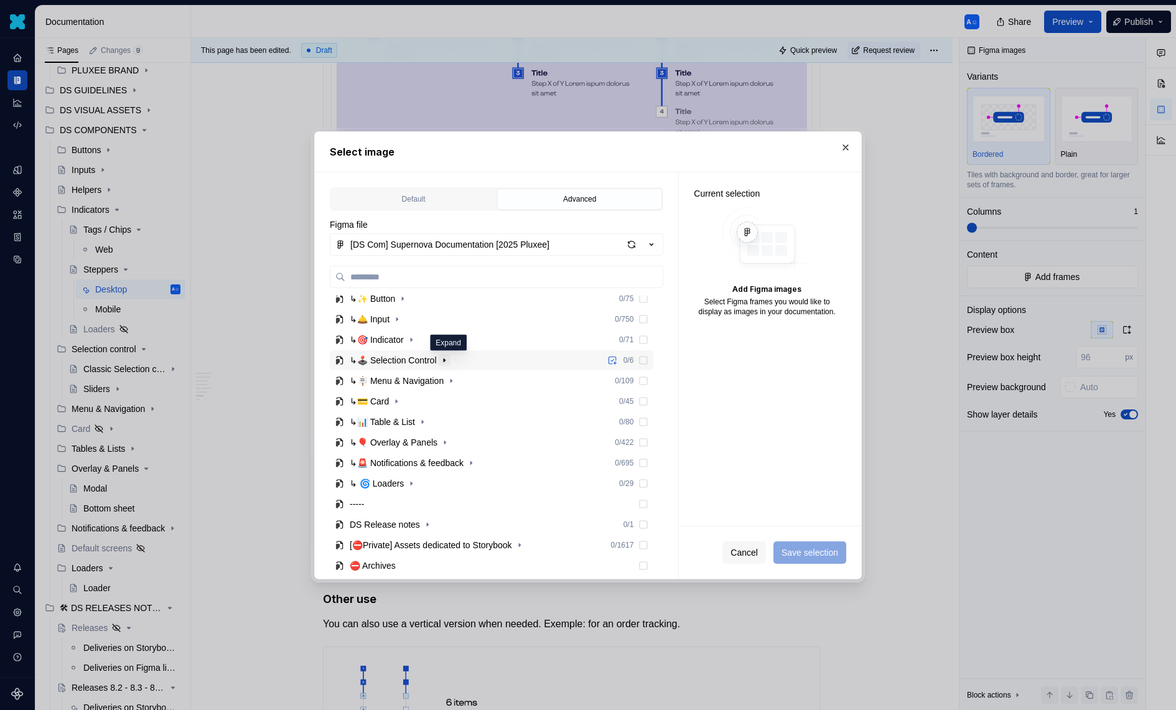
click at [448, 361] on icon "button" at bounding box center [444, 360] width 10 height 10
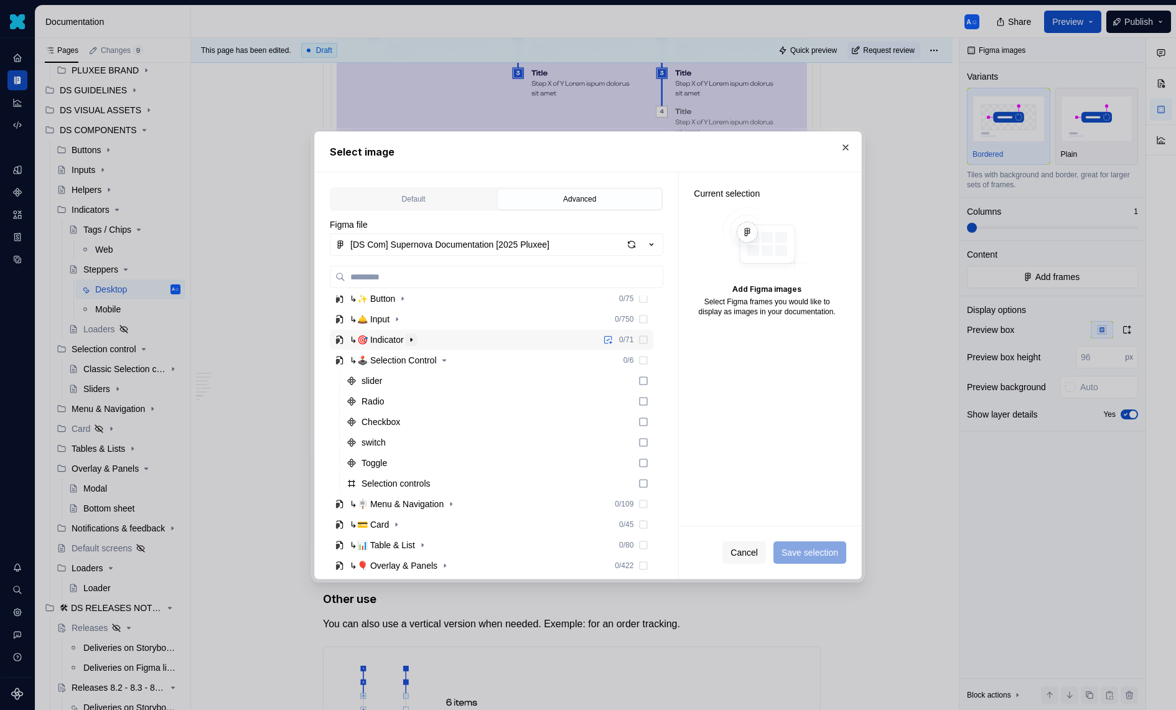
click at [412, 338] on icon "button" at bounding box center [411, 339] width 1 height 3
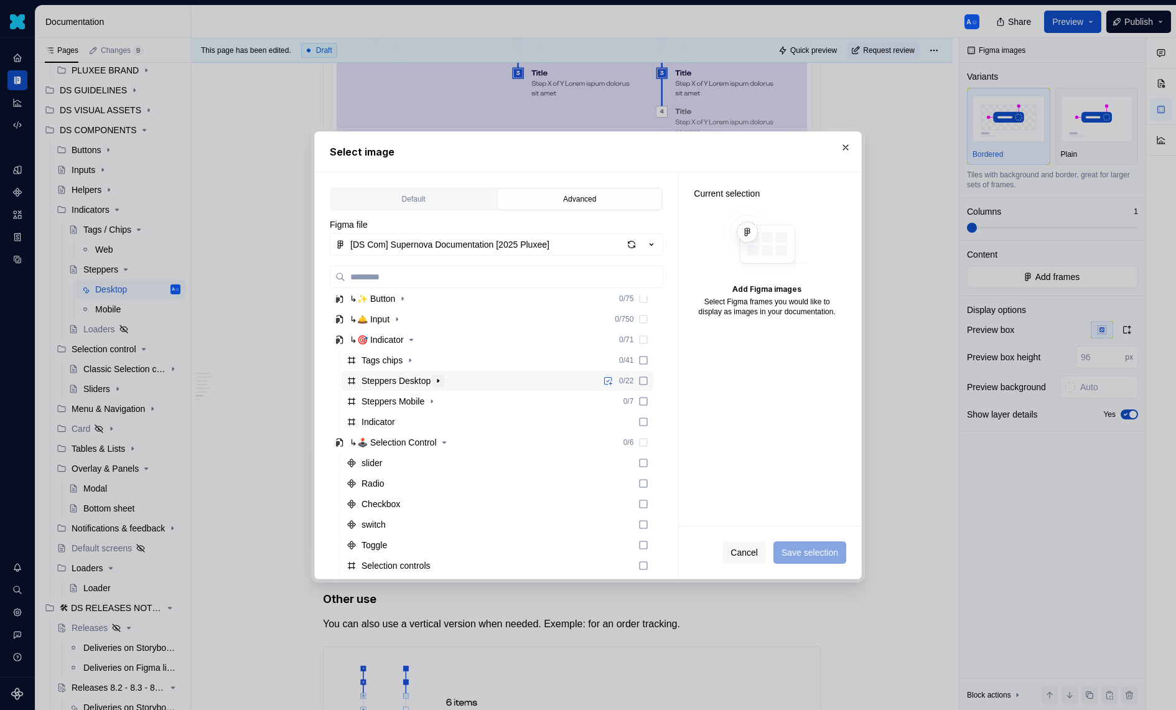
click at [444, 384] on button "button" at bounding box center [438, 381] width 12 height 12
click at [414, 397] on icon "button" at bounding box center [411, 401] width 10 height 10
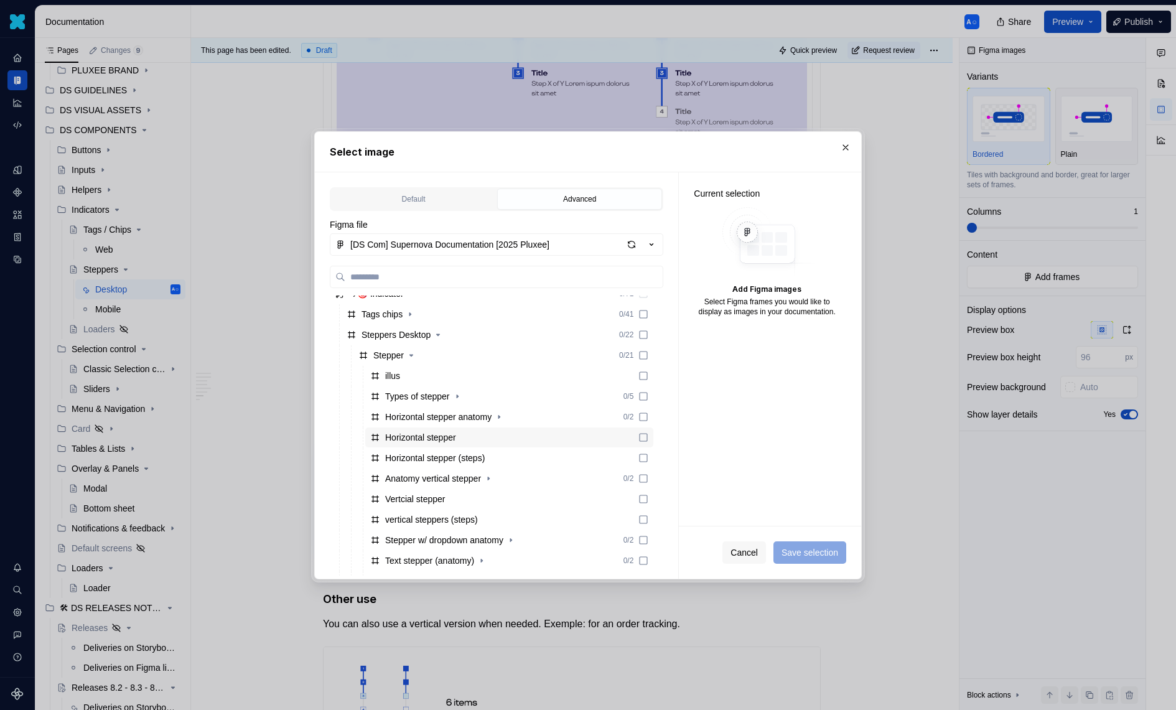
scroll to position [226, 0]
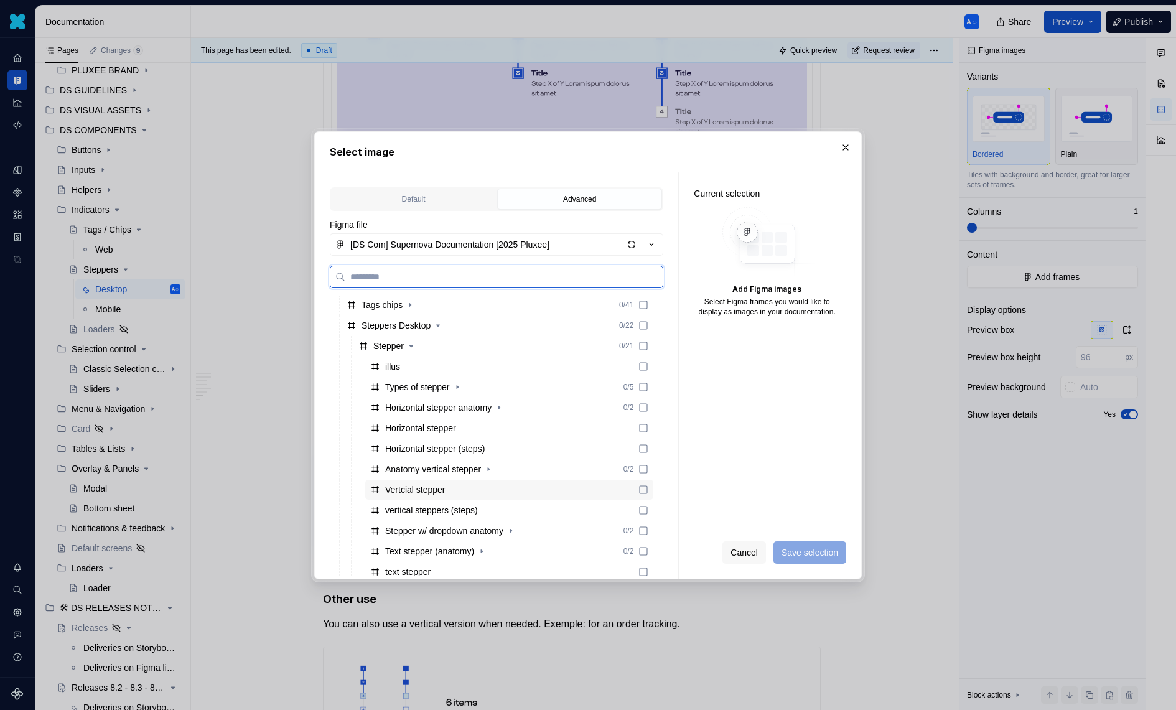
click at [464, 491] on div "Vertcial stepper" at bounding box center [509, 490] width 288 height 20
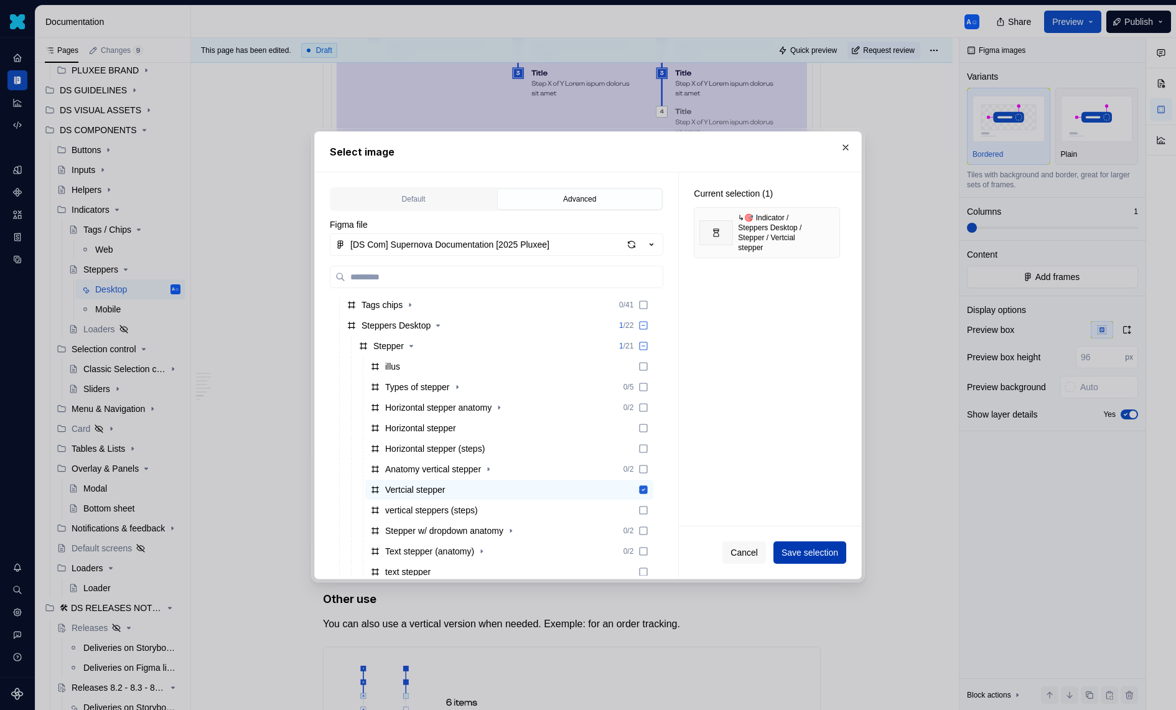
click at [828, 551] on span "Save selection" at bounding box center [810, 552] width 57 height 12
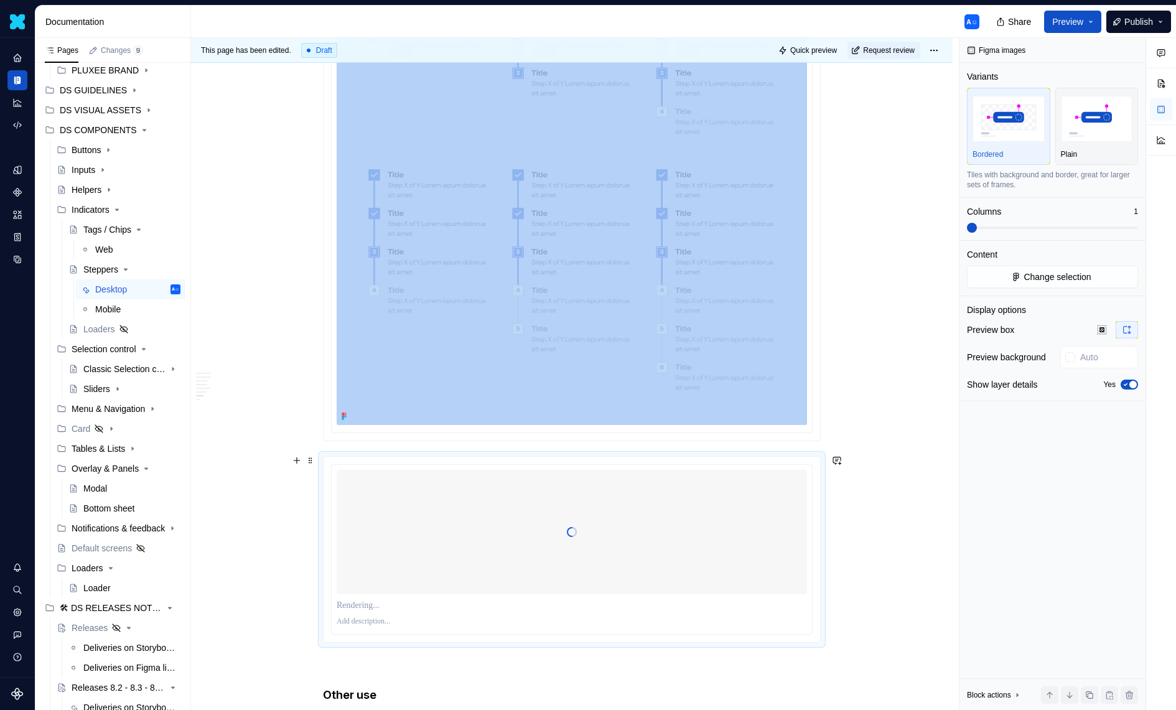
click at [747, 525] on div at bounding box center [572, 532] width 470 height 124
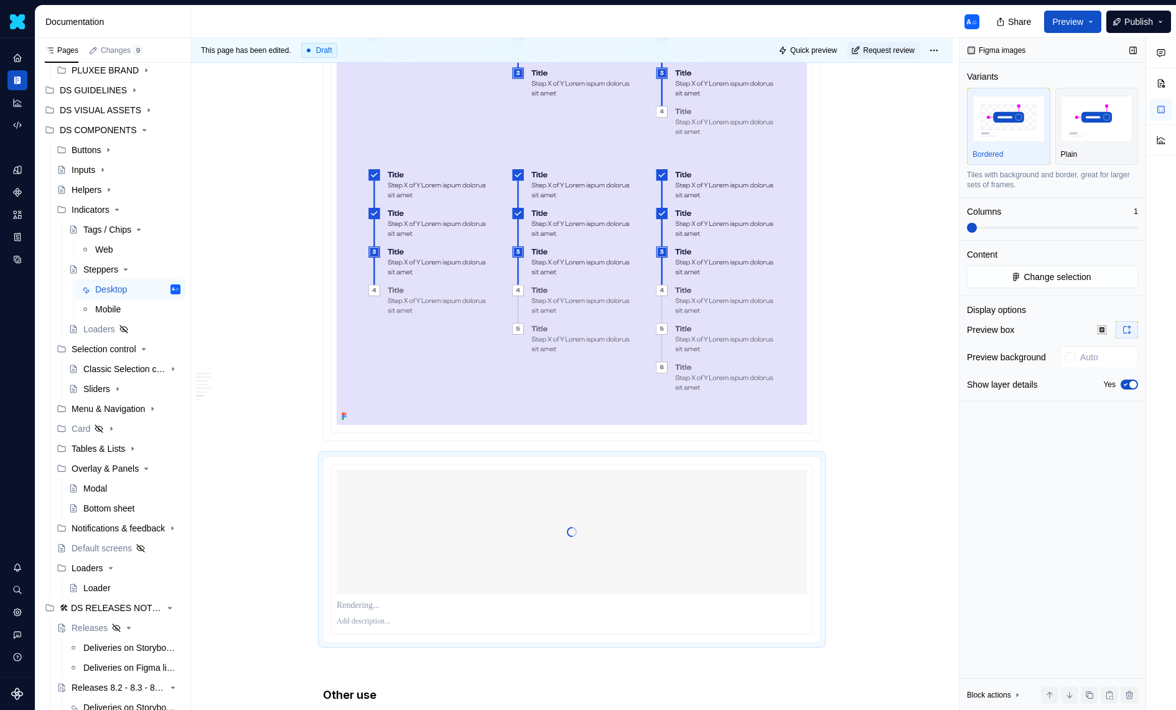
click at [1129, 394] on div "Preview box Preview background Show layer details Yes" at bounding box center [1052, 361] width 171 height 80
click at [1129, 386] on icon "button" at bounding box center [1126, 384] width 10 height 7
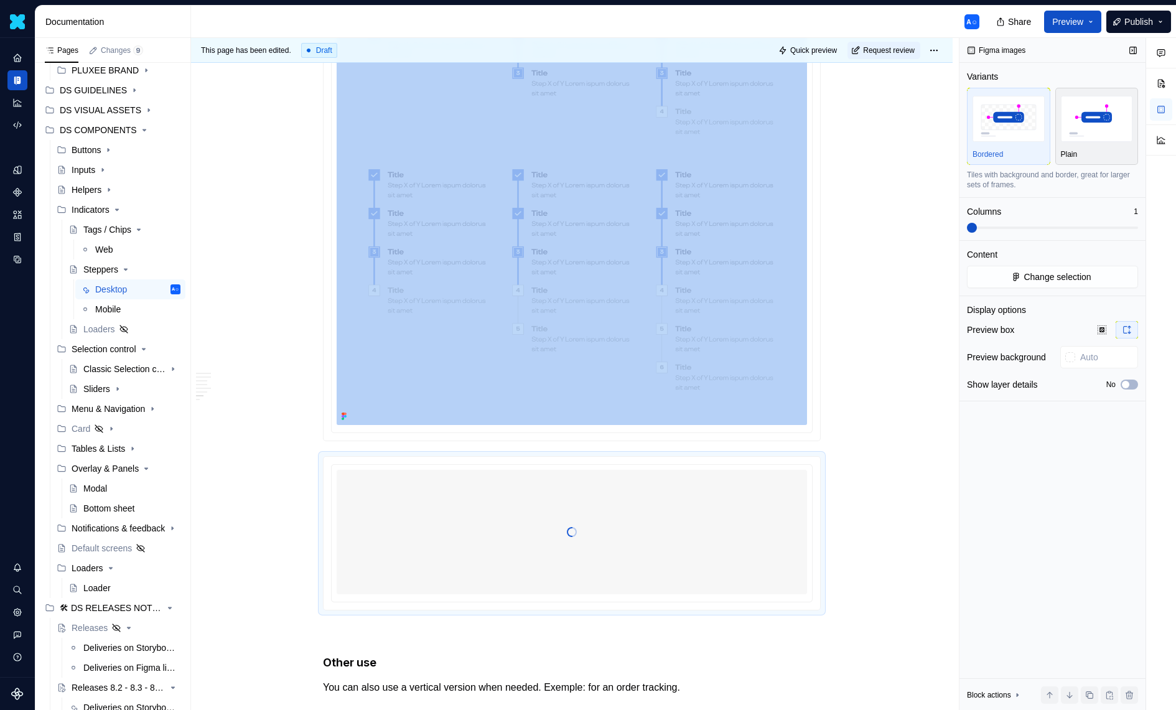
click at [1087, 95] on div "button" at bounding box center [1097, 118] width 72 height 51
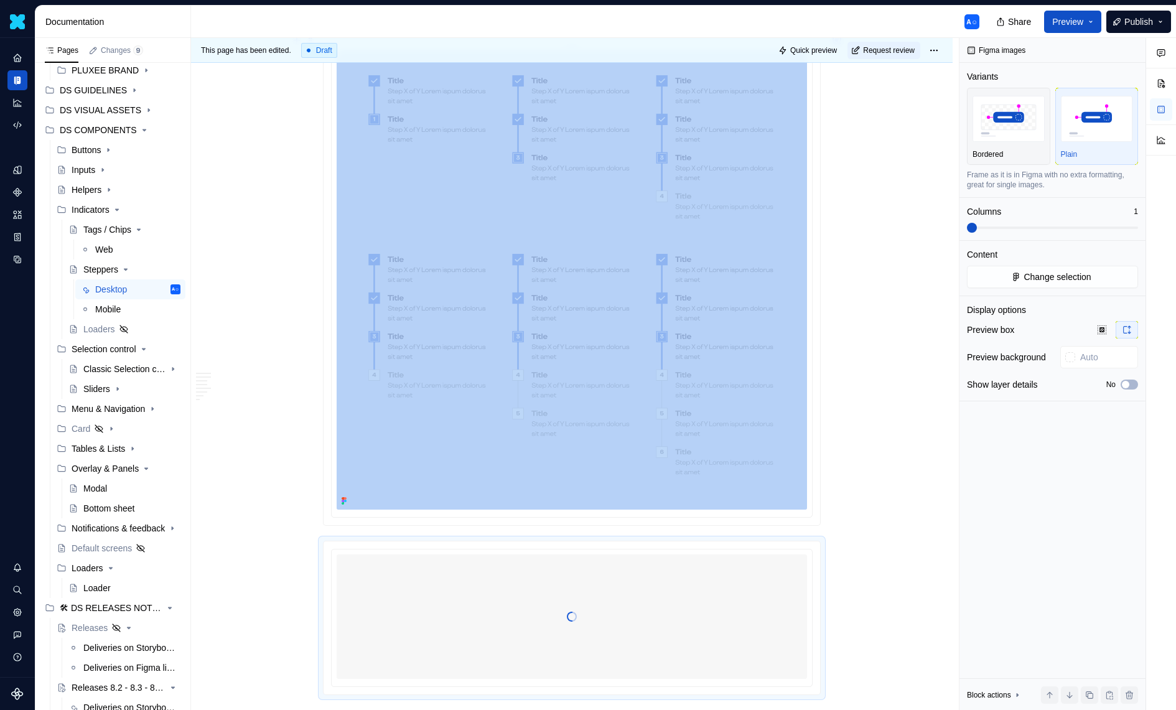
scroll to position [1993, 0]
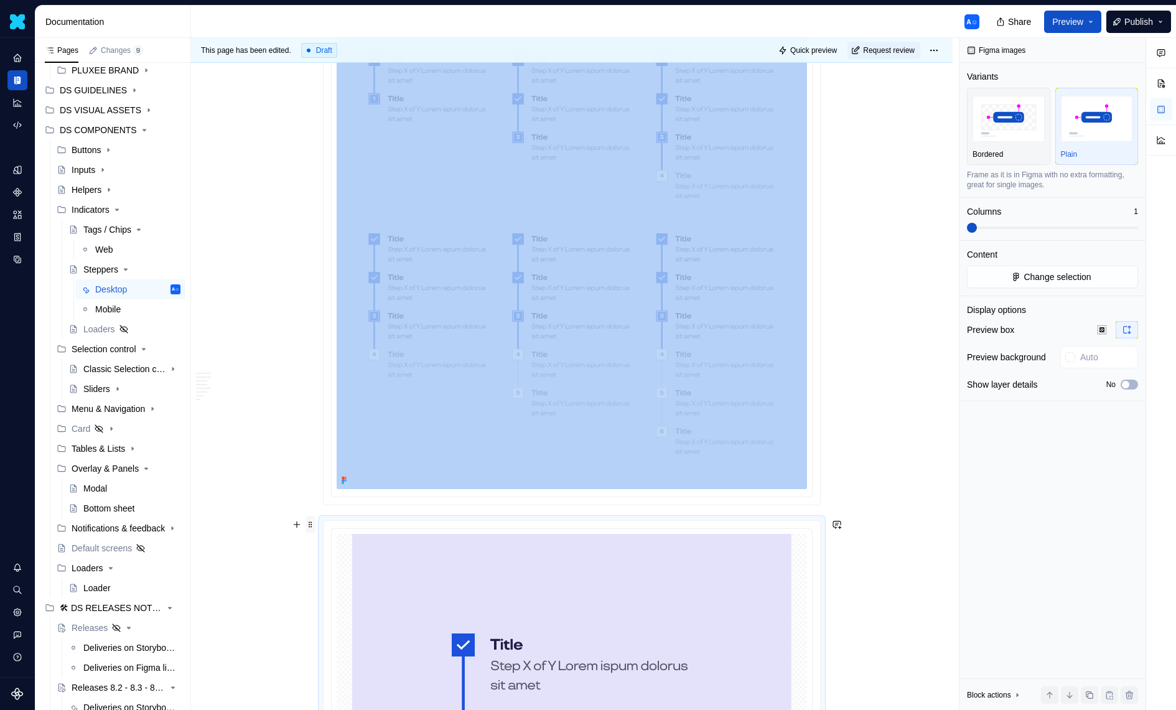
click at [315, 520] on span at bounding box center [311, 524] width 10 height 17
click at [345, 567] on div "Move up" at bounding box center [372, 562] width 81 height 12
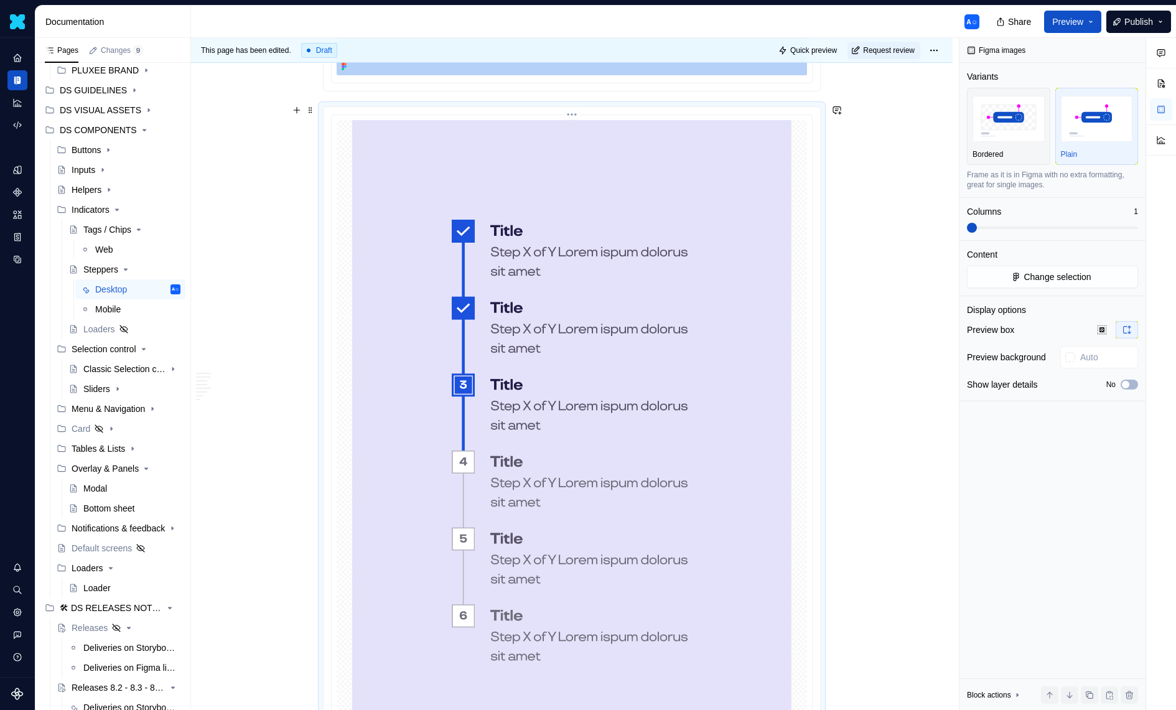
scroll to position [1852, 0]
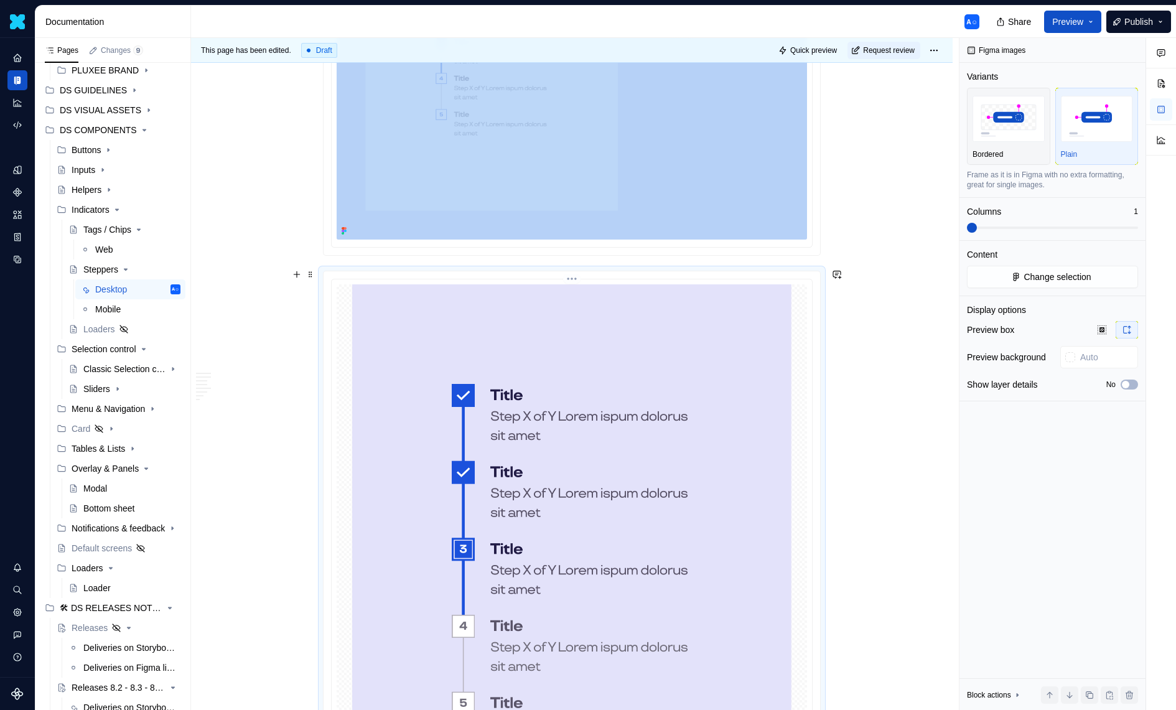
click at [734, 324] on img at bounding box center [571, 614] width 439 height 661
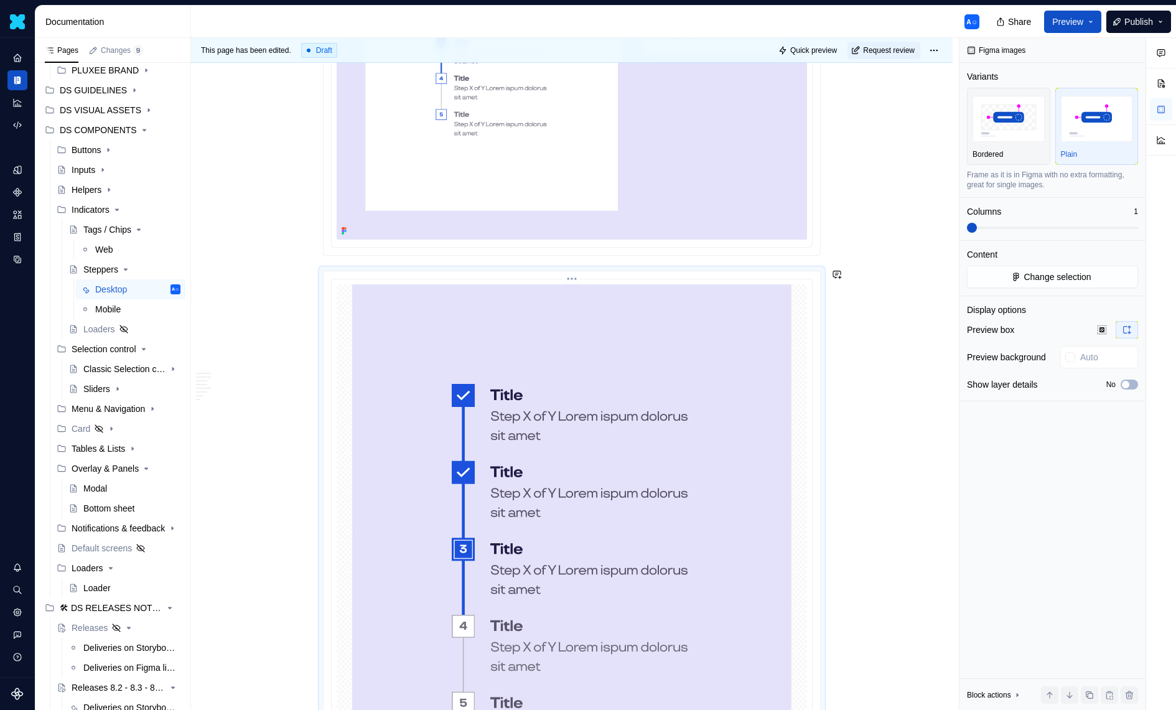
type textarea "*"
